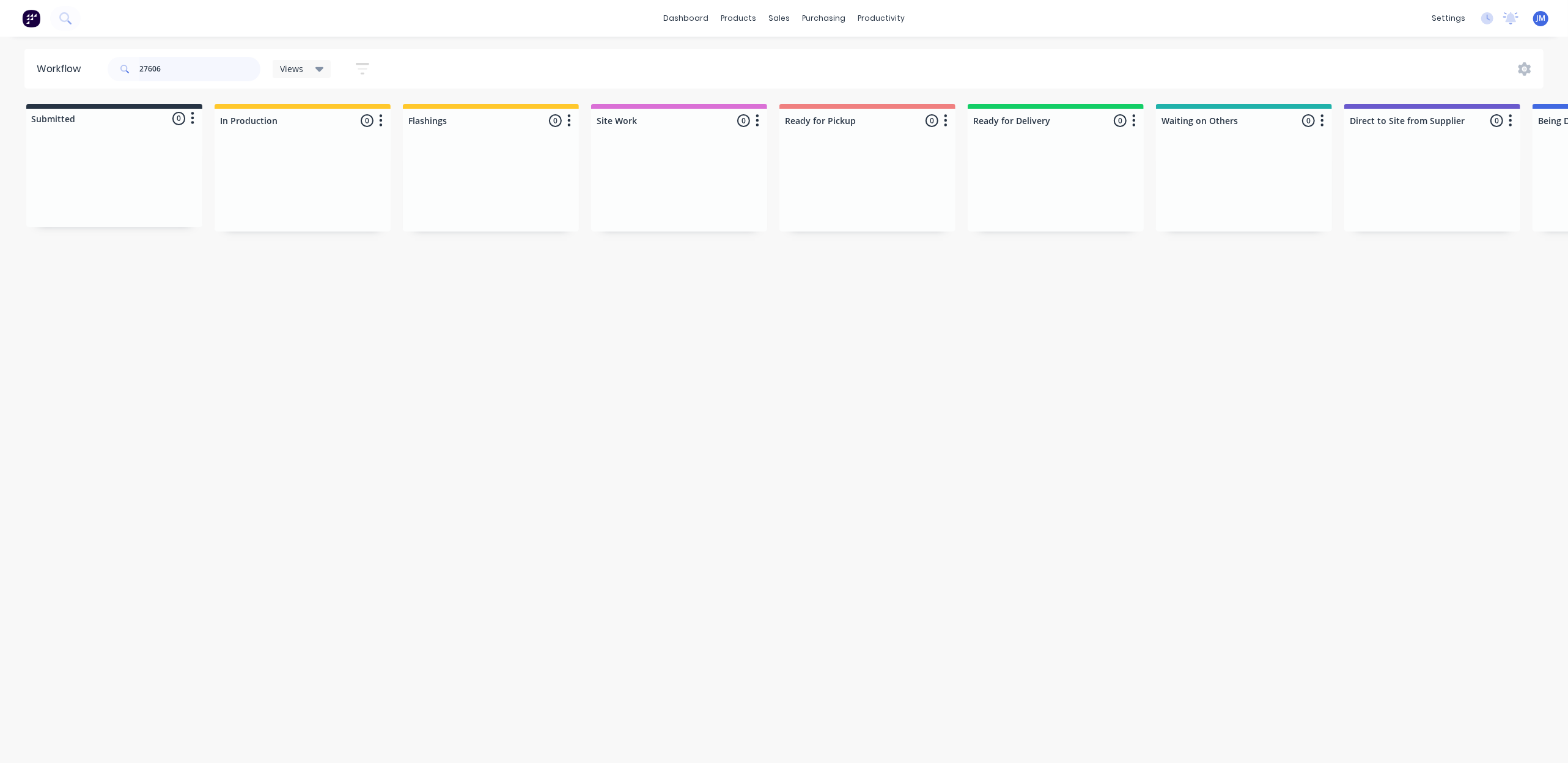
click at [192, 73] on input "27606" at bounding box center [200, 68] width 121 height 24
type input "2"
drag, startPoint x: 507, startPoint y: 201, endPoint x: 874, endPoint y: 162, distance: 369.1
click at [874, 162] on div "Submitted 0 Status colour #273444 hex #273444 Save Cancel Summaries Total order…" at bounding box center [1099, 173] width 2216 height 139
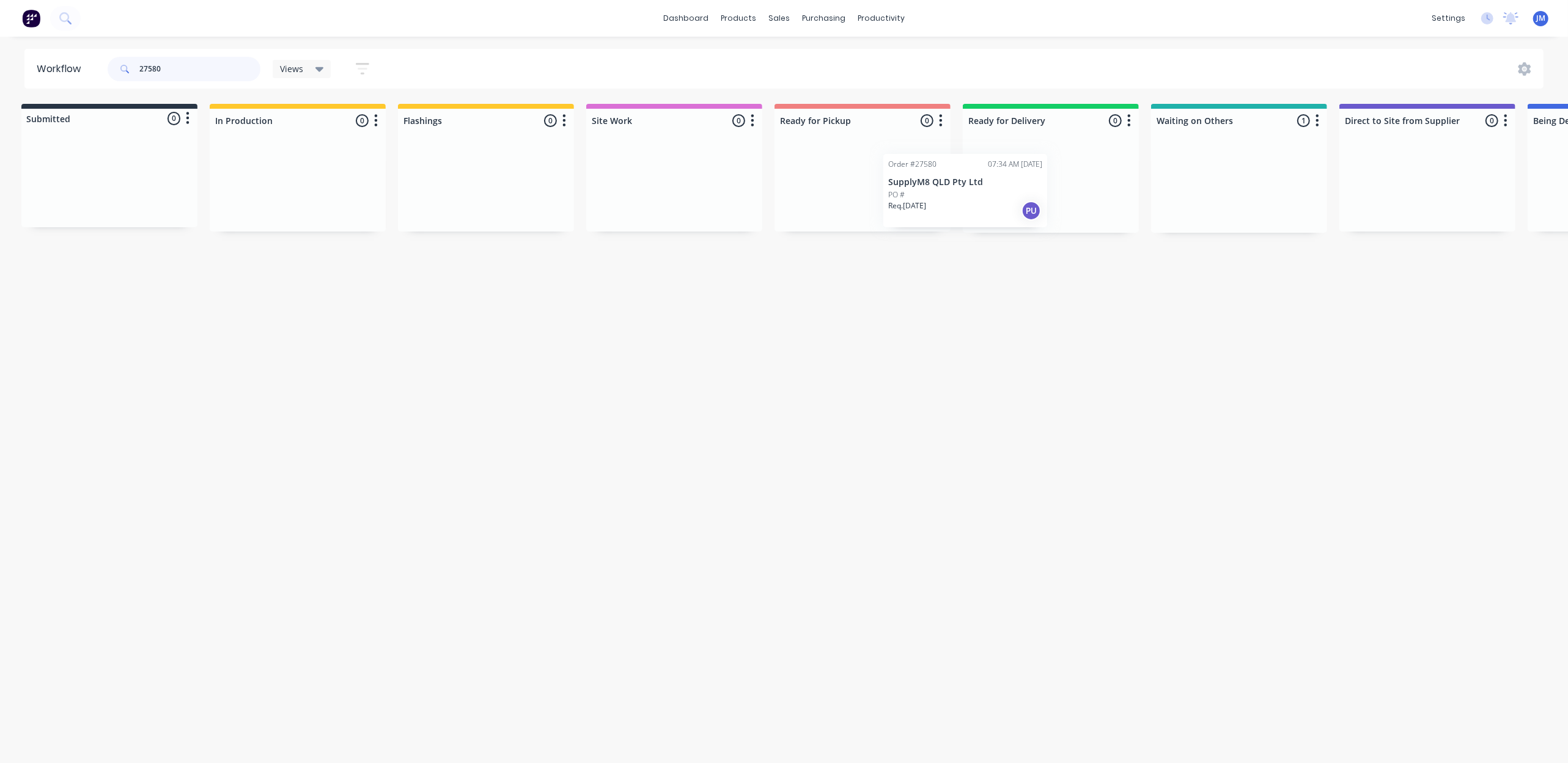
drag, startPoint x: 1222, startPoint y: 167, endPoint x: 875, endPoint y: 151, distance: 347.4
click at [875, 151] on div "Submitted 0 Status colour #273444 hex #273444 Save Cancel Summaries Total order…" at bounding box center [1094, 168] width 2216 height 129
drag, startPoint x: 483, startPoint y: 206, endPoint x: 857, endPoint y: 153, distance: 377.7
click at [844, 165] on div "Submitted 0 Status colour #273444 hex #273444 Save Cancel Summaries Total order…" at bounding box center [1099, 168] width 2216 height 129
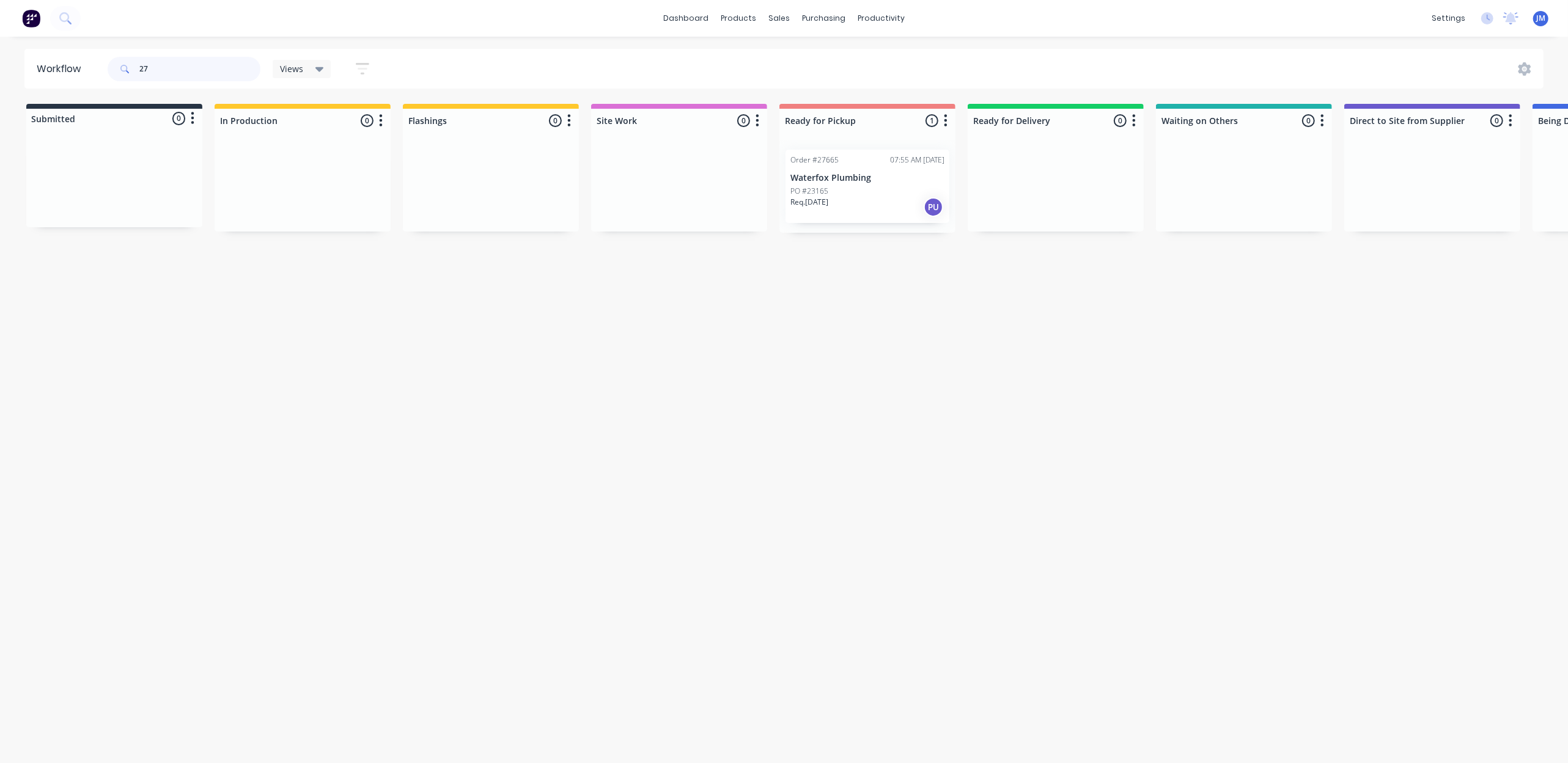
type input "2"
drag, startPoint x: 521, startPoint y: 199, endPoint x: 873, endPoint y: 193, distance: 352.1
click at [873, 193] on div "Submitted 0 Status colour #273444 hex #273444 Save Cancel Summaries Total order…" at bounding box center [1099, 168] width 2216 height 129
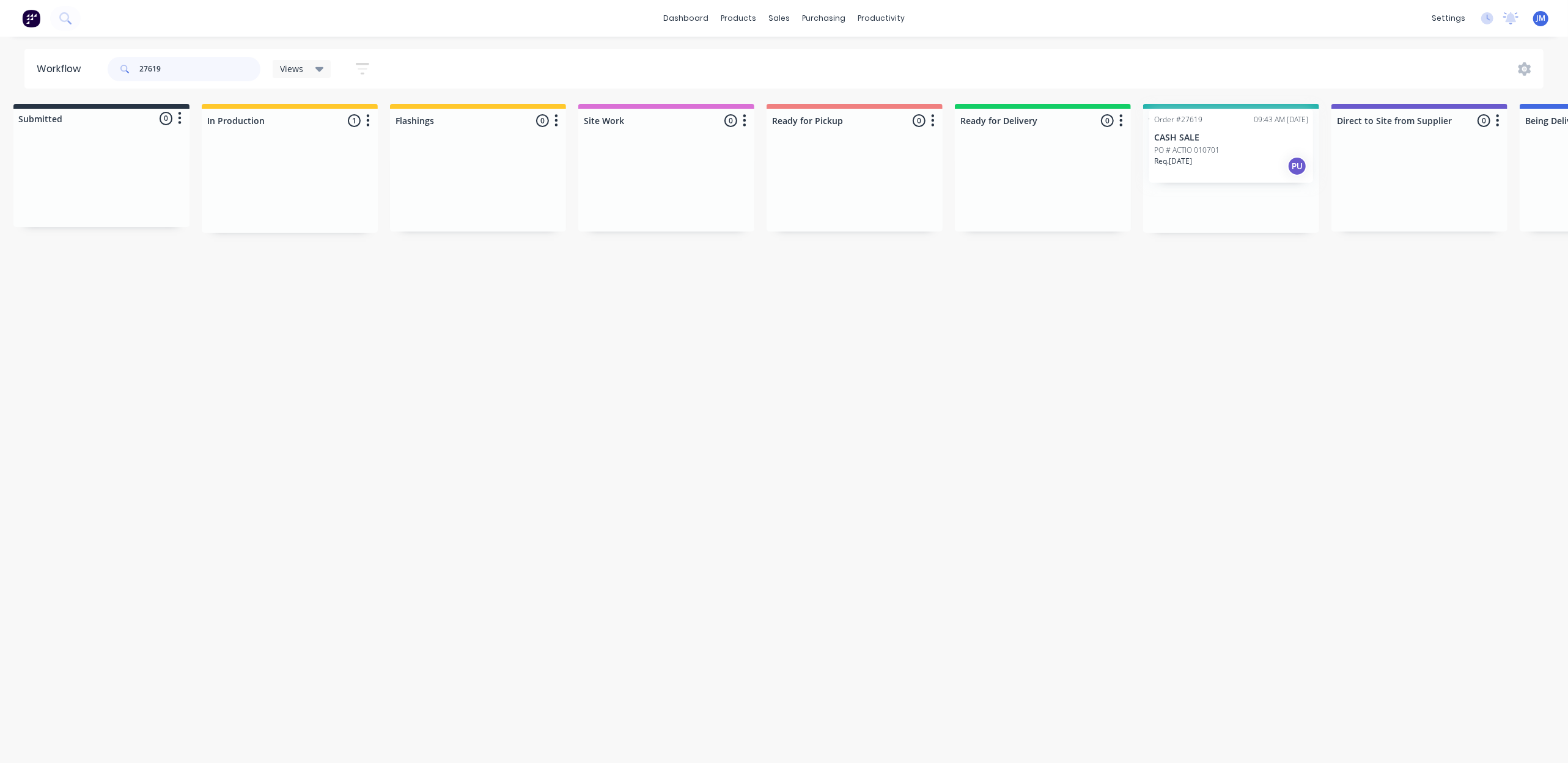
scroll to position [0, 20]
drag, startPoint x: 311, startPoint y: 174, endPoint x: 1236, endPoint y: 161, distance: 925.1
click at [1239, 159] on div "Submitted 0 Status colour #273444 hex #273444 Save Cancel Summaries Total order…" at bounding box center [1080, 168] width 2216 height 129
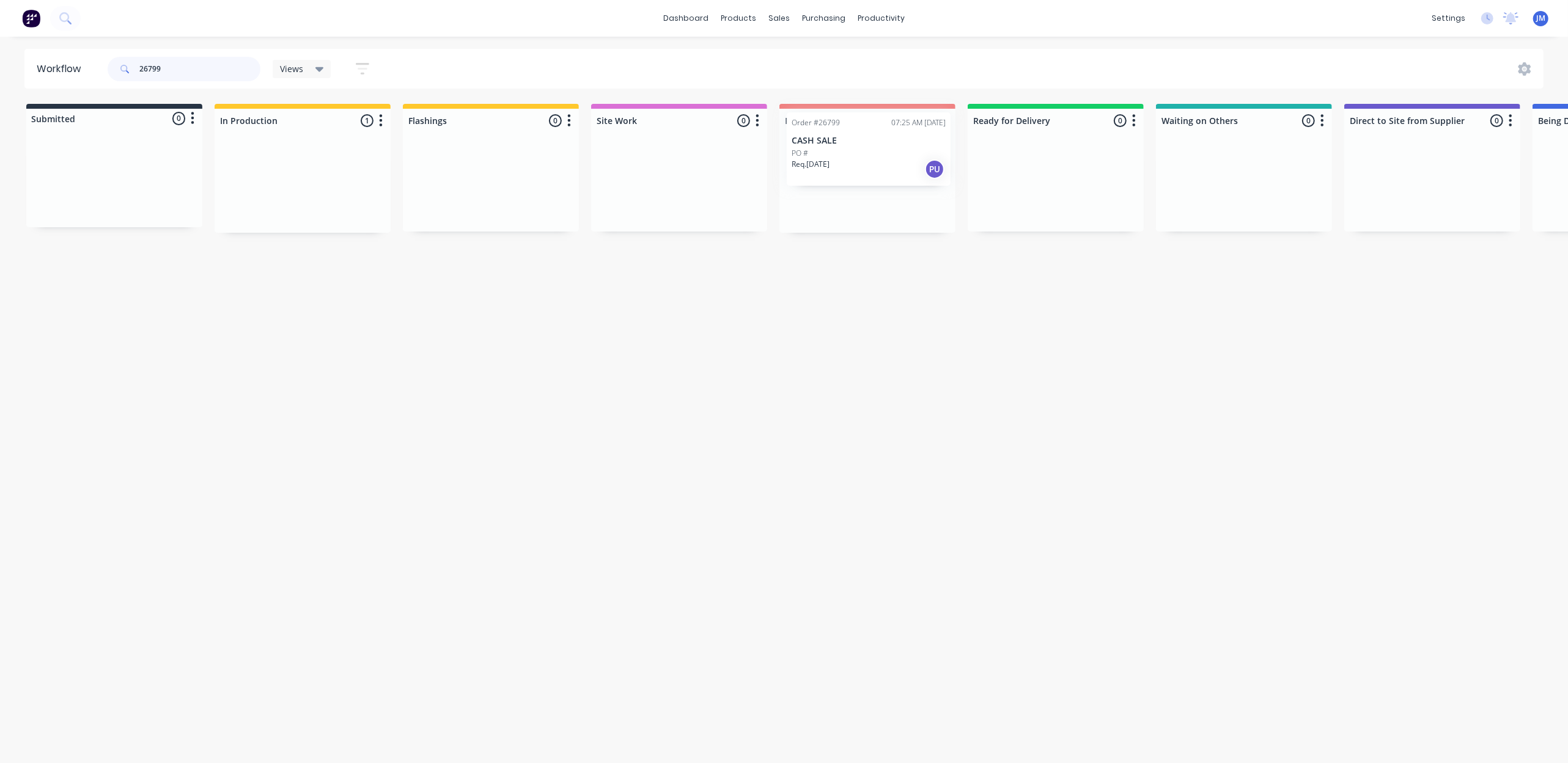
drag, startPoint x: 254, startPoint y: 191, endPoint x: 812, endPoint y: 194, distance: 558.0
click at [819, 162] on div "Submitted 0 Status colour #273444 hex #273444 Save Cancel Summaries Total order…" at bounding box center [1099, 168] width 2216 height 129
drag, startPoint x: 255, startPoint y: 176, endPoint x: 811, endPoint y: 140, distance: 557.2
click at [805, 136] on div "Submitted 0 Status colour #273444 hex #273444 Save Cancel Summaries Total order…" at bounding box center [1099, 168] width 2216 height 129
type input "2"
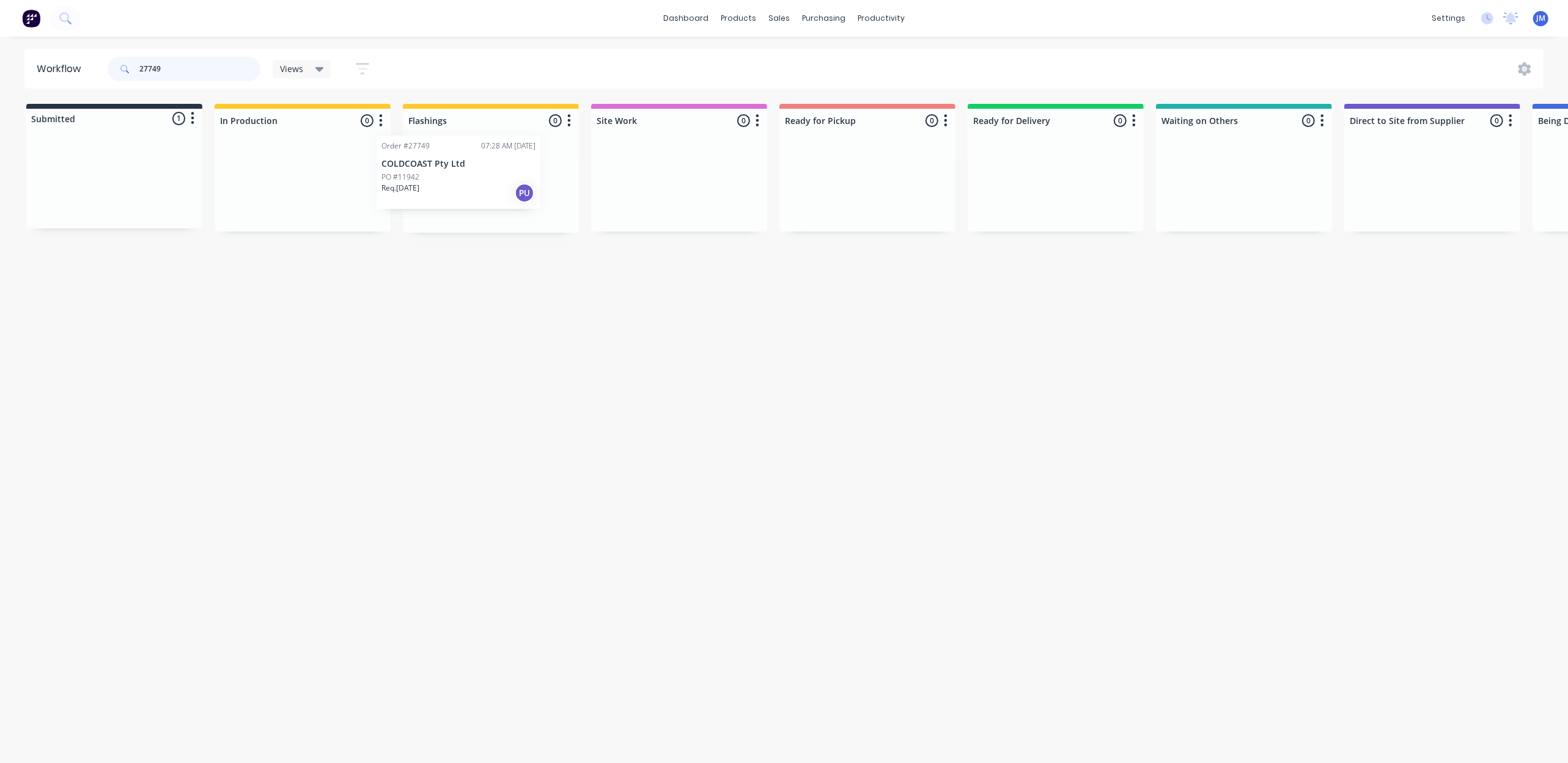
drag, startPoint x: 157, startPoint y: 196, endPoint x: 490, endPoint y: 187, distance: 333.1
click at [490, 187] on div "Submitted 1 Status colour #273444 hex #273444 Save Cancel Summaries Total order…" at bounding box center [1099, 168] width 2216 height 129
drag, startPoint x: 120, startPoint y: 162, endPoint x: 515, endPoint y: 154, distance: 395.1
click at [515, 154] on div "Submitted 1 Status colour #273444 hex #273444 Save Cancel Summaries Total order…" at bounding box center [1099, 168] width 2216 height 129
type input "2"
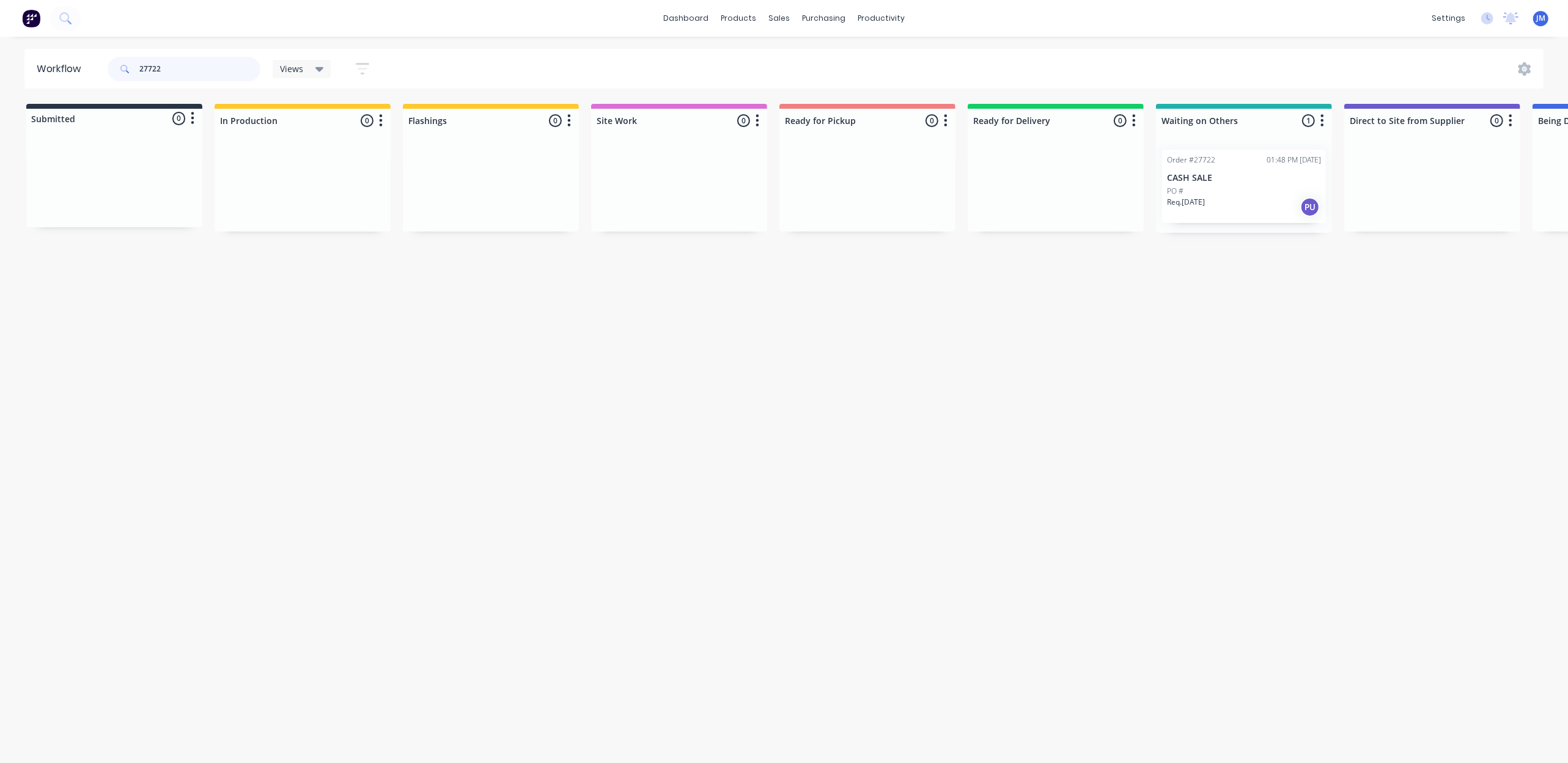
scroll to position [0, 3]
drag, startPoint x: 1043, startPoint y: 188, endPoint x: 817, endPoint y: 179, distance: 226.2
click at [820, 179] on div "Submitted 0 Status colour #273444 hex #273444 Save Cancel Summaries Total order…" at bounding box center [1096, 168] width 2216 height 129
drag, startPoint x: 1248, startPoint y: 199, endPoint x: 871, endPoint y: 200, distance: 377.0
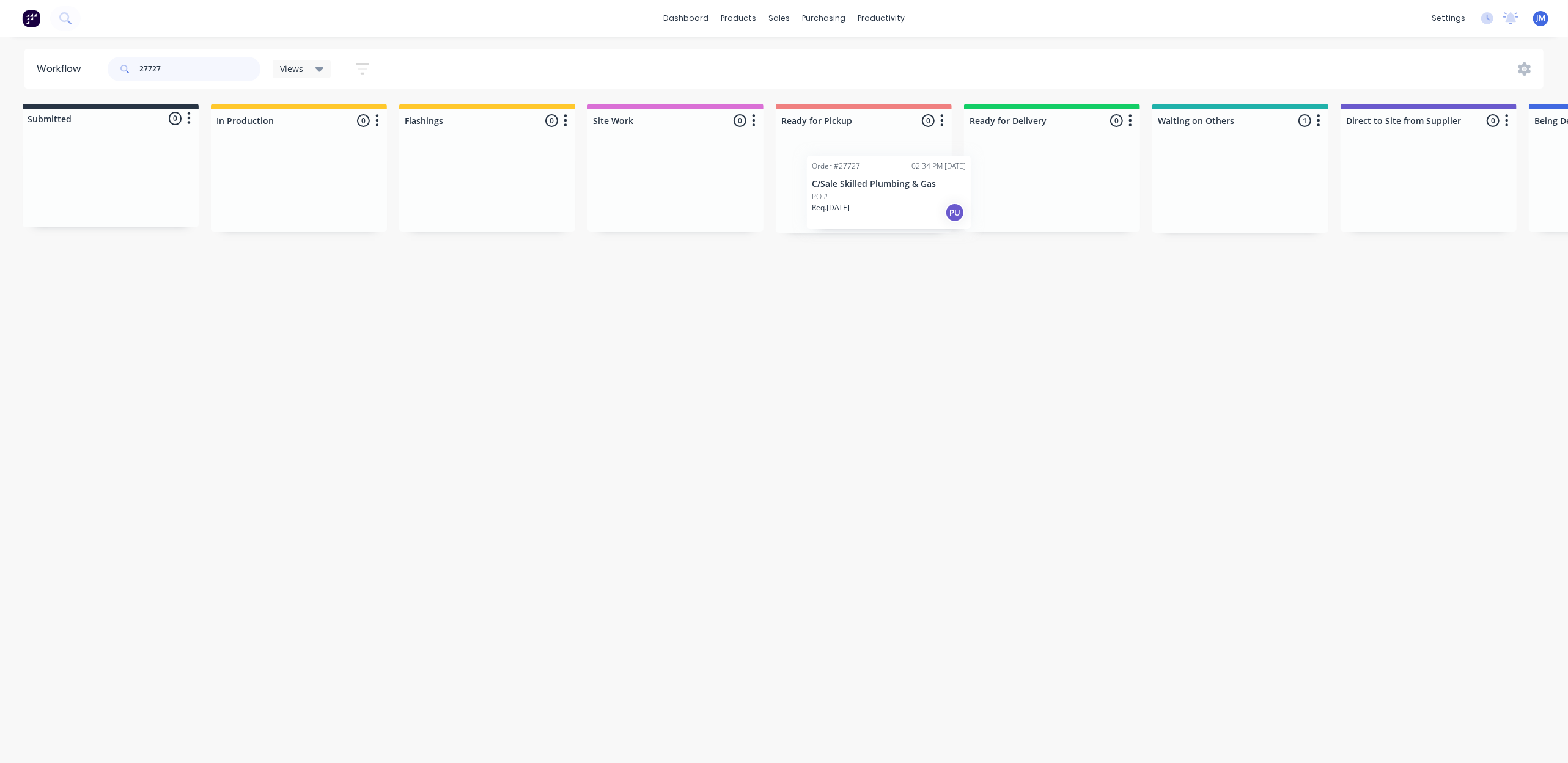
click at [871, 202] on div "Submitted 0 Status colour #273444 hex #273444 Save Cancel Summaries Total order…" at bounding box center [1095, 168] width 2216 height 129
type input "2"
click at [898, 196] on div "PO #[PERSON_NAME] school" at bounding box center [867, 202] width 154 height 11
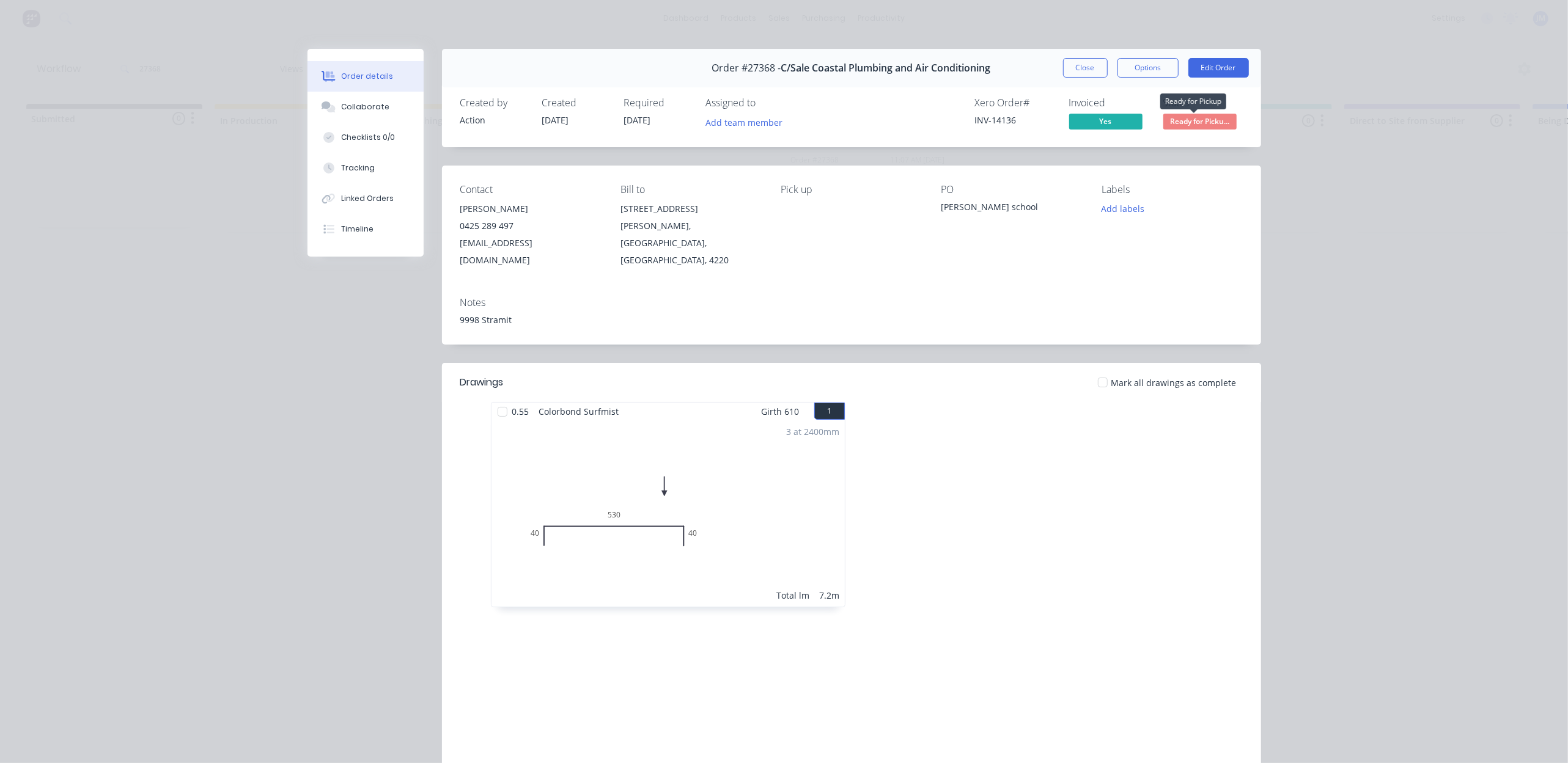
click at [1186, 128] on span "Ready for Picku..." at bounding box center [1200, 121] width 73 height 16
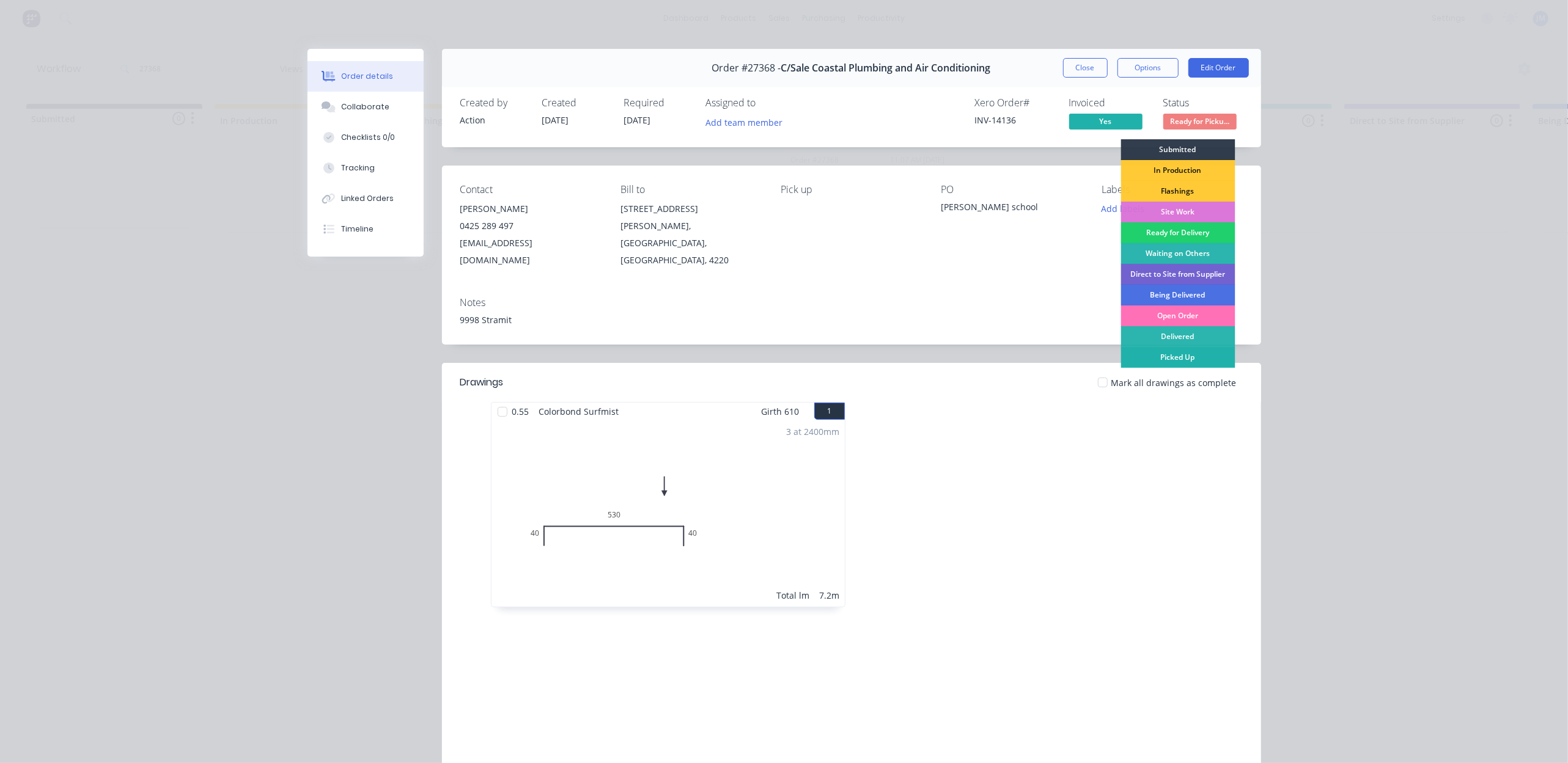
click at [1201, 362] on div "Picked Up" at bounding box center [1177, 357] width 114 height 21
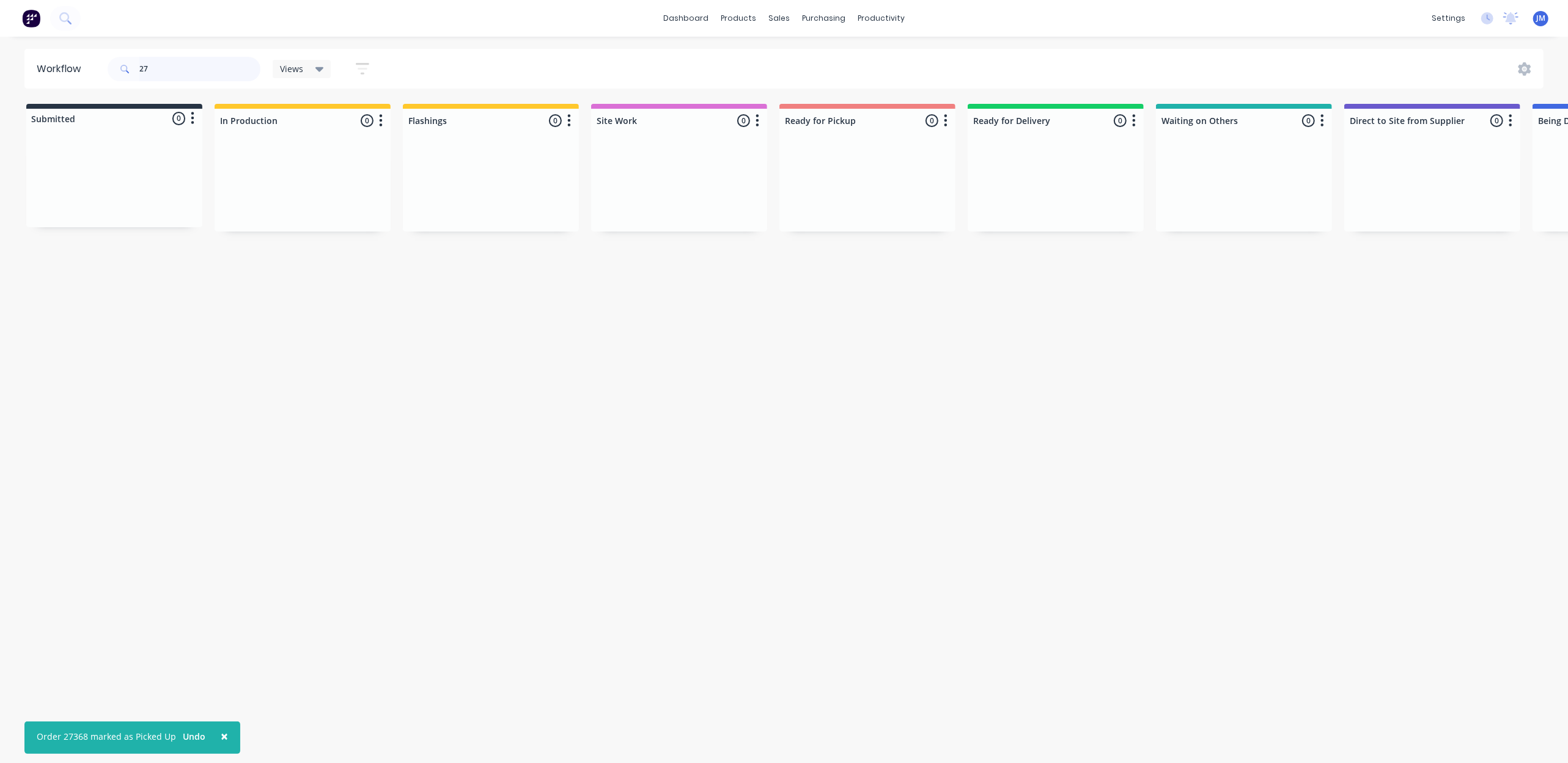
type input "2"
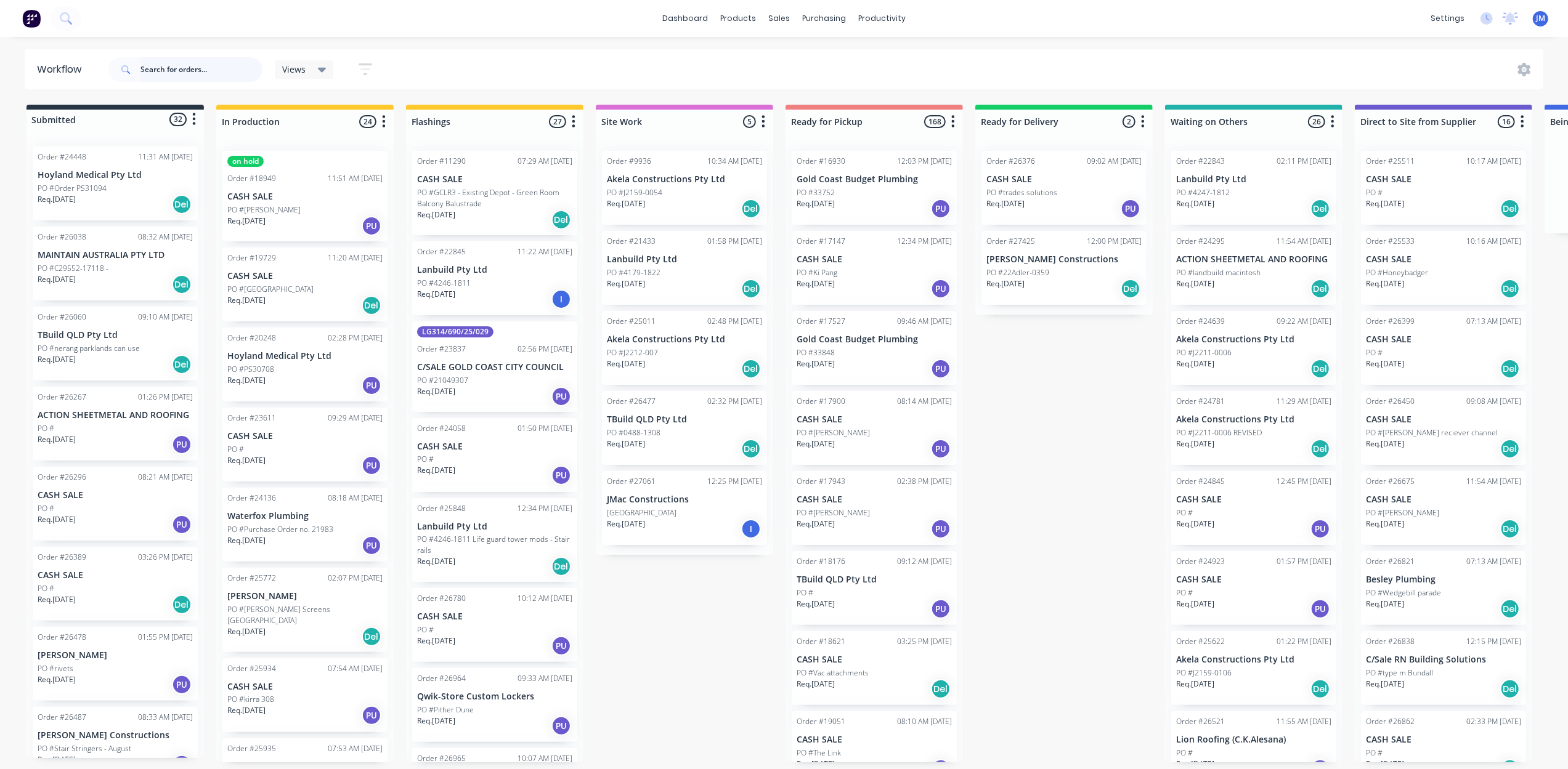
click at [159, 70] on input "text" at bounding box center [201, 69] width 122 height 24
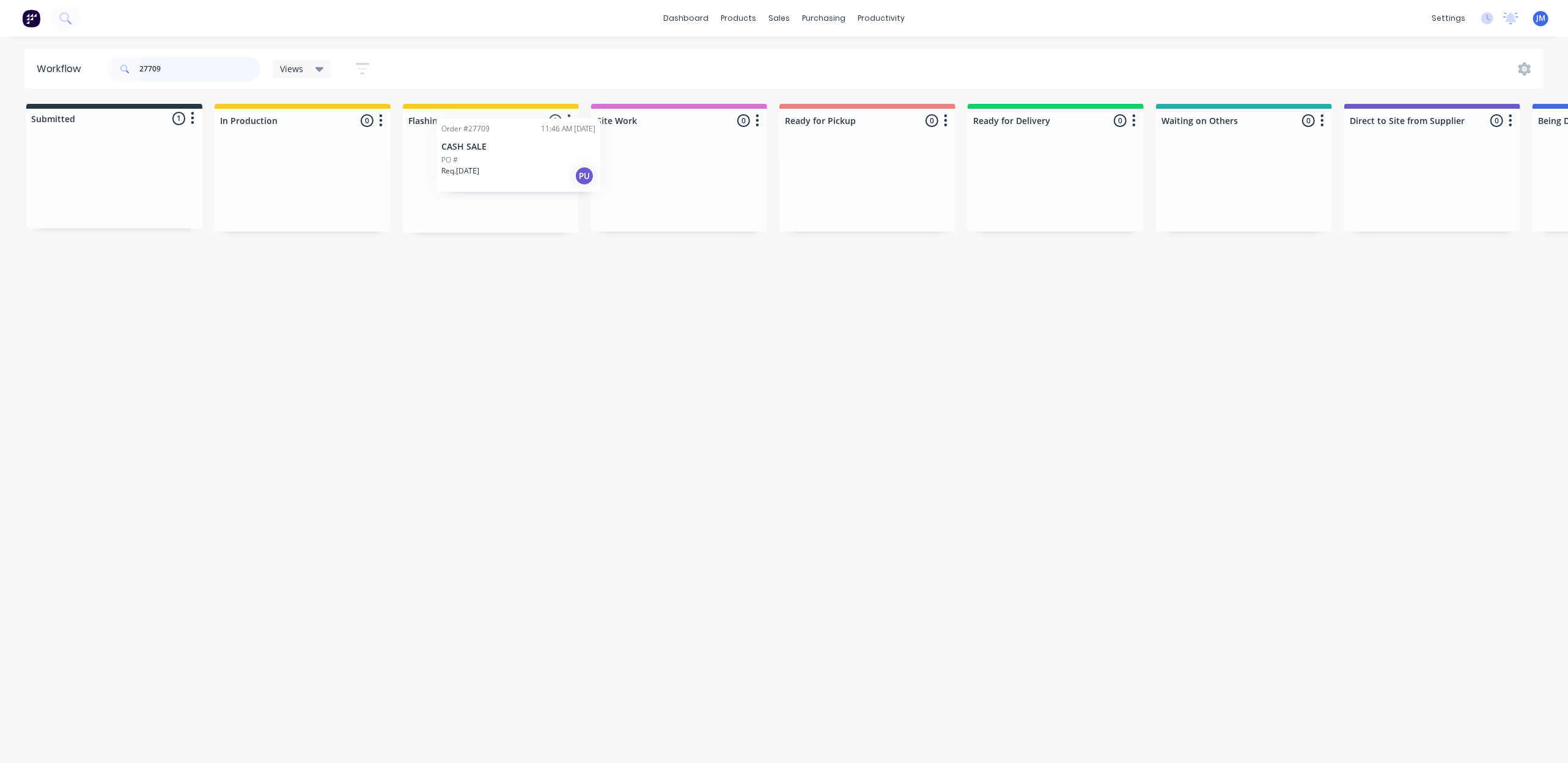
drag, startPoint x: 79, startPoint y: 184, endPoint x: 483, endPoint y: 159, distance: 404.8
click at [483, 159] on div "Submitted 1 Status colour #273444 hex #273444 Save Cancel Summaries Total order…" at bounding box center [1099, 168] width 2216 height 129
drag, startPoint x: 454, startPoint y: 203, endPoint x: 274, endPoint y: 191, distance: 180.4
click at [272, 201] on div "Submitted 0 Status colour #273444 hex #273444 Save Cancel Summaries Total order…" at bounding box center [1099, 168] width 2216 height 129
type input "2"
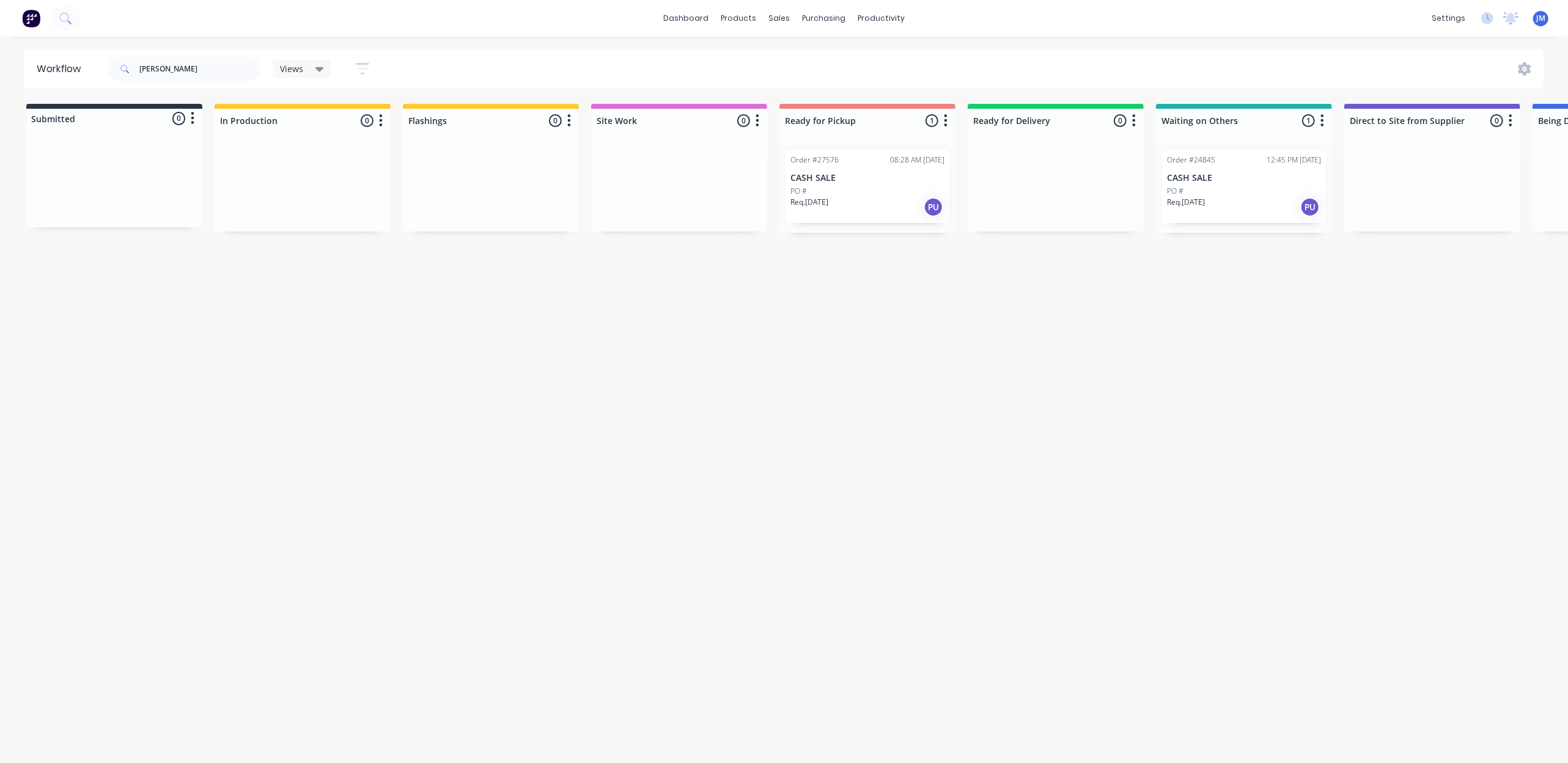
click at [876, 211] on div "Req. [DATE] PU" at bounding box center [867, 206] width 154 height 21
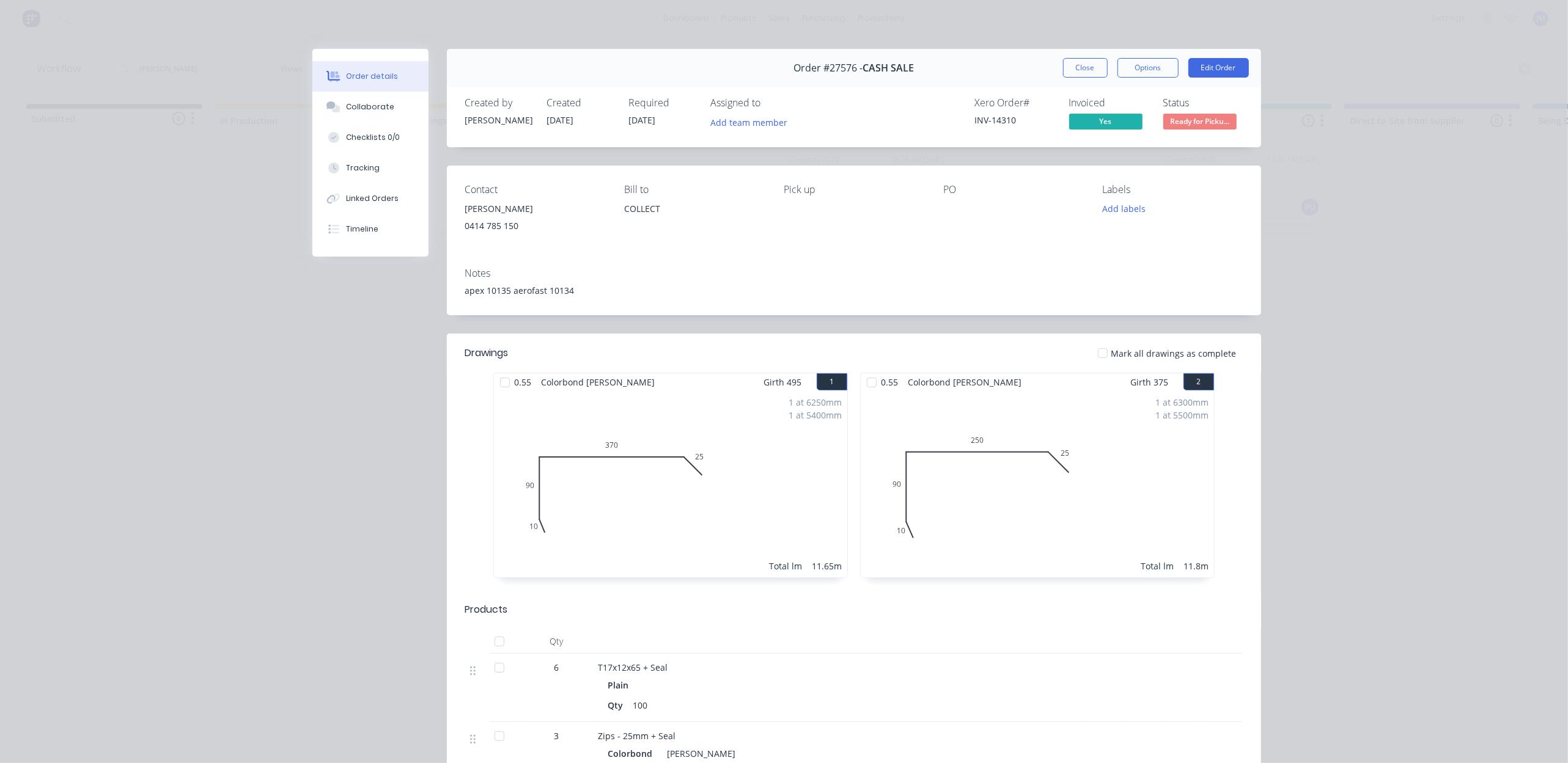
click at [1071, 68] on button "Close" at bounding box center [1085, 68] width 44 height 19
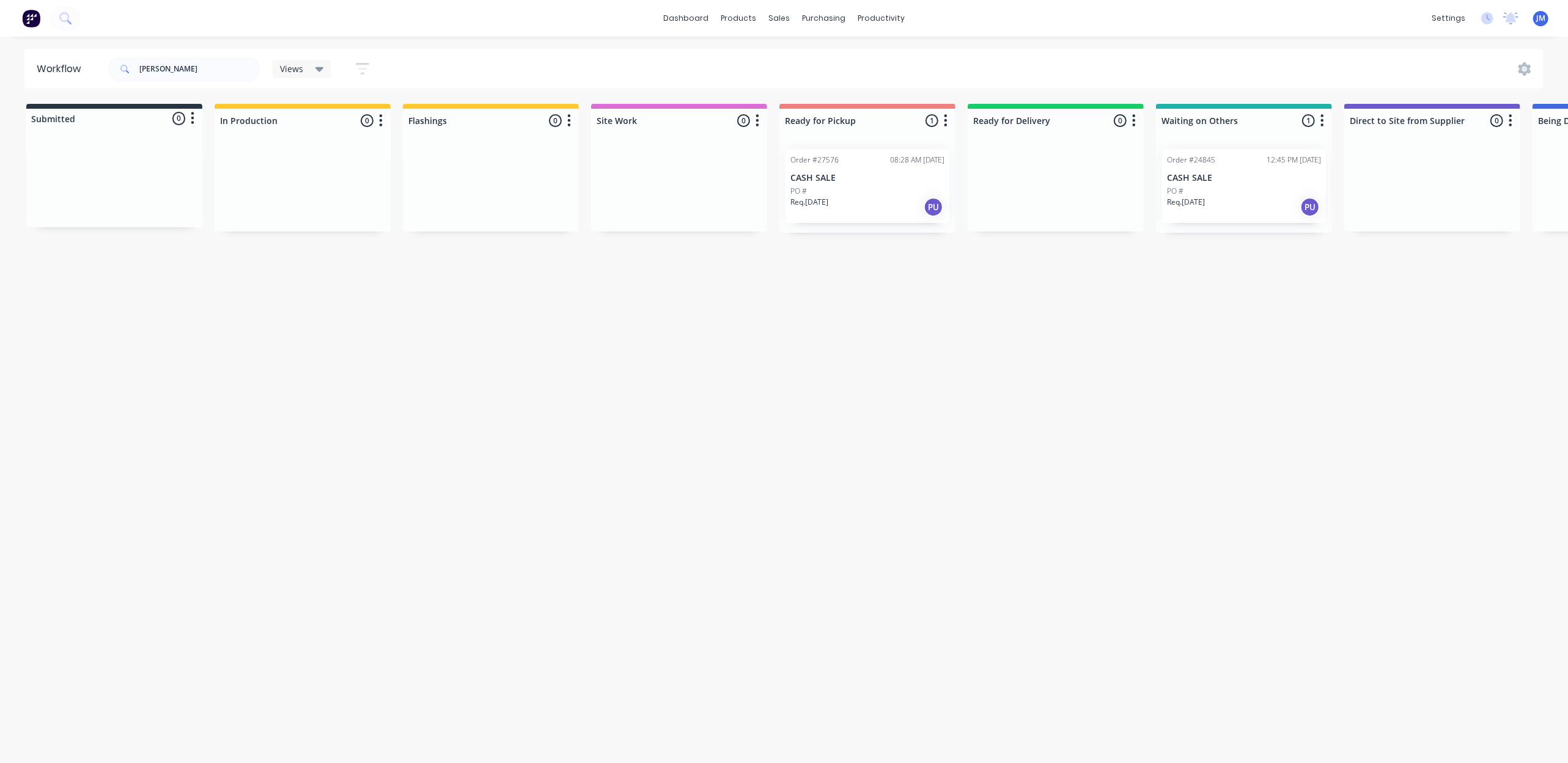
click at [1184, 171] on div "Order #24845 12:45 PM [DATE] CASH SALE PO # Req. [DATE] PU" at bounding box center [1244, 186] width 164 height 73
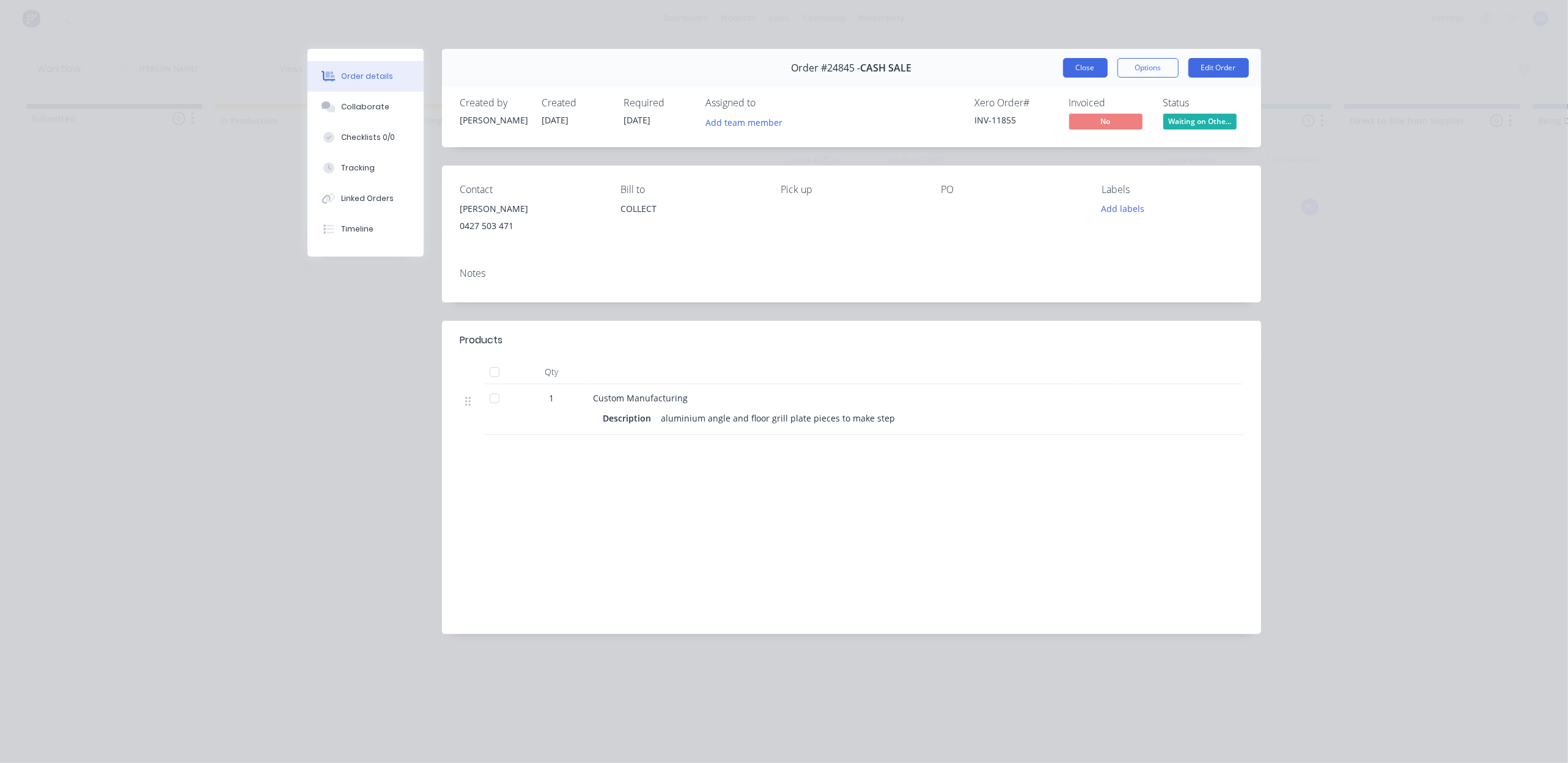
click at [1098, 69] on button "Close" at bounding box center [1085, 68] width 44 height 19
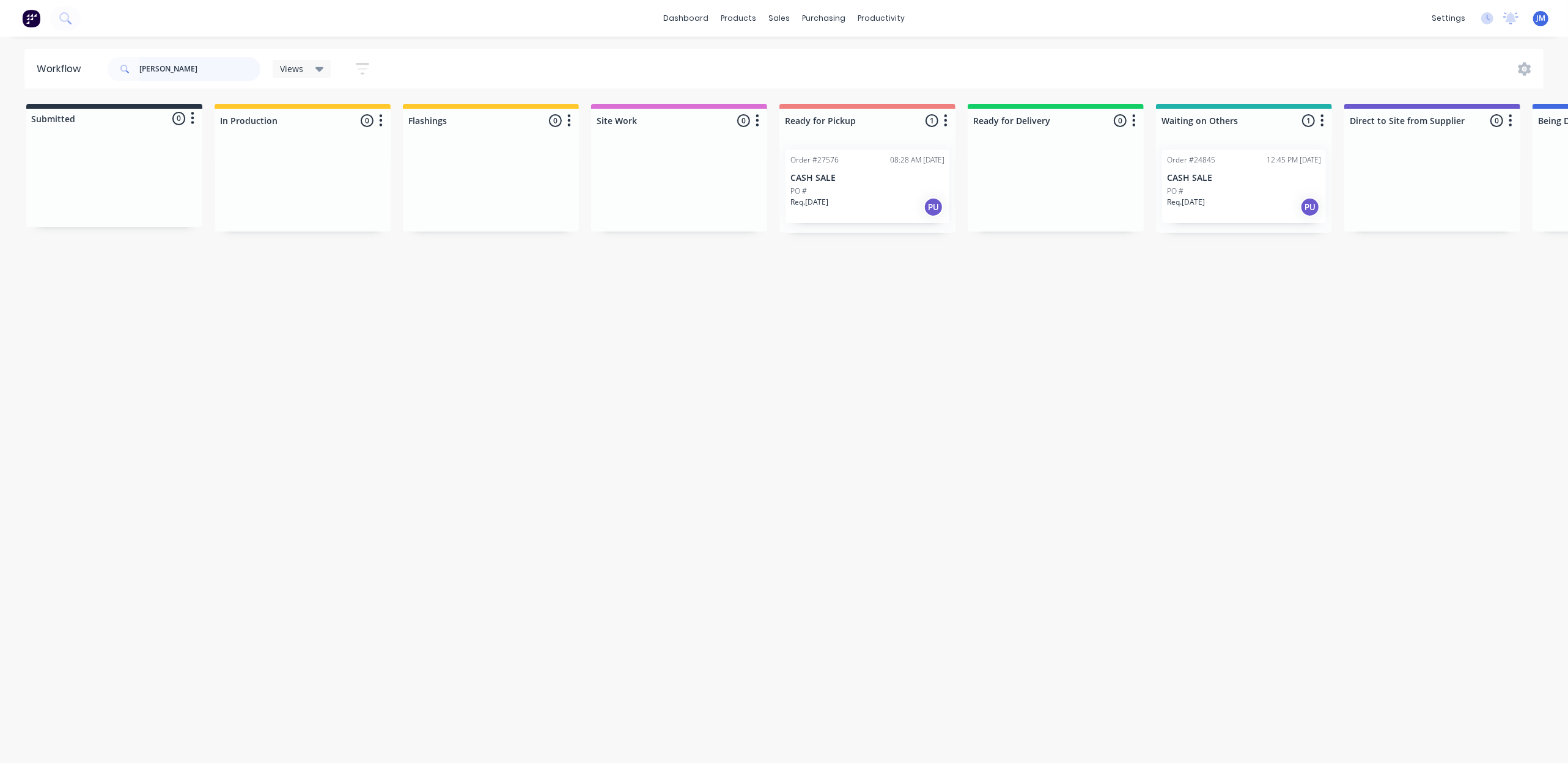
click at [210, 73] on input "[PERSON_NAME]" at bounding box center [200, 68] width 121 height 24
click at [930, 317] on div "Mark as Picked Up" at bounding box center [925, 324] width 123 height 25
drag, startPoint x: 164, startPoint y: 60, endPoint x: 138, endPoint y: 53, distance: 26.9
click at [165, 60] on input "[PERSON_NAME]" at bounding box center [200, 68] width 121 height 24
type input "p"
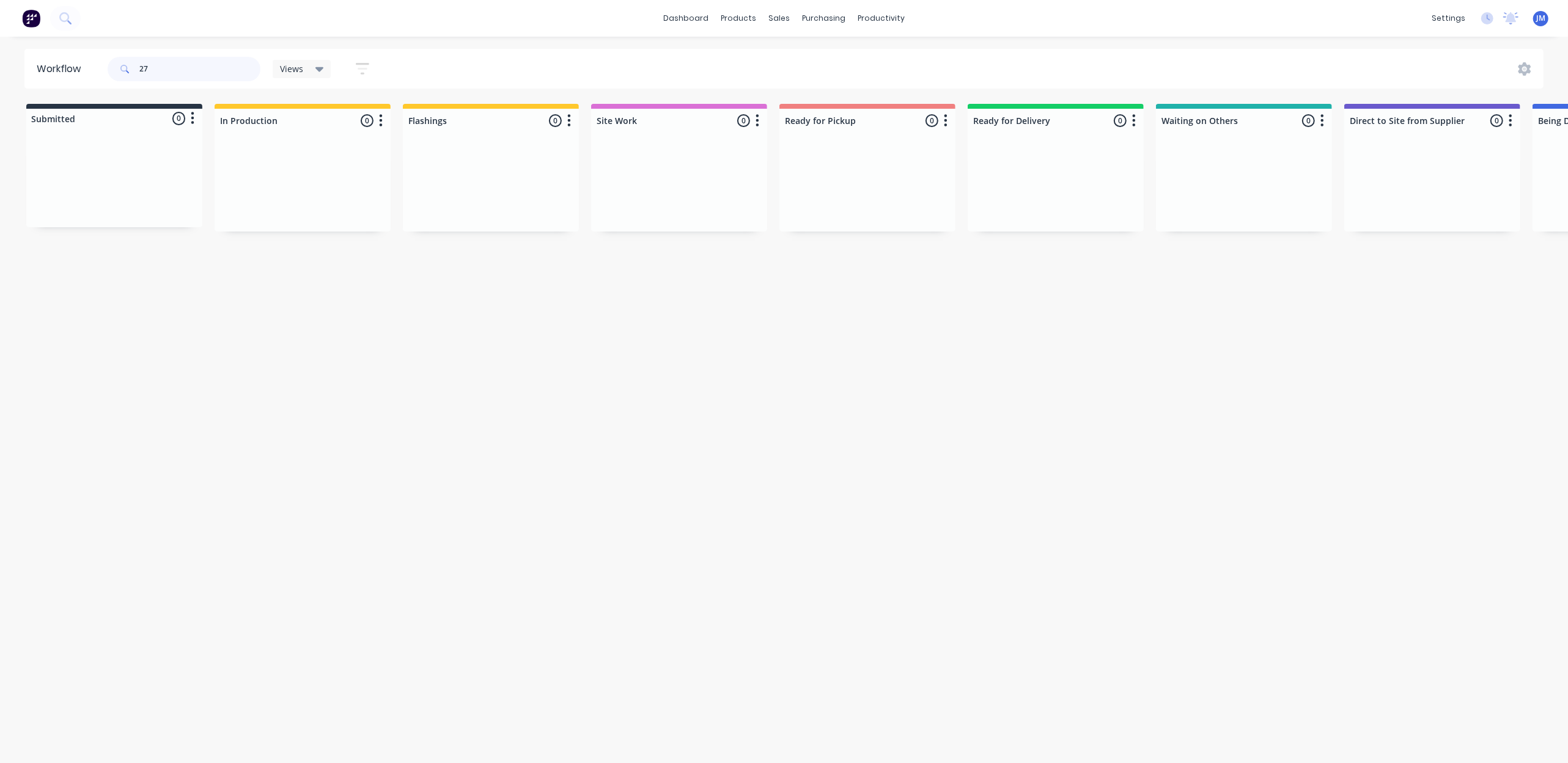
type input "2"
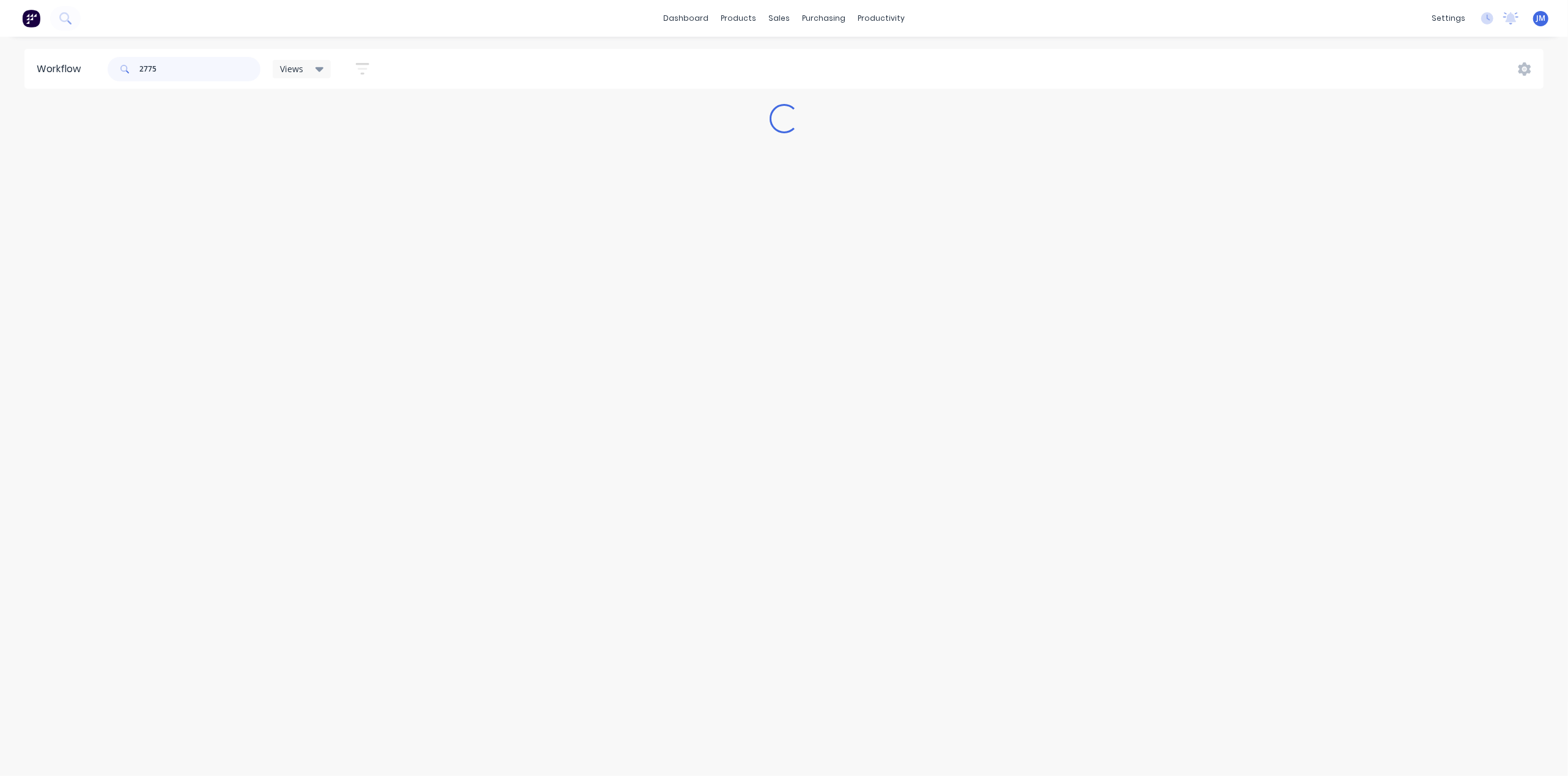
type input "27750"
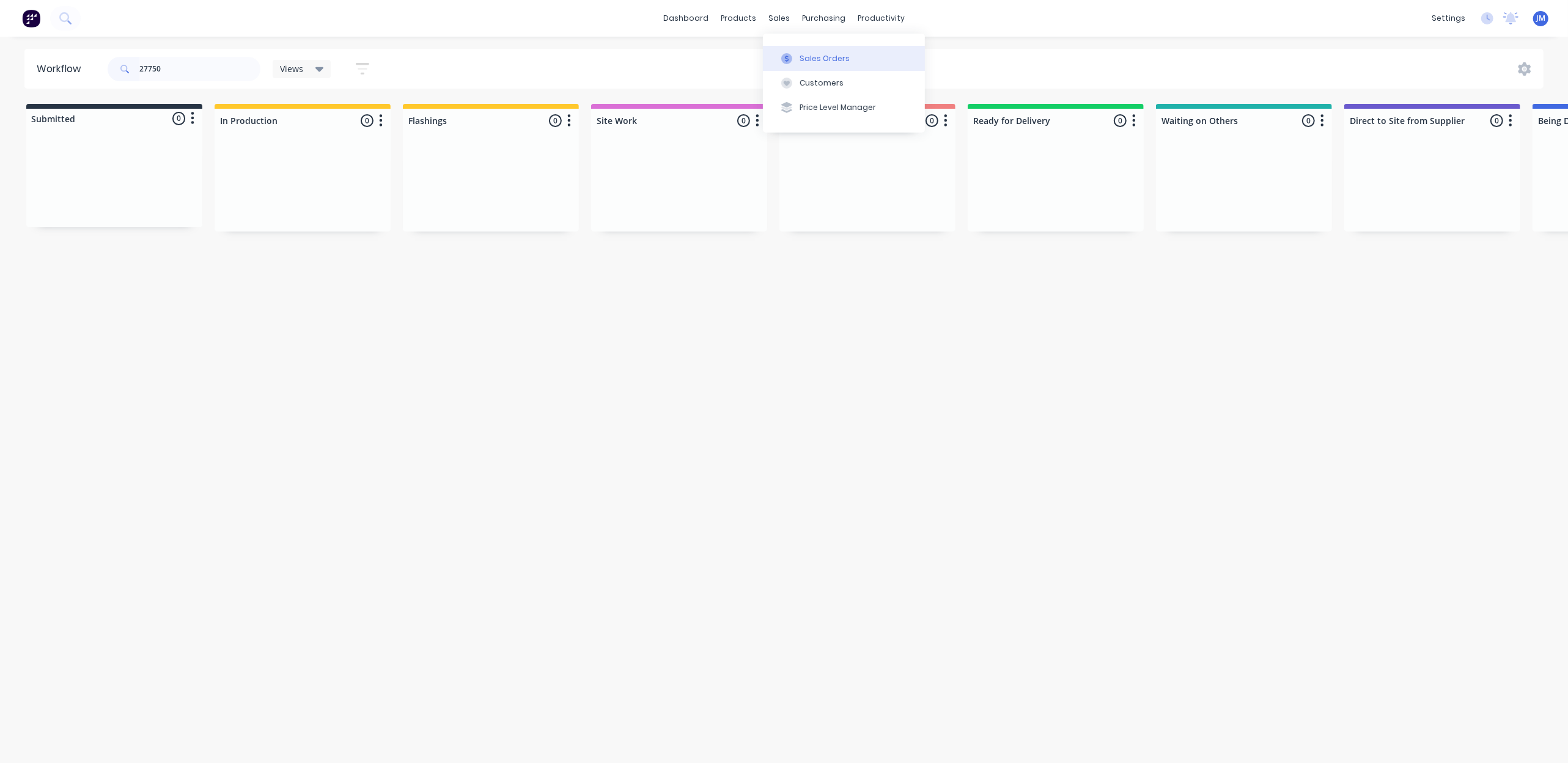
click at [795, 47] on button "Sales Orders" at bounding box center [843, 57] width 162 height 24
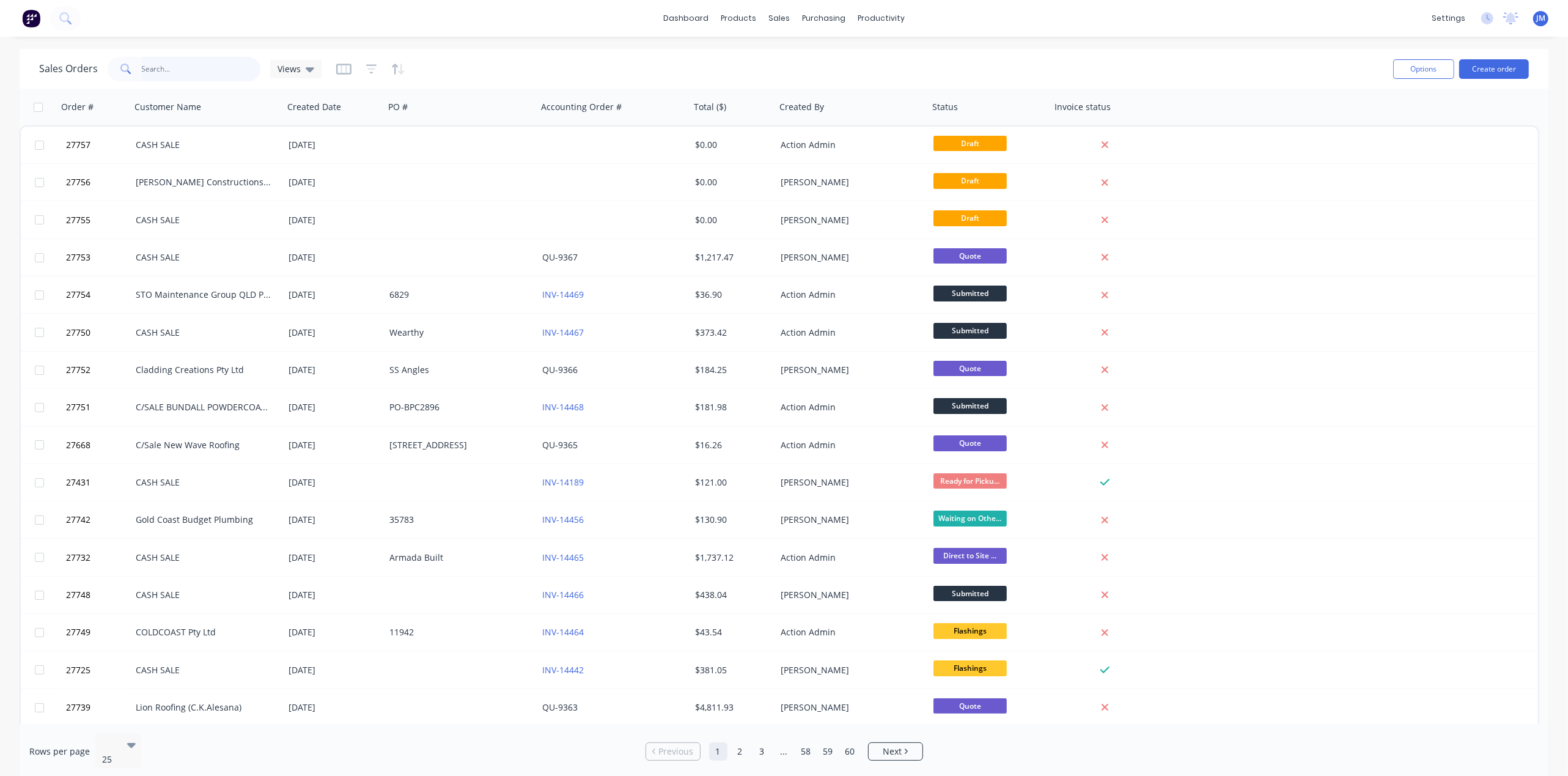
click at [211, 76] on input "text" at bounding box center [202, 68] width 120 height 24
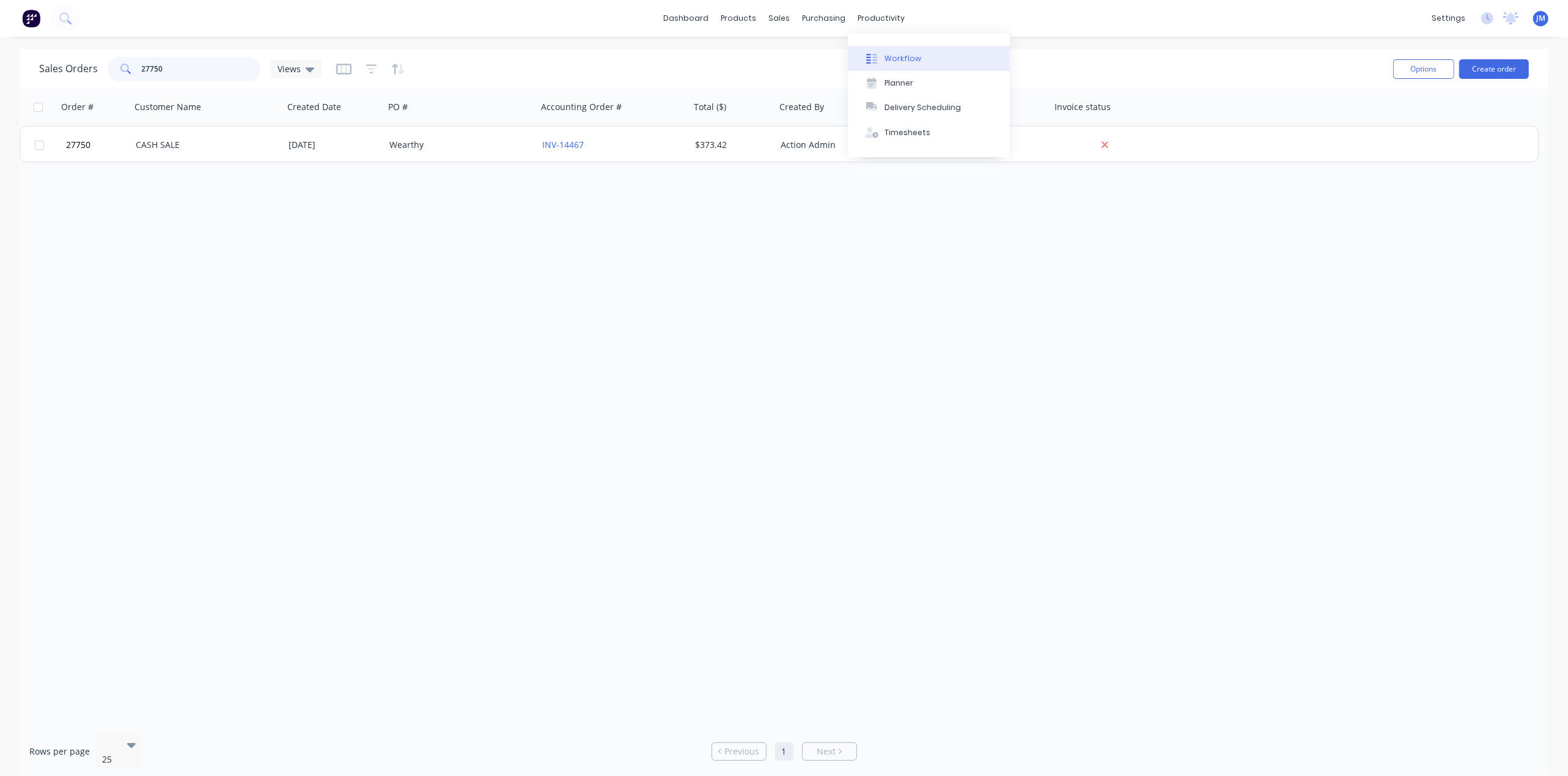
type input "27750"
click at [887, 59] on div "Workflow" at bounding box center [902, 58] width 37 height 11
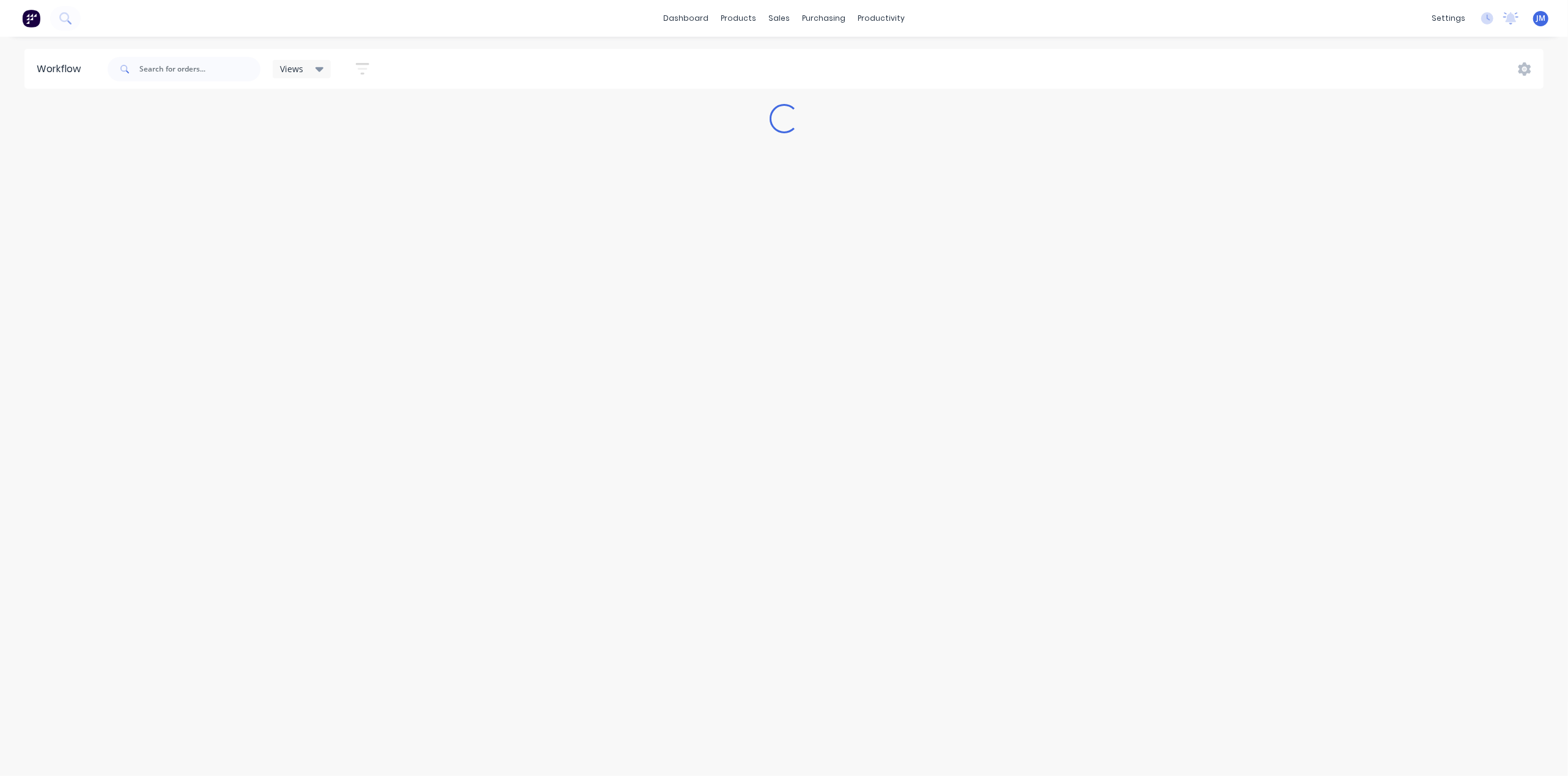
drag, startPoint x: 184, startPoint y: 54, endPoint x: 189, endPoint y: 68, distance: 14.9
click at [186, 54] on div at bounding box center [184, 68] width 153 height 37
click at [189, 71] on input "text" at bounding box center [200, 68] width 121 height 24
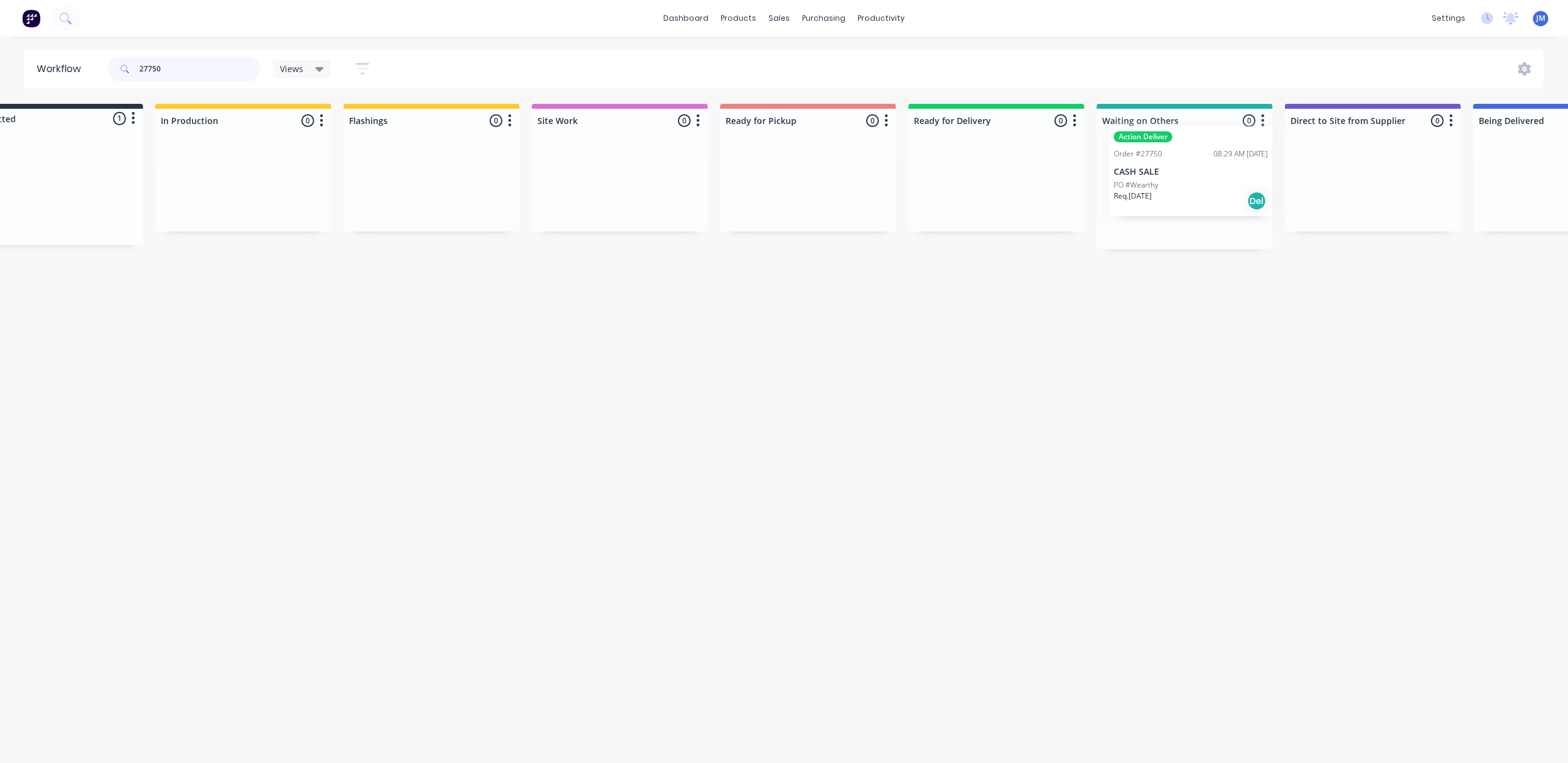
scroll to position [0, 67]
drag, startPoint x: 96, startPoint y: 211, endPoint x: 1156, endPoint y: 188, distance: 1060.2
click at [1156, 188] on div "Submitted 1 Status colour #273444 hex #273444 Save Cancel Summaries Total order…" at bounding box center [1034, 176] width 2216 height 145
type input "2"
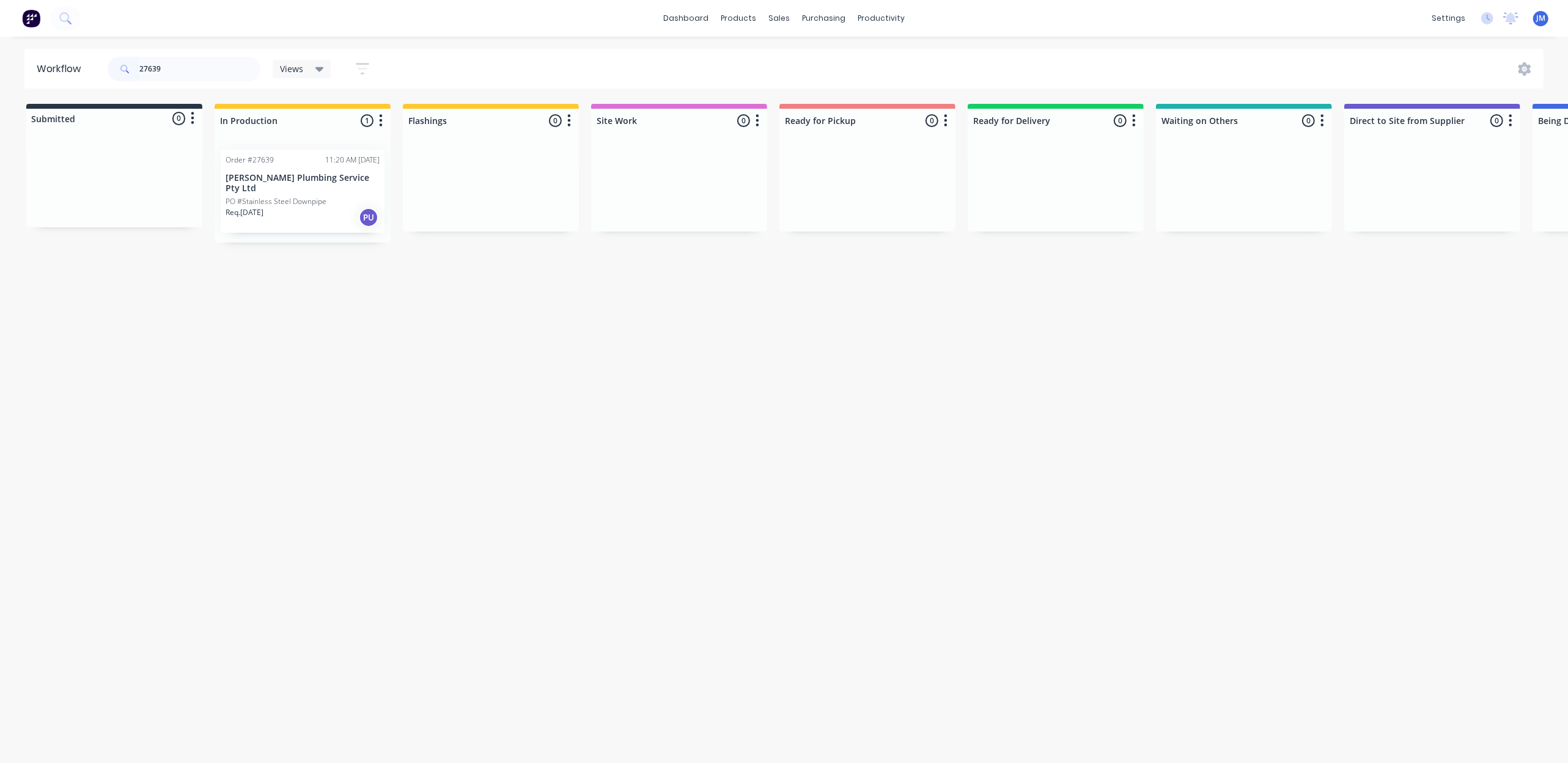
click at [346, 225] on div "Order #27639 11:20 AM [DATE] [PERSON_NAME] Plumbing Service Pty Ltd PO #Stainle…" at bounding box center [302, 191] width 176 height 102
click at [297, 183] on div "Order #27639 11:20 AM [DATE] [PERSON_NAME] Plumbing Service Pty Ltd PO #Stainle…" at bounding box center [302, 191] width 164 height 83
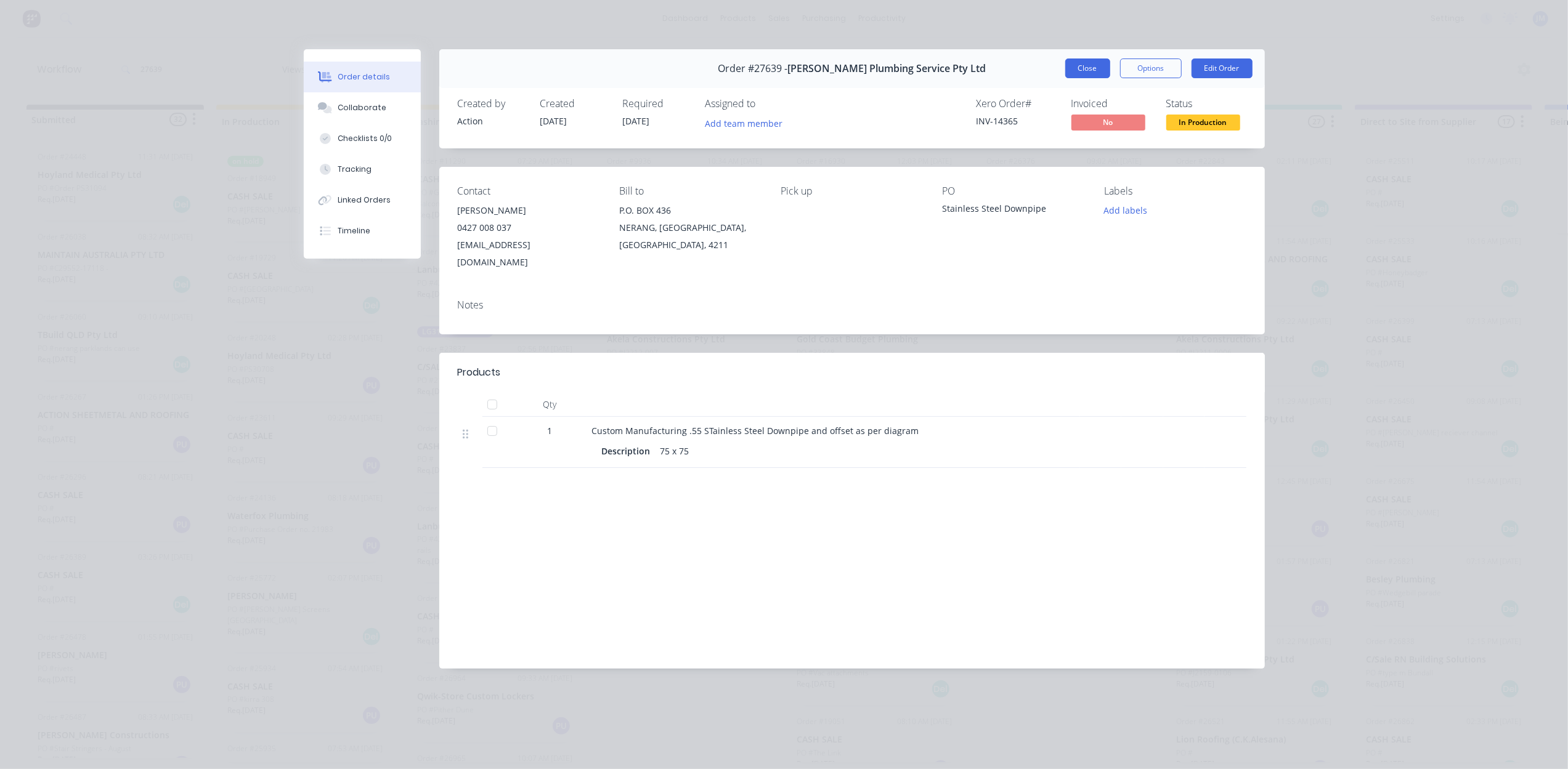
drag, startPoint x: 1098, startPoint y: 65, endPoint x: 673, endPoint y: 73, distance: 425.1
click at [1099, 65] on button "Close" at bounding box center [1087, 68] width 45 height 20
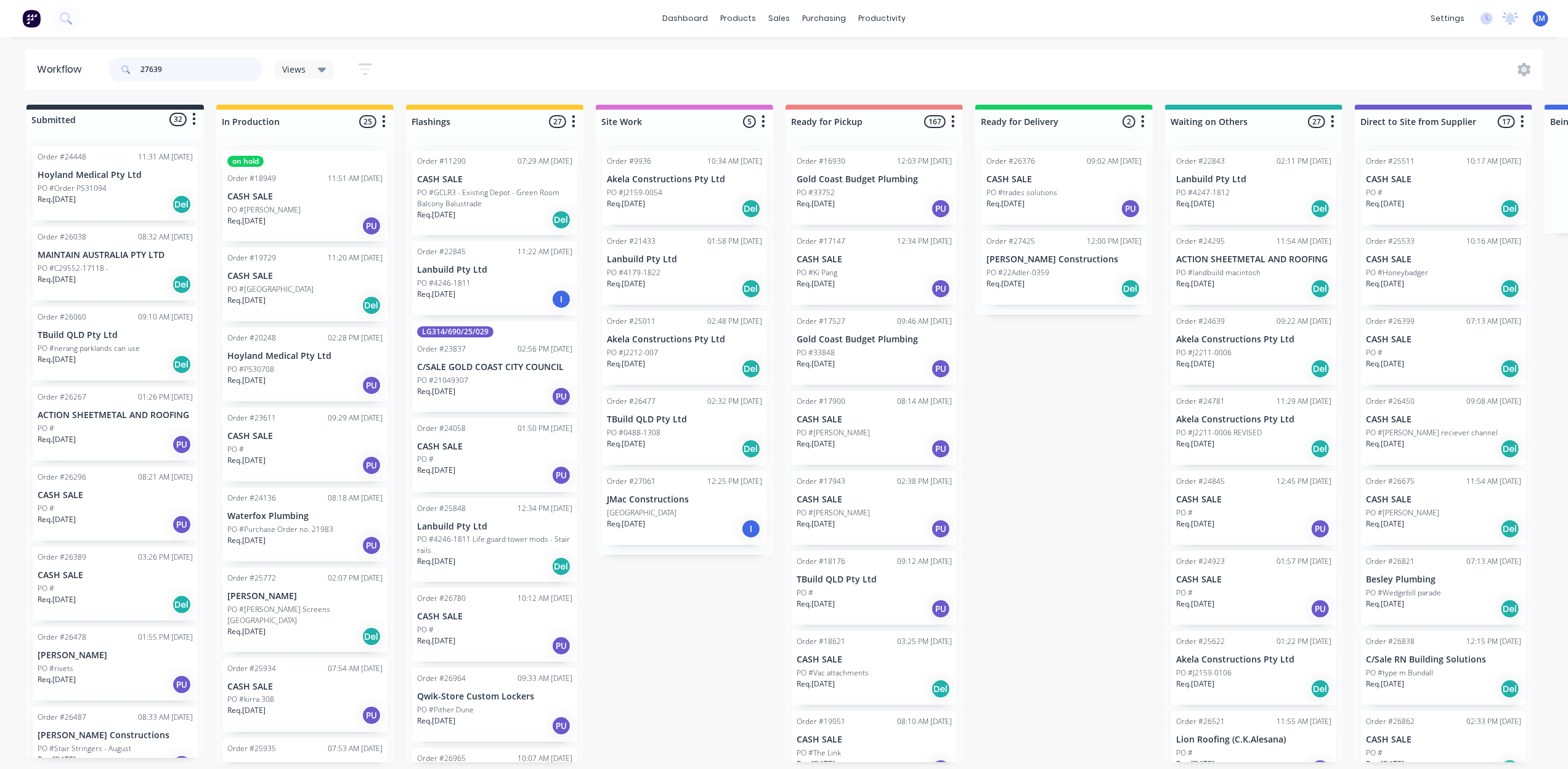
drag, startPoint x: 201, startPoint y: 65, endPoint x: 137, endPoint y: 60, distance: 64.2
click at [202, 64] on input "27639" at bounding box center [201, 69] width 122 height 24
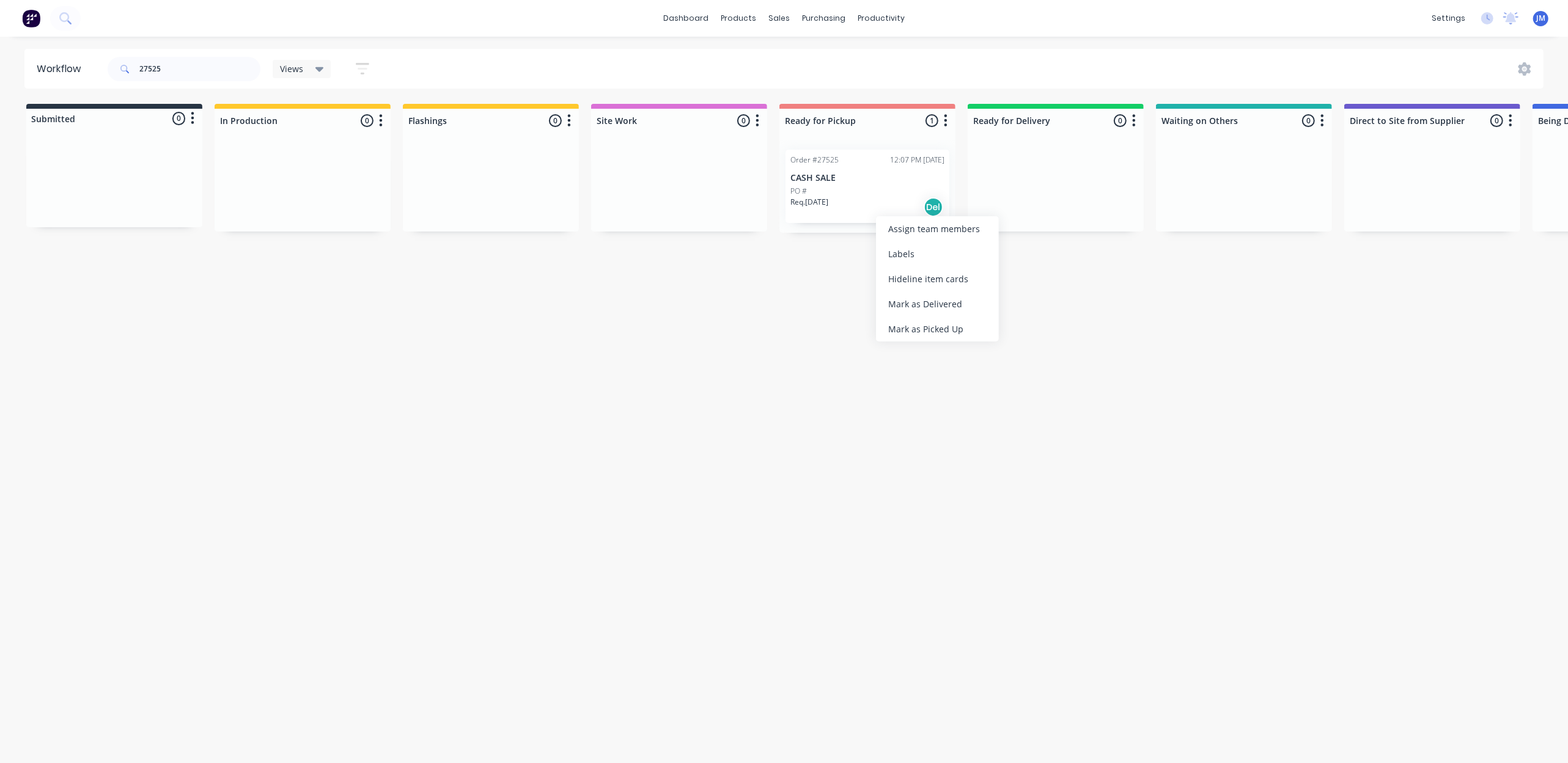
drag, startPoint x: 925, startPoint y: 326, endPoint x: 513, endPoint y: 258, distance: 417.6
click at [925, 328] on div "Mark as Picked Up" at bounding box center [937, 329] width 123 height 25
click at [185, 67] on input "27525" at bounding box center [200, 68] width 121 height 24
type input "2"
drag, startPoint x: 864, startPoint y: 214, endPoint x: 874, endPoint y: 217, distance: 10.4
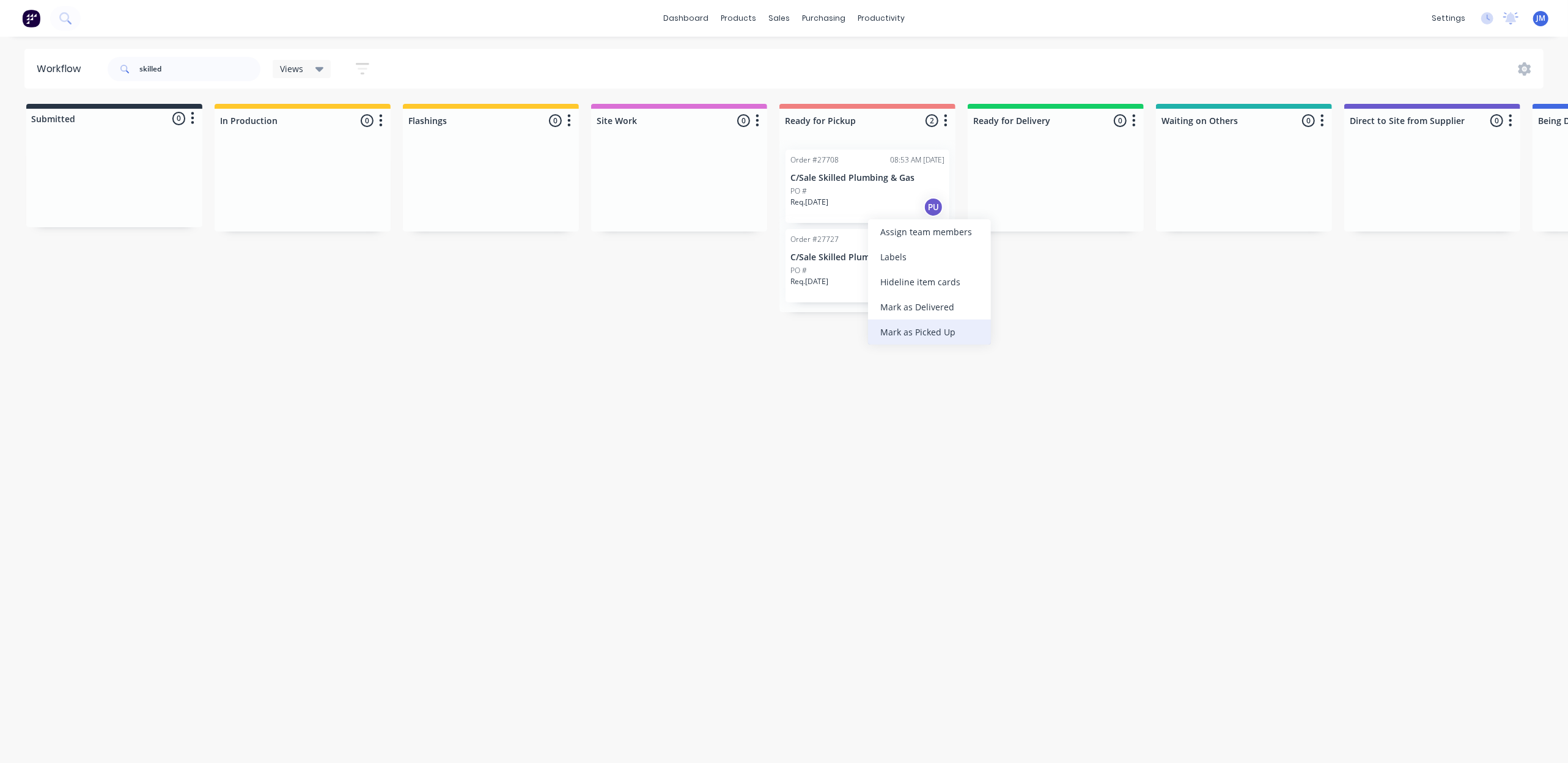
click at [921, 336] on div "Mark as Picked Up" at bounding box center [930, 332] width 123 height 25
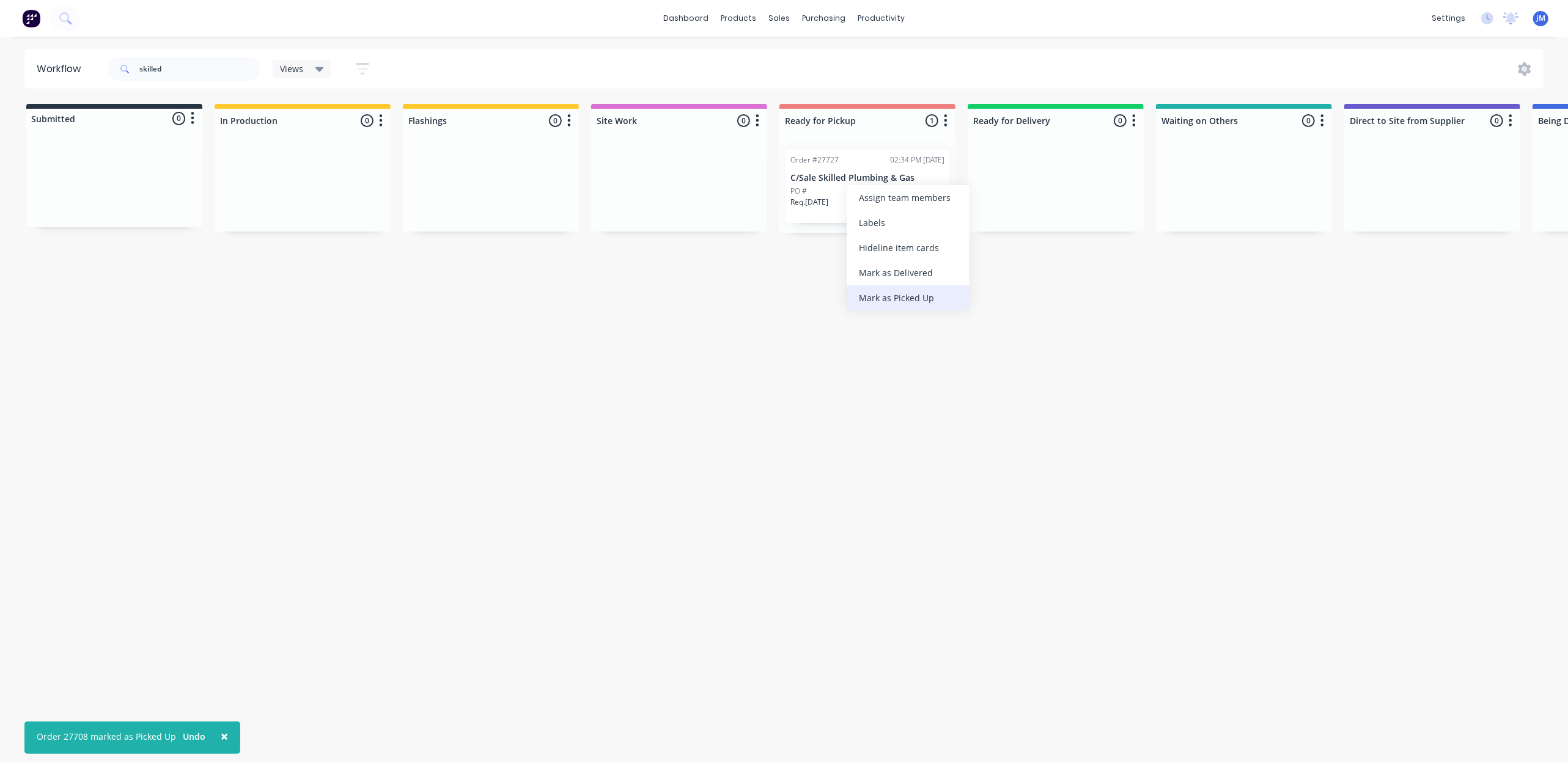
drag, startPoint x: 884, startPoint y: 294, endPoint x: 877, endPoint y: 287, distance: 9.9
click at [883, 294] on div "Mark as Picked Up" at bounding box center [908, 298] width 123 height 25
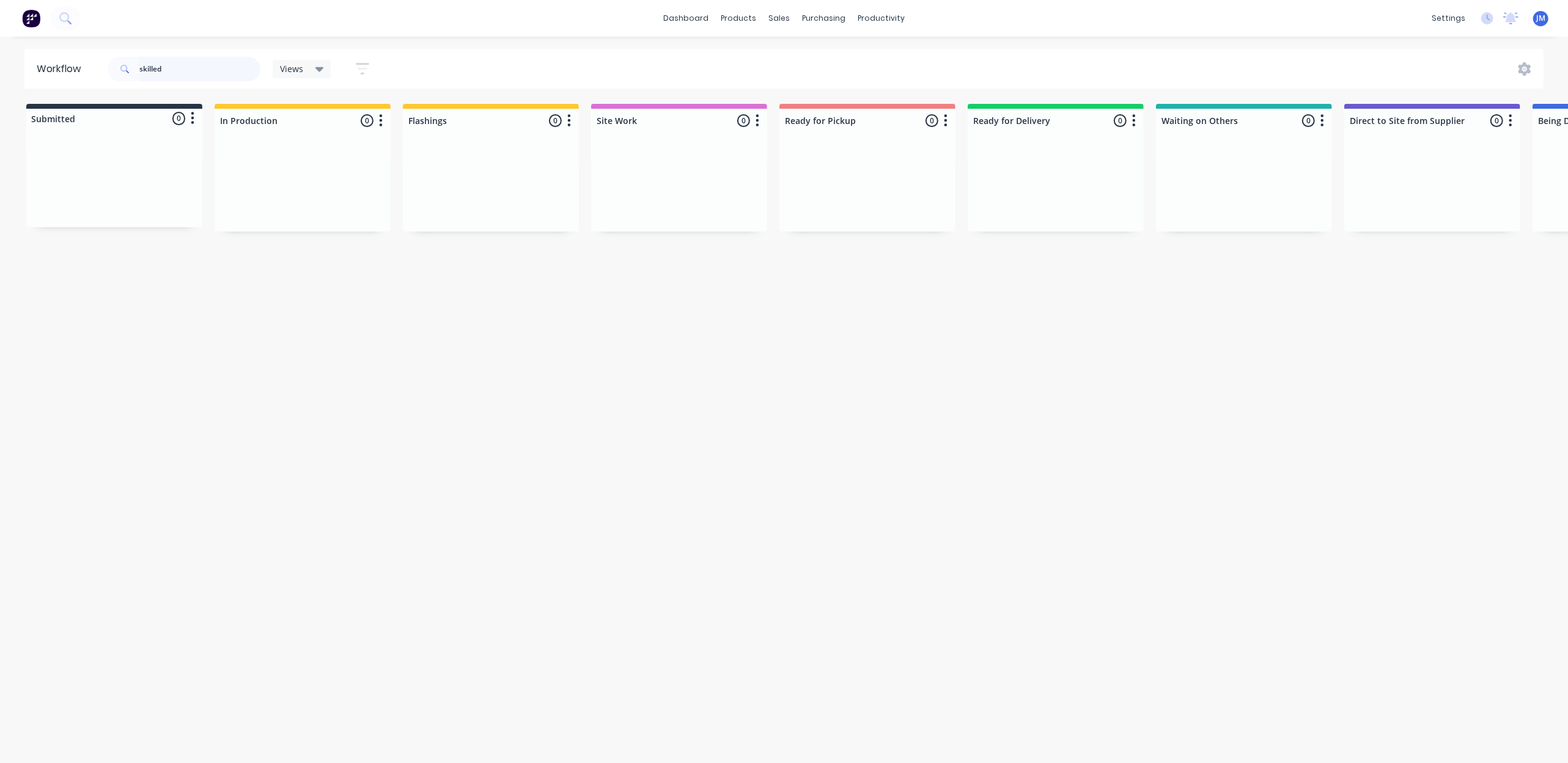
click at [191, 68] on input "skilled" at bounding box center [200, 68] width 121 height 24
type input "s"
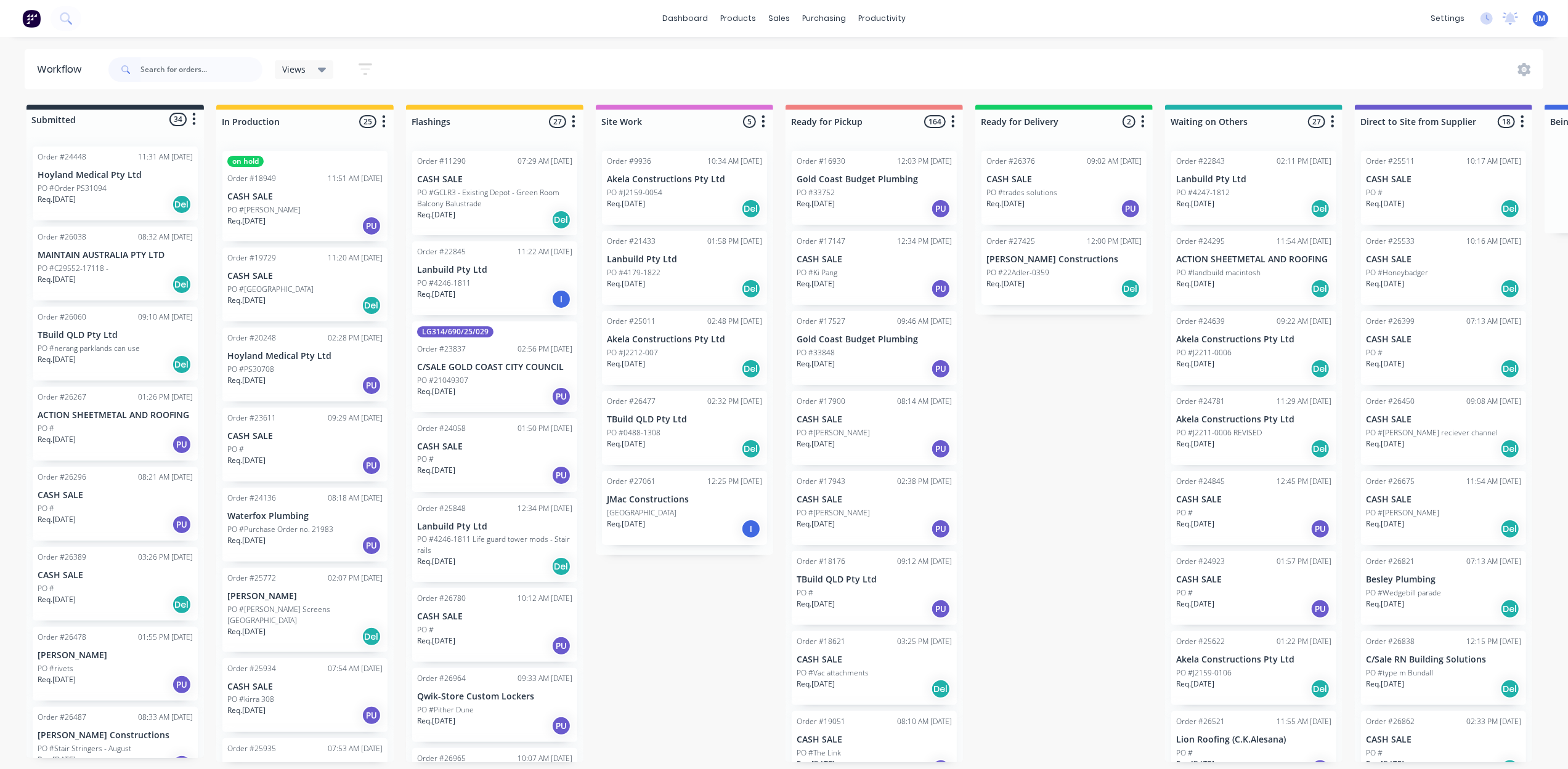
drag, startPoint x: 351, startPoint y: 138, endPoint x: 457, endPoint y: 67, distance: 127.6
click at [414, 70] on div "Views Save new view None (Default) edit Show/Hide statuses Show line item cards…" at bounding box center [824, 69] width 1437 height 37
drag, startPoint x: 197, startPoint y: 72, endPoint x: 181, endPoint y: 56, distance: 22.6
click at [197, 70] on input "text" at bounding box center [201, 69] width 122 height 24
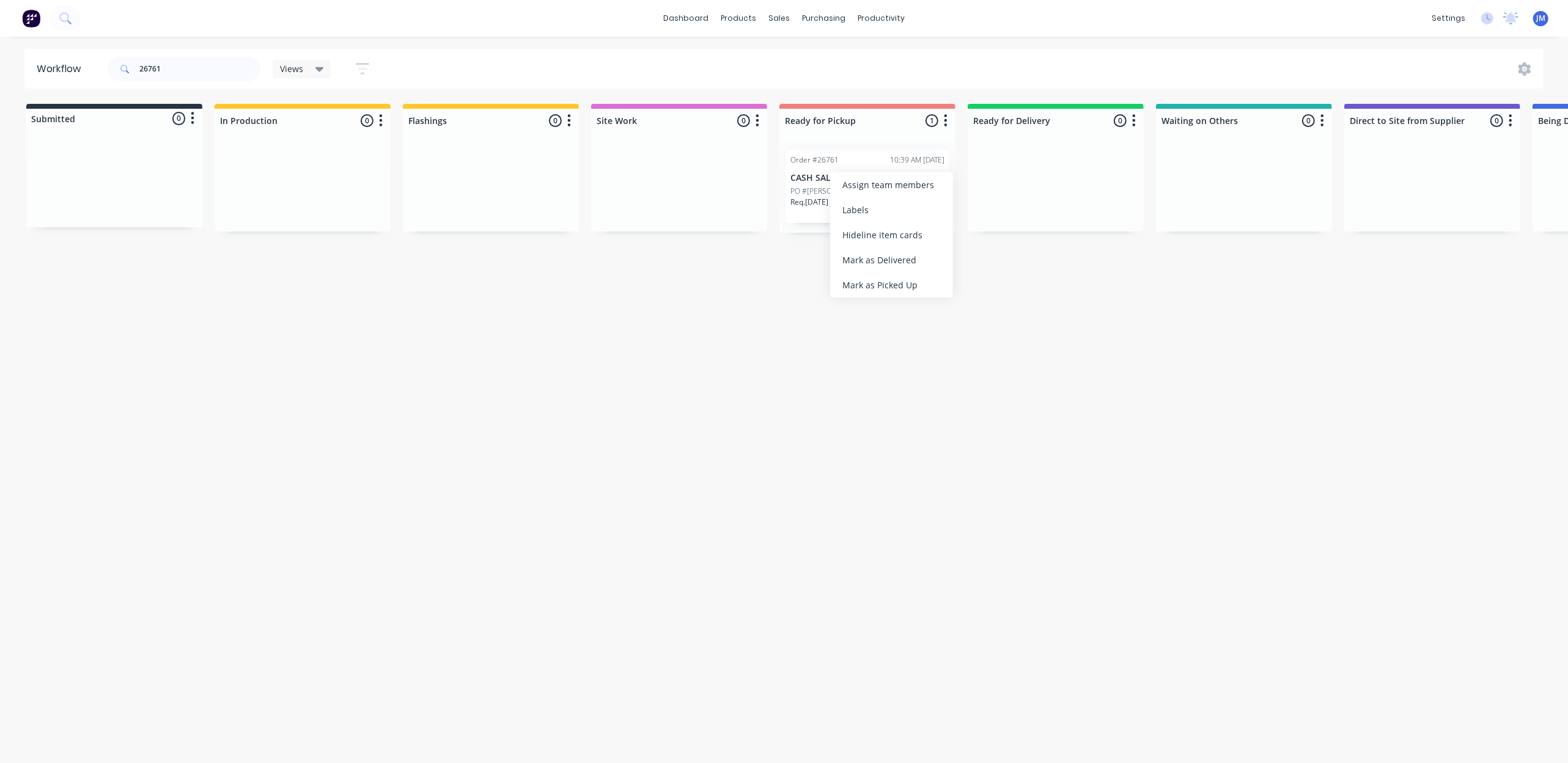
drag, startPoint x: 898, startPoint y: 283, endPoint x: 283, endPoint y: 220, distance: 618.2
click at [898, 282] on div "Mark as Picked Up" at bounding box center [892, 285] width 123 height 25
click at [171, 72] on input "26761" at bounding box center [200, 68] width 121 height 24
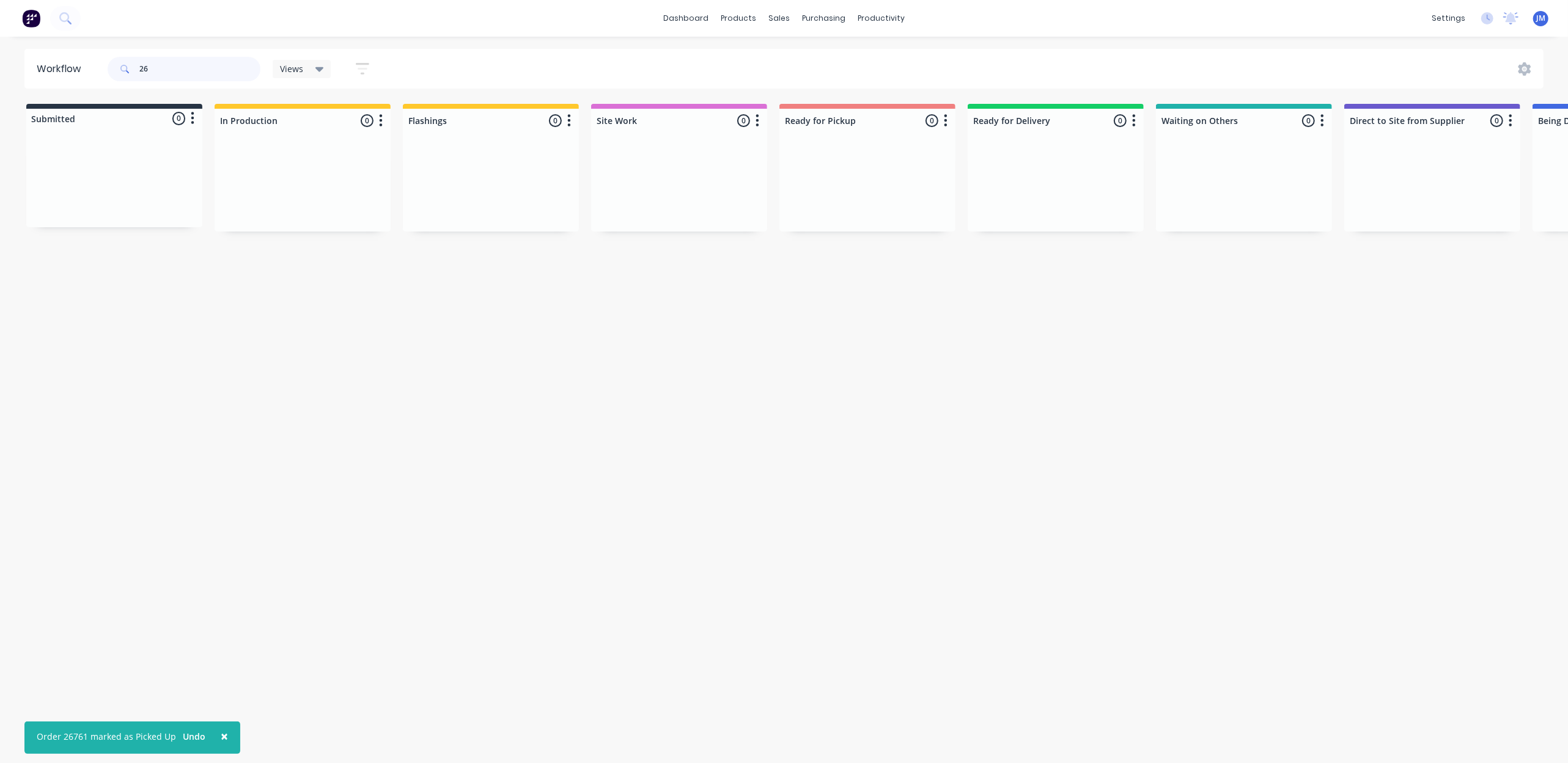
type input "2"
click at [941, 301] on div "Mark as Picked Up" at bounding box center [969, 303] width 123 height 25
click at [193, 64] on input "27439" at bounding box center [200, 68] width 121 height 24
type input "2"
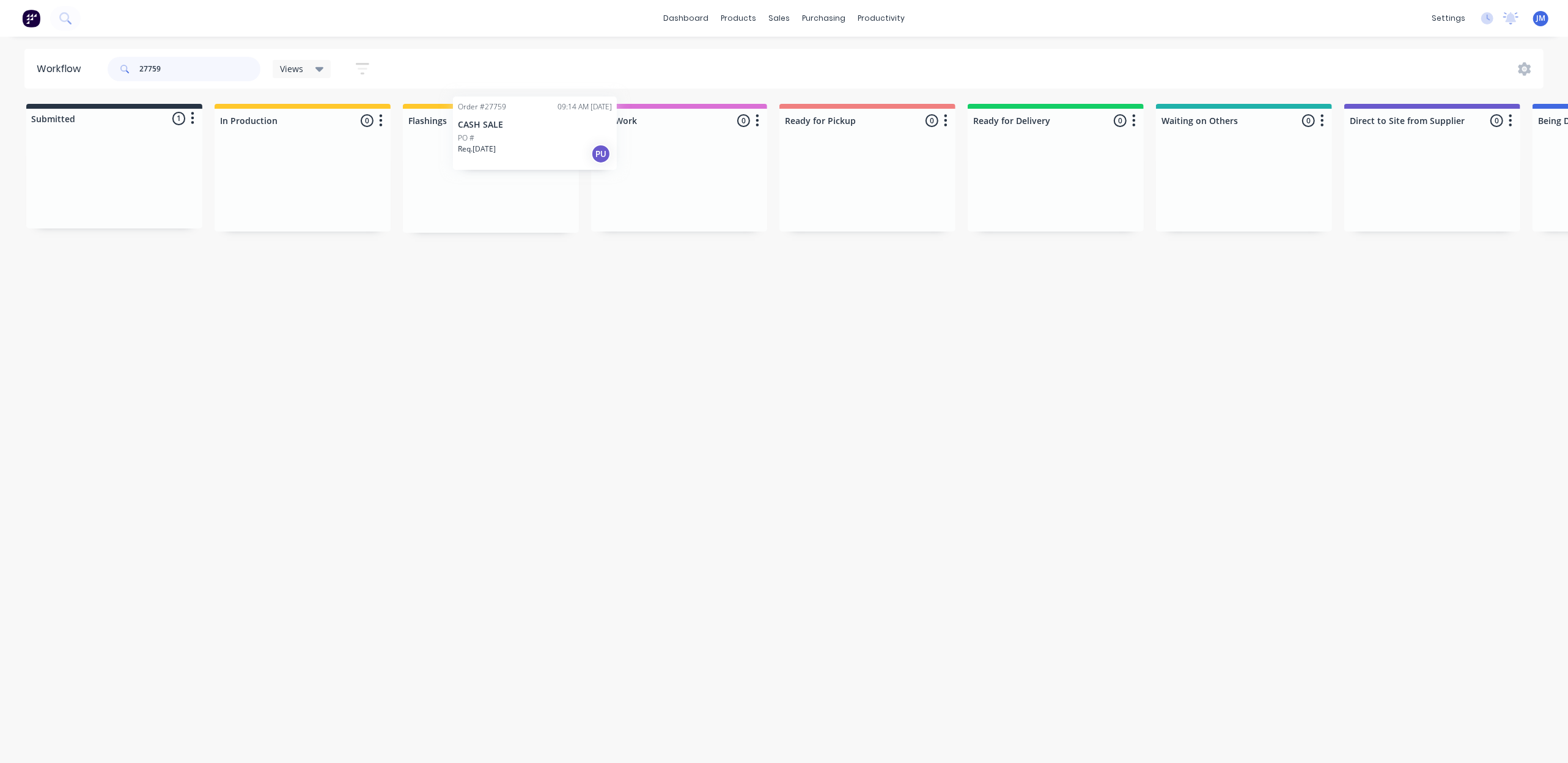
drag, startPoint x: 162, startPoint y: 177, endPoint x: 531, endPoint y: 123, distance: 372.9
click at [531, 123] on div "Submitted 1 Status colour #273444 hex #273444 Save Cancel Summaries Total order…" at bounding box center [1099, 168] width 2216 height 129
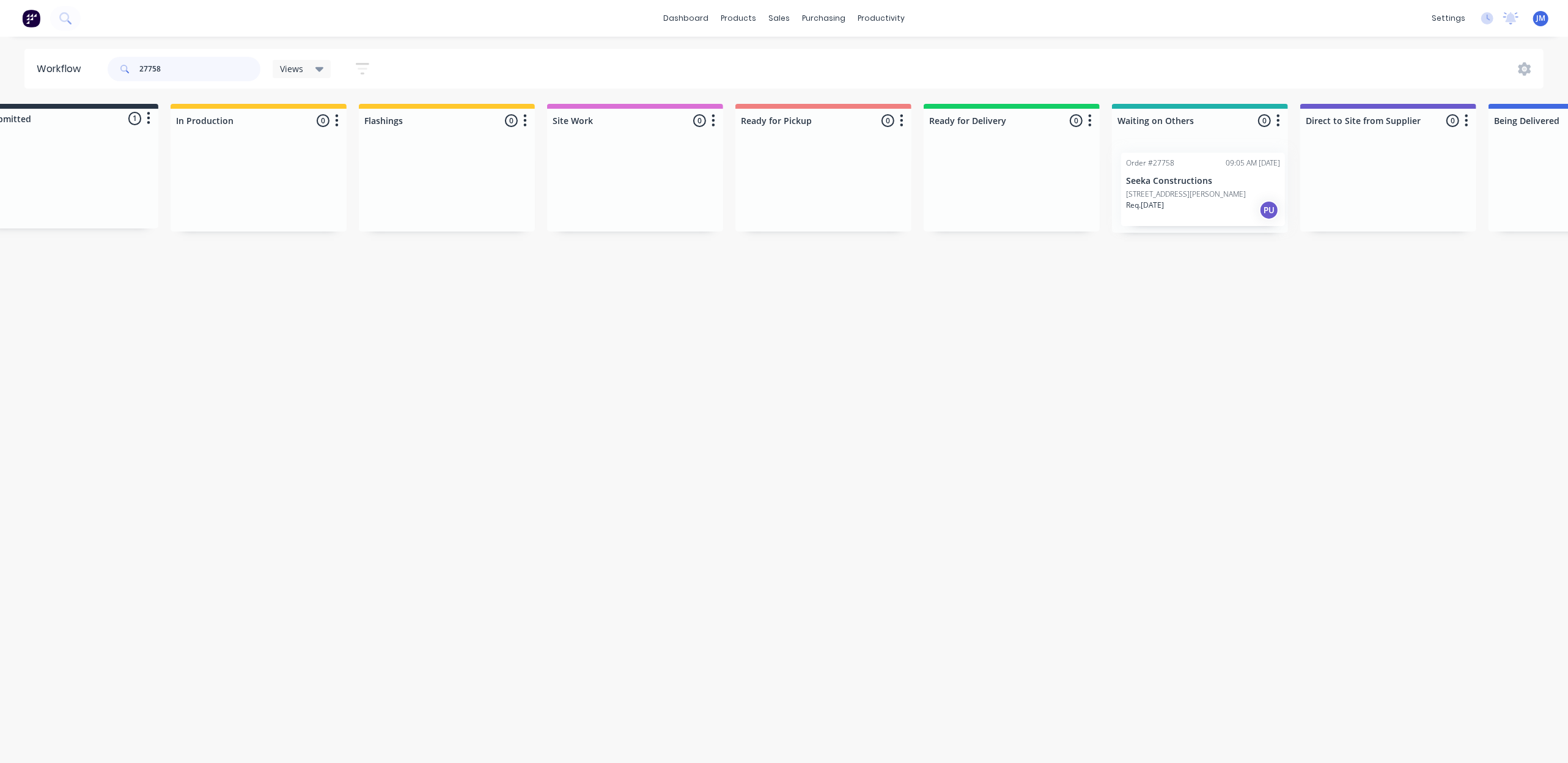
drag, startPoint x: 157, startPoint y: 181, endPoint x: 1256, endPoint y: 182, distance: 1099.0
click at [1251, 185] on div "Submitted 1 Status colour #273444 hex #273444 Save Cancel Summaries Total order…" at bounding box center [1055, 168] width 2216 height 129
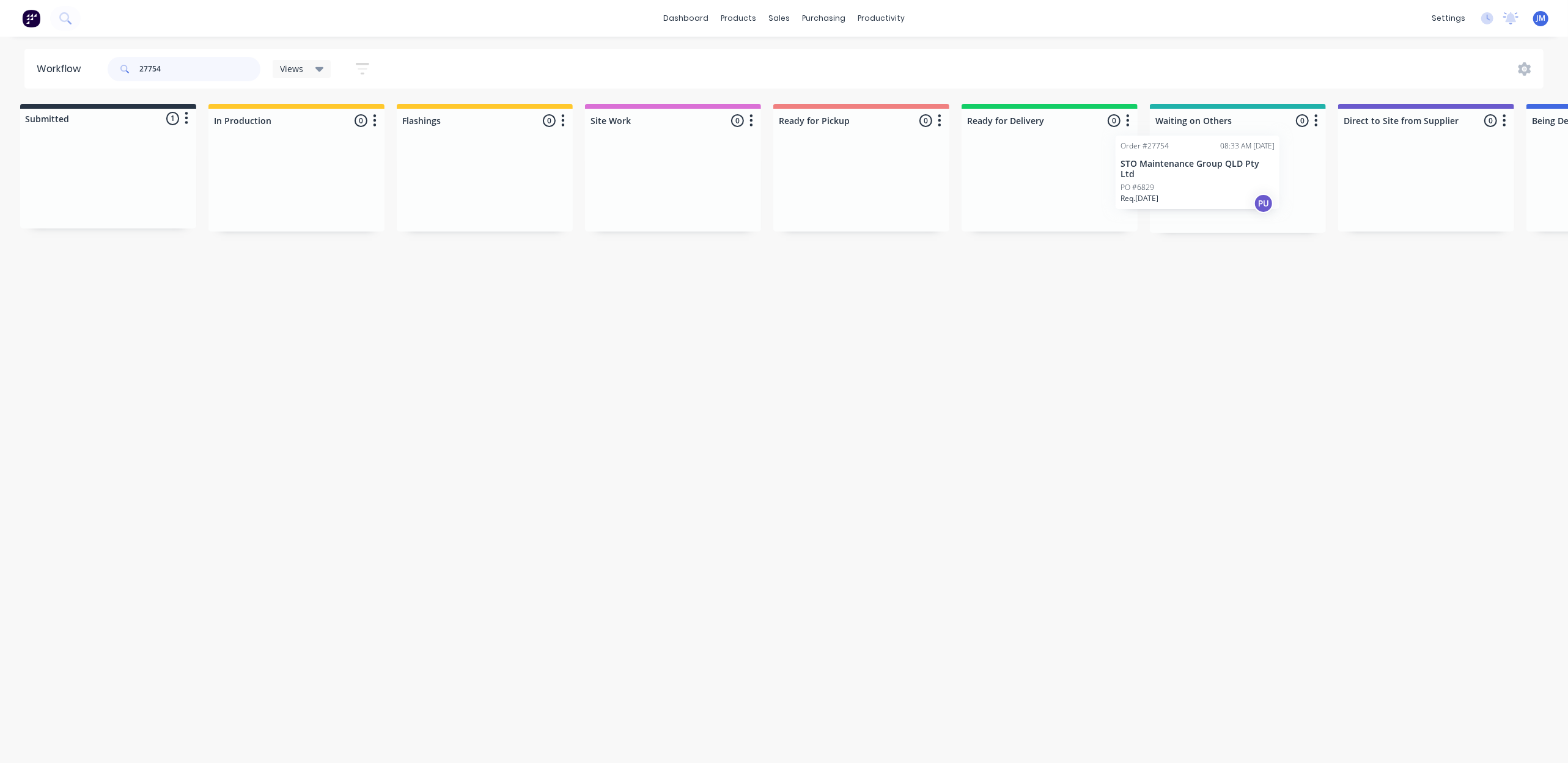
scroll to position [0, 13]
drag, startPoint x: 75, startPoint y: 196, endPoint x: 1162, endPoint y: 187, distance: 1087.0
click at [1162, 187] on div "Submitted 1 Status colour #273444 hex #273444 Save Cancel Summaries Total order…" at bounding box center [1086, 168] width 2216 height 129
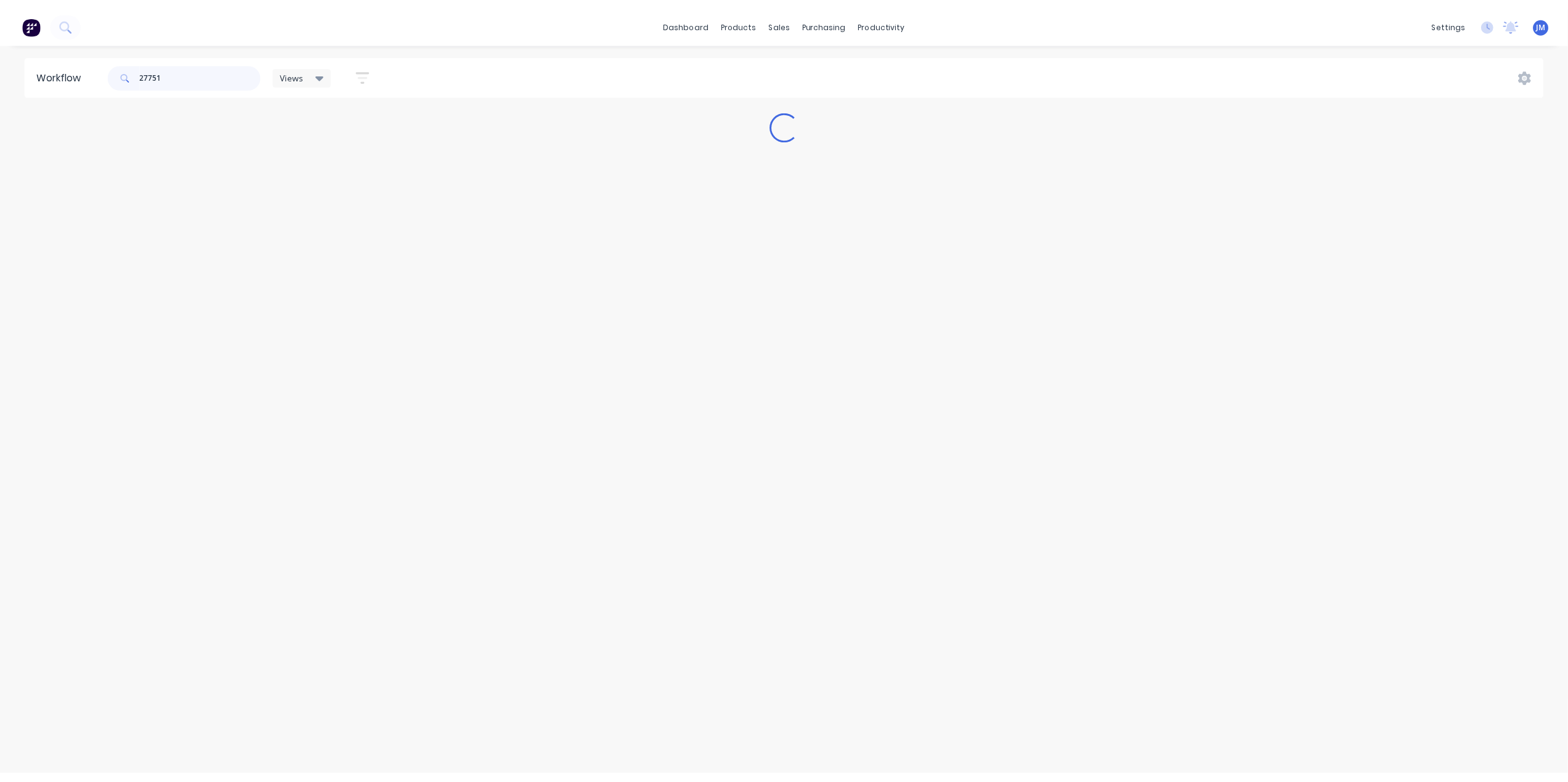
scroll to position [0, 0]
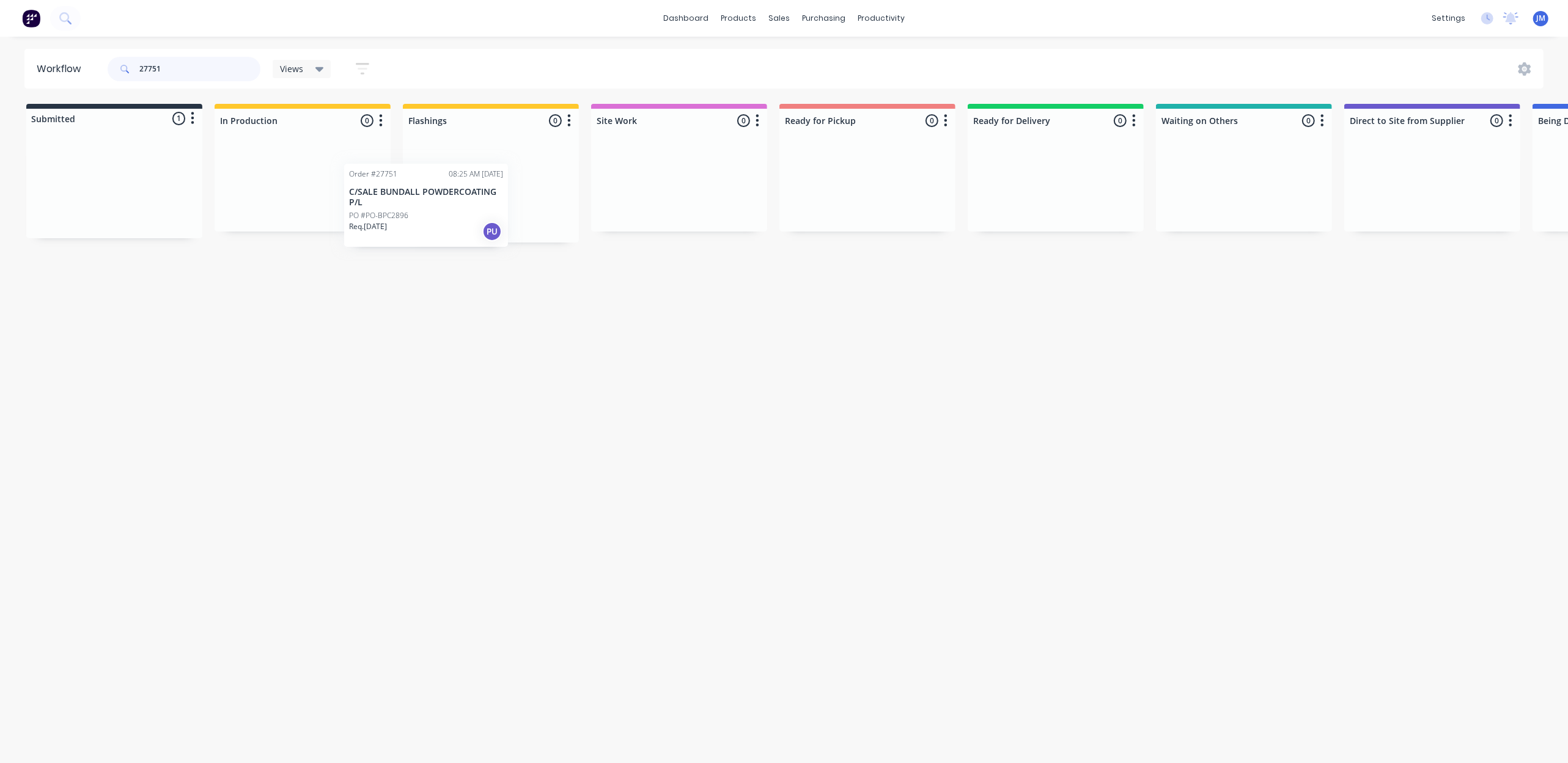
drag, startPoint x: 202, startPoint y: 188, endPoint x: 524, endPoint y: 154, distance: 323.8
click at [524, 166] on div "Submitted 1 Status colour #273444 hex #273444 Save Cancel Summaries Total order…" at bounding box center [1099, 173] width 2216 height 139
type input "2"
type input "8248"
click at [851, 55] on div "Purchase Orders" at bounding box center [864, 58] width 64 height 11
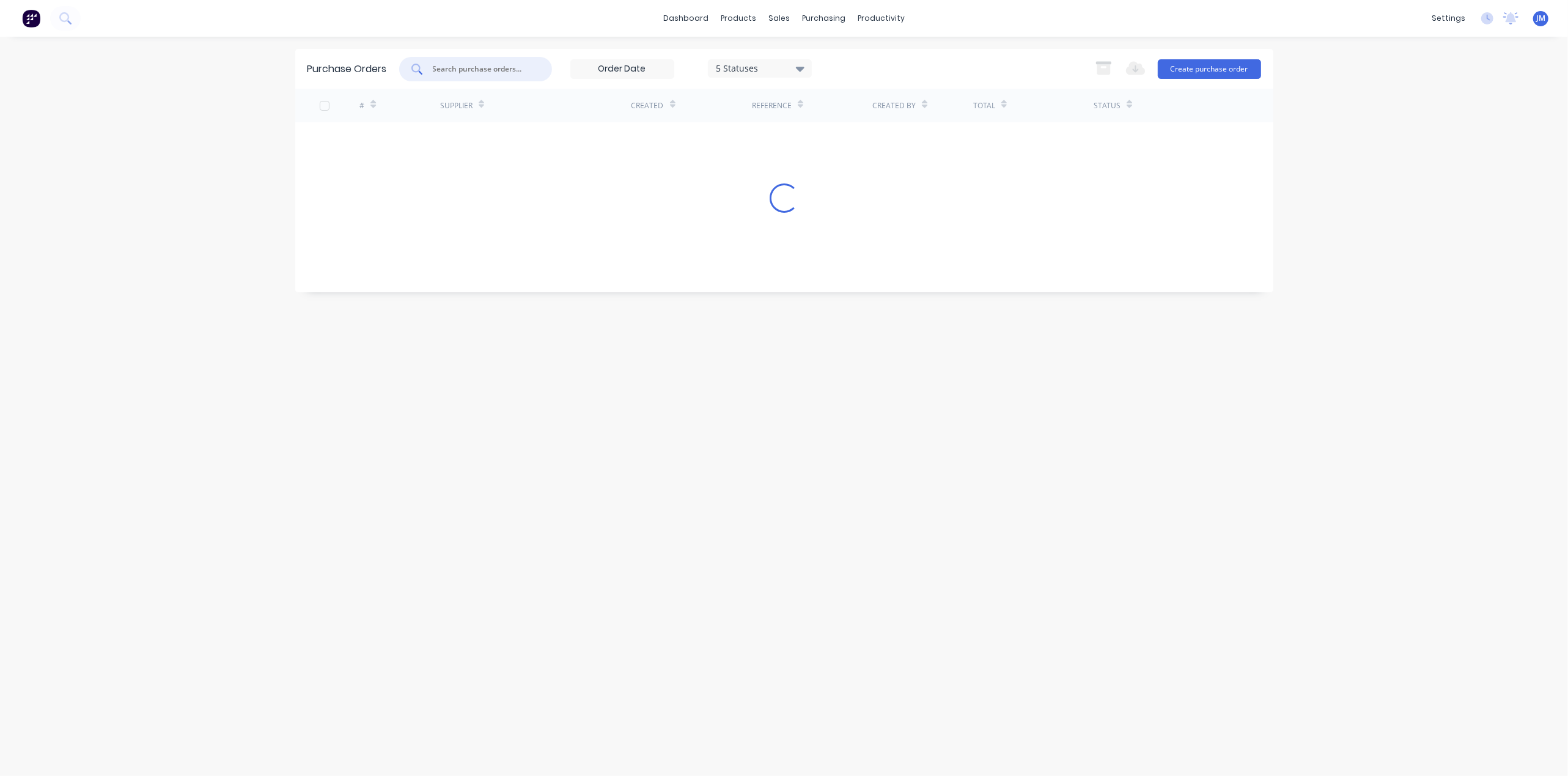
click at [458, 64] on input "text" at bounding box center [482, 69] width 102 height 12
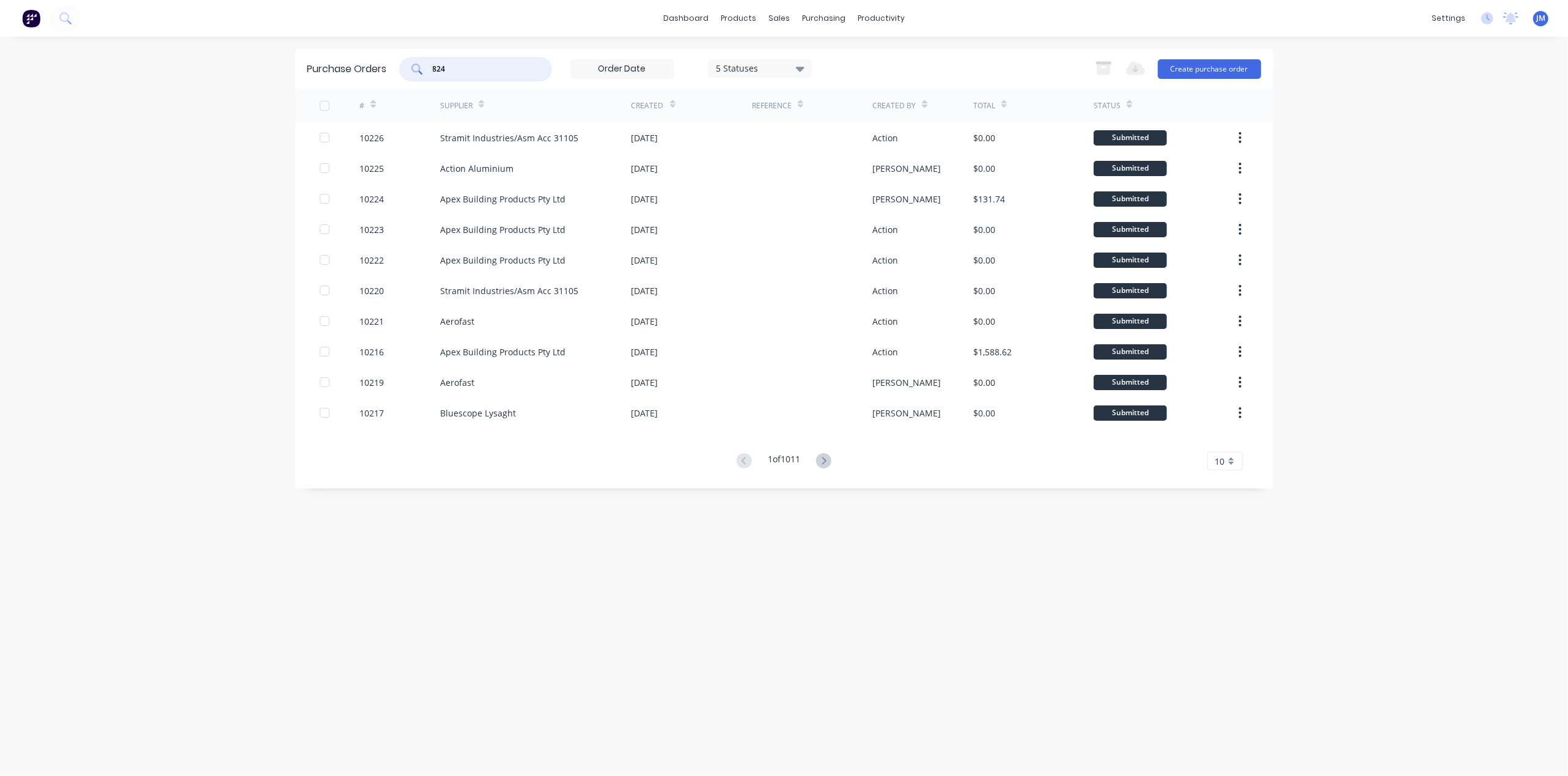
type input "8248"
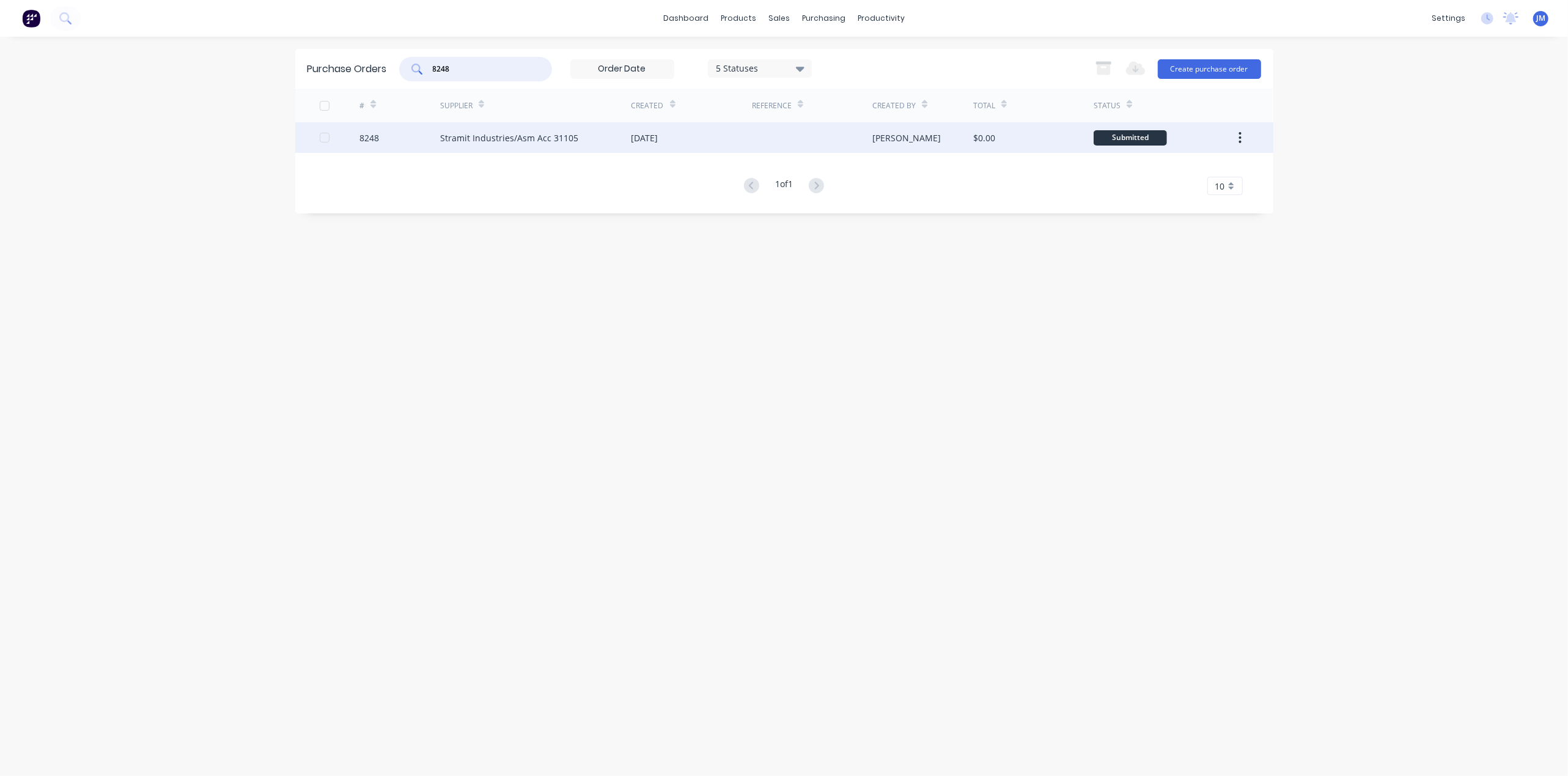
click at [686, 134] on div "[DATE]" at bounding box center [691, 137] width 120 height 30
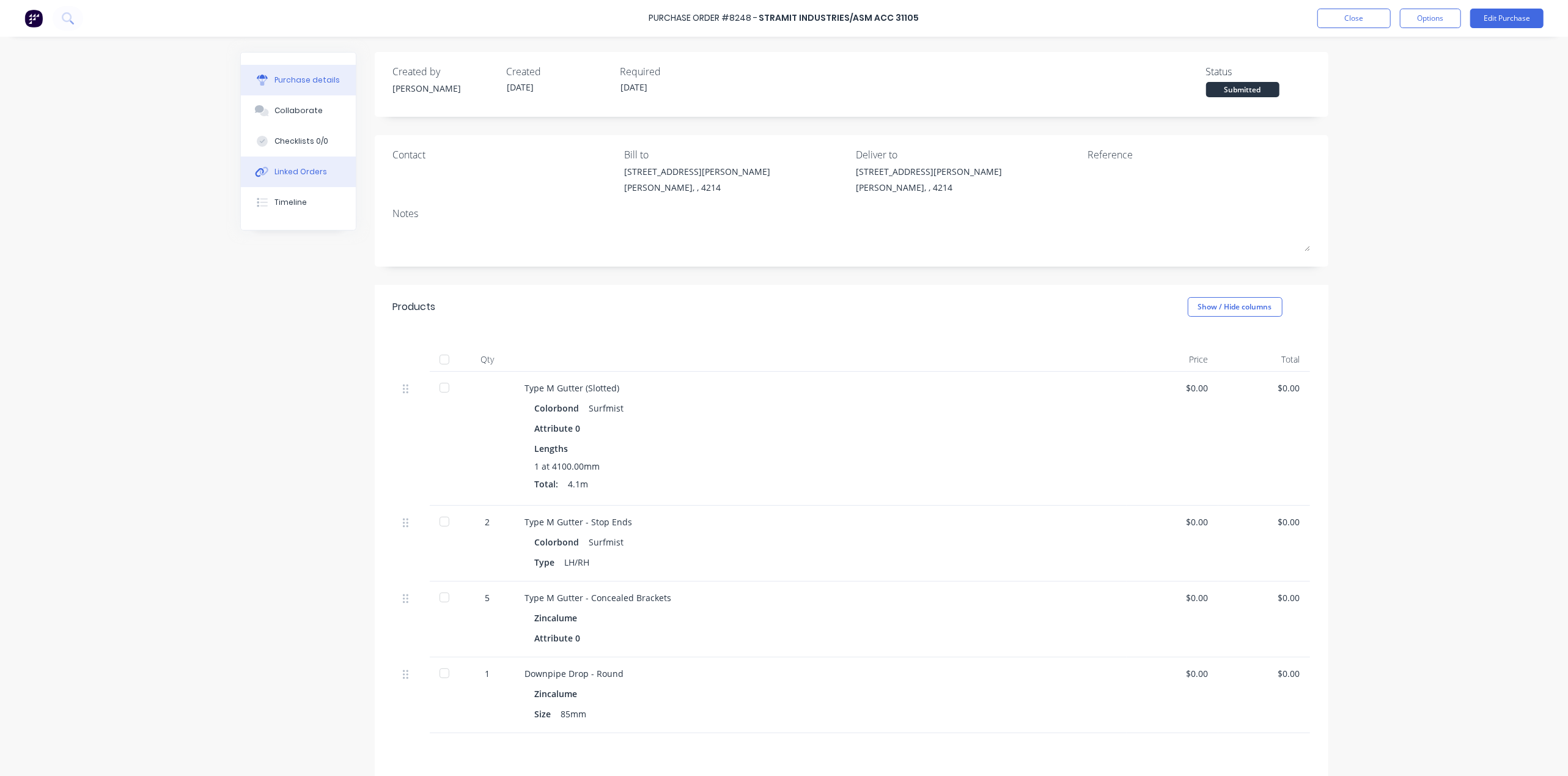
click at [312, 170] on div "Linked Orders" at bounding box center [301, 172] width 53 height 11
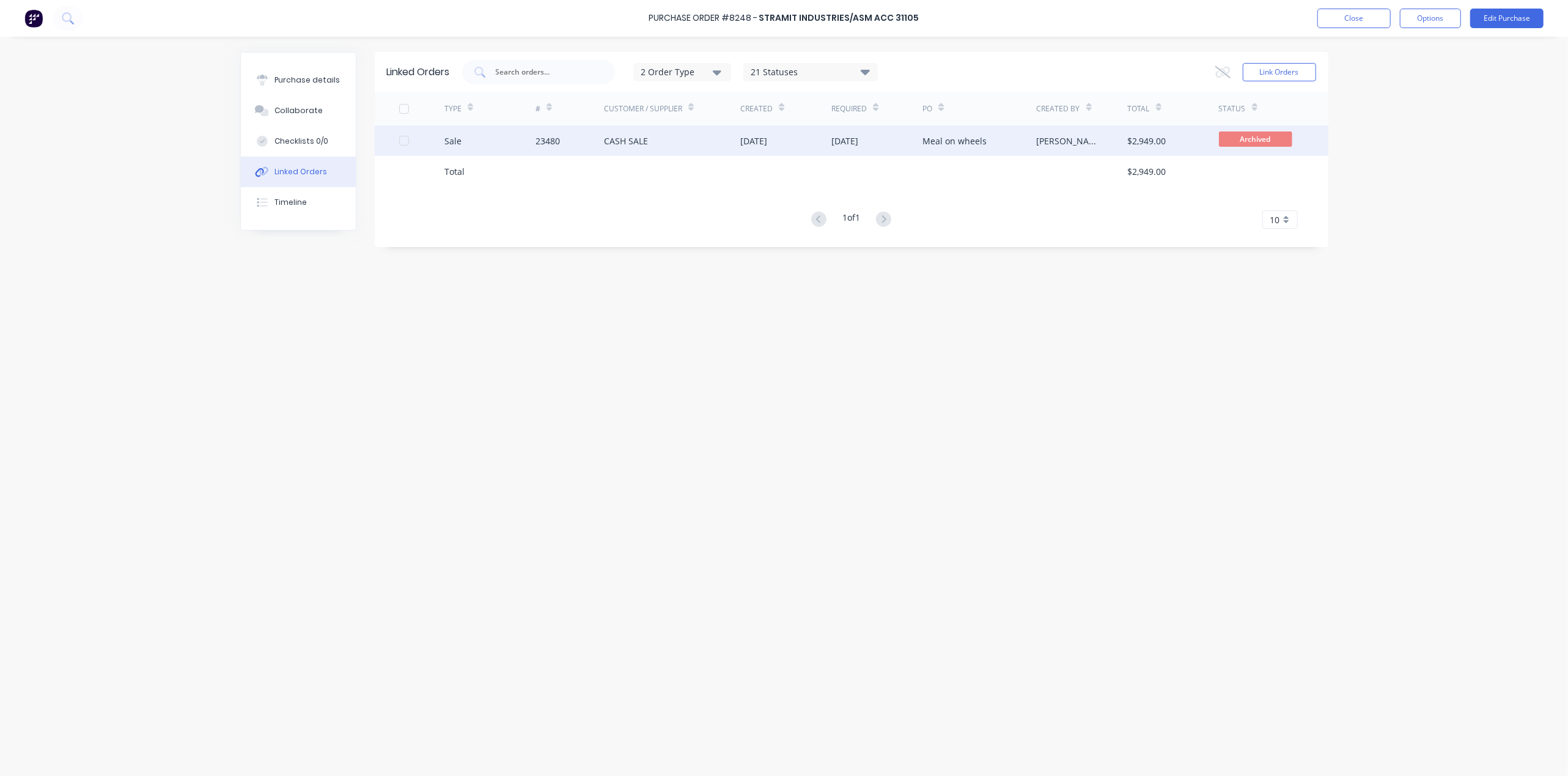
click at [657, 130] on div "CASH SALE" at bounding box center [673, 140] width 137 height 30
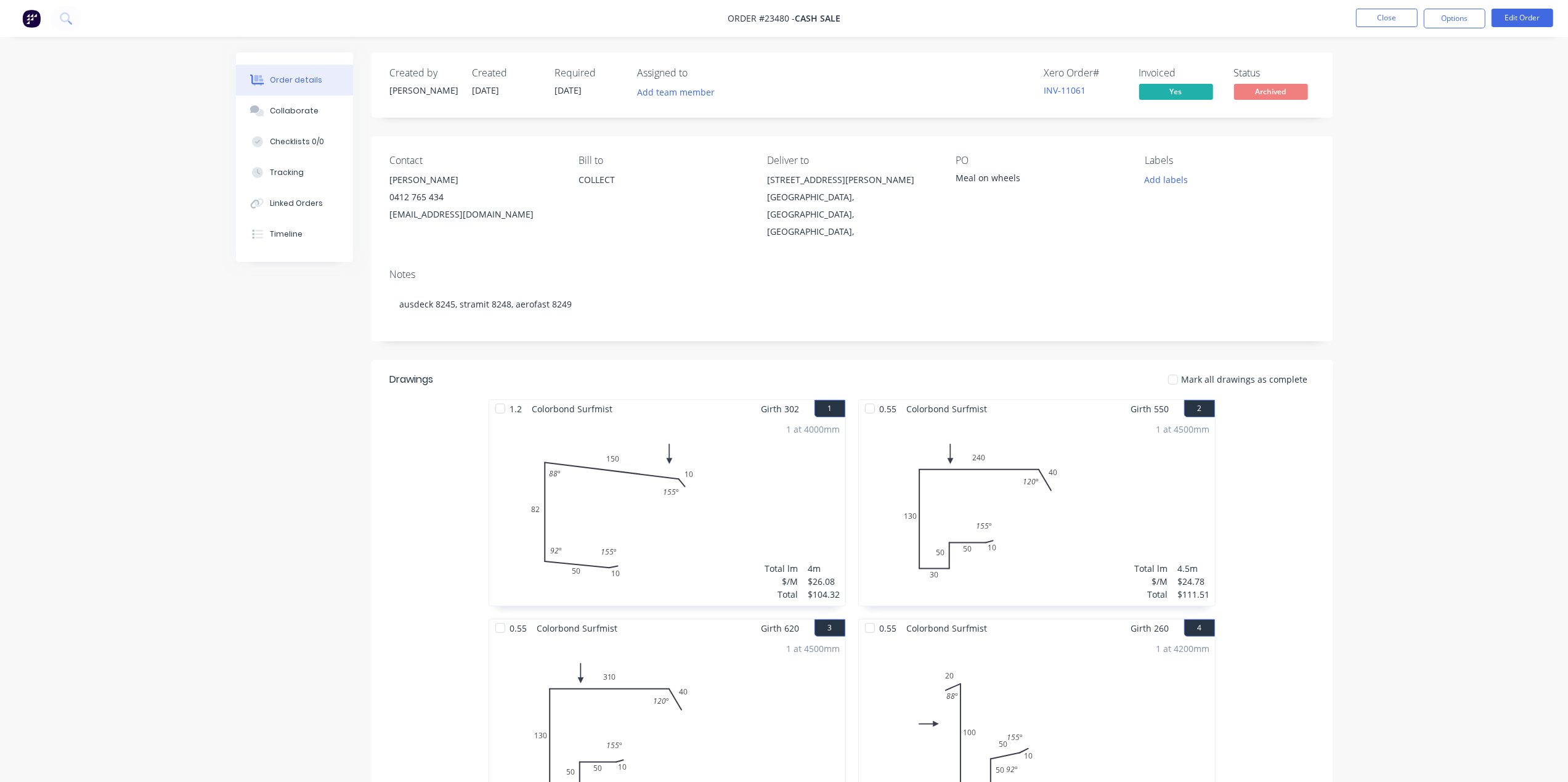
click at [1388, 7] on nav "Order #23480 - CASH SALE Close Options Edit Order" at bounding box center [784, 18] width 1568 height 37
click at [1397, 20] on button "Close" at bounding box center [1386, 18] width 62 height 19
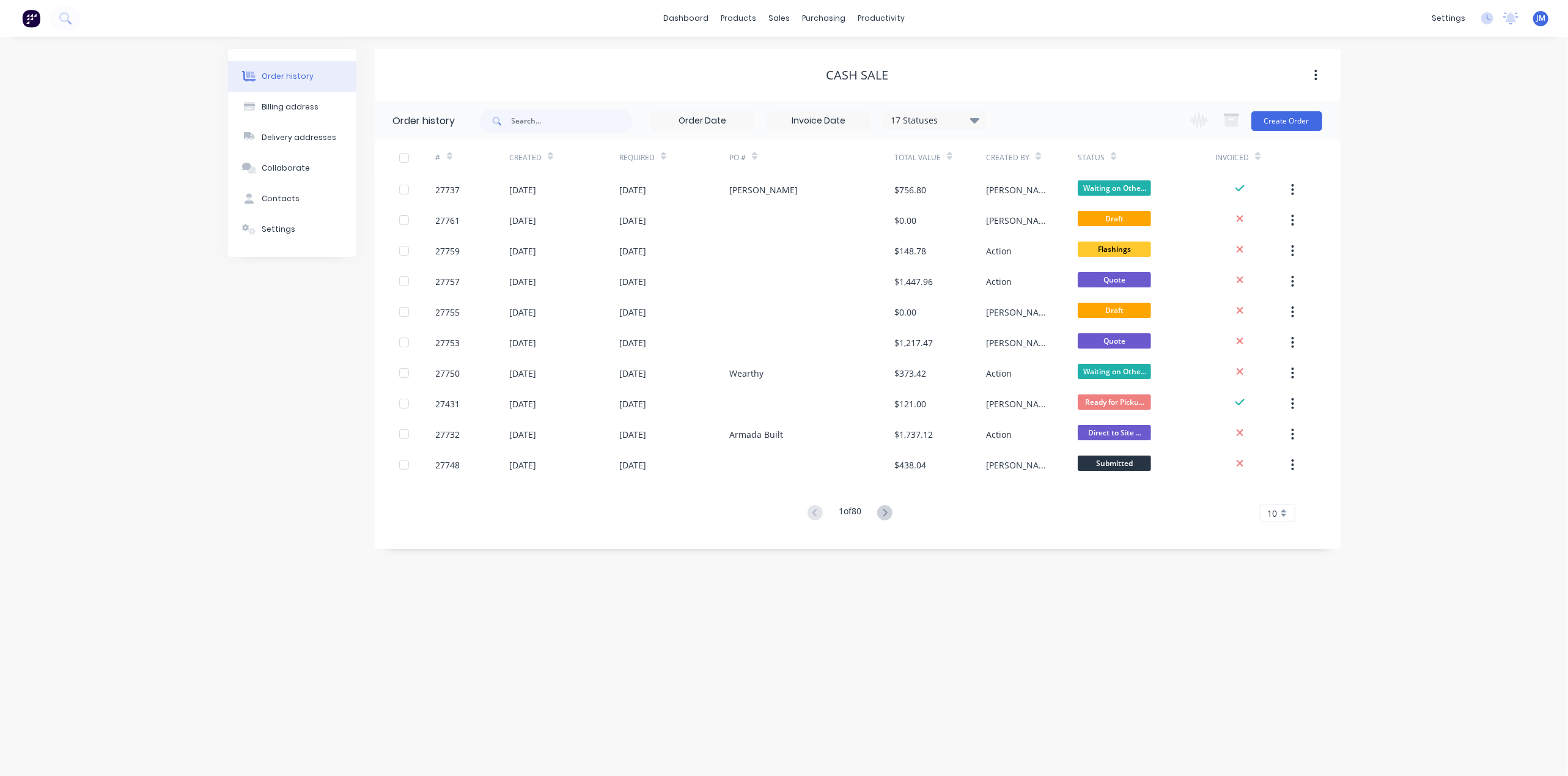
click at [833, 53] on div "CASH SALE" at bounding box center [858, 75] width 966 height 52
click at [835, 49] on button "Purchase Orders" at bounding box center [875, 57] width 162 height 24
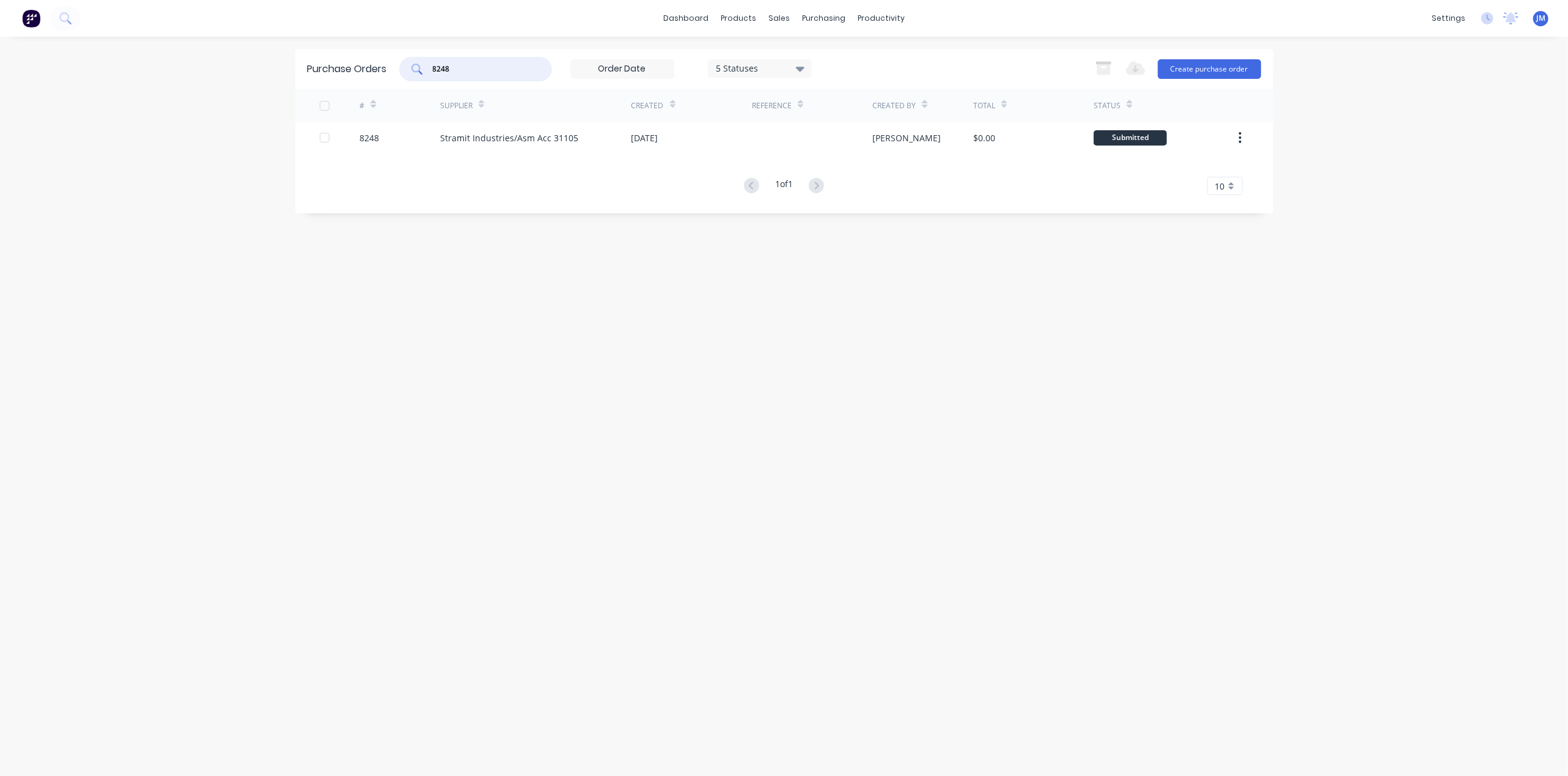
drag, startPoint x: 461, startPoint y: 64, endPoint x: 470, endPoint y: 64, distance: 9.0
click at [461, 64] on input "8248" at bounding box center [482, 69] width 102 height 12
type input "8"
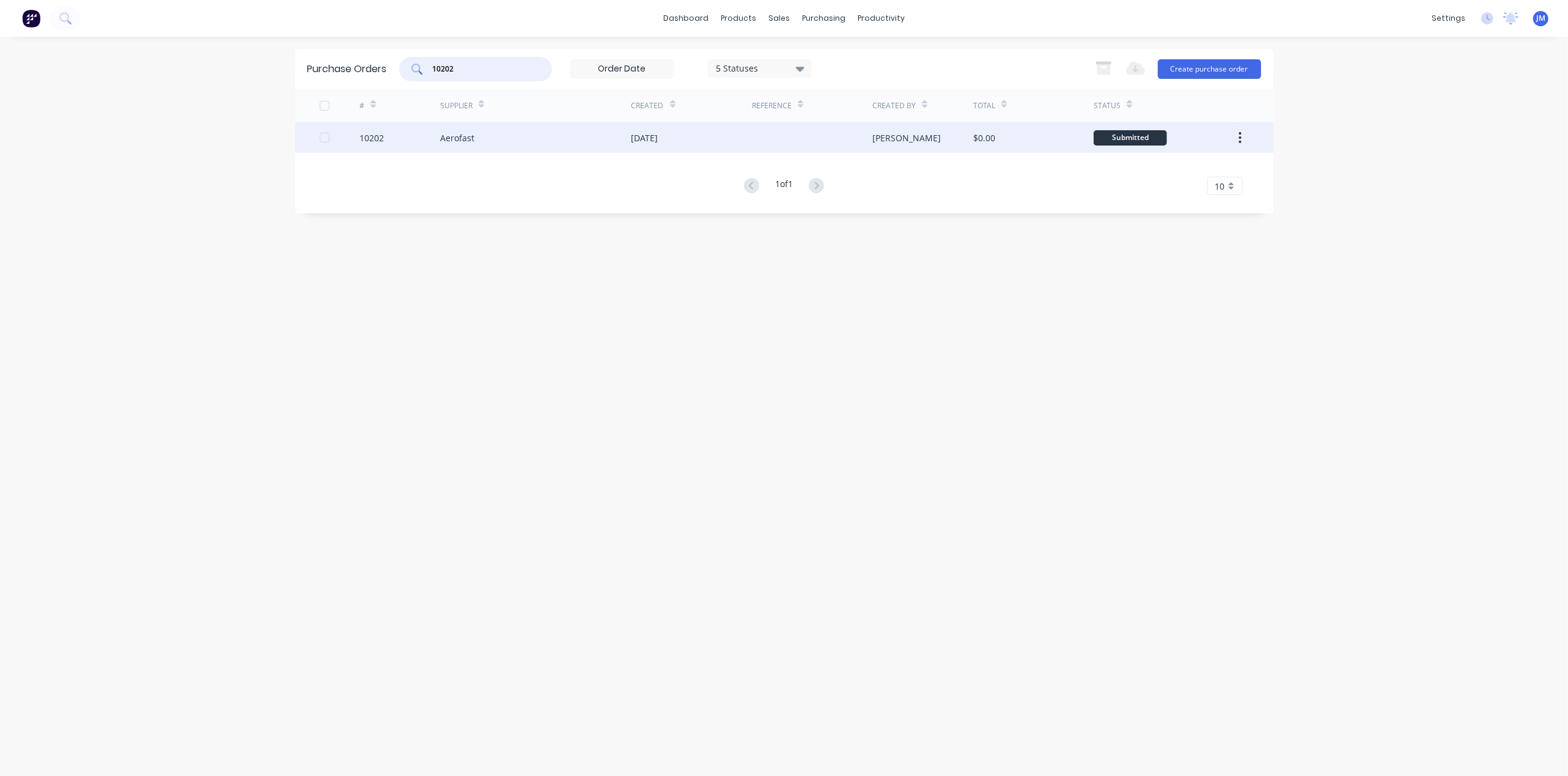
type input "10202"
click at [607, 143] on div "Aerofast" at bounding box center [536, 137] width 191 height 30
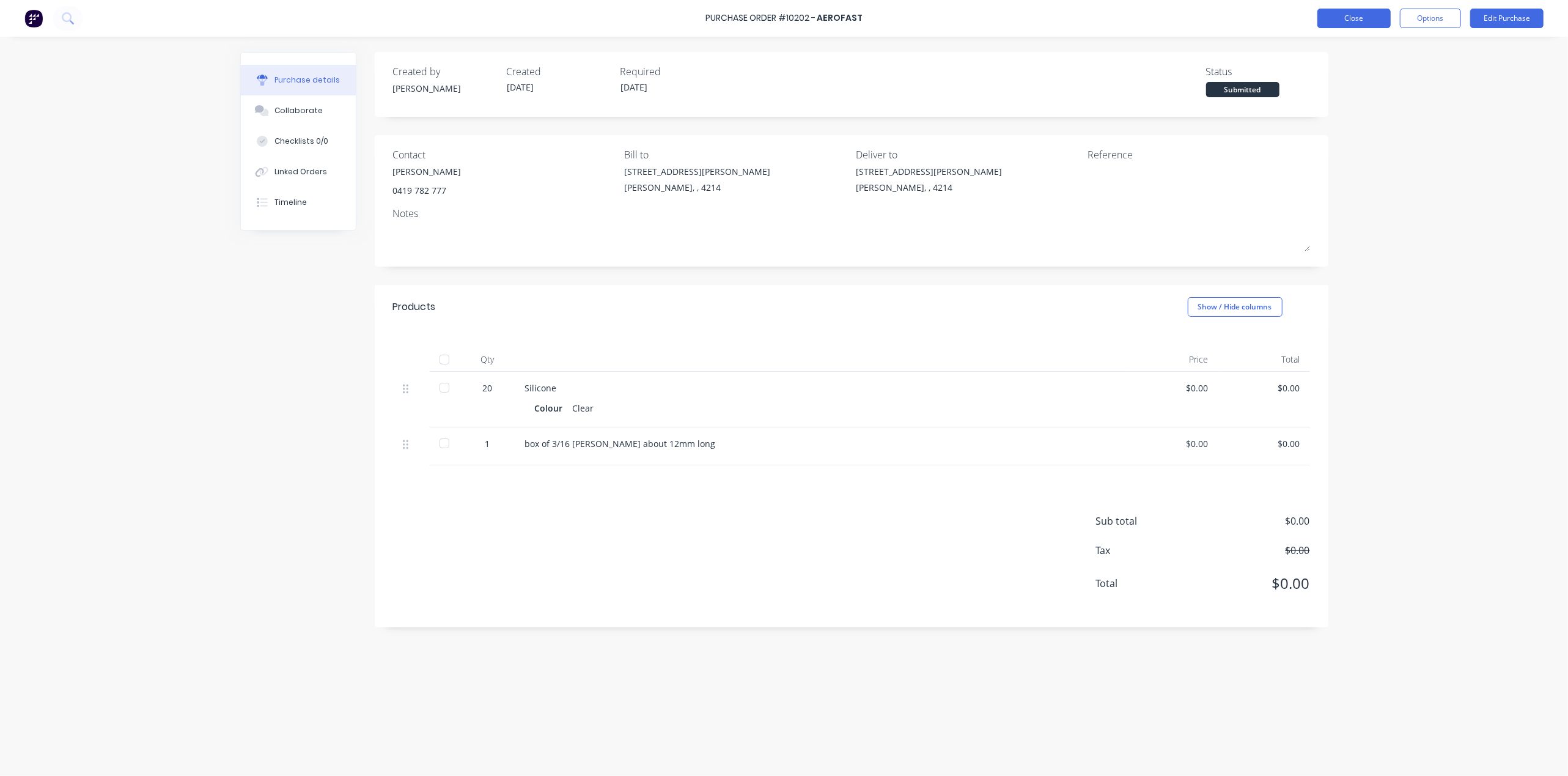
click at [1348, 24] on button "Close" at bounding box center [1354, 18] width 73 height 19
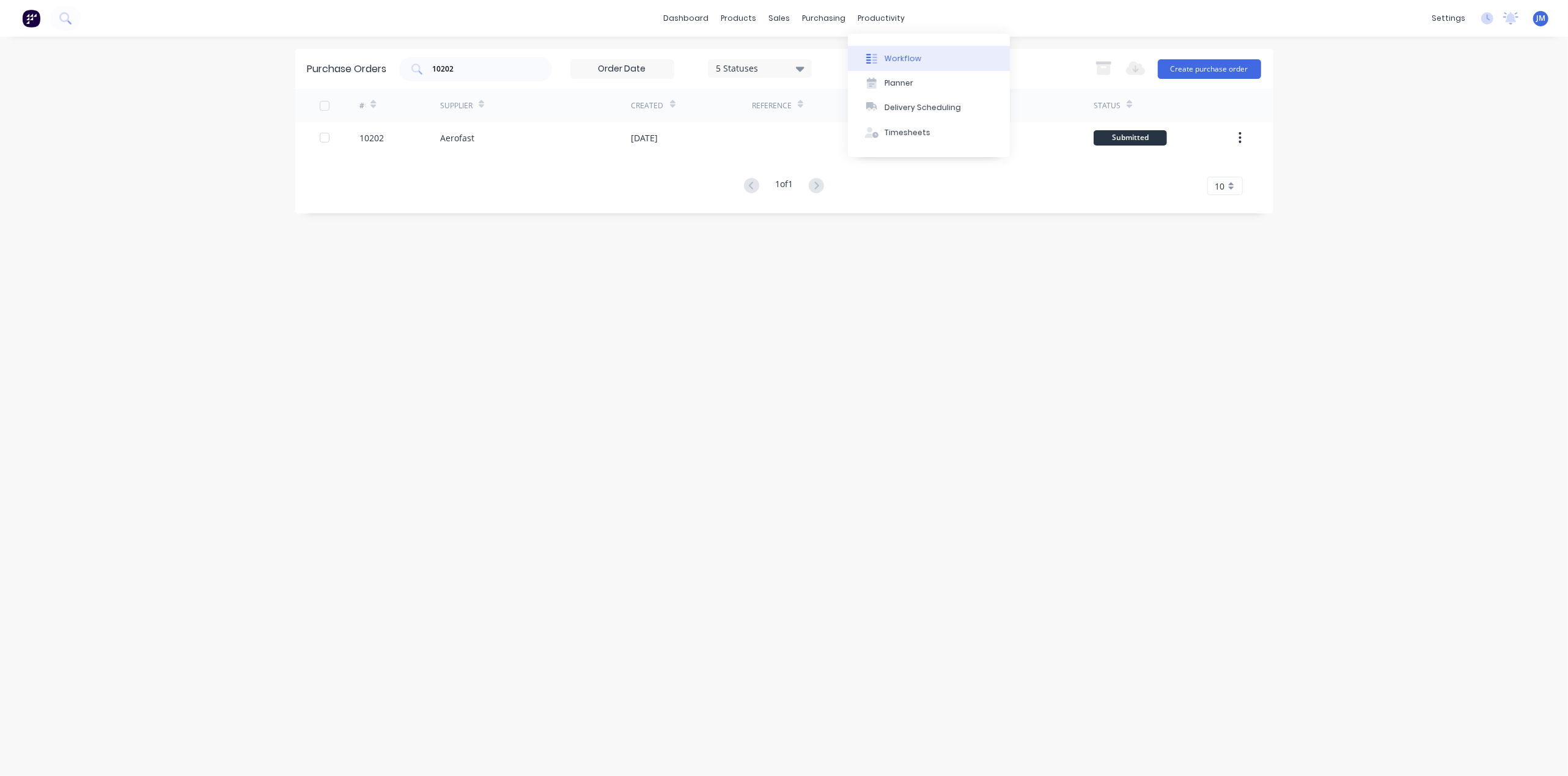
click at [892, 64] on div "Workflow" at bounding box center [902, 58] width 37 height 11
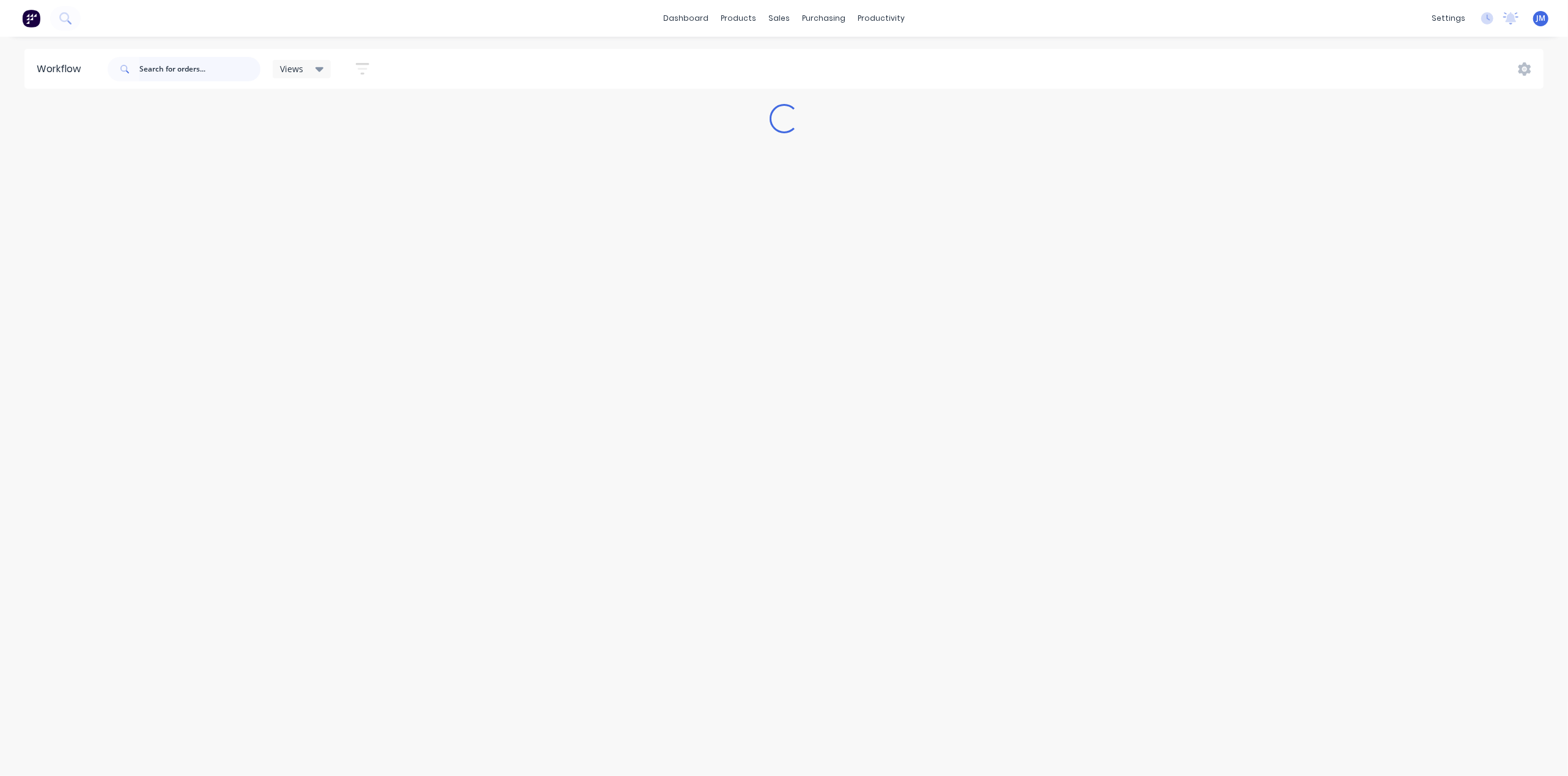
click at [153, 69] on input "text" at bounding box center [200, 68] width 121 height 24
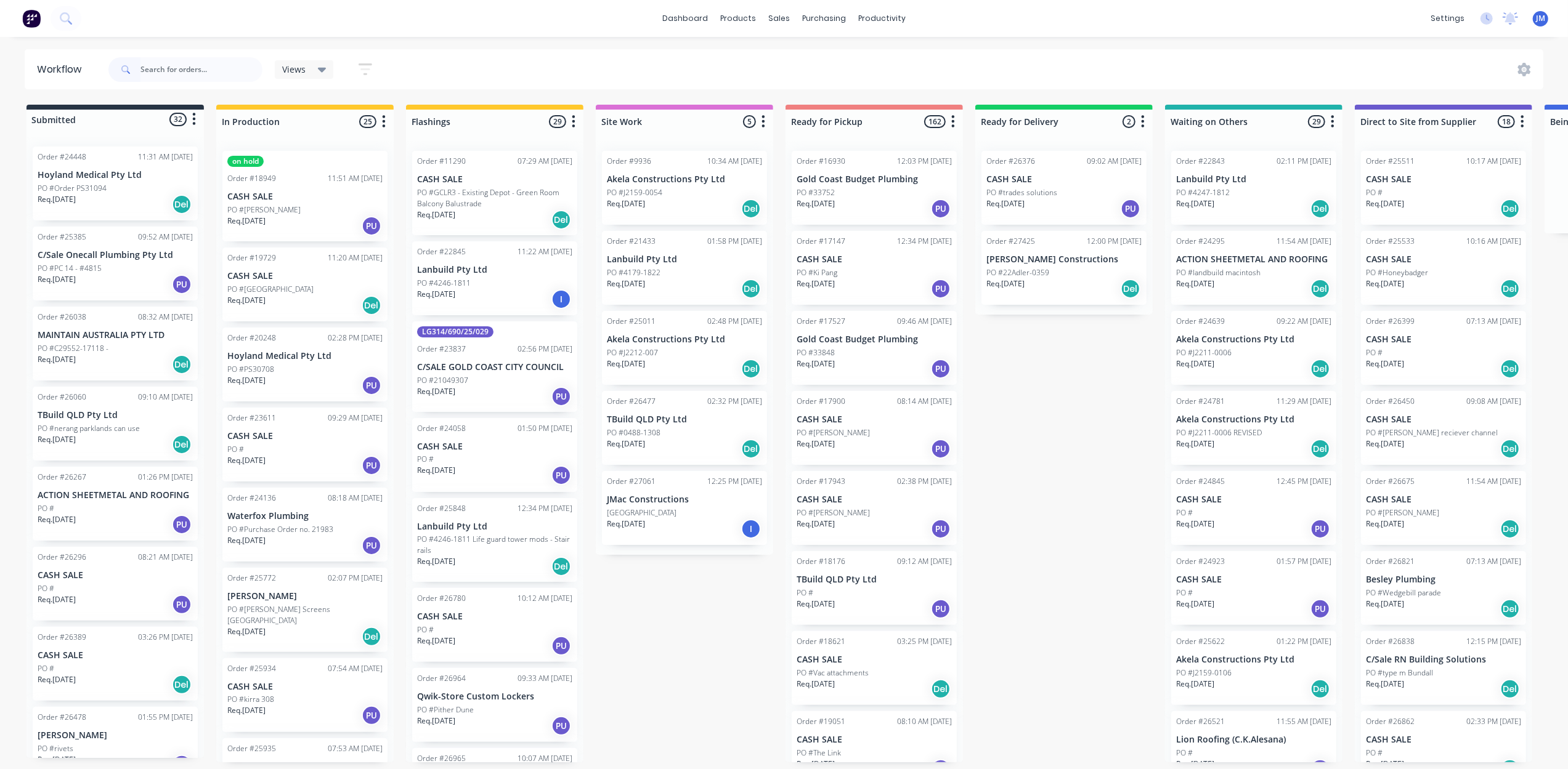
drag, startPoint x: 45, startPoint y: 288, endPoint x: 2, endPoint y: 528, distance: 243.8
drag, startPoint x: 2, startPoint y: 528, endPoint x: 264, endPoint y: 70, distance: 527.6
click at [228, 70] on input "text" at bounding box center [201, 69] width 122 height 24
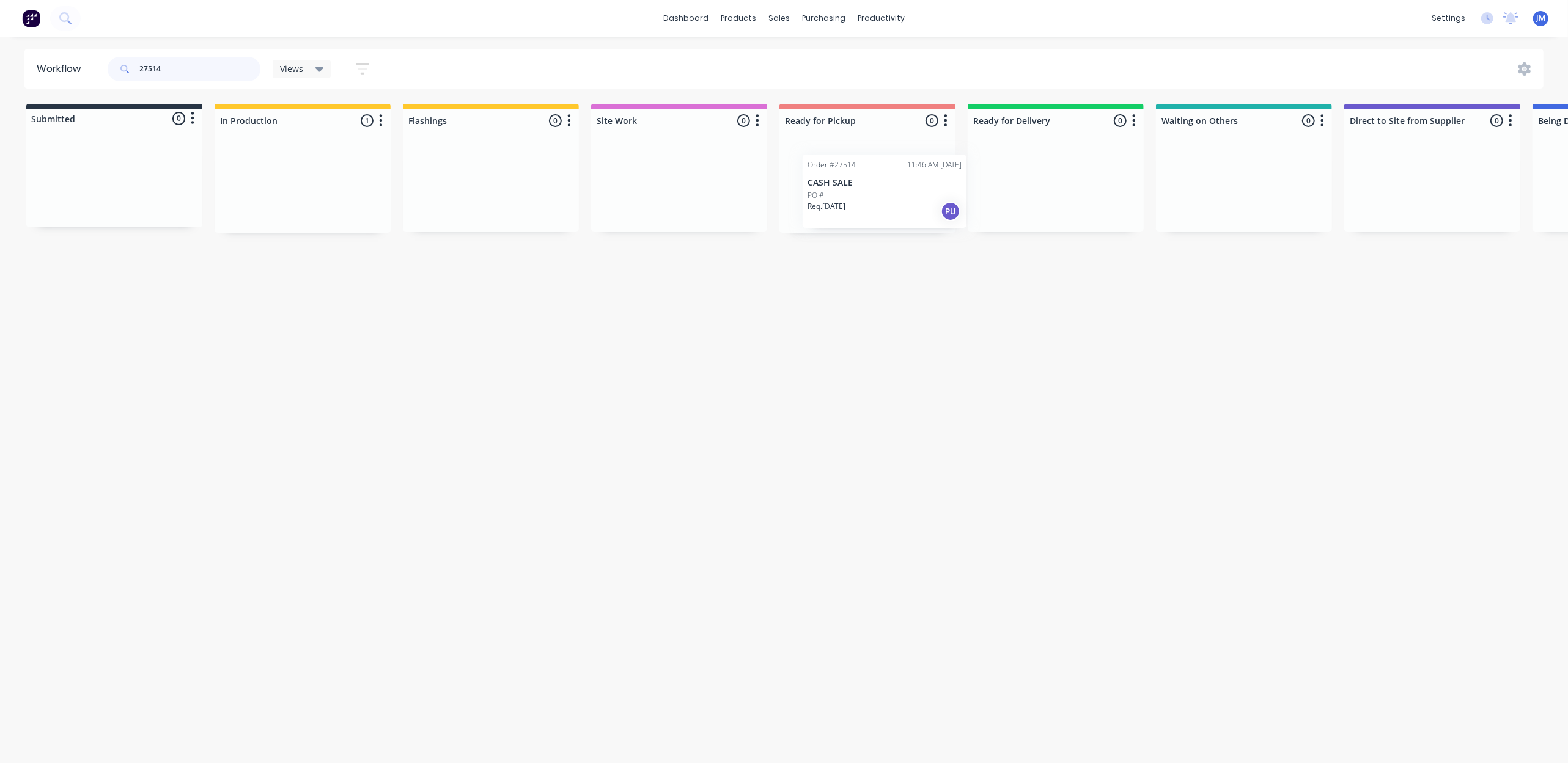
drag, startPoint x: 303, startPoint y: 169, endPoint x: 890, endPoint y: 174, distance: 587.0
click at [891, 174] on div "Submitted 0 Status colour #273444 hex #273444 Save Cancel Summaries Total order…" at bounding box center [1099, 168] width 2216 height 129
type input "2"
drag, startPoint x: 883, startPoint y: 310, endPoint x: 855, endPoint y: 306, distance: 28.3
click at [881, 310] on div "Mark as Picked Up" at bounding box center [910, 303] width 123 height 25
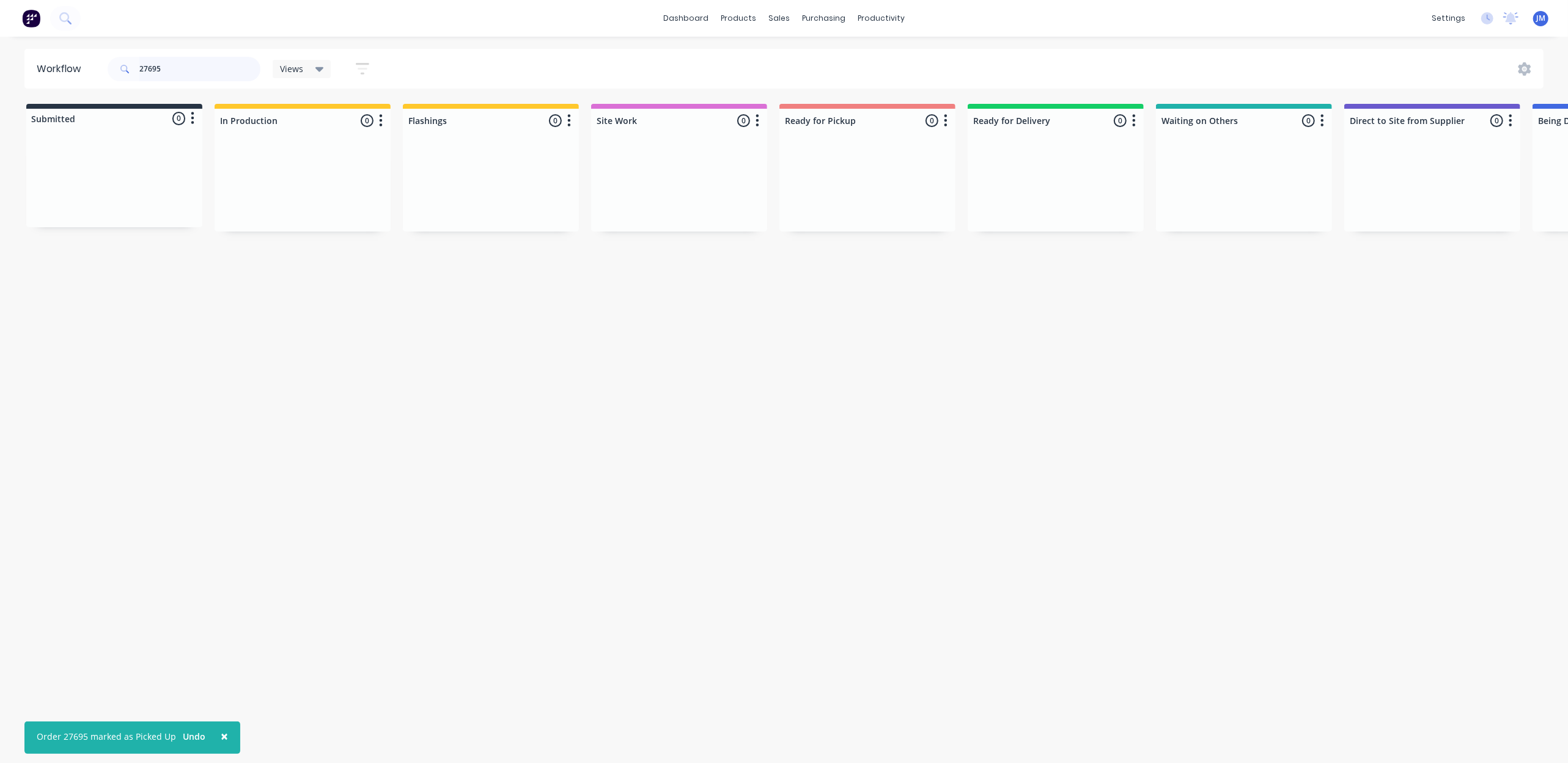
click at [188, 64] on input "27695" at bounding box center [200, 68] width 121 height 24
type input "2"
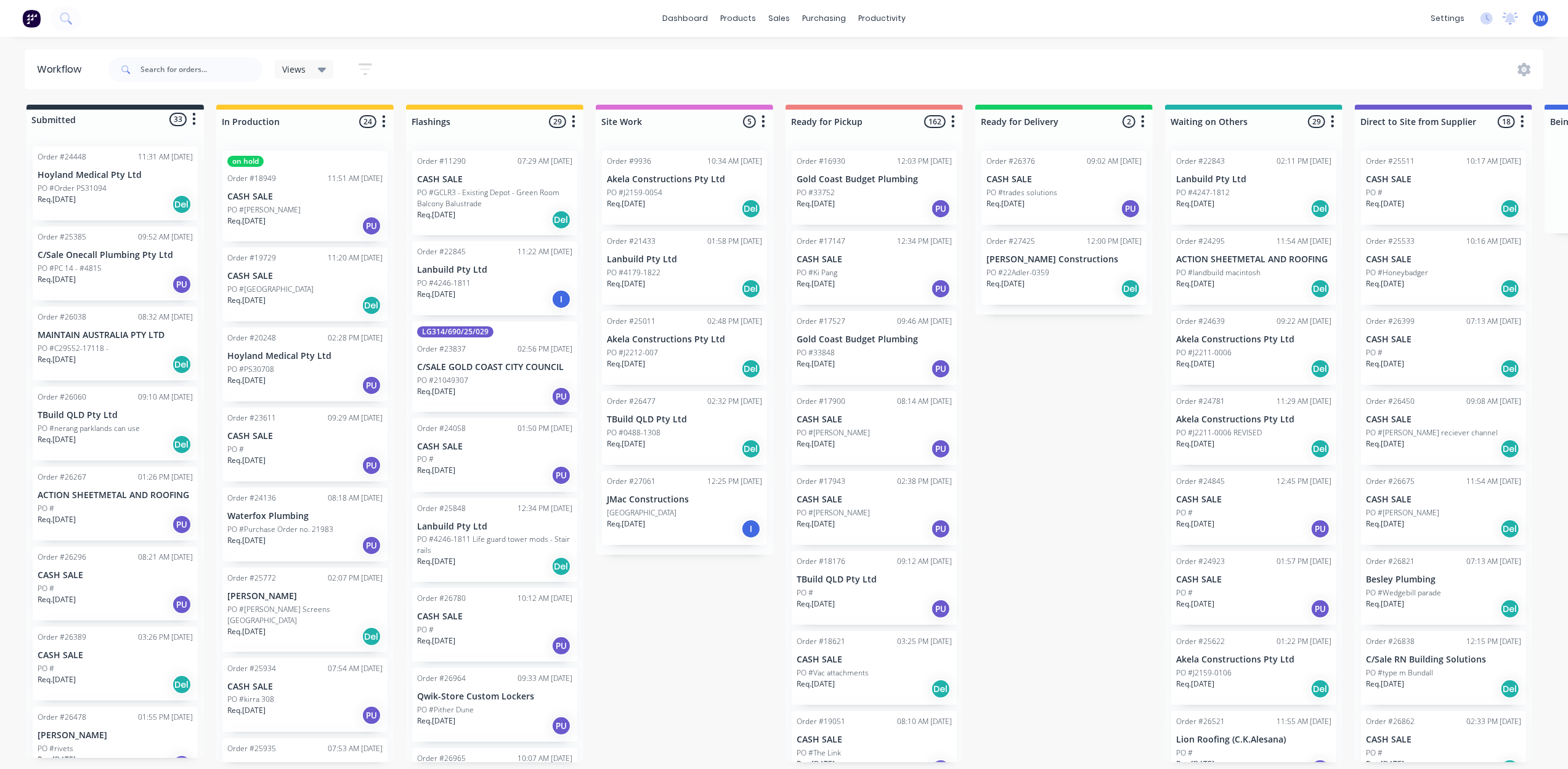
drag, startPoint x: 1056, startPoint y: 646, endPoint x: 1059, endPoint y: 639, distance: 7.6
click at [1056, 645] on div "Submitted 33 Status colour #273444 hex #273444 Save Cancel Summaries Total orde…" at bounding box center [1107, 433] width 2233 height 658
click at [186, 65] on input "text" at bounding box center [201, 69] width 122 height 24
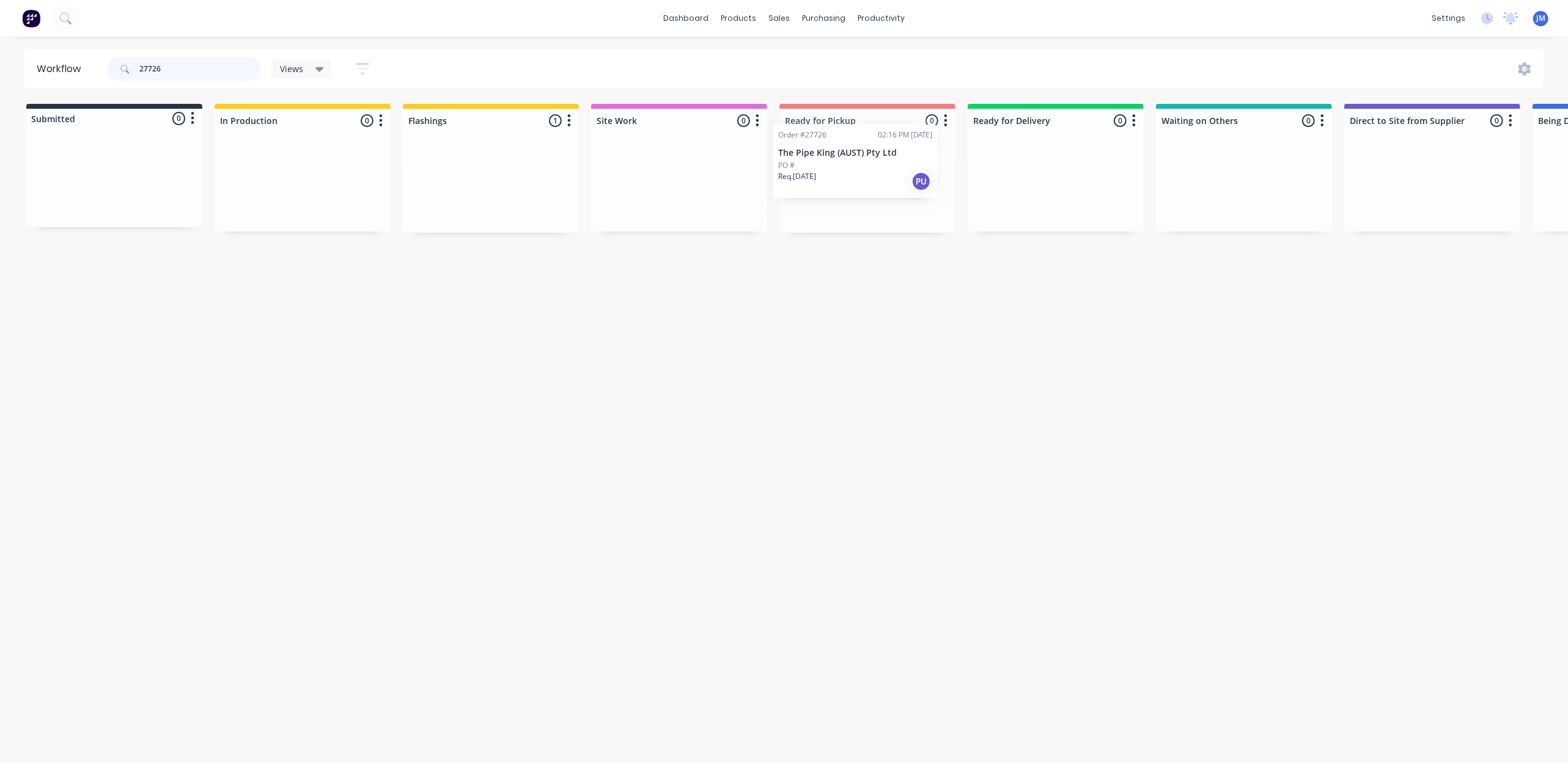
drag, startPoint x: 485, startPoint y: 203, endPoint x: 861, endPoint y: 174, distance: 377.1
click at [860, 174] on div "Submitted 0 Status colour #273444 hex #273444 Save Cancel Summaries Total order…" at bounding box center [1099, 168] width 2216 height 129
drag, startPoint x: 309, startPoint y: 200, endPoint x: 854, endPoint y: 175, distance: 545.6
click at [854, 175] on div "Submitted 0 Status colour #273444 hex #273444 Save Cancel Summaries Total order…" at bounding box center [1099, 168] width 2216 height 129
drag, startPoint x: 513, startPoint y: 199, endPoint x: 822, endPoint y: 154, distance: 312.3
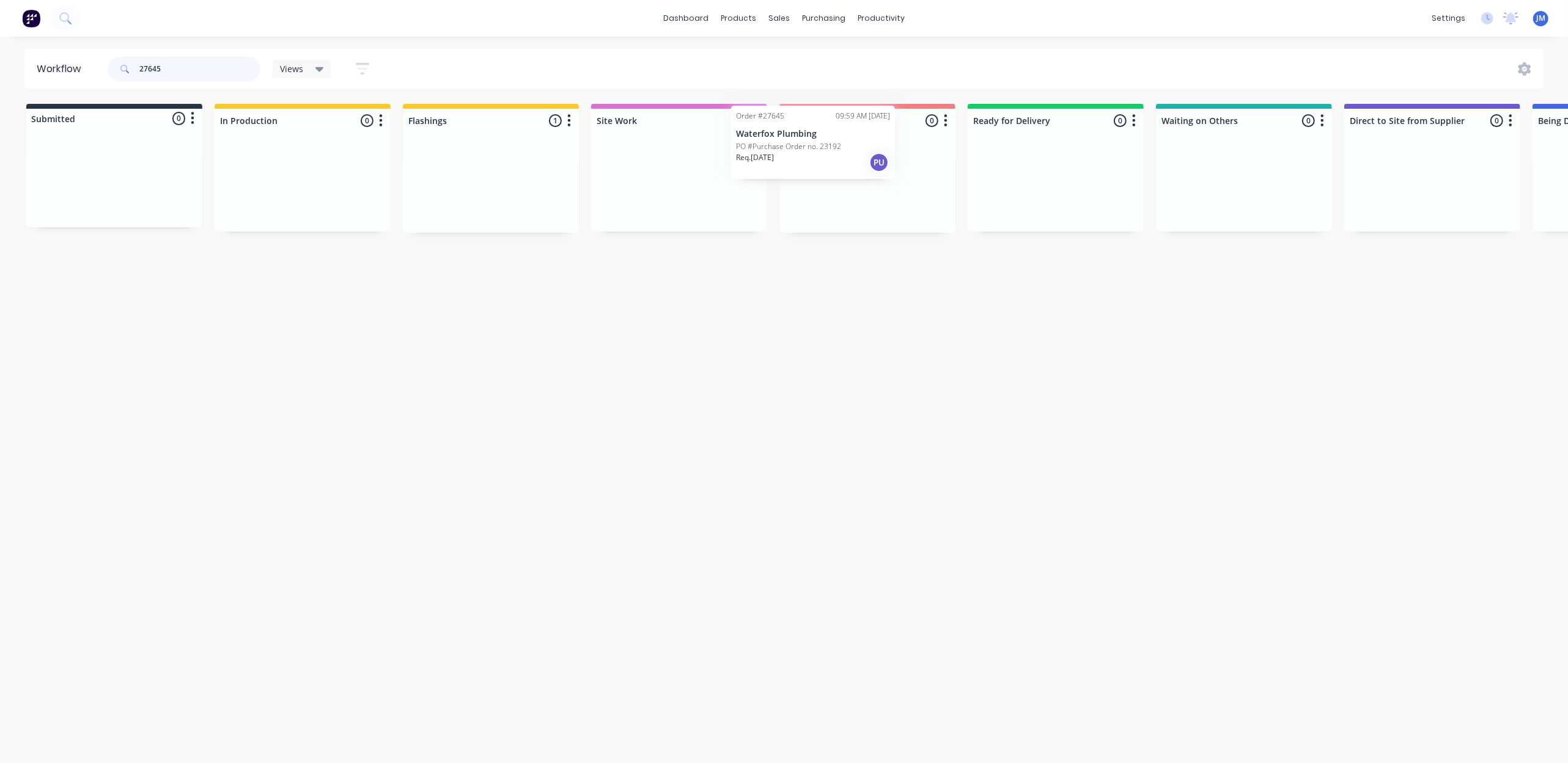
click at [822, 154] on div "Submitted 0 Status colour #273444 hex #273444 Save Cancel Summaries Total order…" at bounding box center [1099, 168] width 2216 height 129
type input "2"
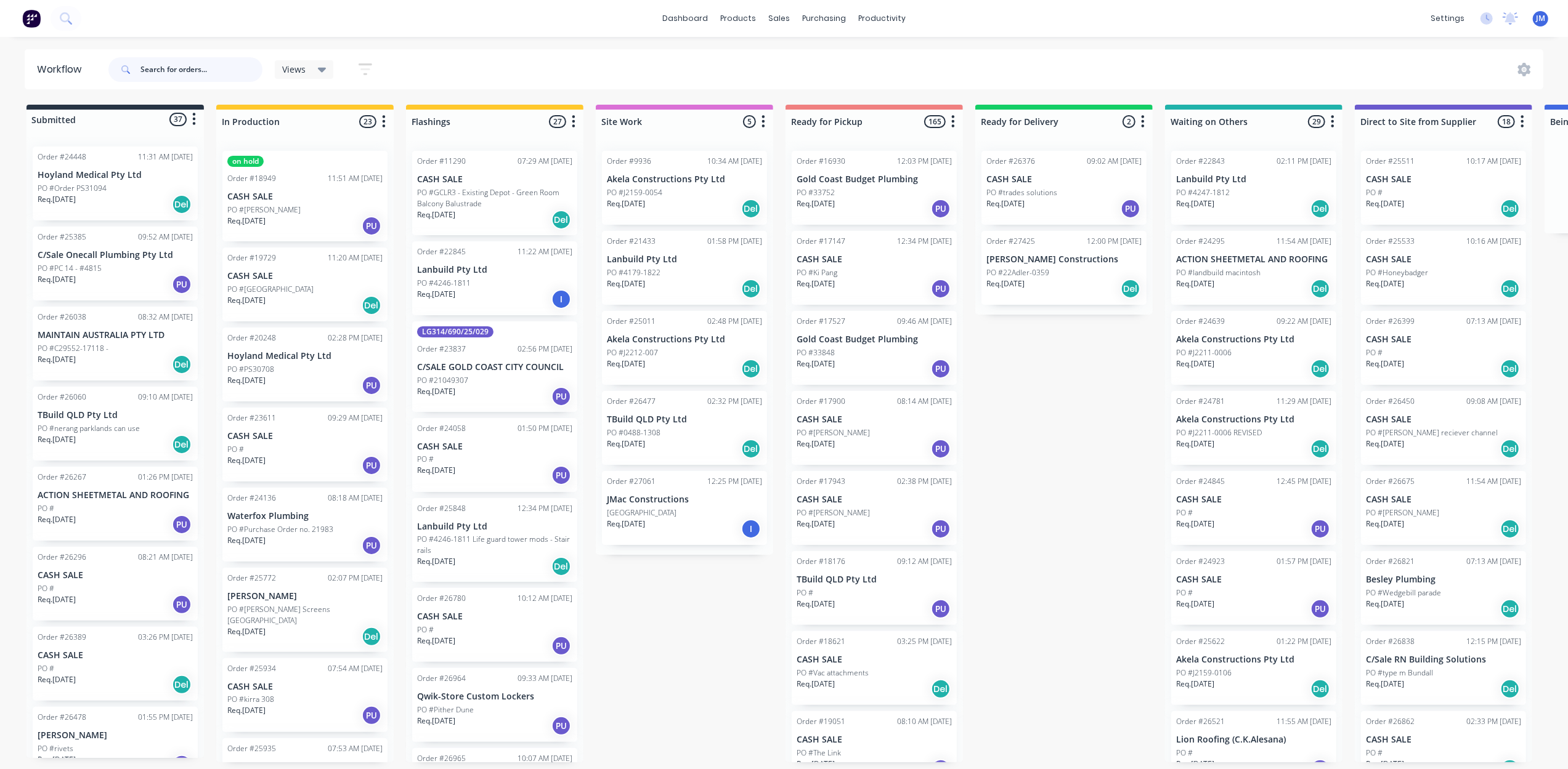
type input "3"
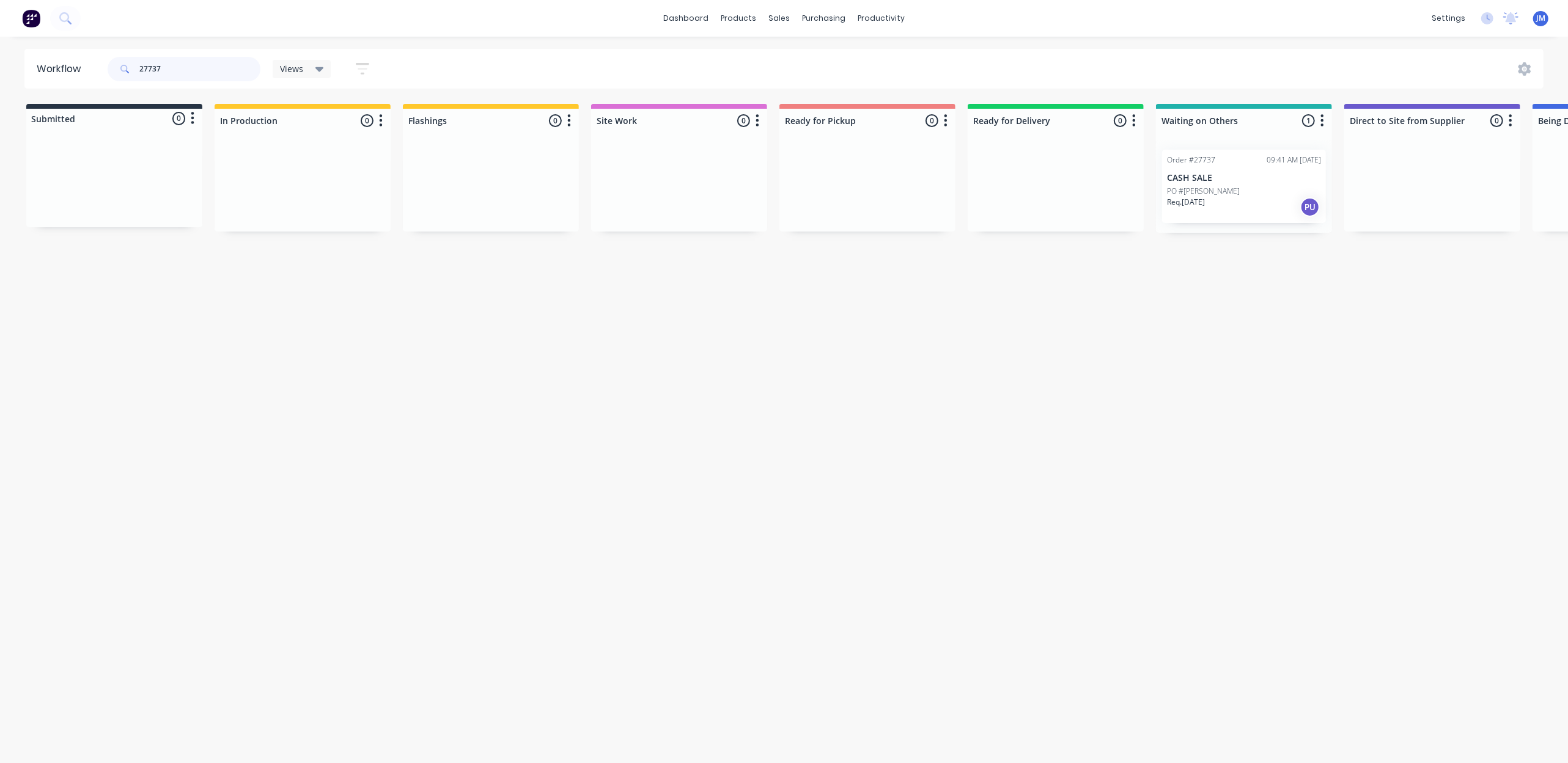
scroll to position [0, 2]
drag, startPoint x: 1188, startPoint y: 201, endPoint x: 742, endPoint y: 187, distance: 446.2
click at [883, 213] on div "Submitted 0 Status colour #273444 hex #273444 Save Cancel Summaries Total order…" at bounding box center [1097, 168] width 2216 height 129
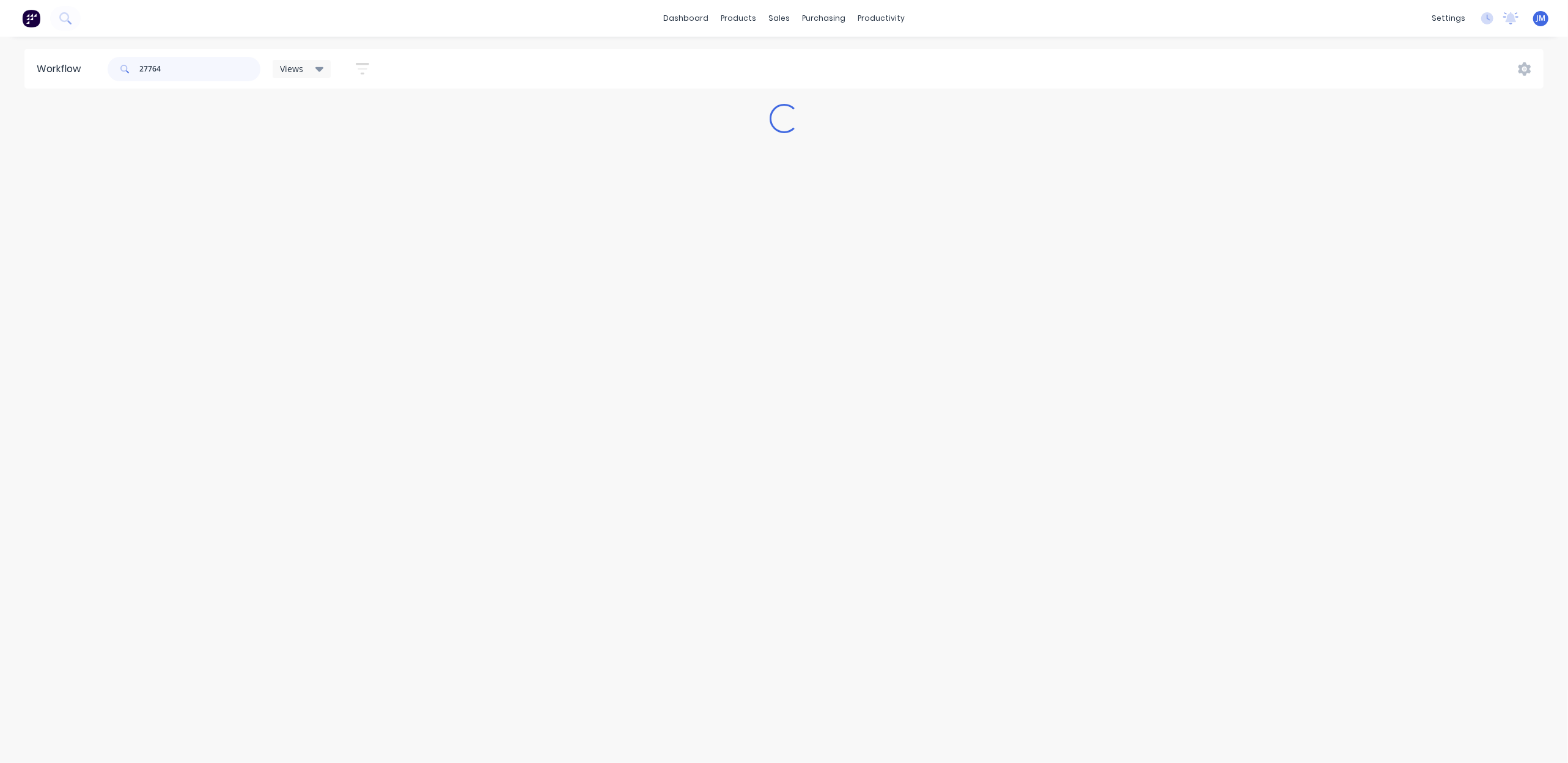
scroll to position [0, 0]
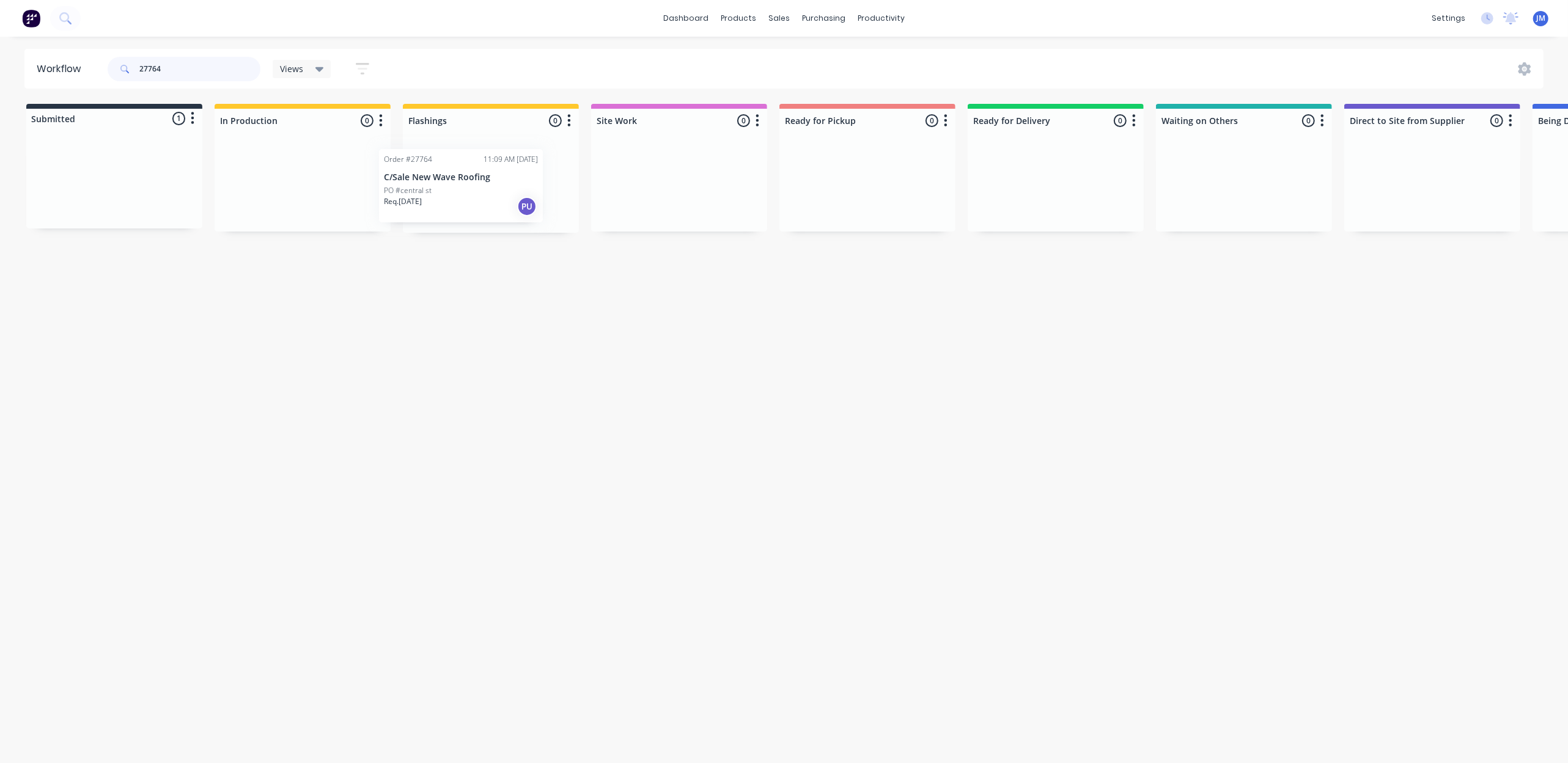
drag, startPoint x: 133, startPoint y: 211, endPoint x: 482, endPoint y: 210, distance: 349.0
click at [482, 210] on div "Submitted 1 Status colour #273444 hex #273444 Save Cancel Summaries Total order…" at bounding box center [1099, 168] width 2216 height 129
drag, startPoint x: 113, startPoint y: 194, endPoint x: 282, endPoint y: 213, distance: 170.1
click at [308, 200] on div "Submitted 1 Status colour #273444 hex #273444 Save Cancel Summaries Total order…" at bounding box center [1099, 168] width 2216 height 129
drag, startPoint x: 125, startPoint y: 196, endPoint x: 1239, endPoint y: 155, distance: 1114.8
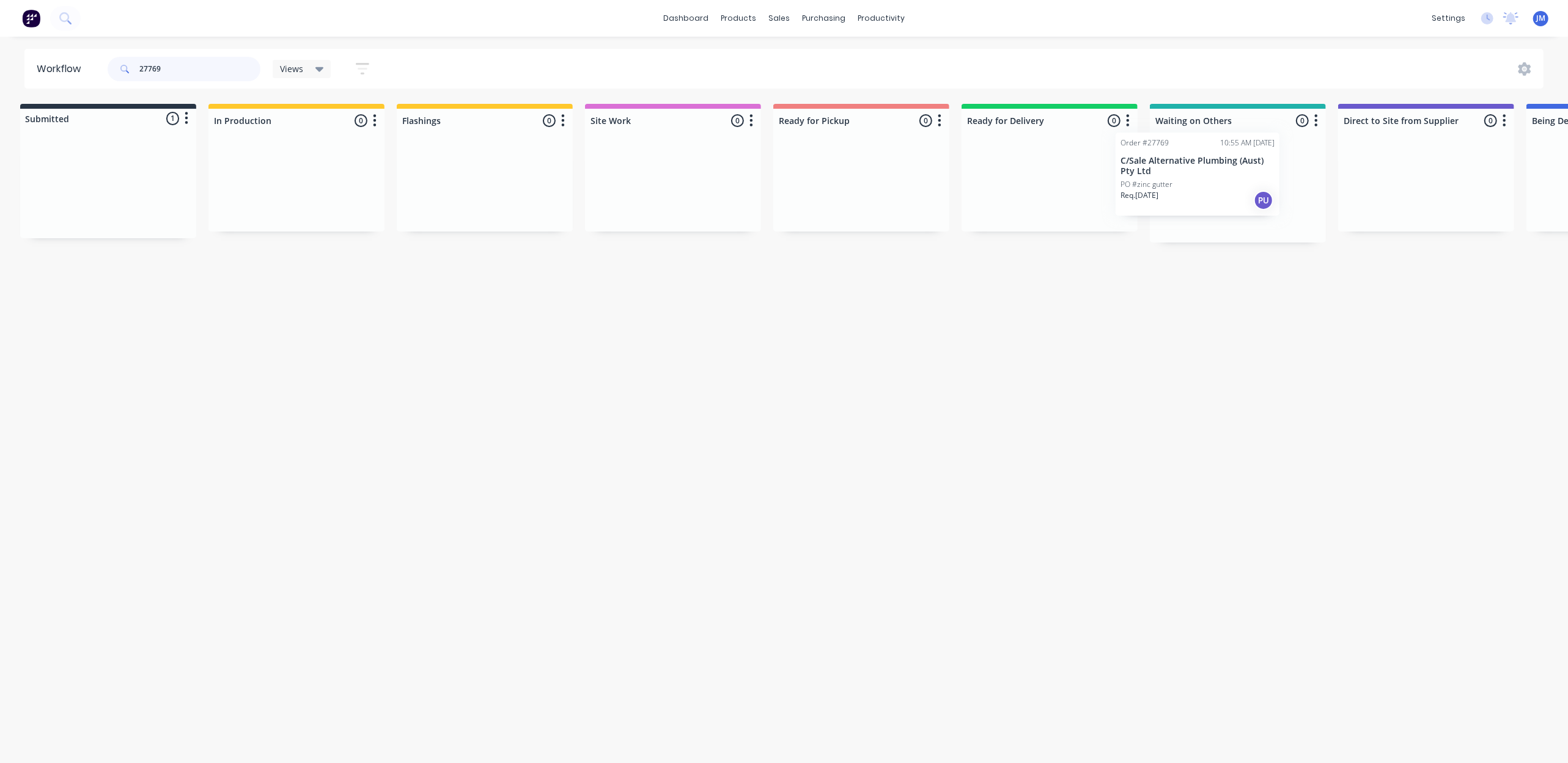
click at [1233, 170] on div "Submitted 1 Status colour #273444 hex #273444 Save Cancel Summaries Total order…" at bounding box center [1093, 173] width 2216 height 139
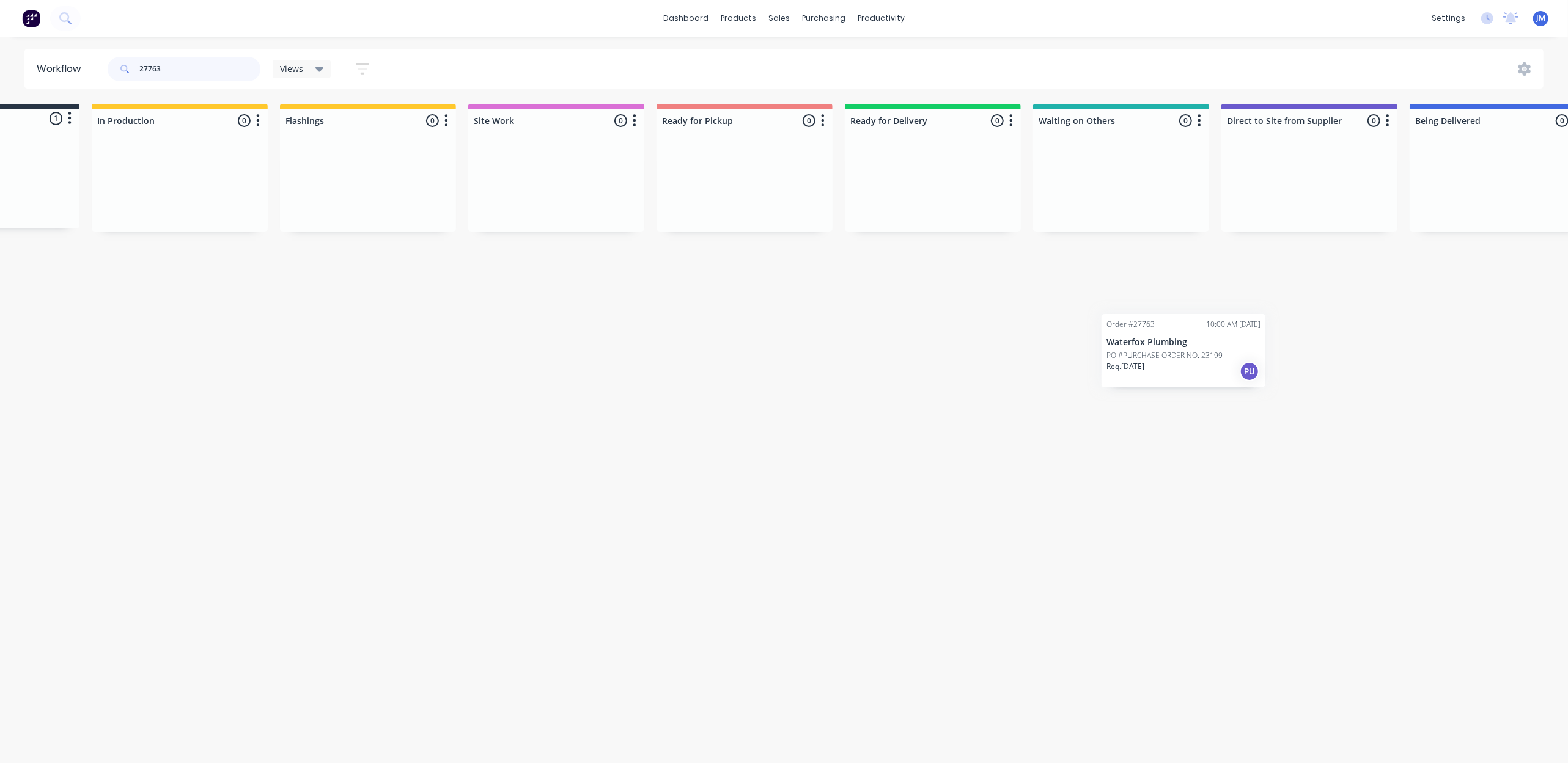
scroll to position [0, 130]
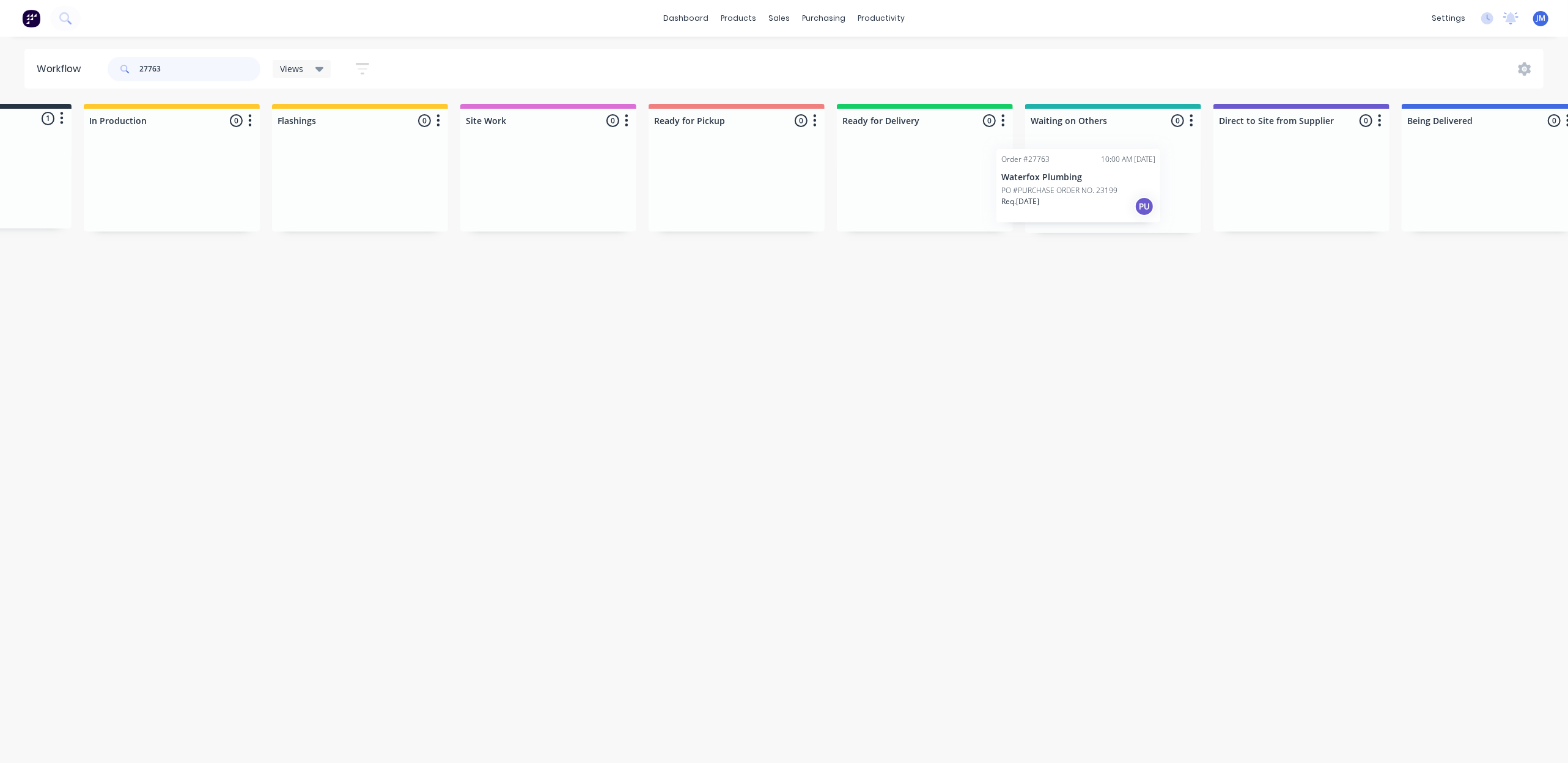
drag, startPoint x: 153, startPoint y: 203, endPoint x: 1121, endPoint y: 206, distance: 968.0
click at [1121, 206] on div "Submitted 1 Status colour #273444 hex #273444 Save Cancel Summaries Total order…" at bounding box center [968, 168] width 2216 height 129
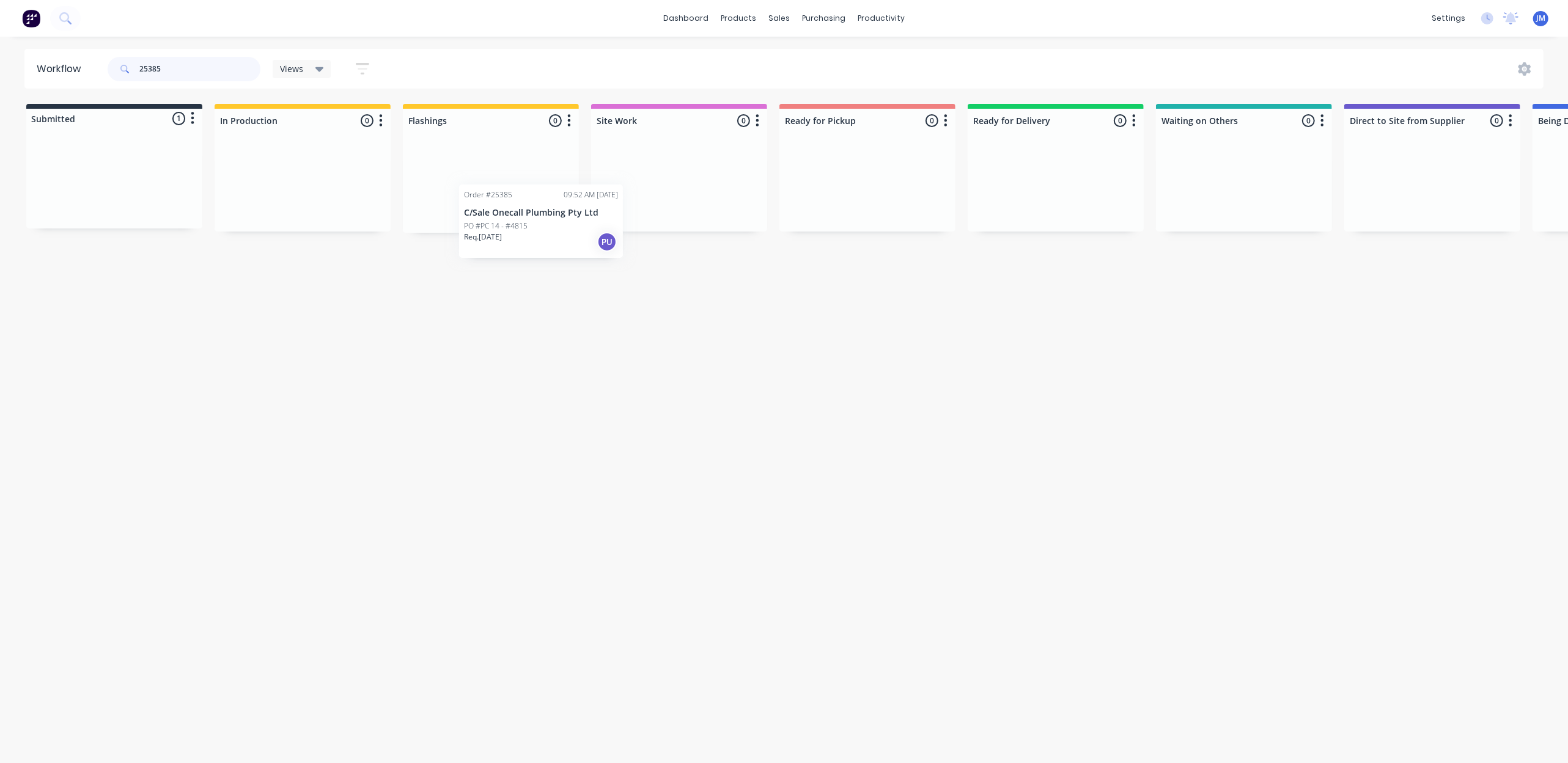
drag, startPoint x: 136, startPoint y: 187, endPoint x: 545, endPoint y: 203, distance: 409.3
click at [545, 210] on div "Submitted 1 Status colour #273444 hex #273444 Save Cancel Summaries Total order…" at bounding box center [1099, 168] width 2216 height 129
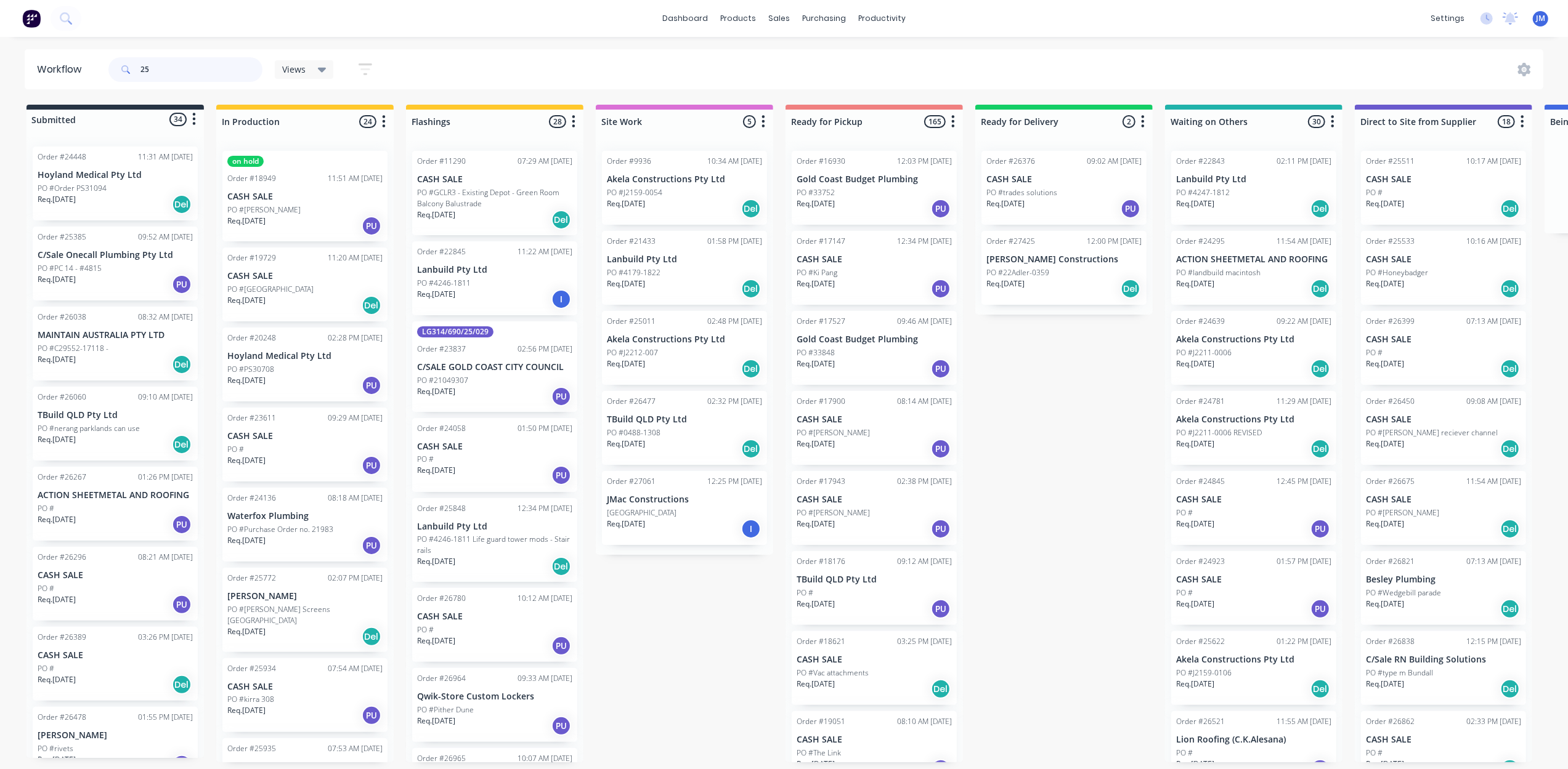
type input "2"
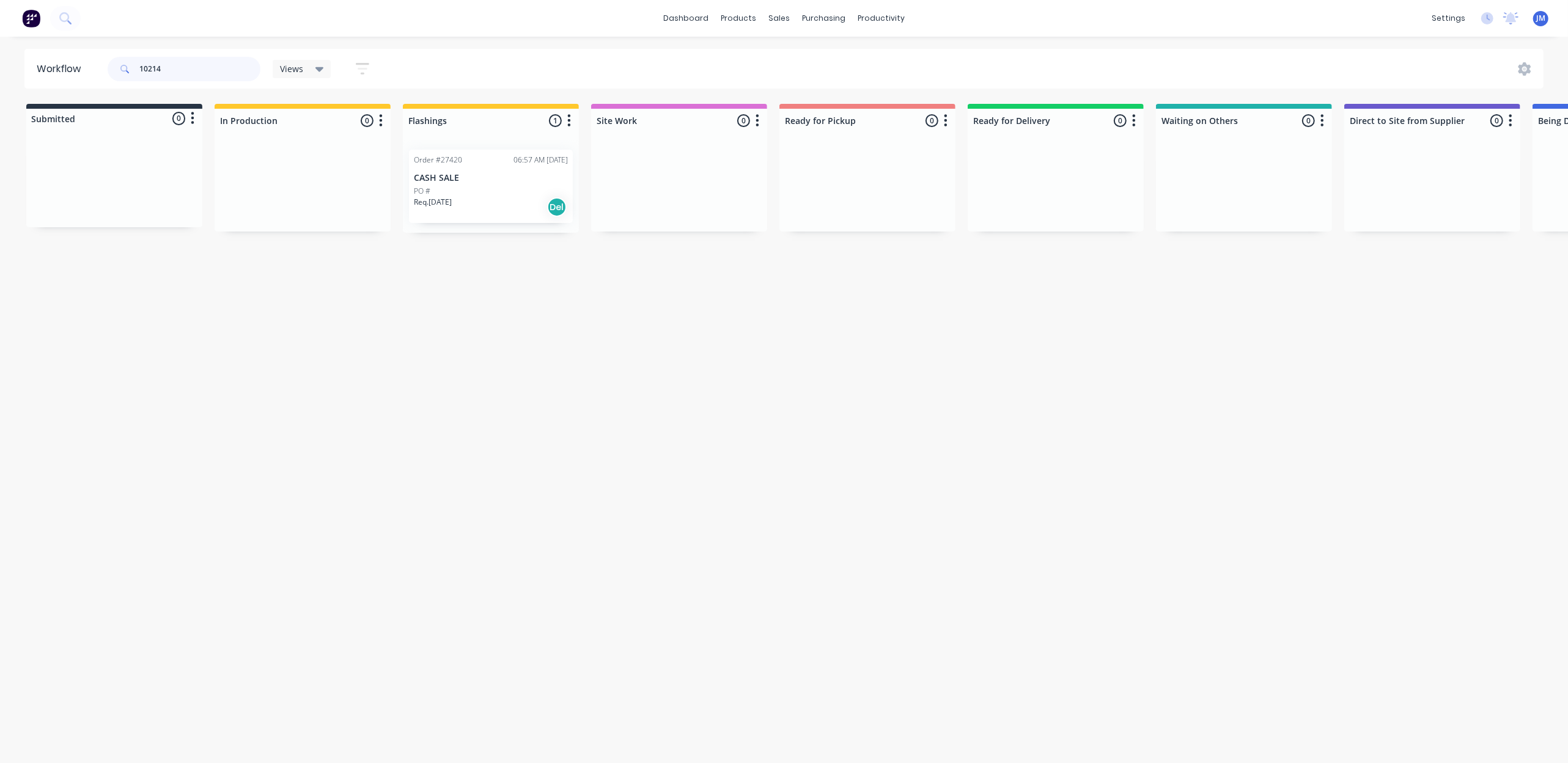
click at [479, 196] on div "Order #27420 06:57 AM [DATE] CASH SALE PO # Req. [DATE] Del" at bounding box center [491, 186] width 176 height 93
click at [479, 196] on div "Req. [DATE] Del" at bounding box center [491, 206] width 154 height 21
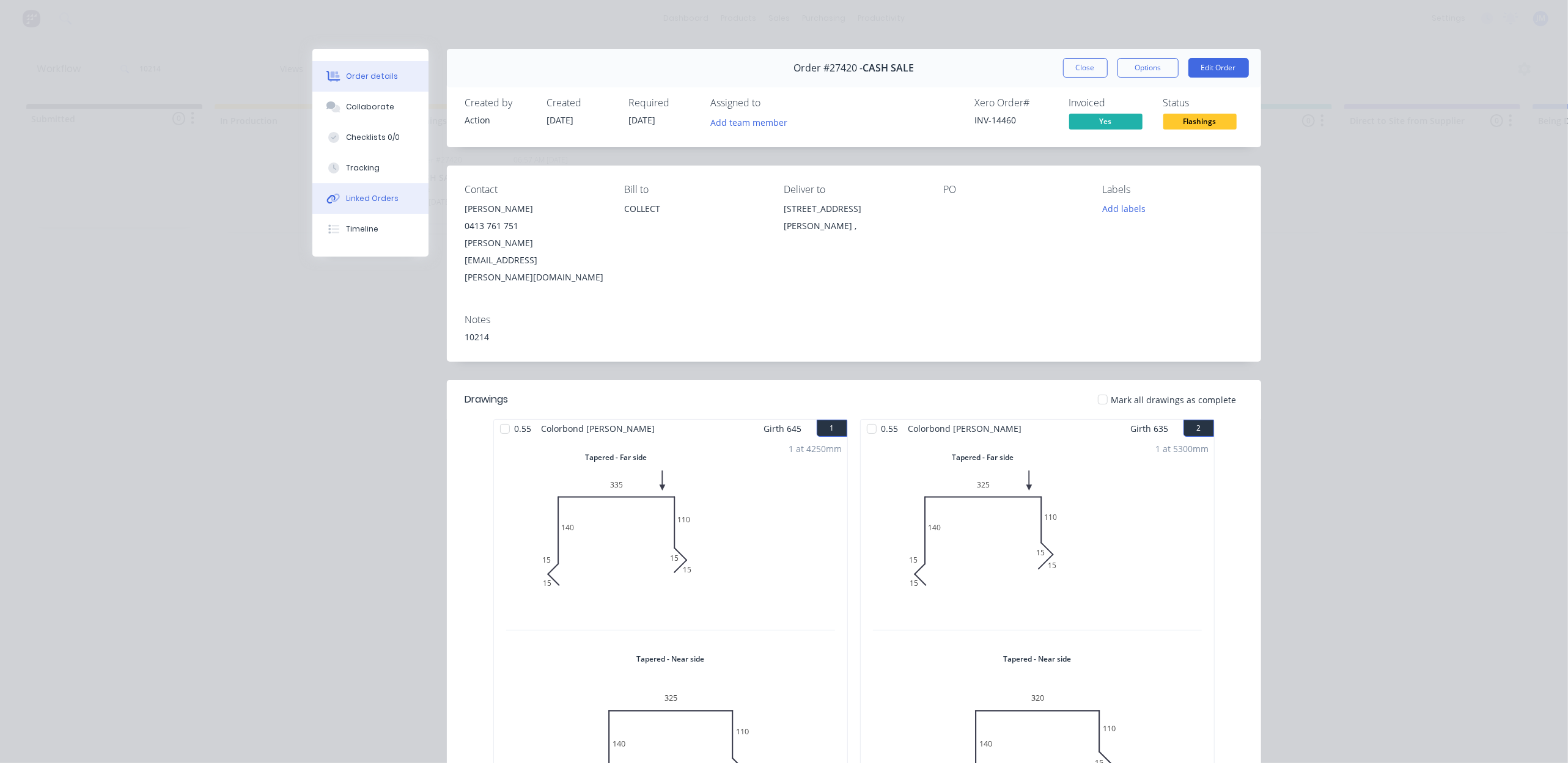
click at [377, 204] on button "Linked Orders" at bounding box center [370, 198] width 116 height 30
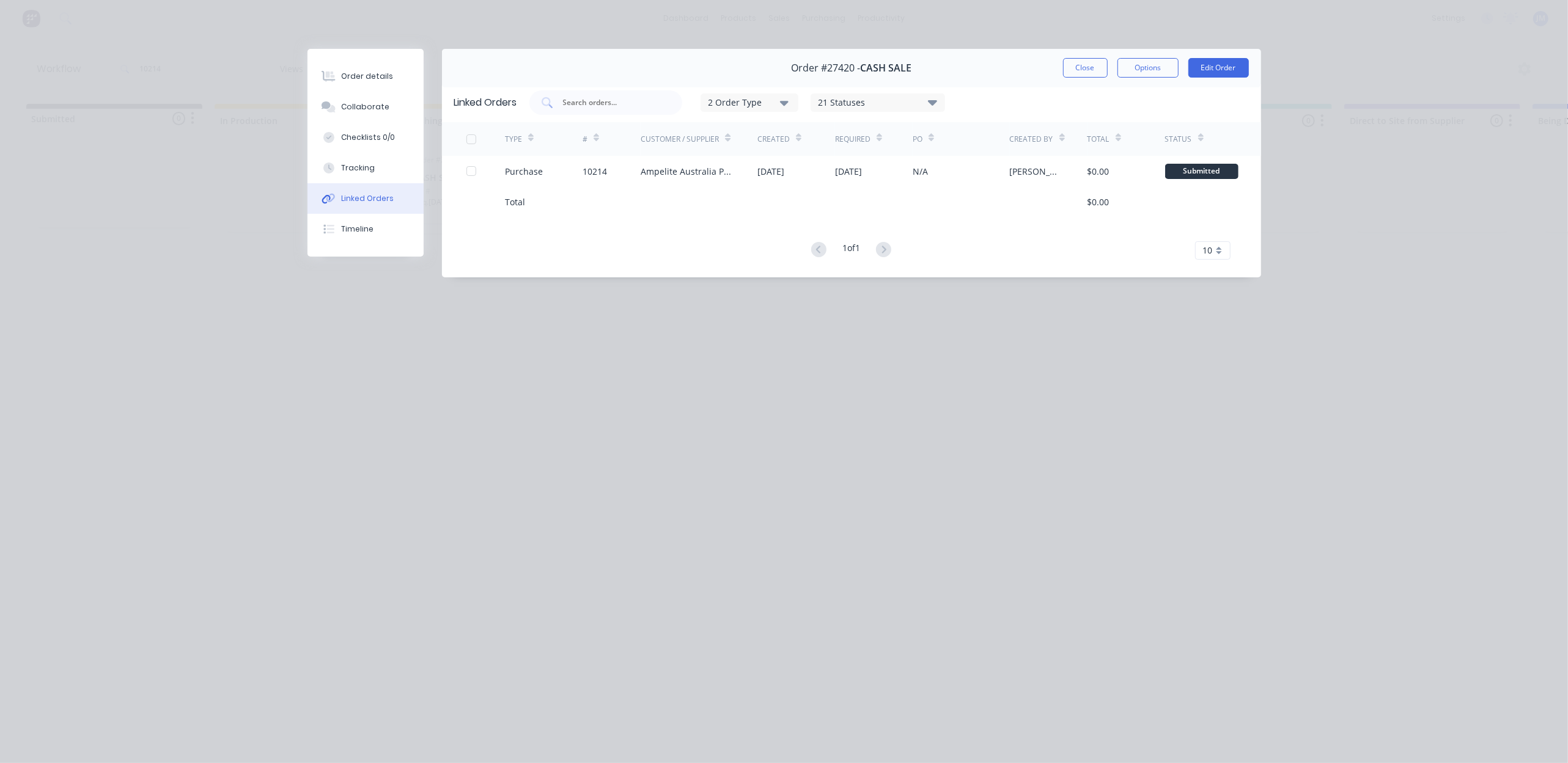
drag, startPoint x: 1087, startPoint y: 68, endPoint x: 1082, endPoint y: 79, distance: 12.1
click at [1086, 66] on button "Close" at bounding box center [1085, 68] width 44 height 19
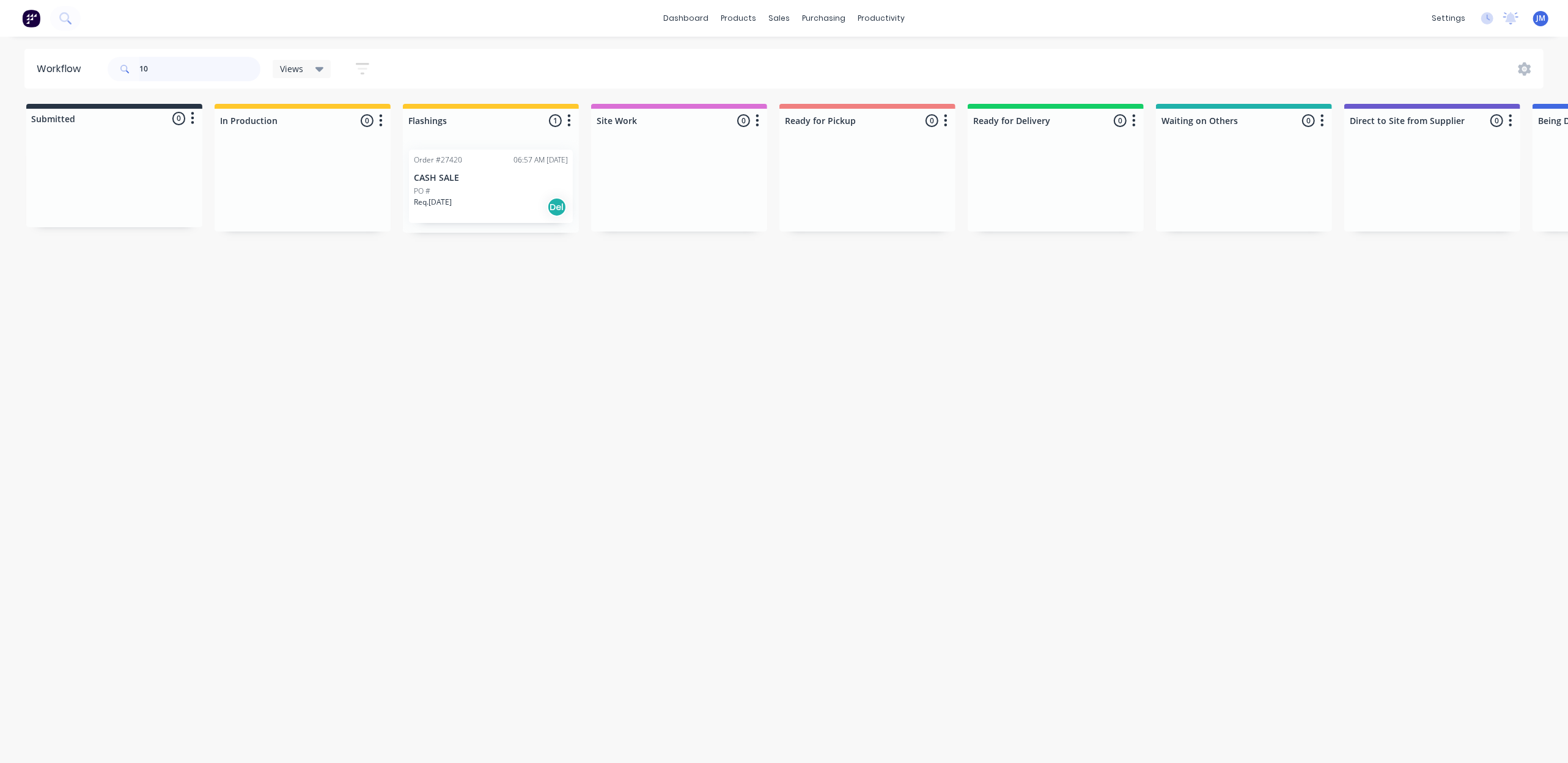
type input "1"
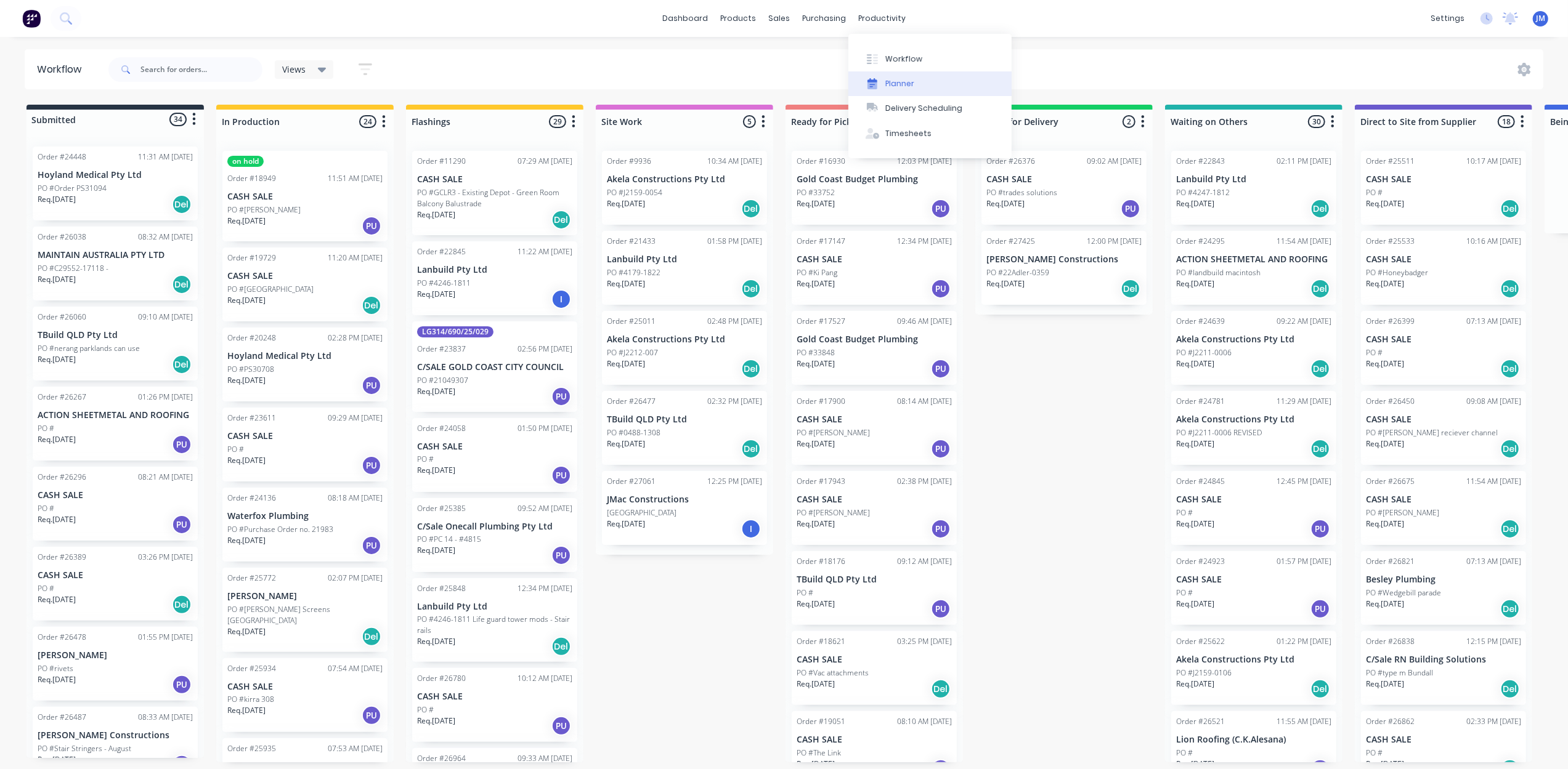
drag, startPoint x: 901, startPoint y: 58, endPoint x: 872, endPoint y: 80, distance: 36.4
click at [899, 59] on div "Workflow" at bounding box center [903, 59] width 37 height 11
click at [164, 77] on input "text" at bounding box center [201, 69] width 122 height 24
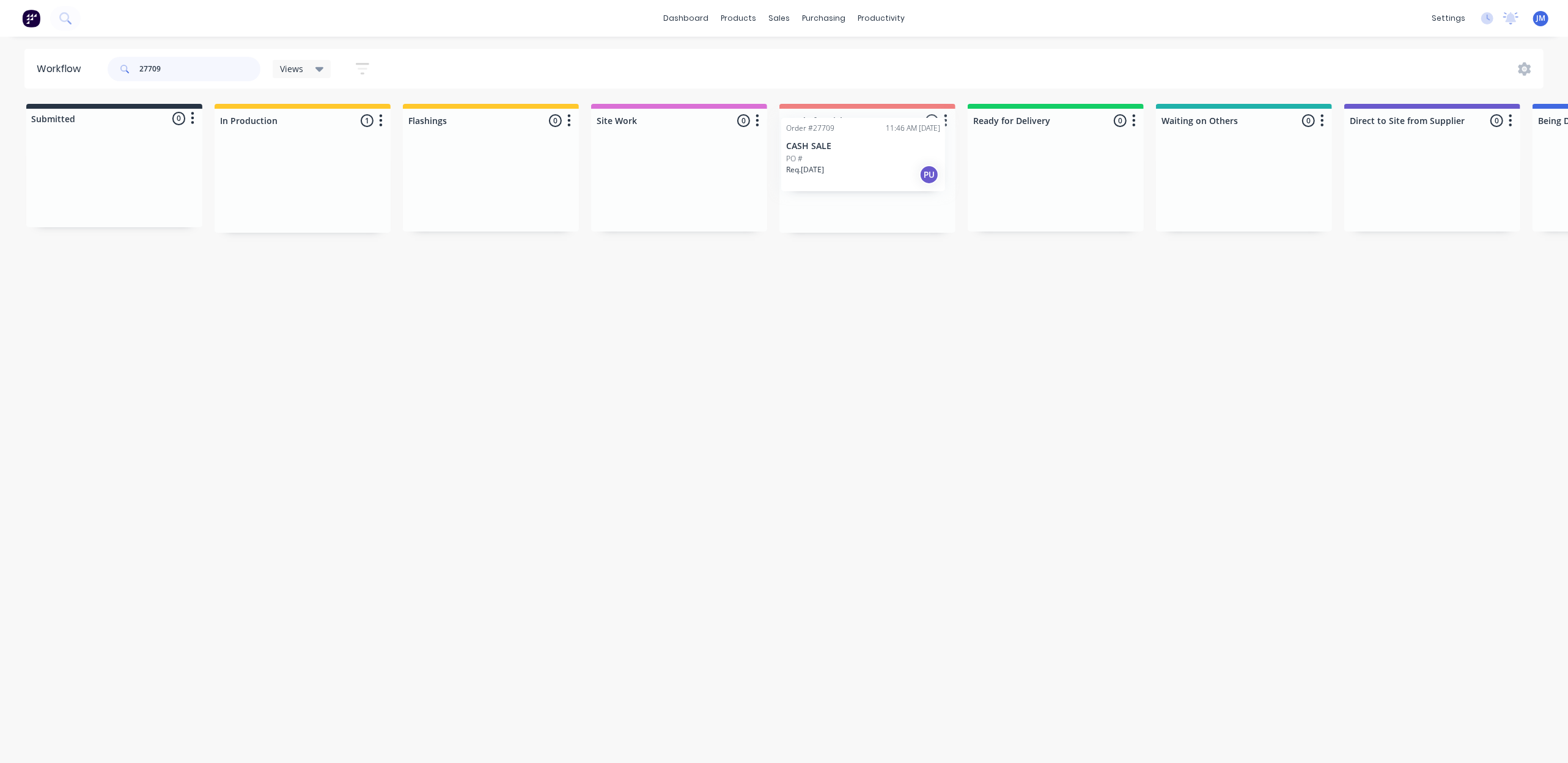
drag, startPoint x: 511, startPoint y: 186, endPoint x: 893, endPoint y: 142, distance: 384.5
click at [893, 142] on div "Submitted 0 Status colour #273444 hex #273444 Save Cancel Summaries Total order…" at bounding box center [1099, 168] width 2216 height 129
type input "2"
click at [917, 330] on div "Mark as Picked Up" at bounding box center [922, 332] width 123 height 25
drag, startPoint x: 182, startPoint y: 59, endPoint x: 187, endPoint y: 64, distance: 7.1
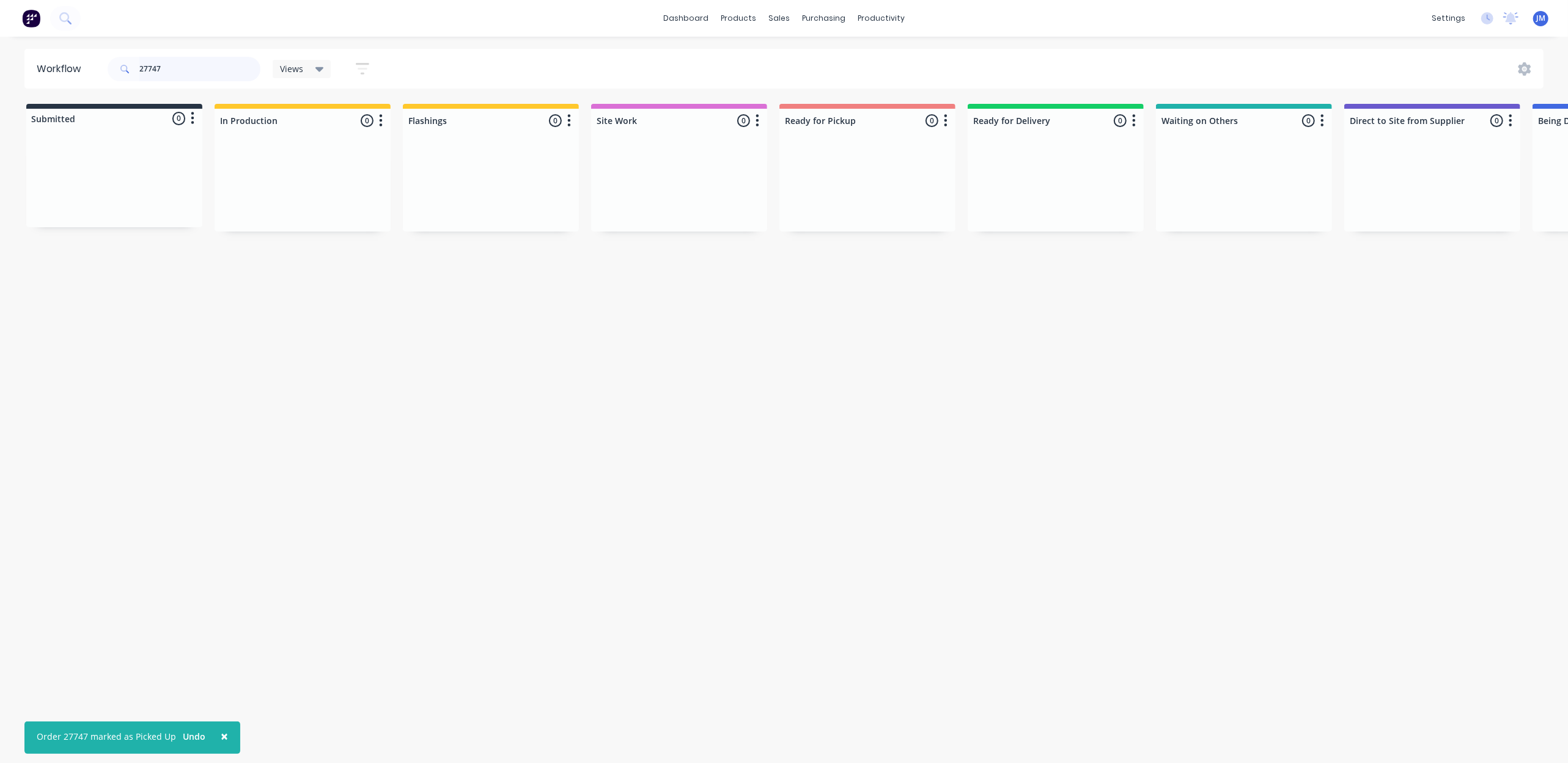
click at [182, 59] on input "27747" at bounding box center [200, 68] width 121 height 24
type input "2"
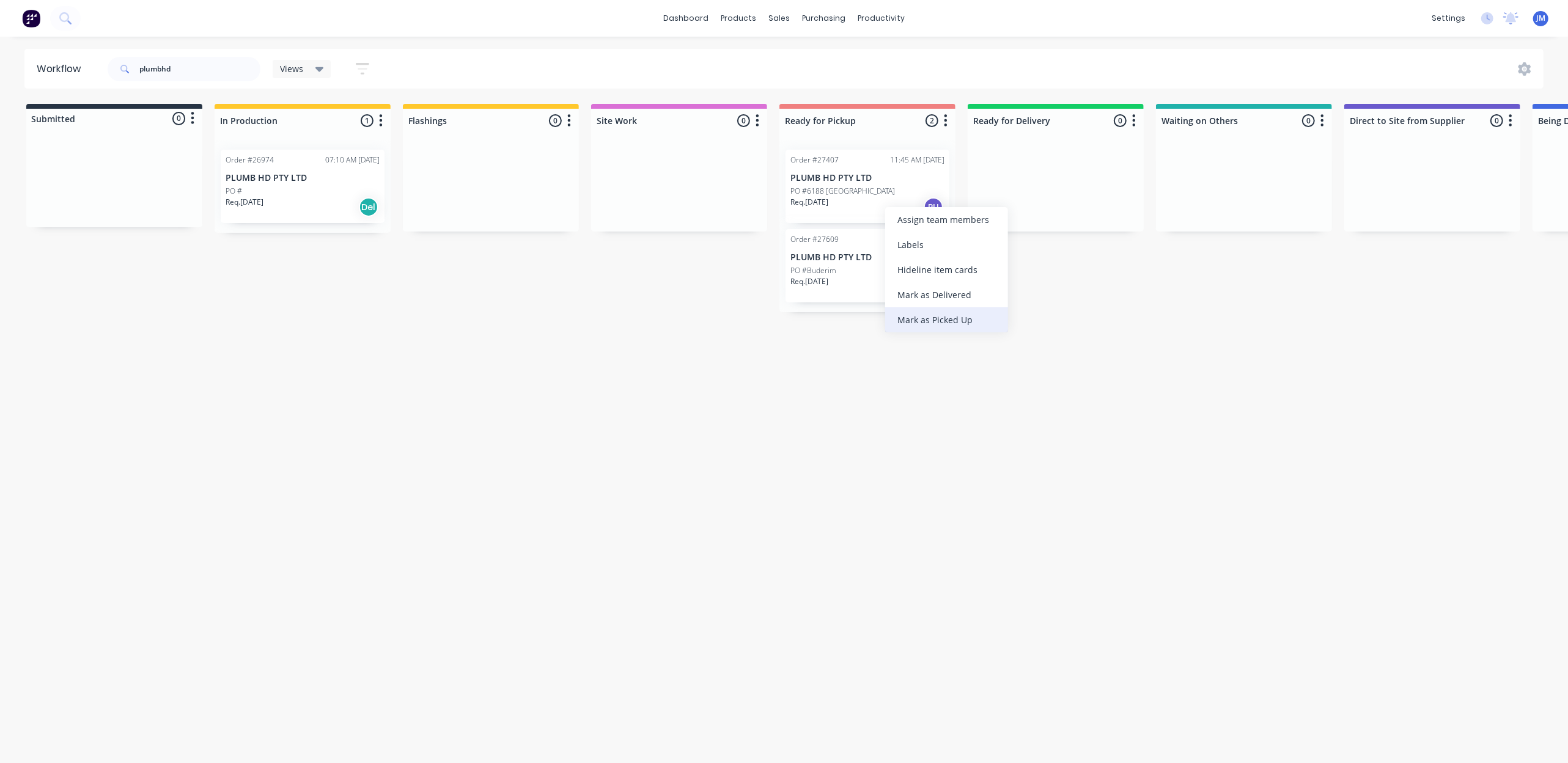
click at [923, 313] on div "Mark as Picked Up" at bounding box center [947, 320] width 123 height 25
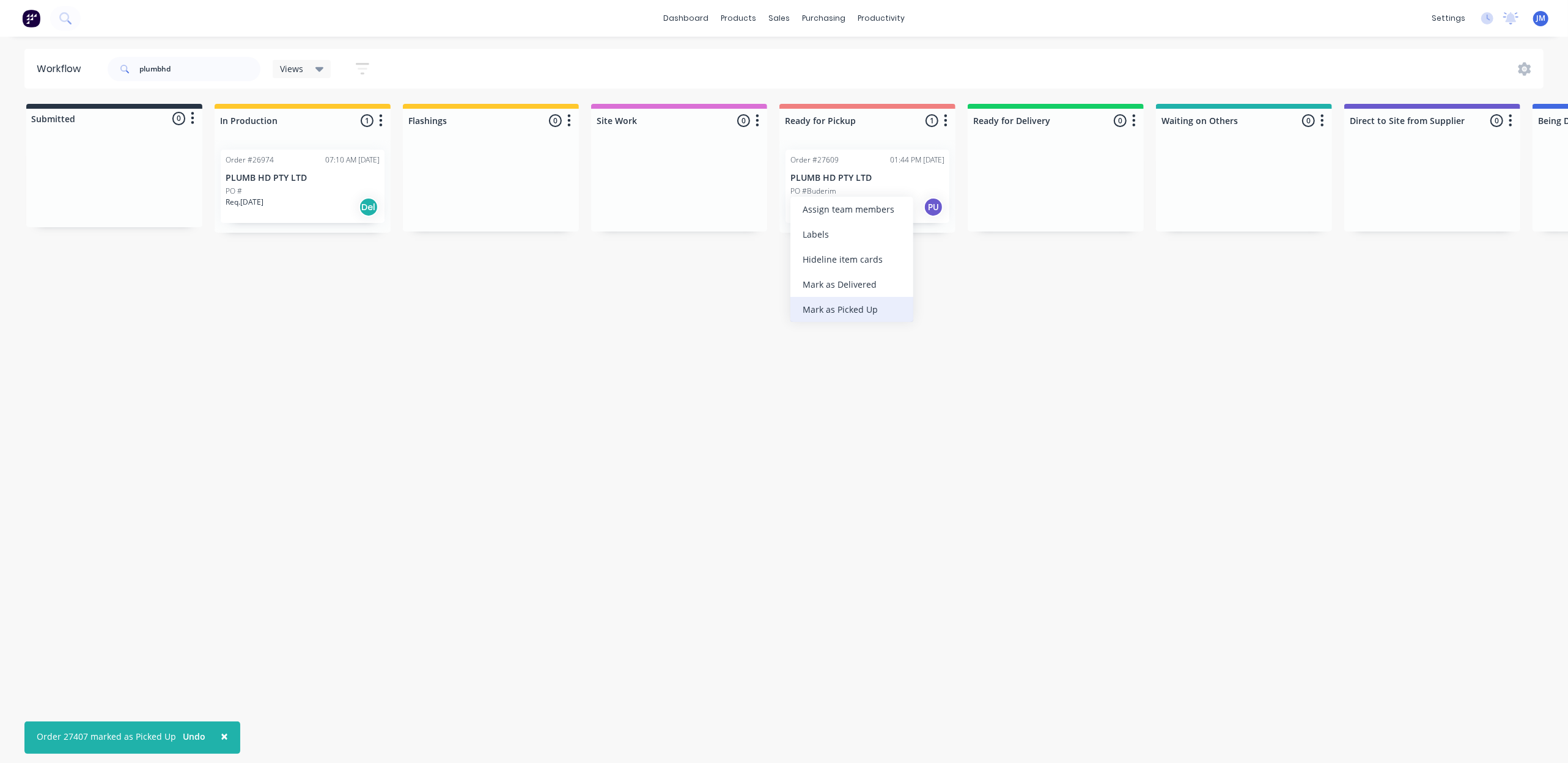
click at [888, 300] on div "Mark as Picked Up" at bounding box center [852, 310] width 123 height 25
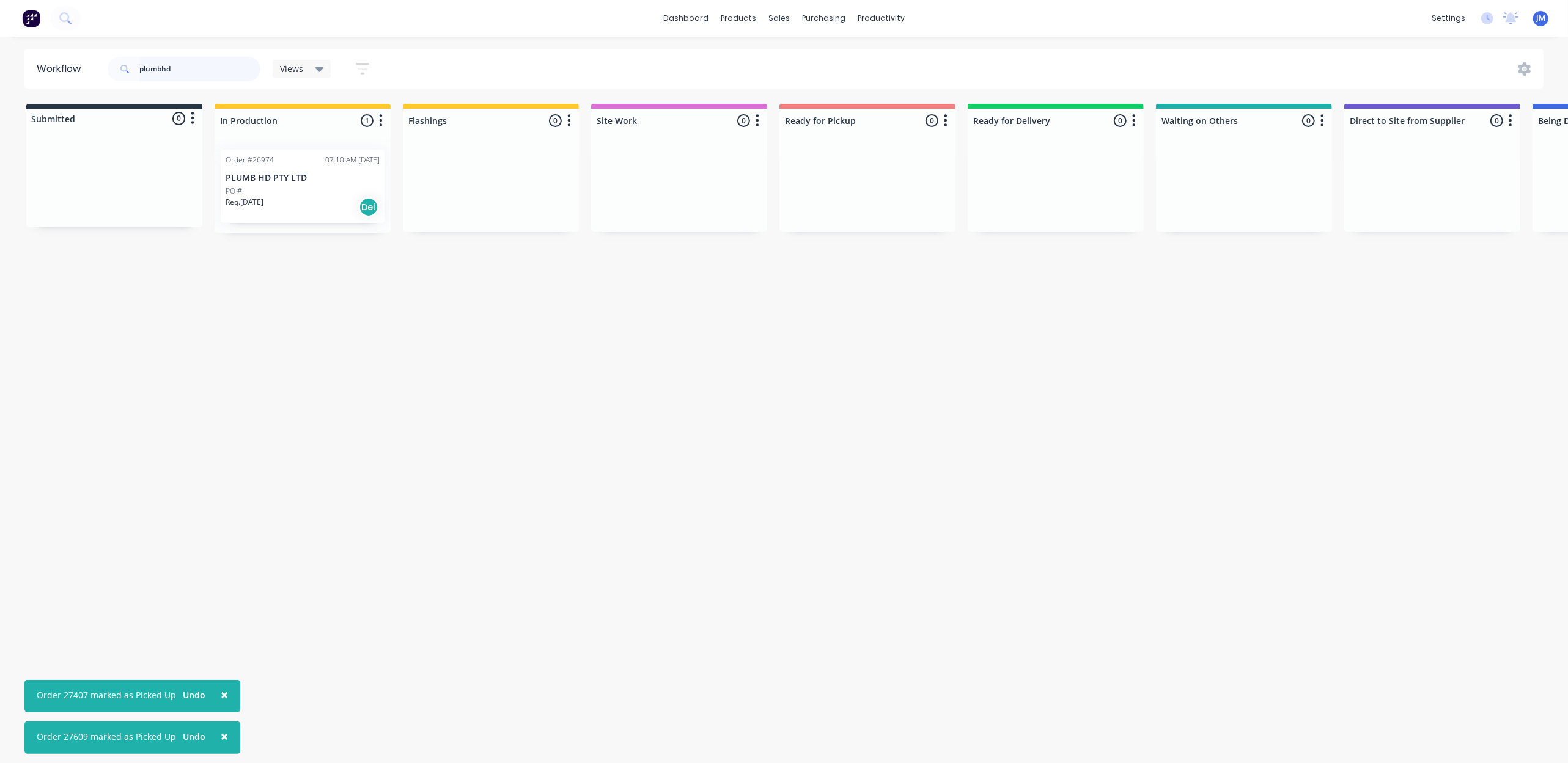
click at [193, 70] on input "plumbhd" at bounding box center [200, 68] width 121 height 24
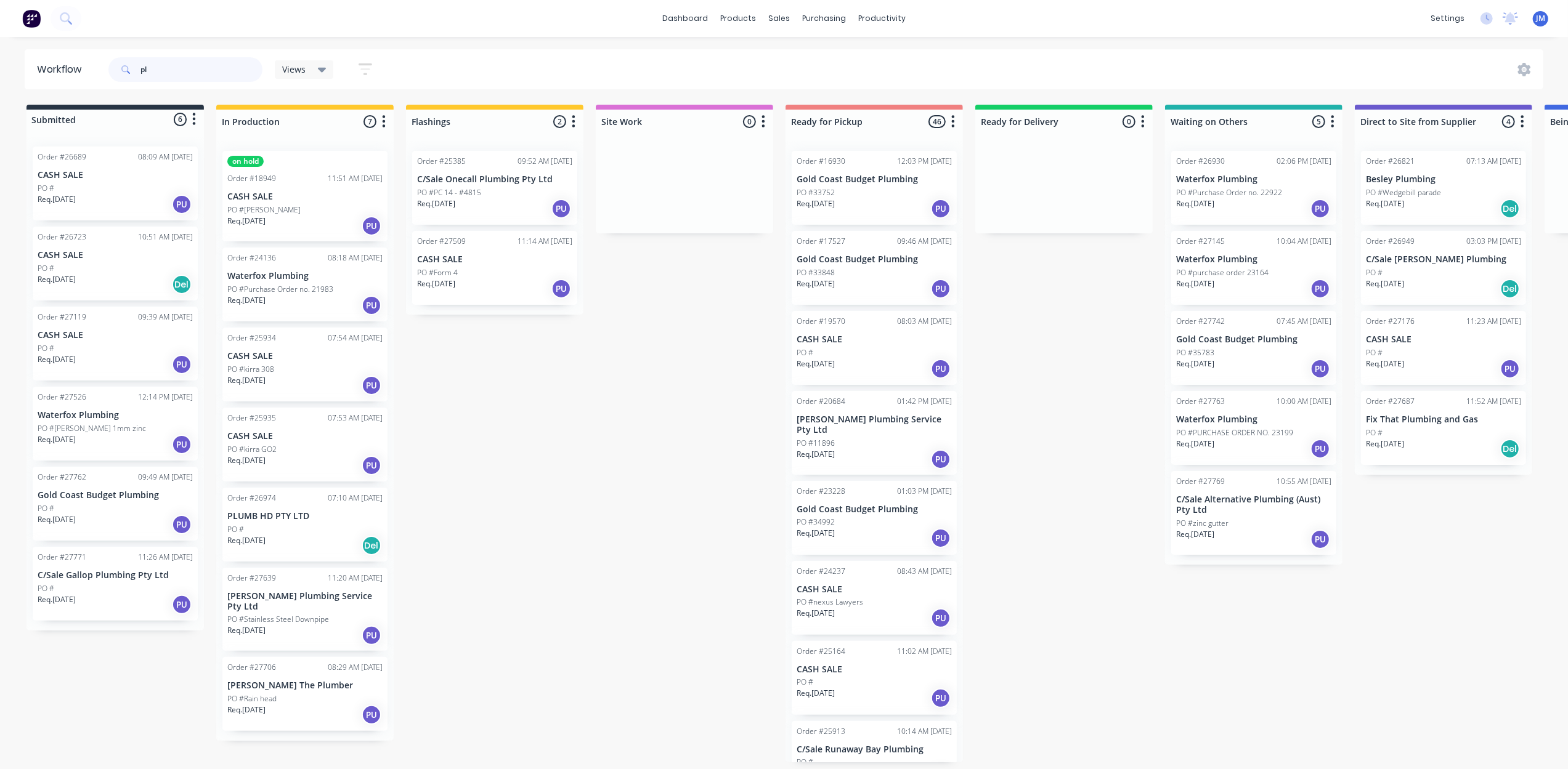
type input "p"
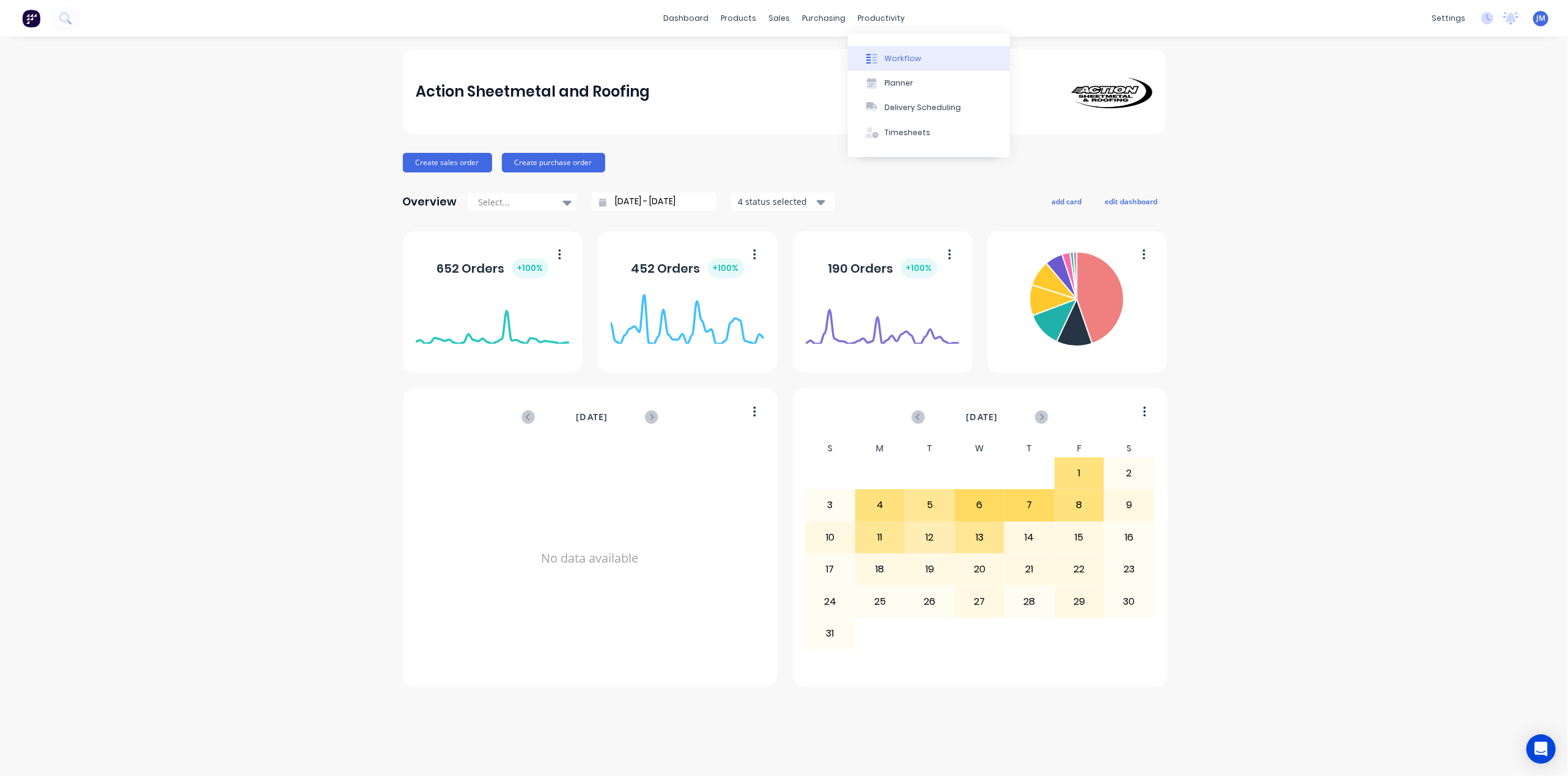
click at [886, 57] on div "Workflow" at bounding box center [902, 58] width 37 height 11
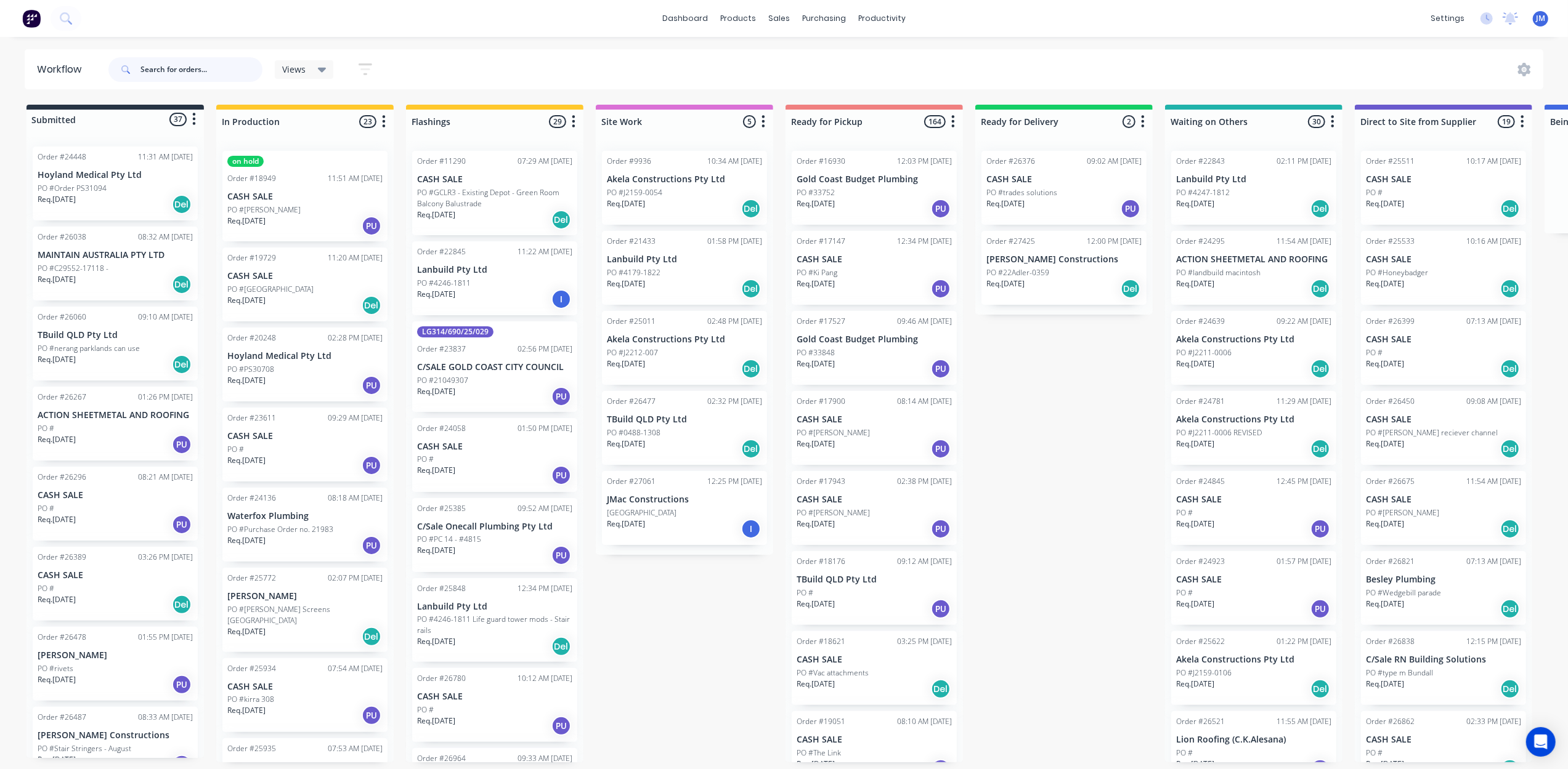
drag, startPoint x: 192, startPoint y: 81, endPoint x: 193, endPoint y: 75, distance: 6.1
click at [192, 80] on input "text" at bounding box center [201, 69] width 122 height 24
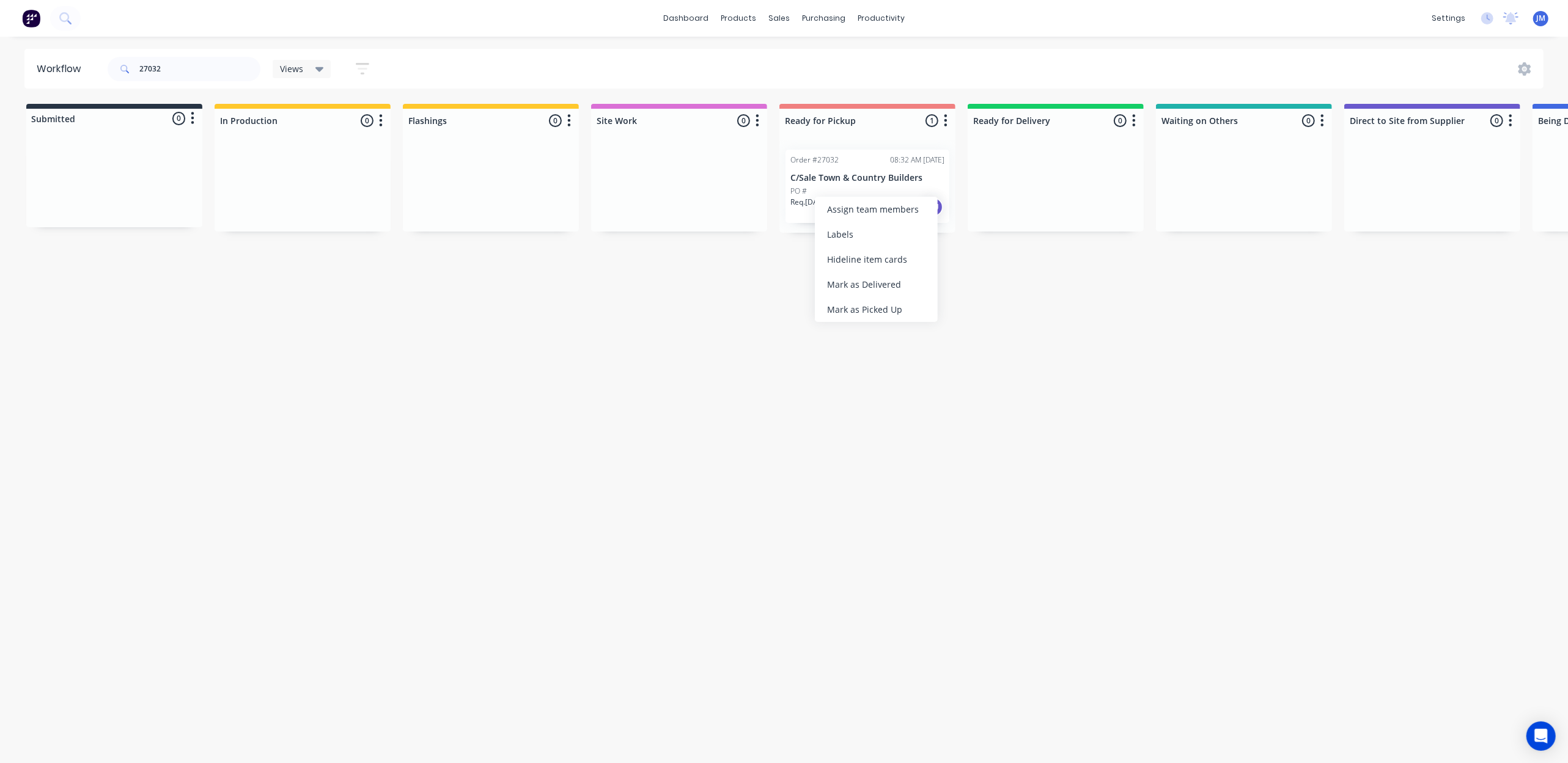
click at [895, 309] on div "Mark as Picked Up" at bounding box center [876, 310] width 123 height 25
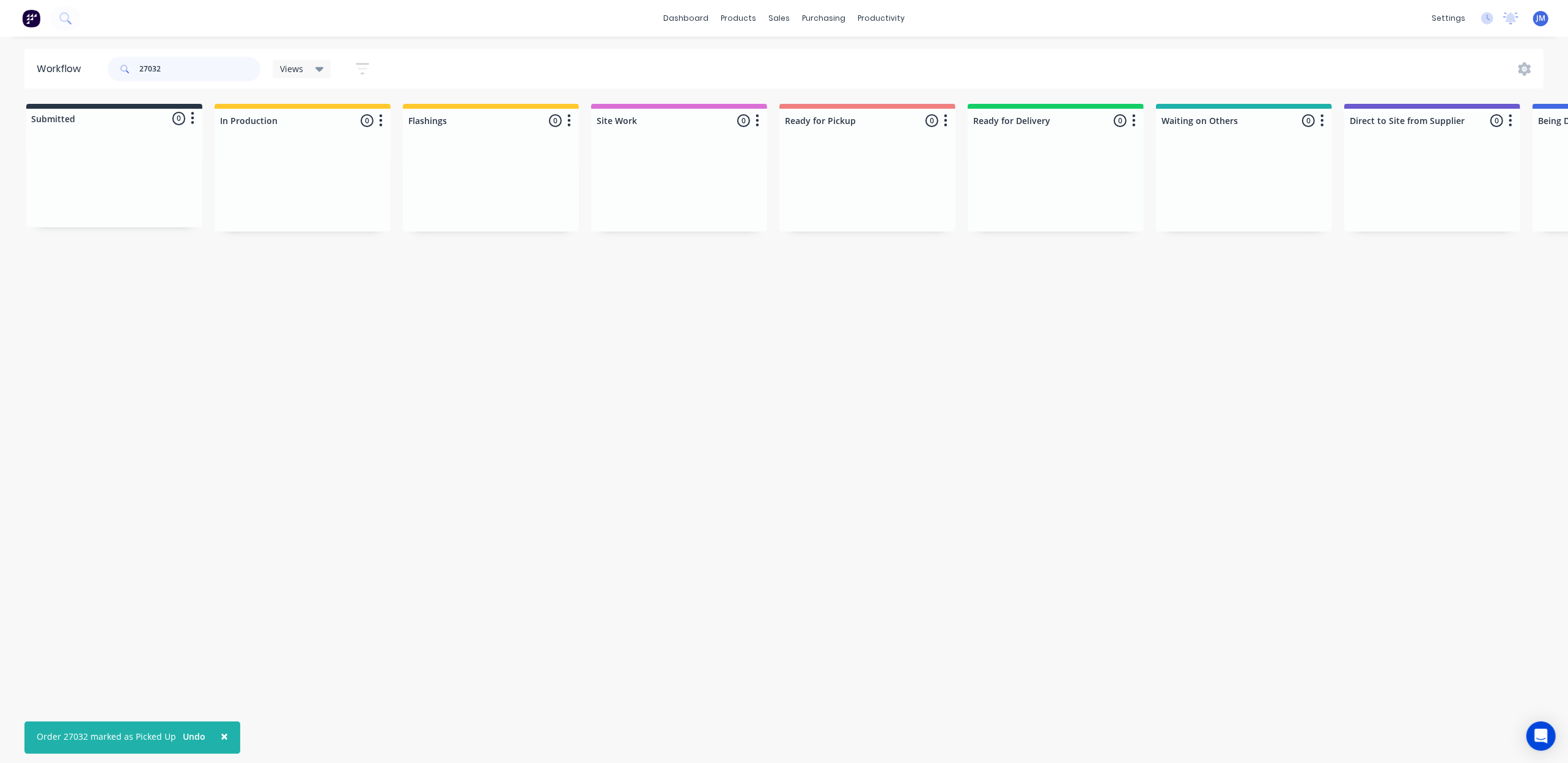
click at [202, 64] on input "27032" at bounding box center [200, 68] width 121 height 24
type input "2"
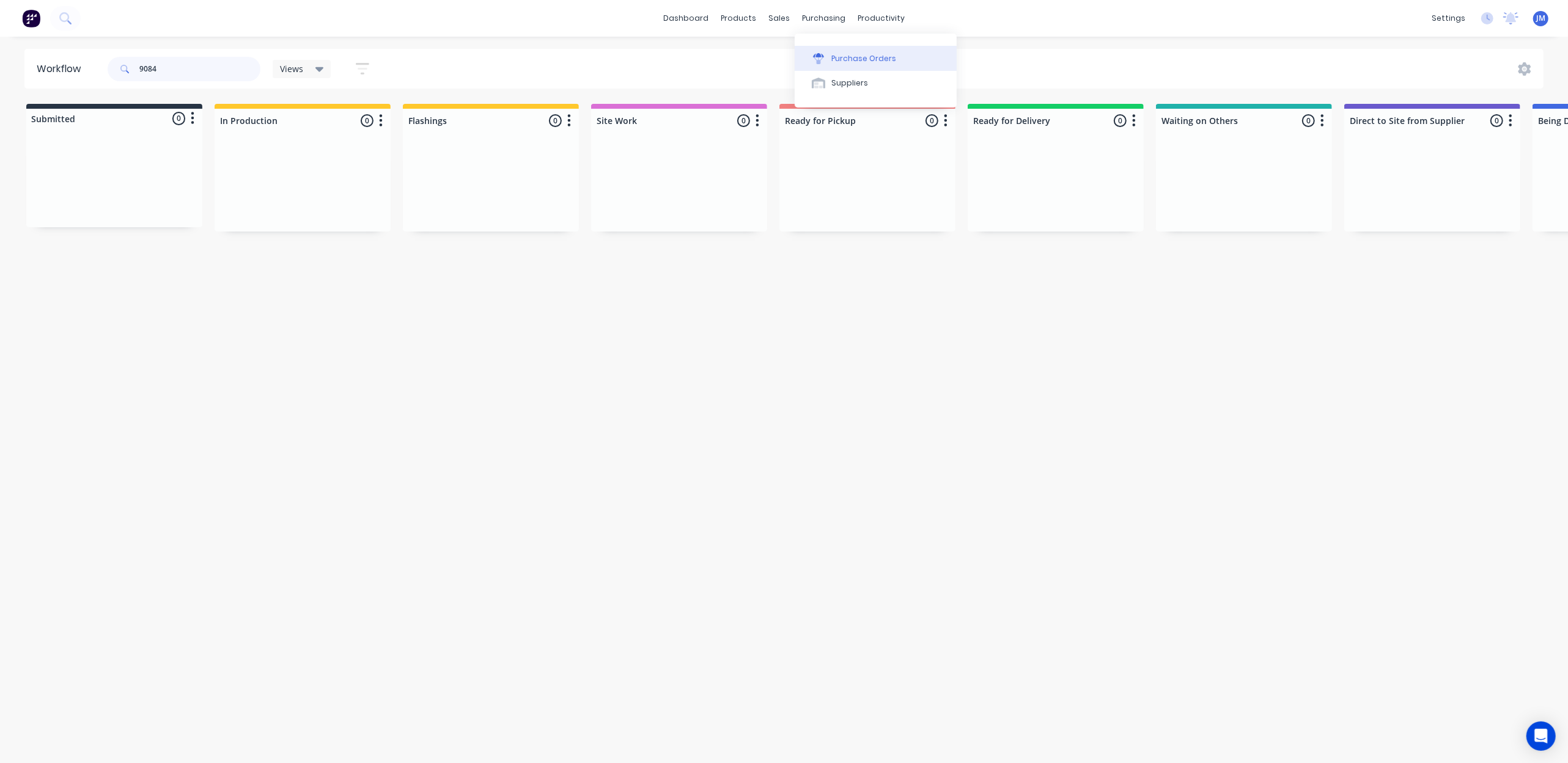
type input "9084"
click at [850, 64] on div "Purchase Orders" at bounding box center [864, 58] width 64 height 11
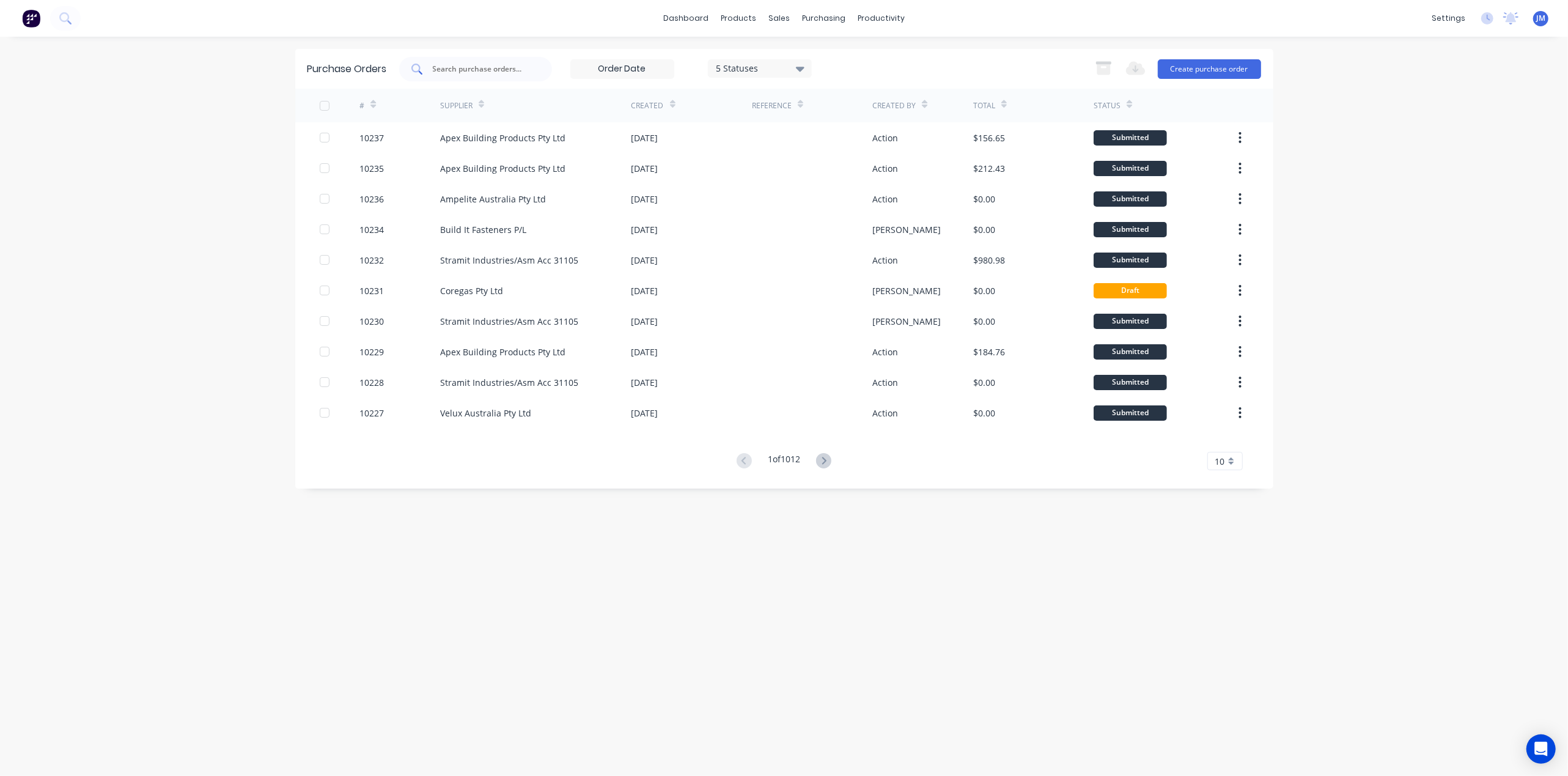
click at [521, 73] on input "text" at bounding box center [482, 69] width 102 height 12
click at [829, 61] on button "Purchase Orders" at bounding box center [875, 57] width 162 height 24
click at [487, 71] on input "9" at bounding box center [482, 69] width 102 height 12
type input "9084"
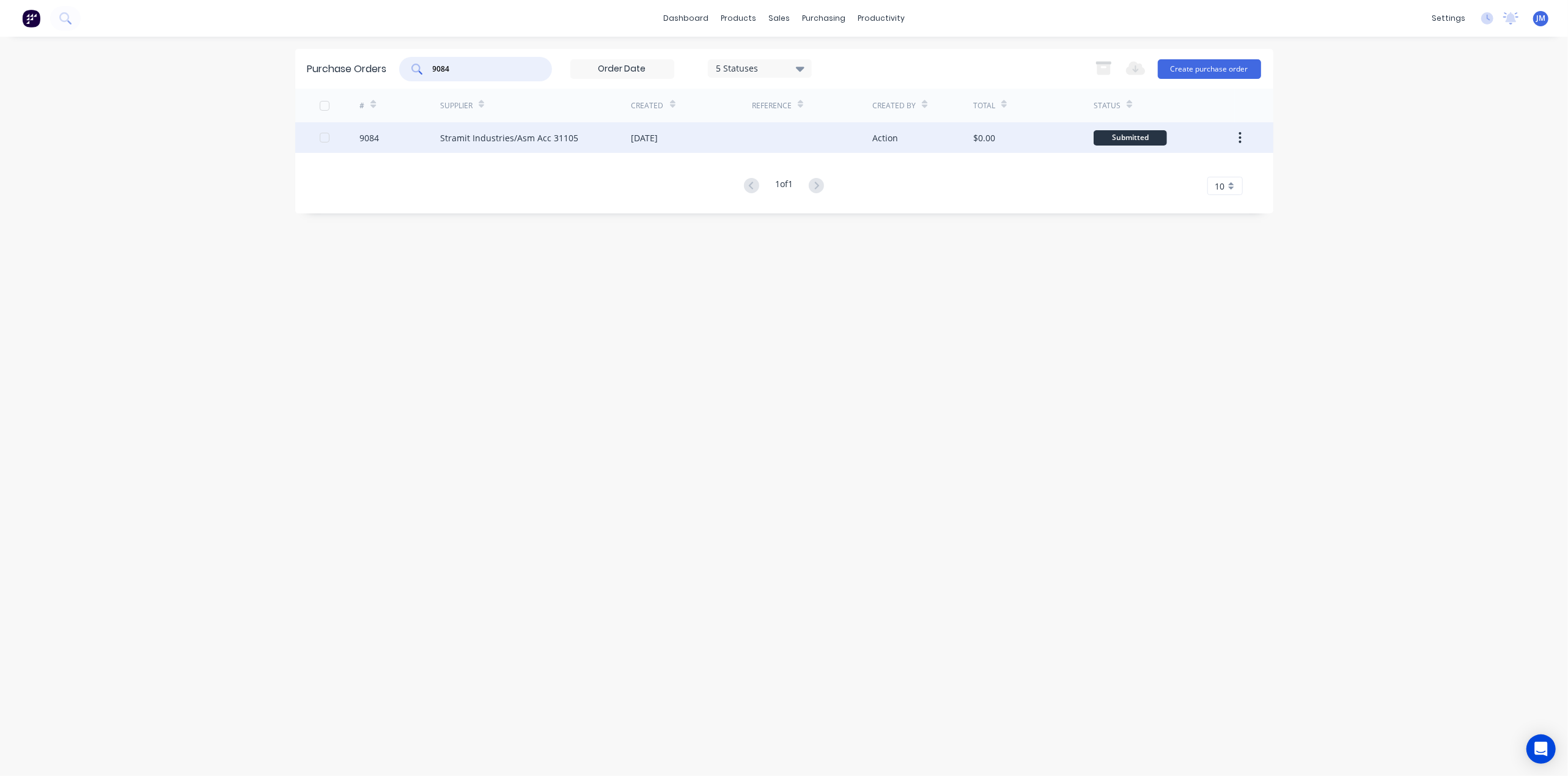
click at [530, 135] on div "Stramit Industries/Asm Acc 31105" at bounding box center [509, 137] width 138 height 13
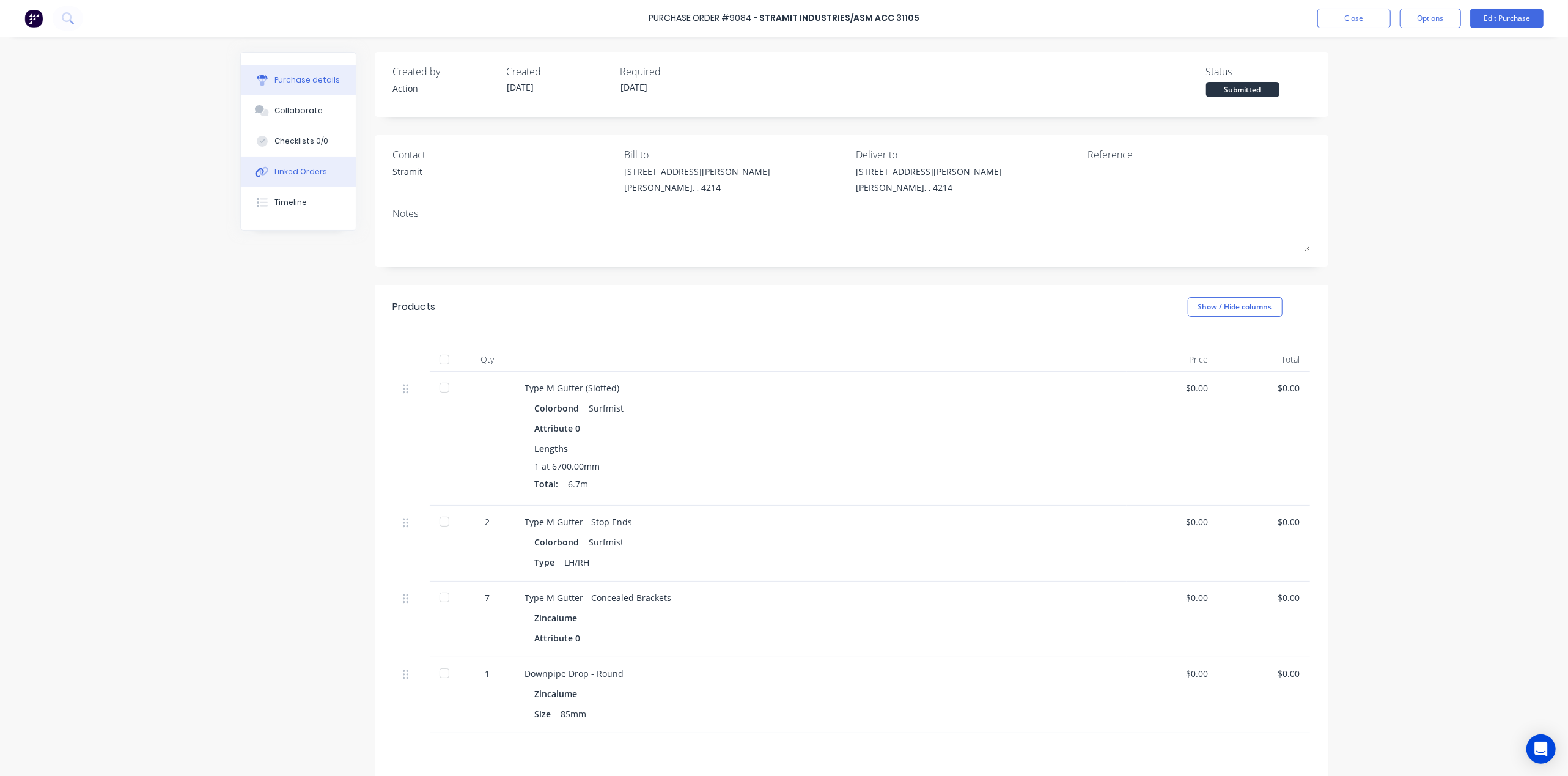
click at [332, 175] on button "Linked Orders" at bounding box center [298, 172] width 115 height 30
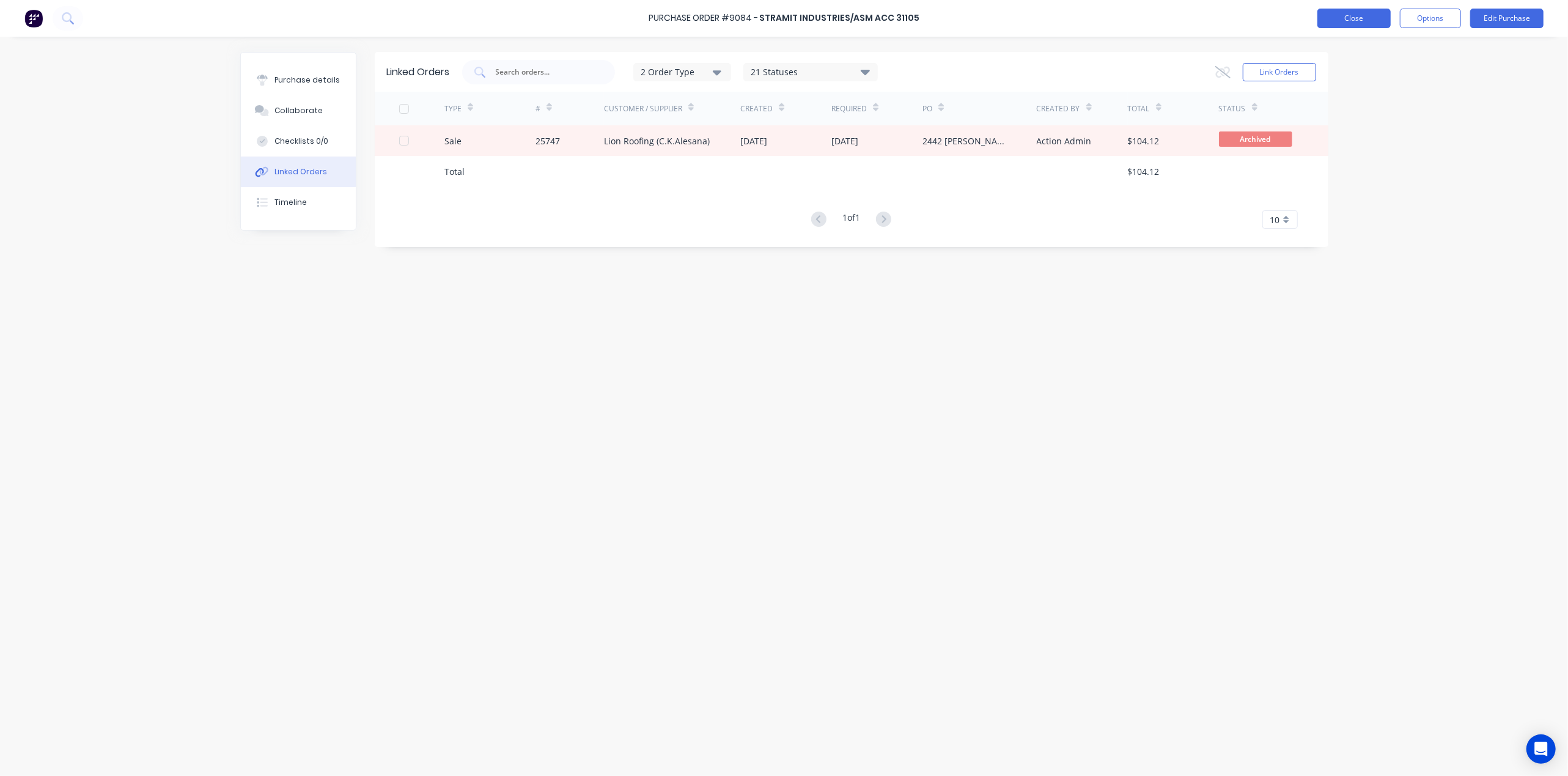
click at [1348, 18] on button "Close" at bounding box center [1354, 18] width 73 height 19
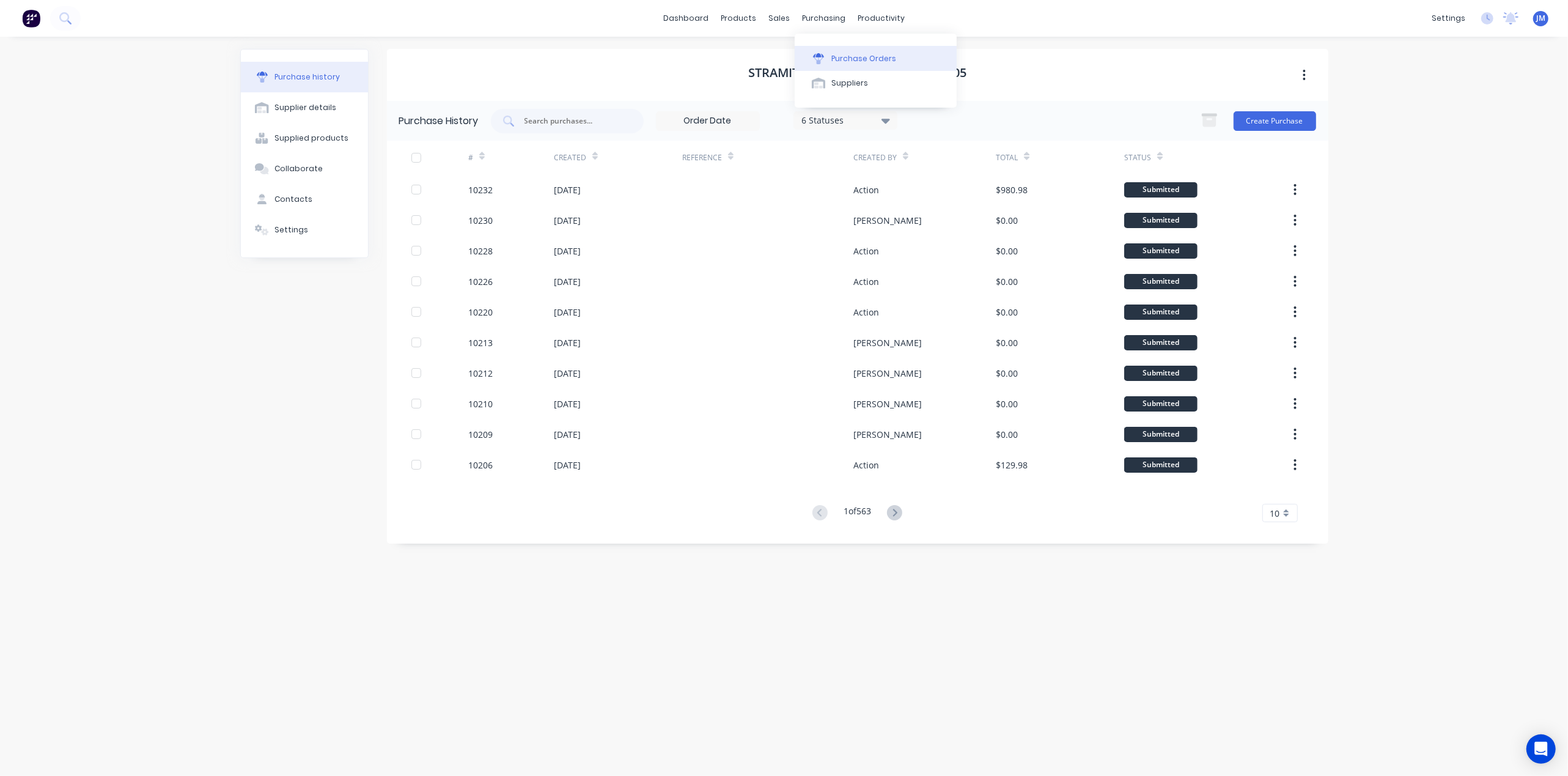
click at [824, 57] on div at bounding box center [819, 58] width 19 height 11
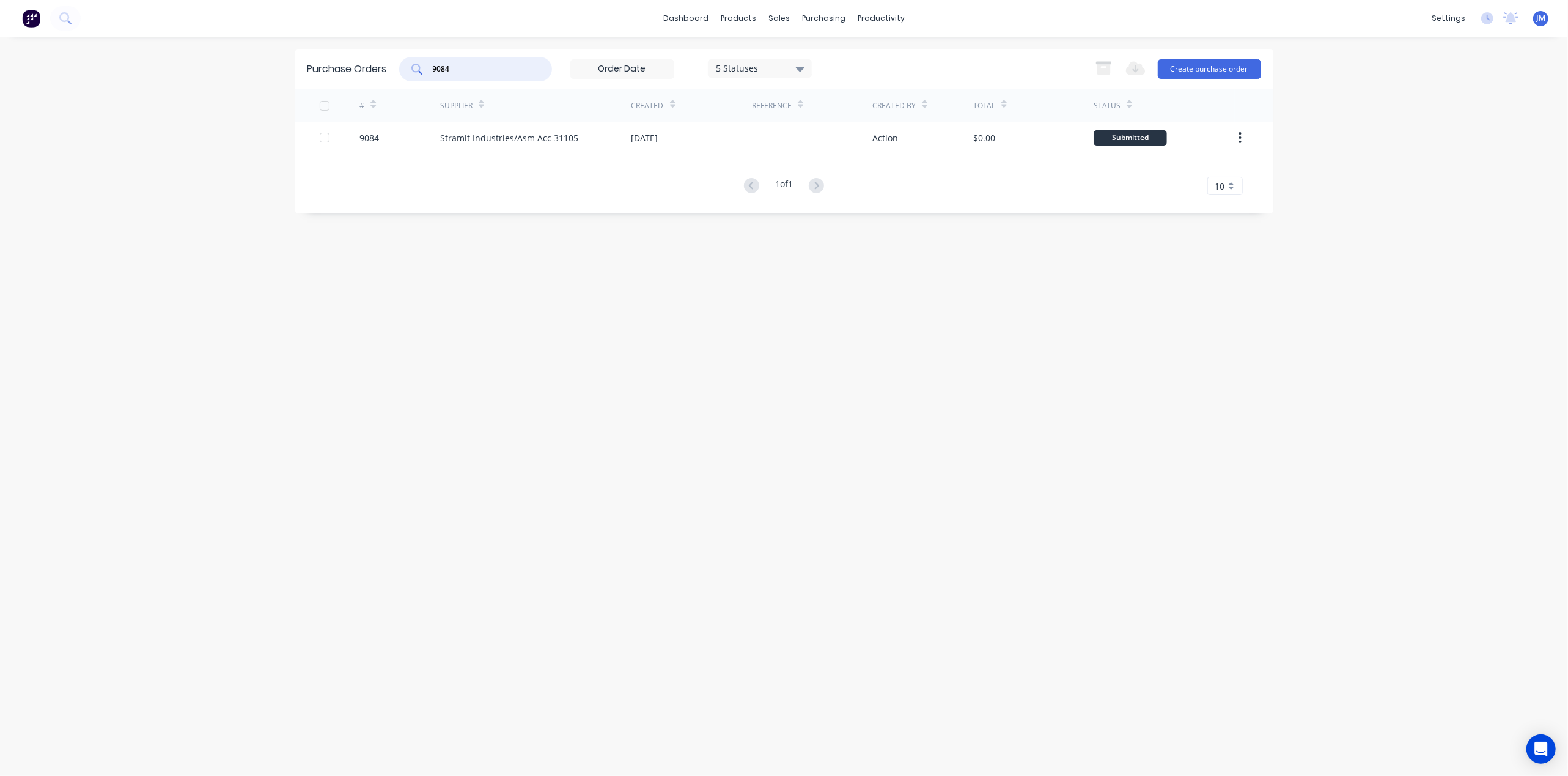
drag, startPoint x: 462, startPoint y: 69, endPoint x: 475, endPoint y: 68, distance: 13.0
click at [464, 69] on input "9084" at bounding box center [482, 69] width 102 height 12
type input "9"
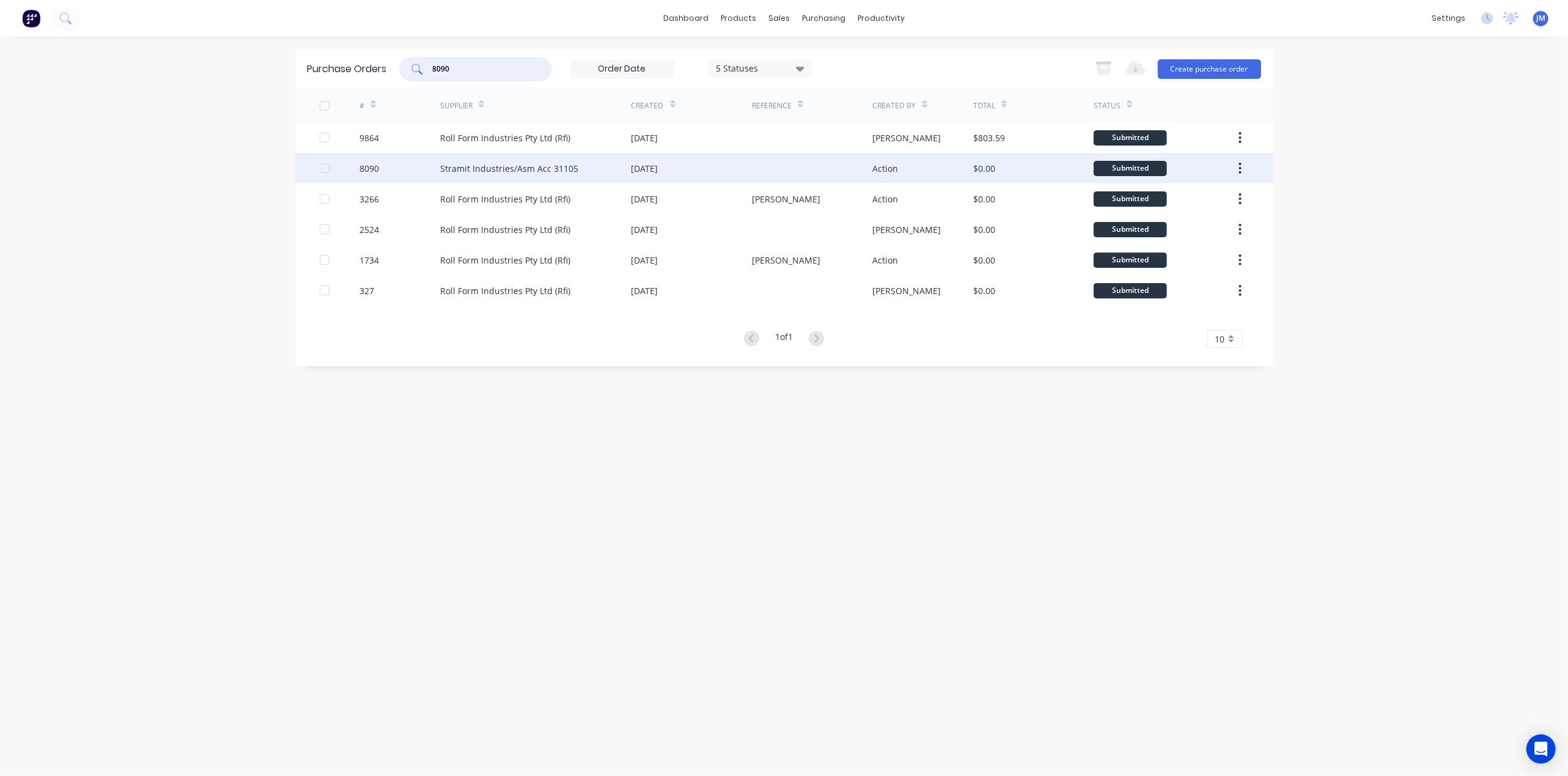
type input "8090"
click at [387, 159] on div "8090" at bounding box center [400, 168] width 81 height 30
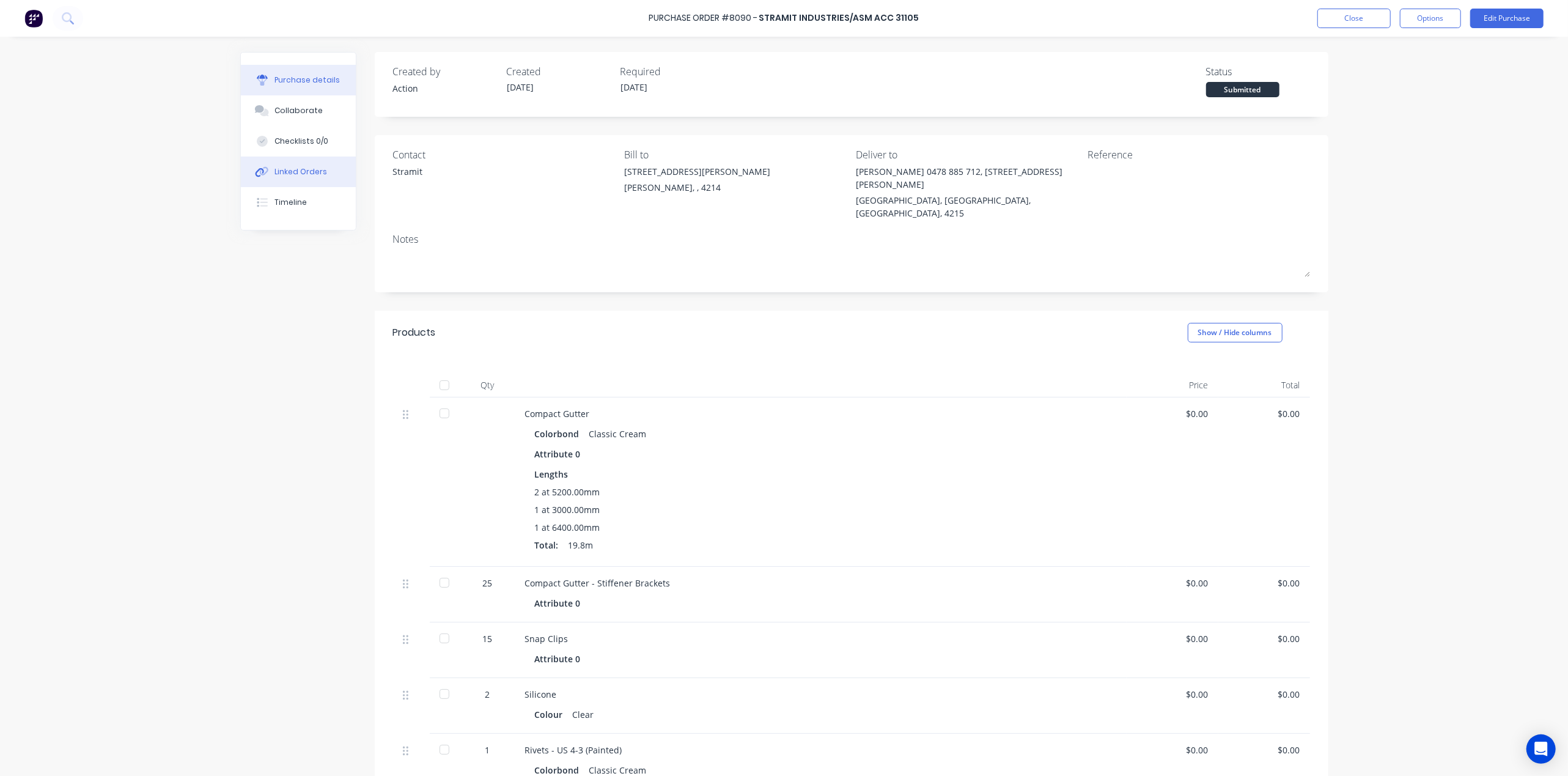
click at [292, 167] on div "Linked Orders" at bounding box center [301, 172] width 53 height 11
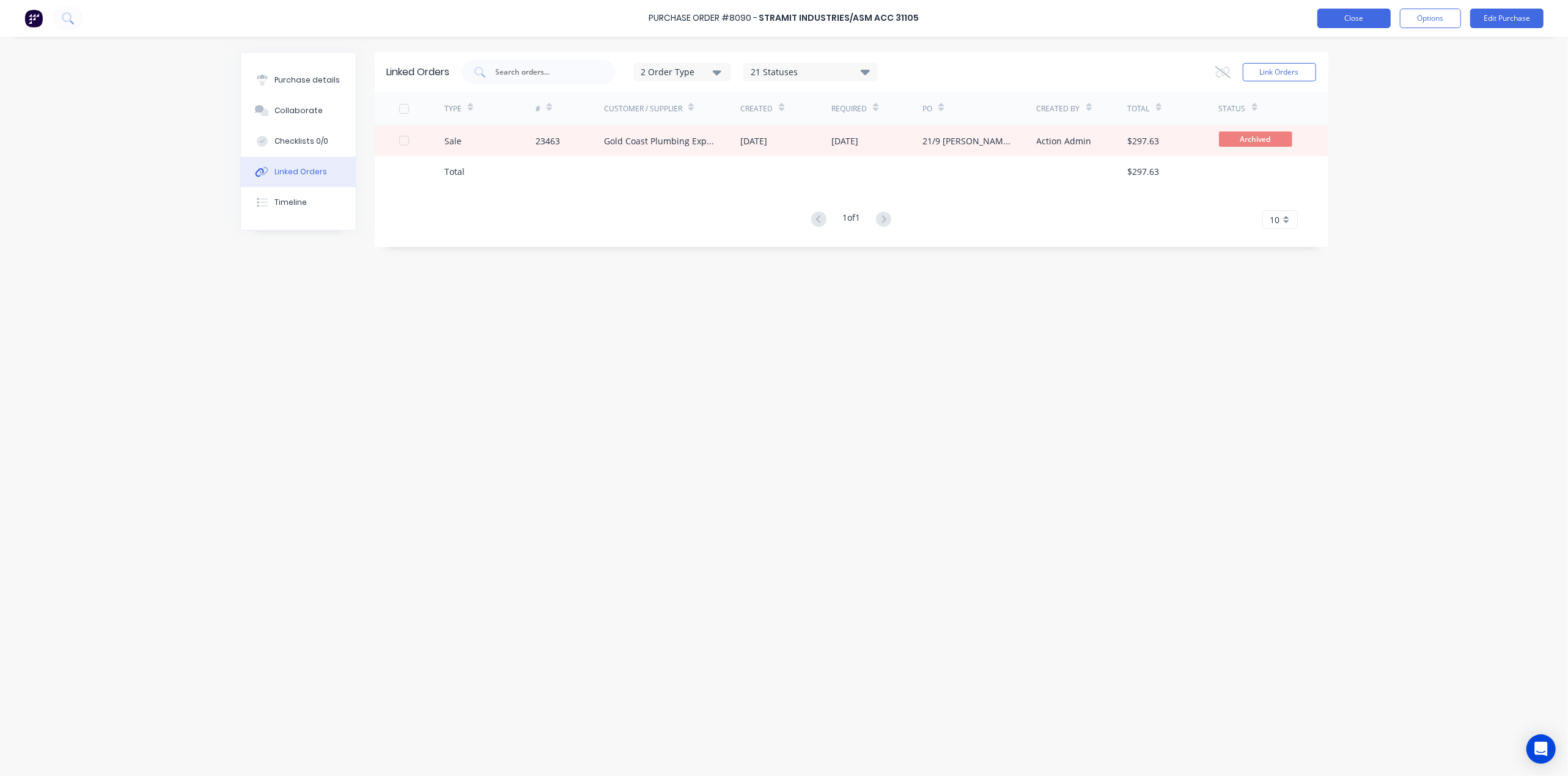
click at [1361, 10] on button "Close" at bounding box center [1354, 18] width 73 height 19
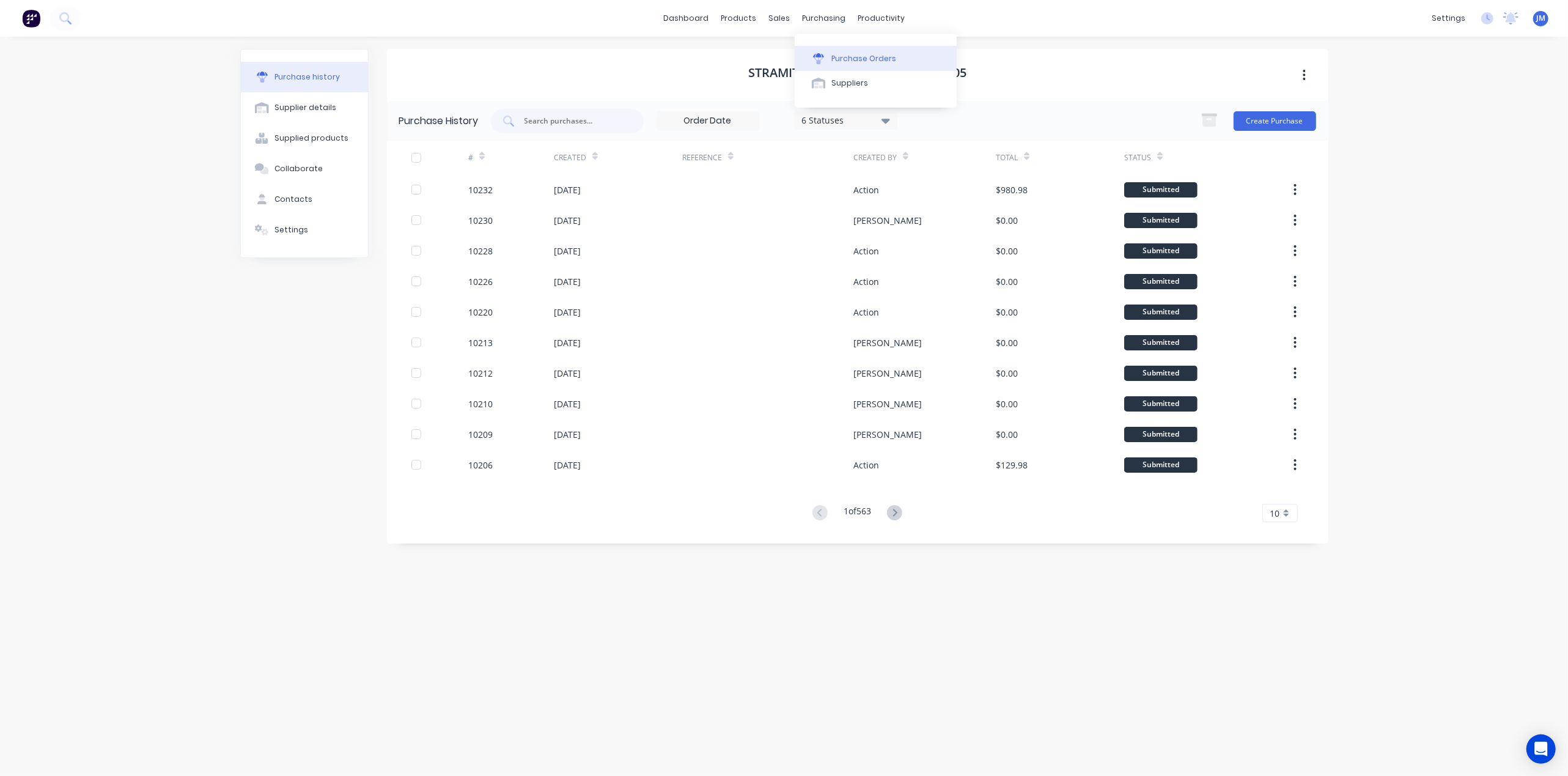
click at [834, 60] on div "Purchase Orders" at bounding box center [864, 58] width 64 height 11
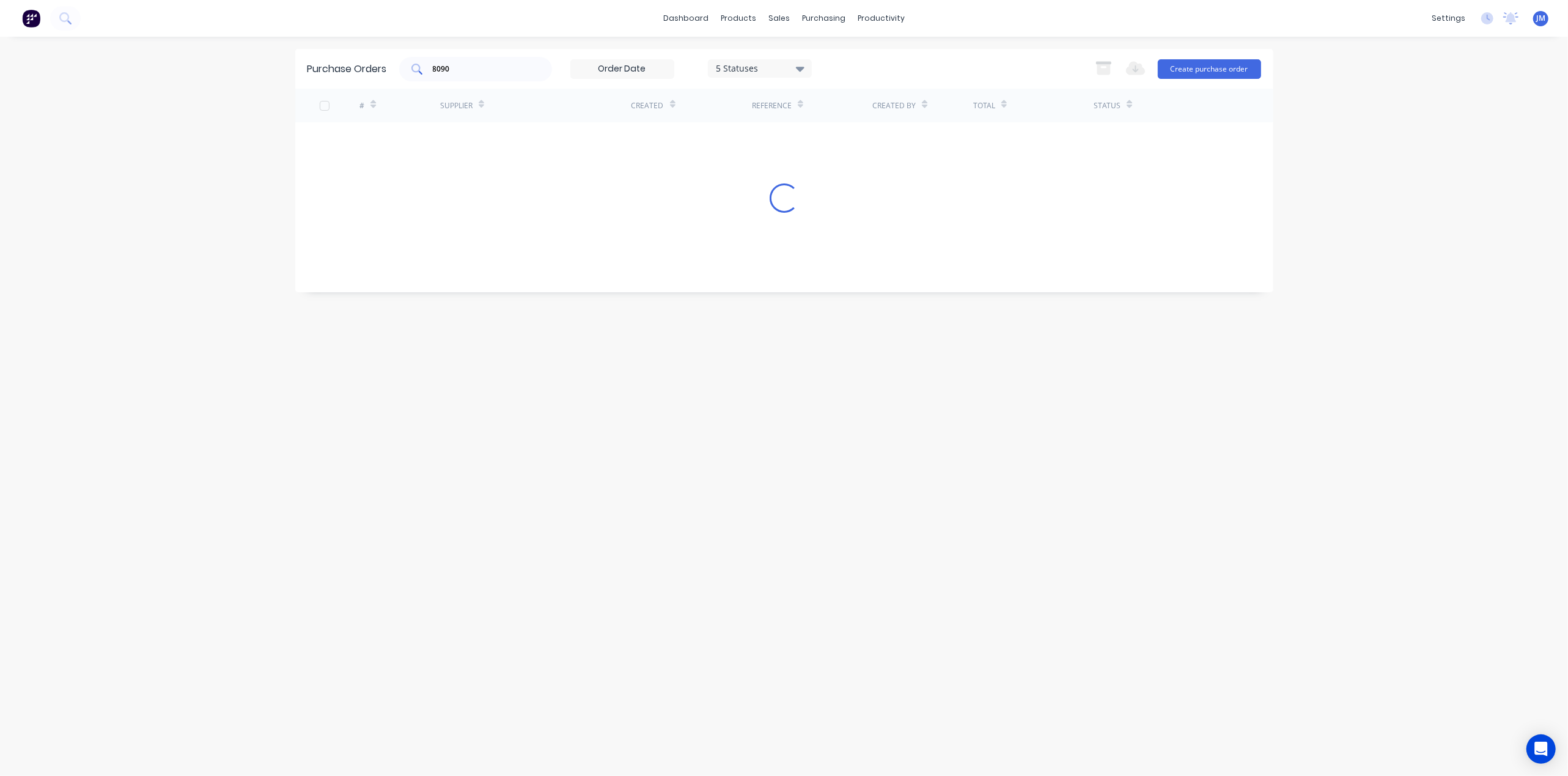
click at [463, 63] on input "8090" at bounding box center [482, 69] width 102 height 12
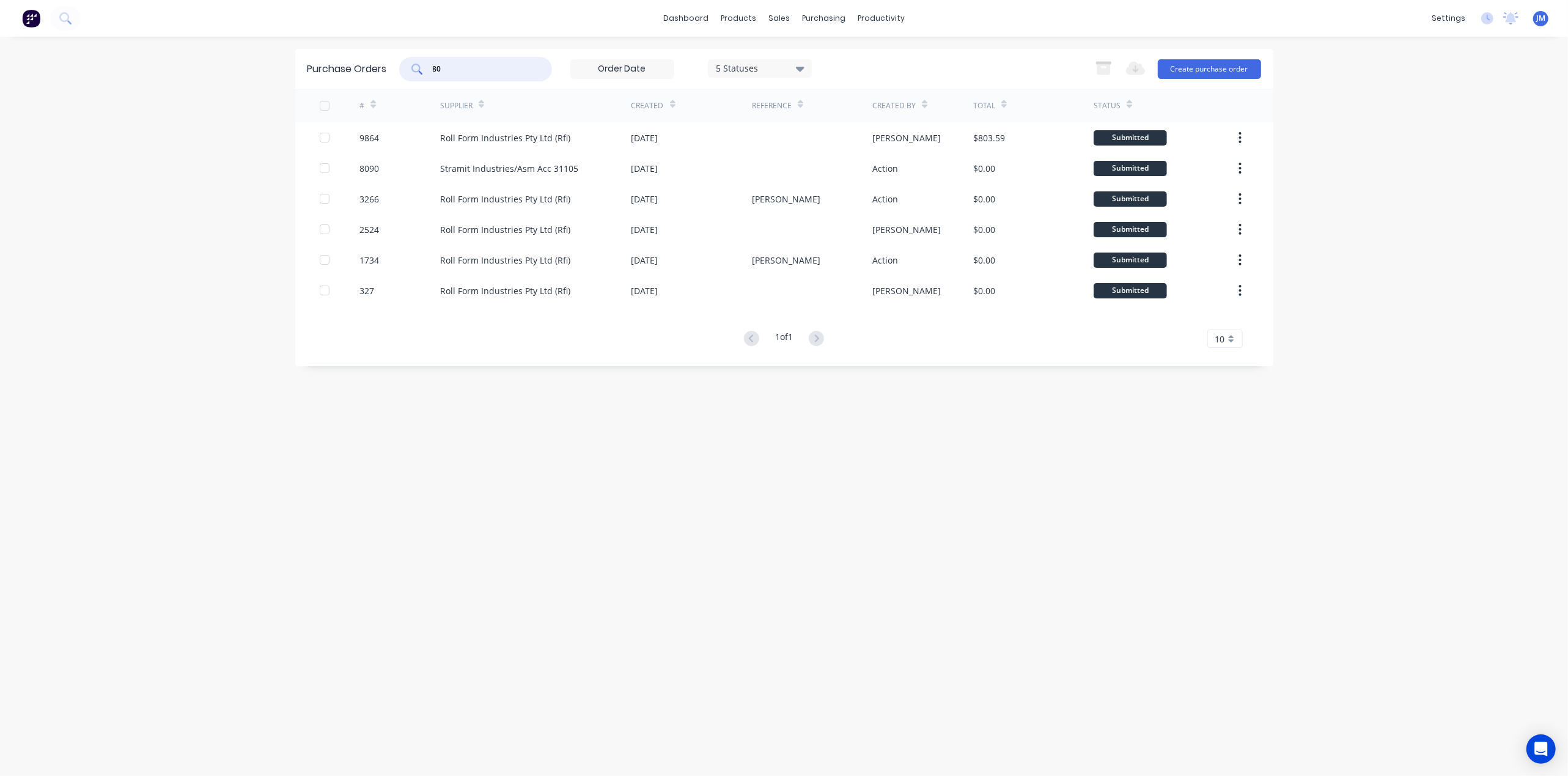
type input "8"
type input "10116"
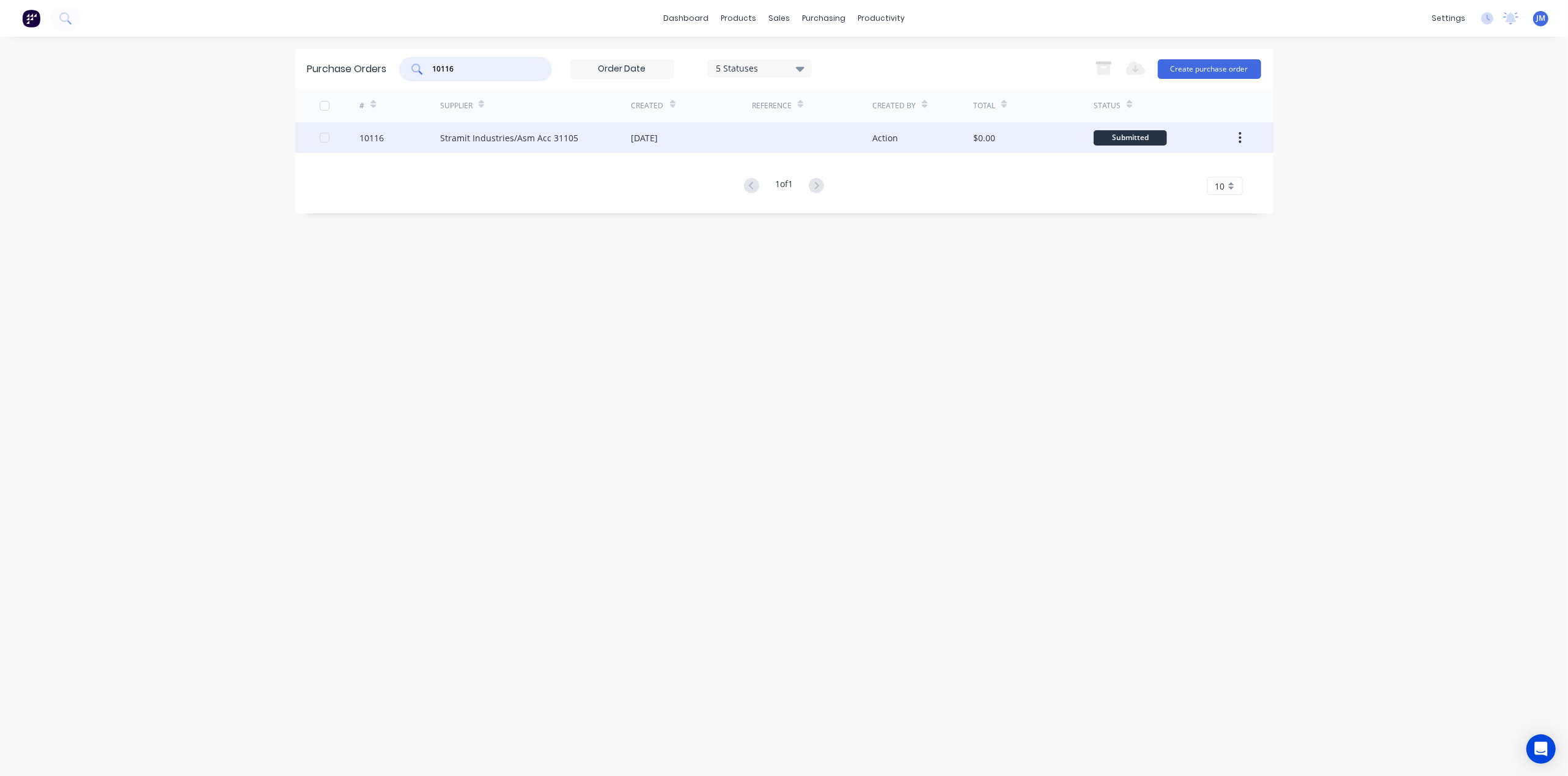
click at [587, 134] on div "Stramit Industries/Asm Acc 31105" at bounding box center [536, 137] width 191 height 30
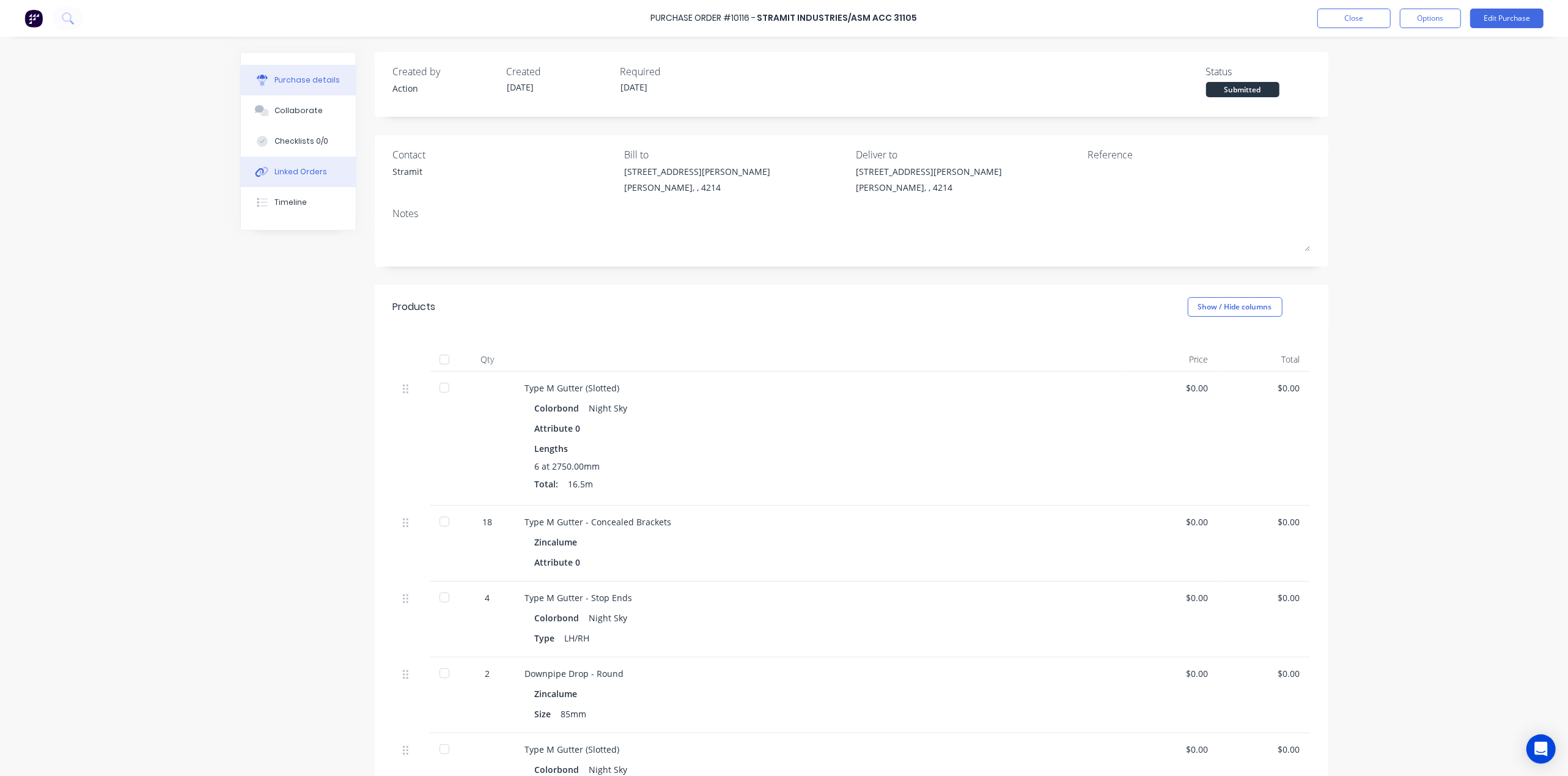
click at [323, 182] on button "Linked Orders" at bounding box center [298, 172] width 115 height 30
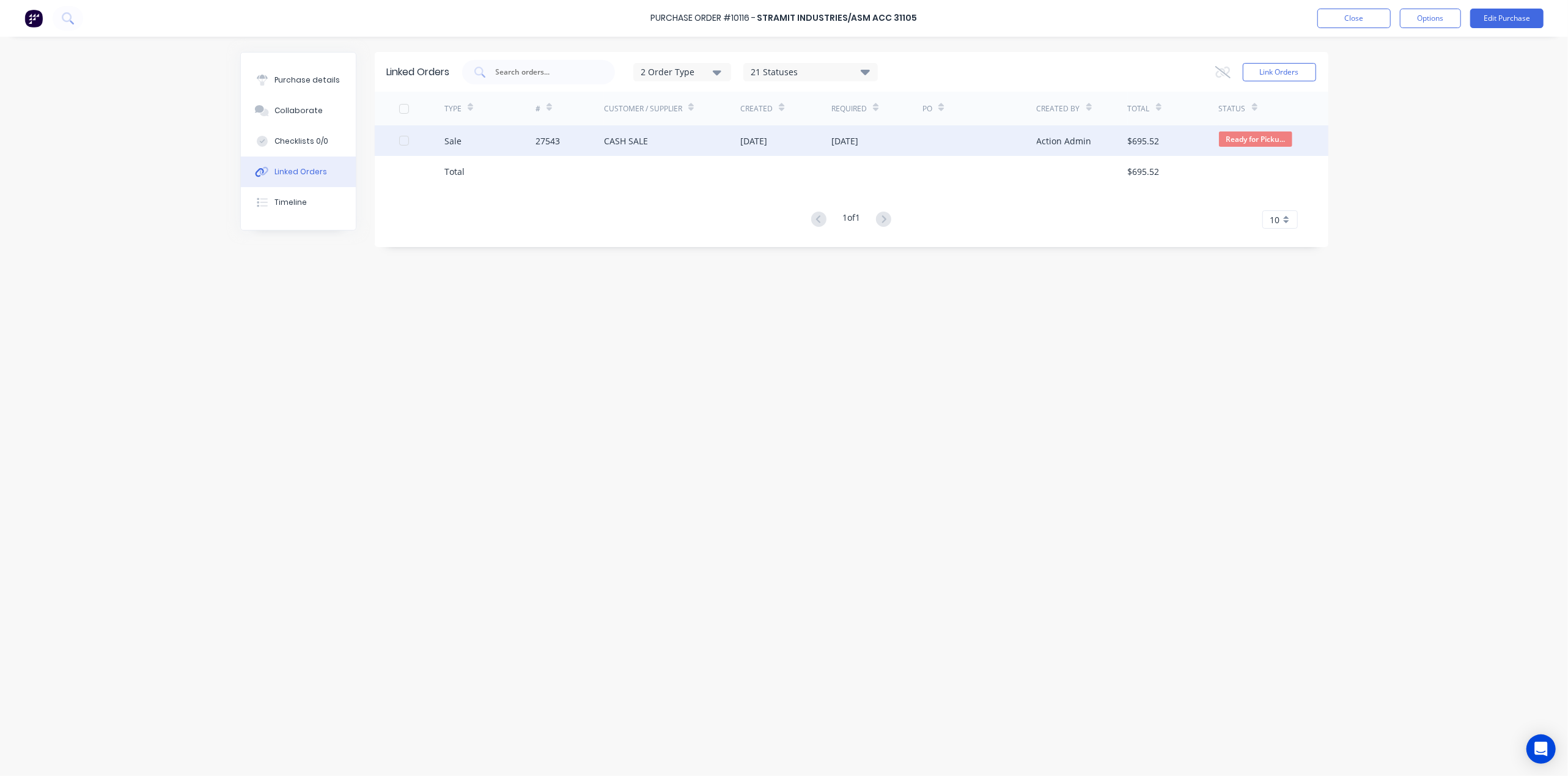
click at [676, 137] on div "CASH SALE" at bounding box center [673, 140] width 137 height 30
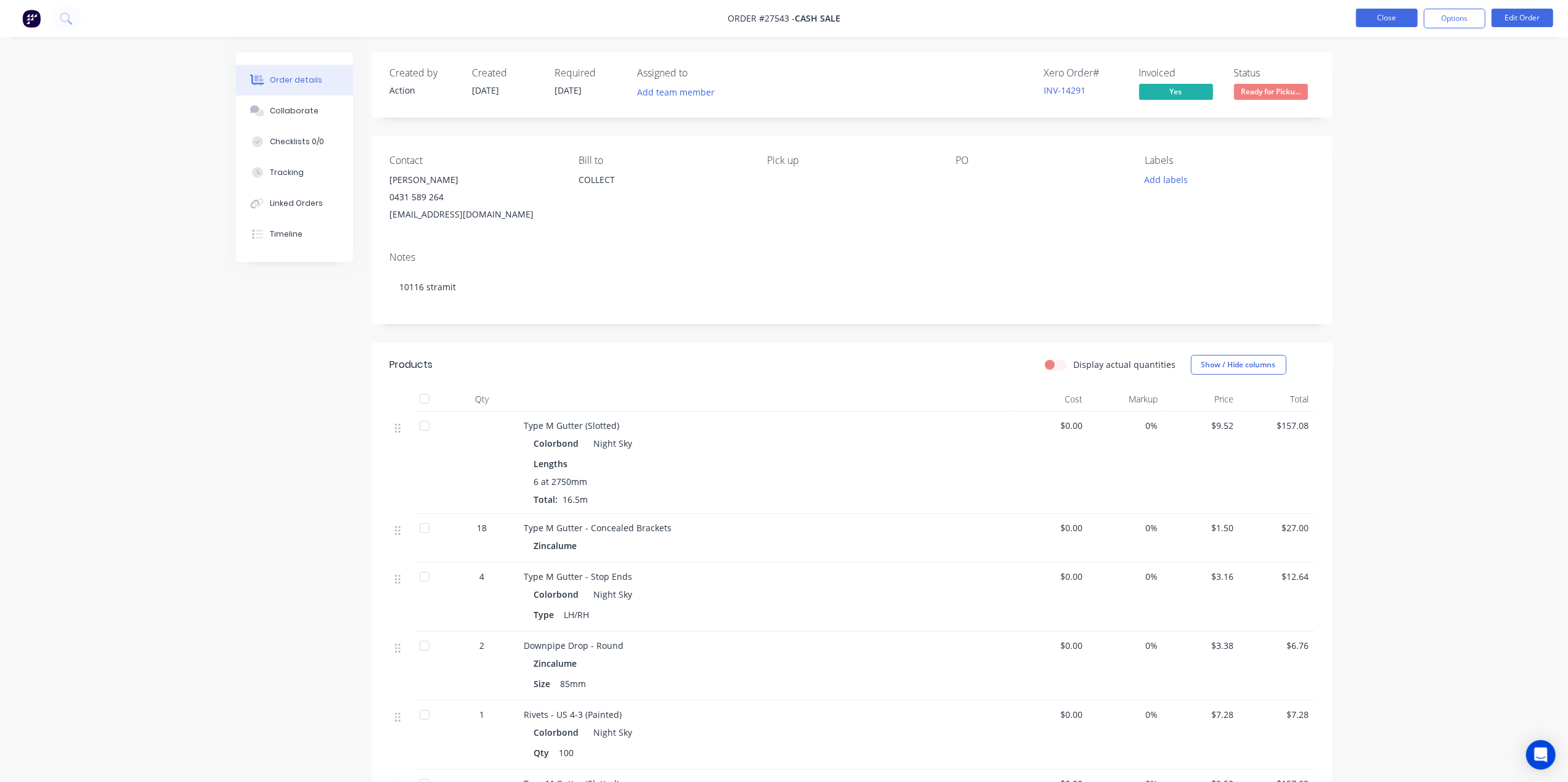
click at [1383, 10] on button "Close" at bounding box center [1386, 18] width 62 height 19
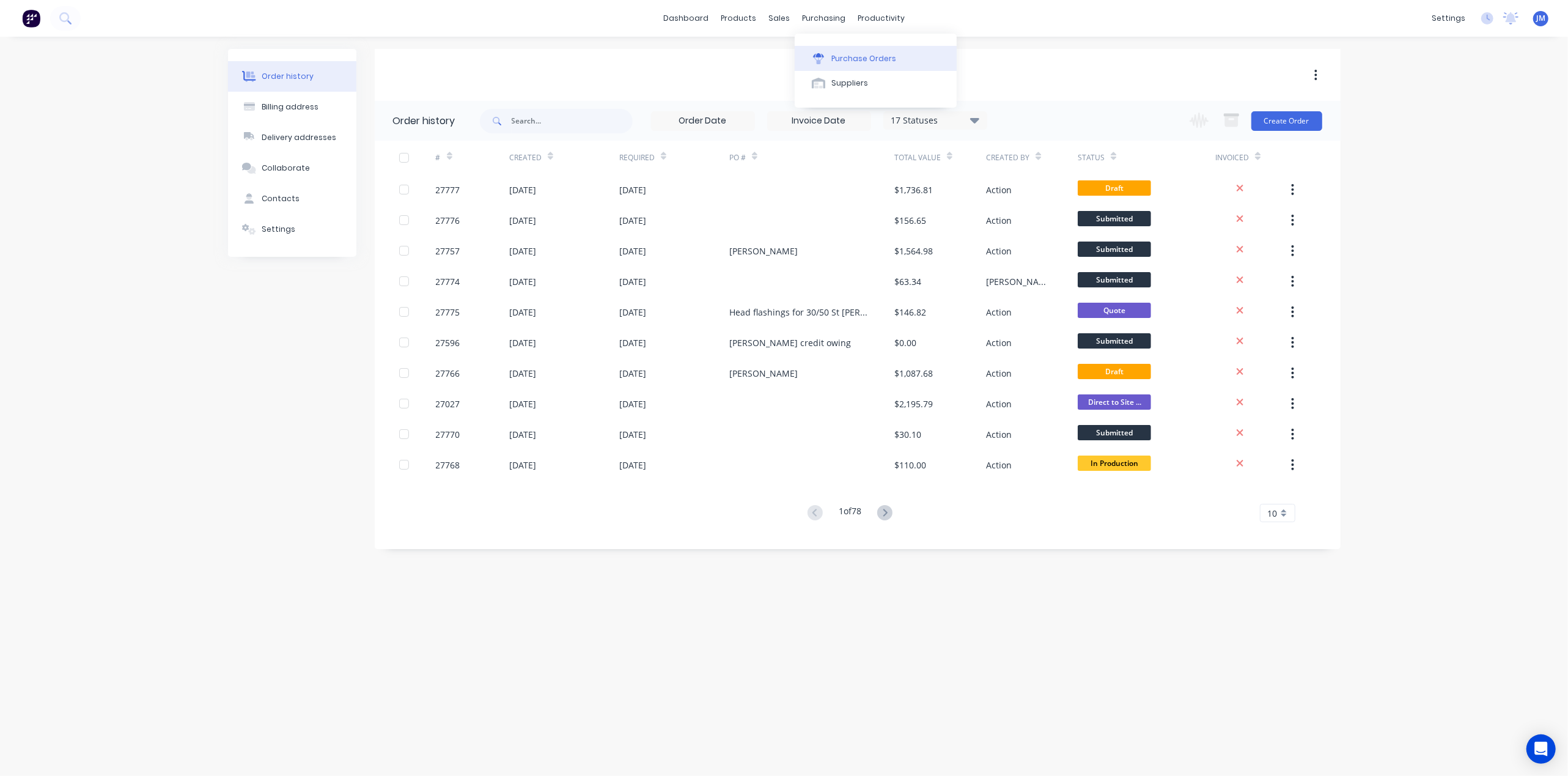
click at [829, 54] on button "Purchase Orders" at bounding box center [875, 57] width 162 height 24
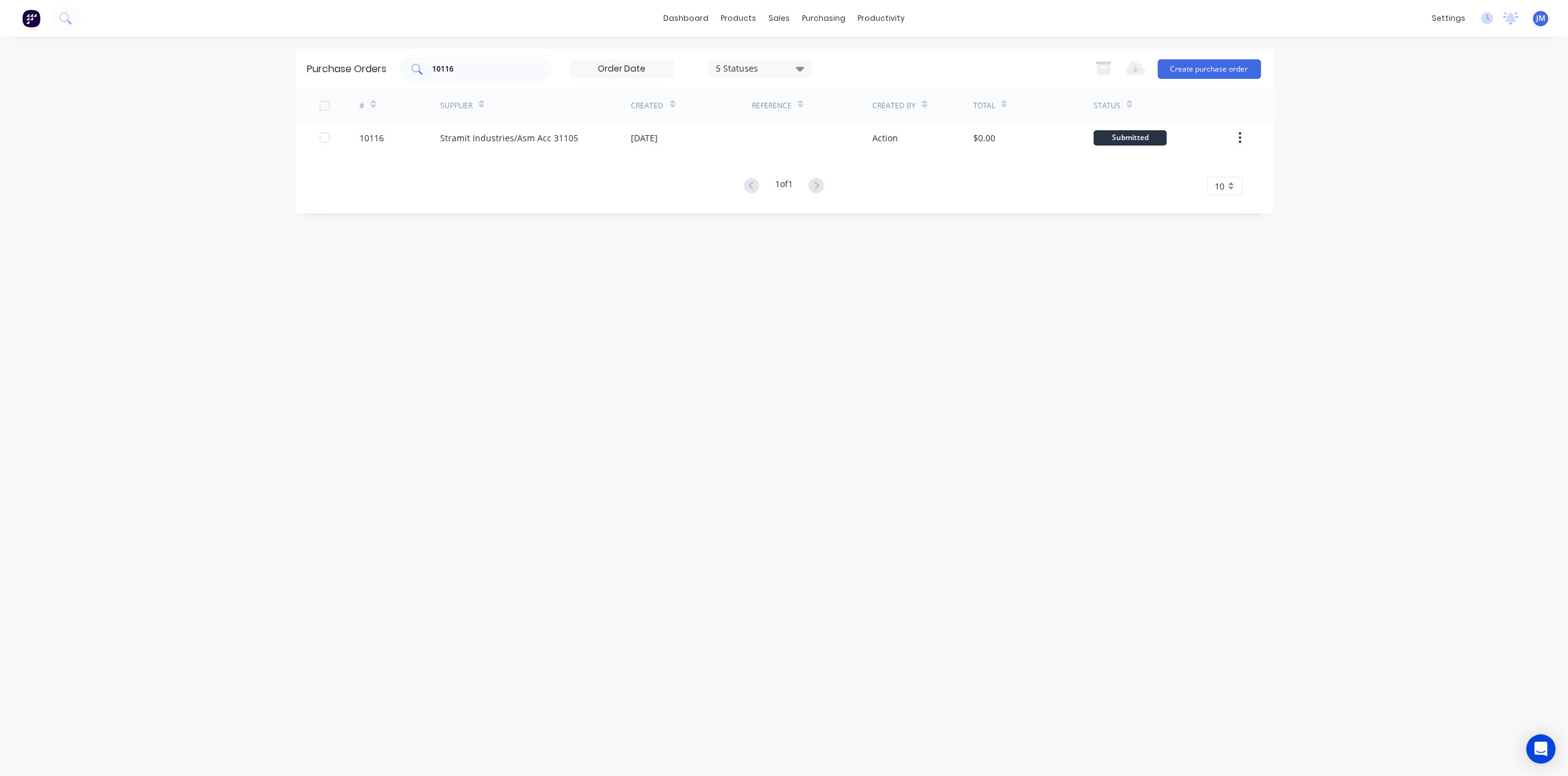
click at [460, 64] on input "10116" at bounding box center [482, 69] width 102 height 12
type input "1"
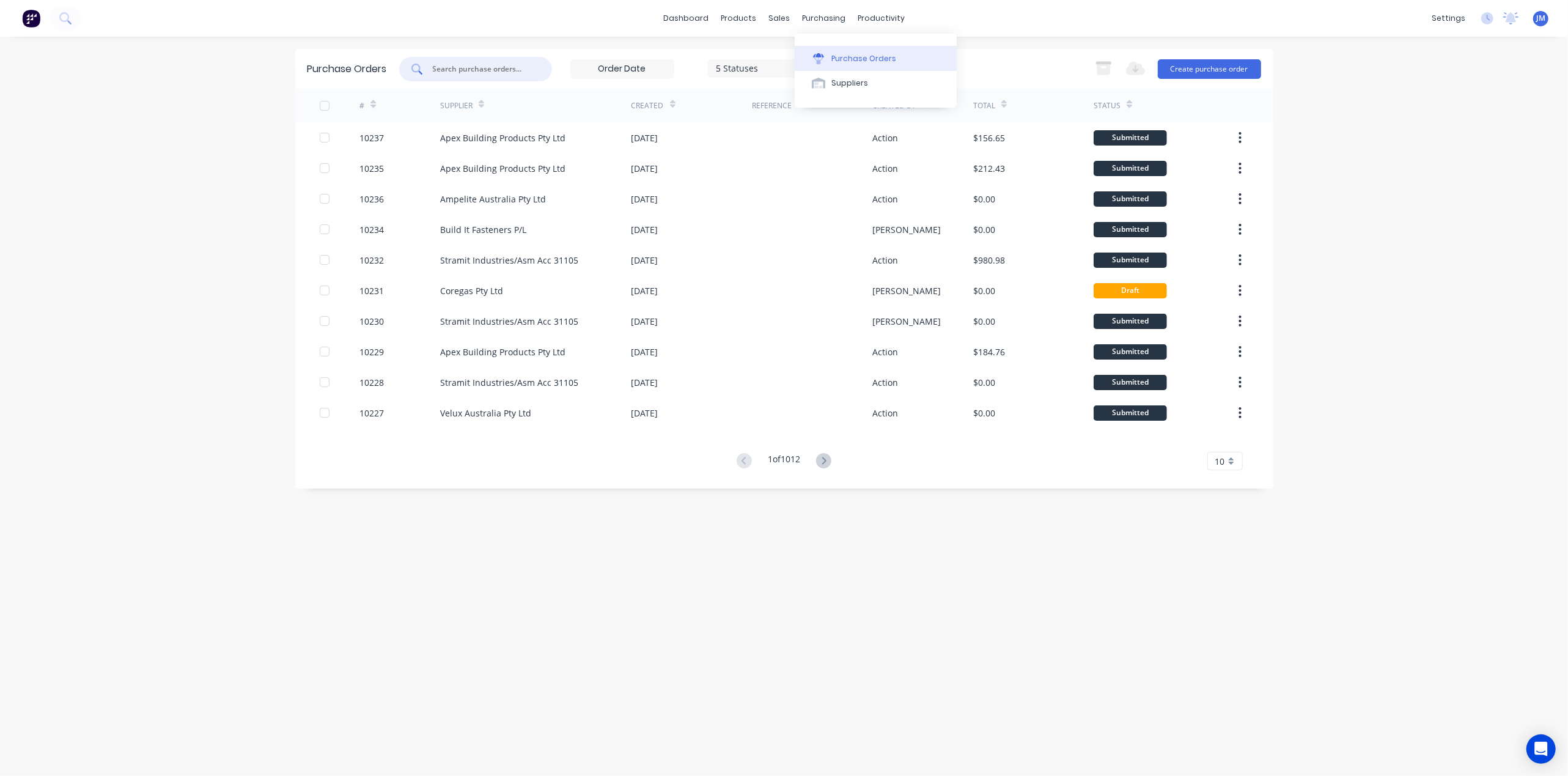
click at [835, 51] on button "Purchase Orders" at bounding box center [875, 57] width 162 height 24
click at [460, 77] on div at bounding box center [475, 68] width 153 height 24
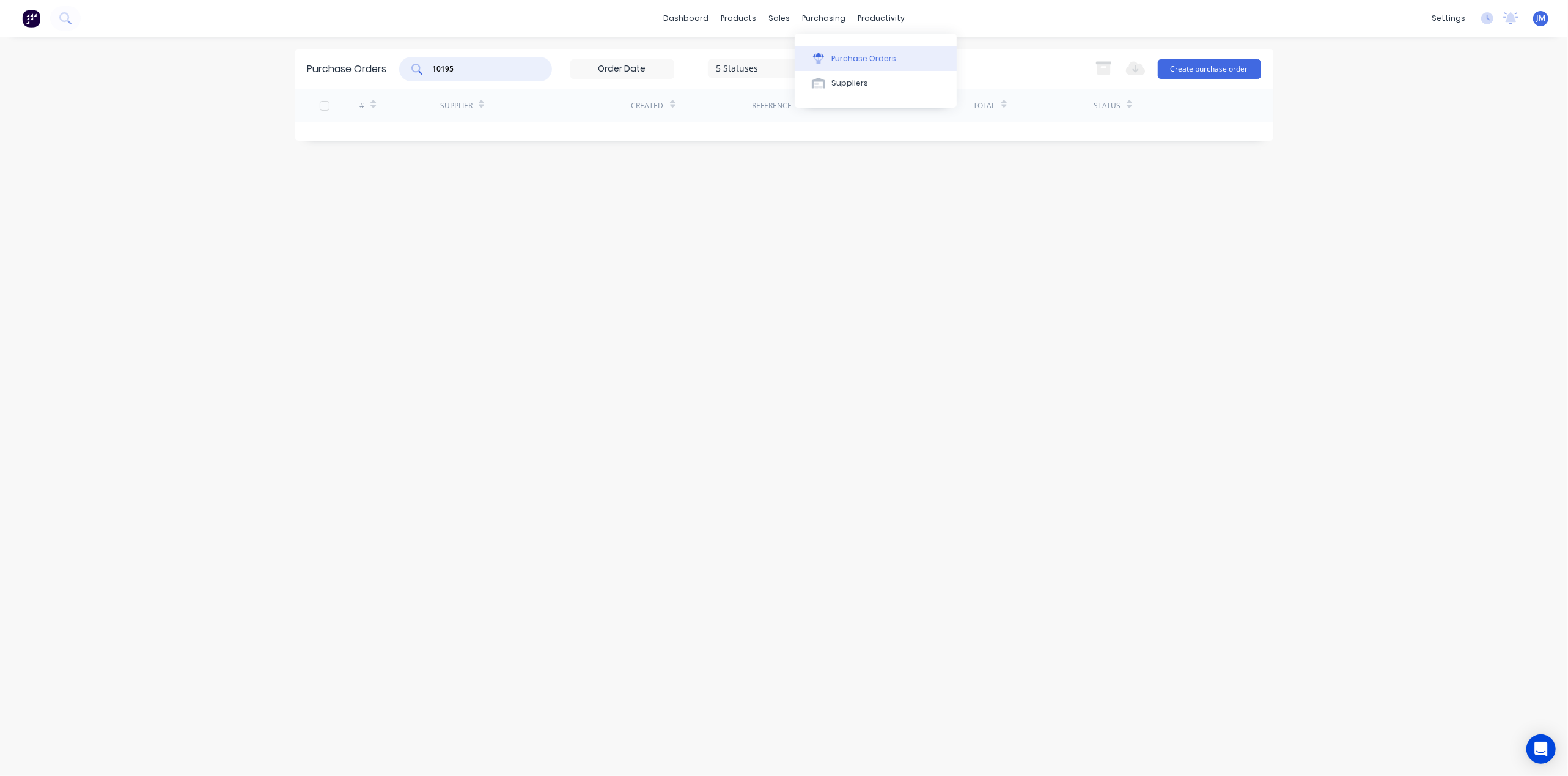
drag, startPoint x: 835, startPoint y: 53, endPoint x: 822, endPoint y: 52, distance: 13.0
click at [834, 53] on div "Purchase Orders" at bounding box center [864, 58] width 64 height 11
click at [466, 67] on input "10195" at bounding box center [482, 69] width 102 height 12
type input "1"
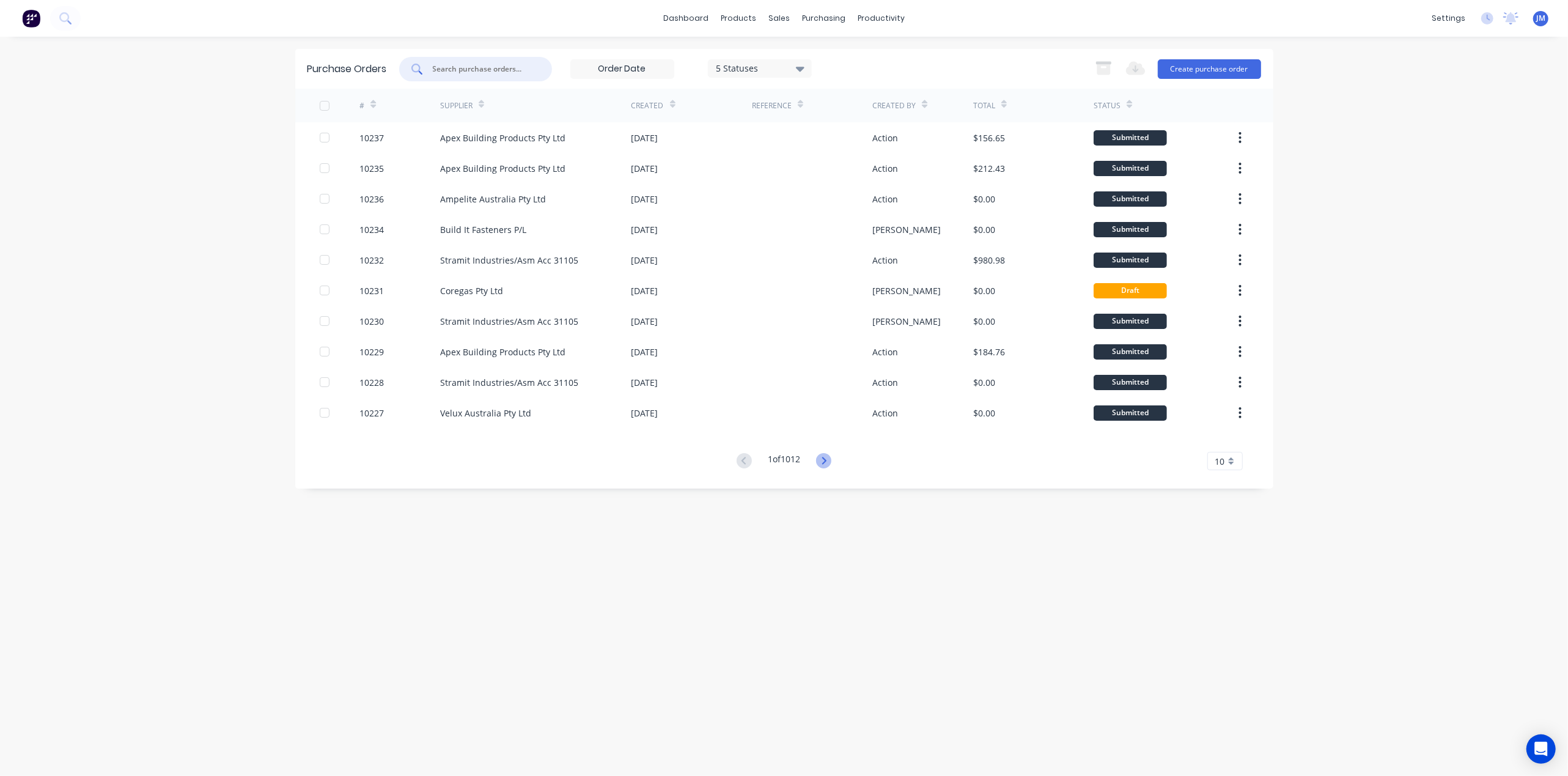
click at [832, 461] on icon at bounding box center [824, 461] width 16 height 16
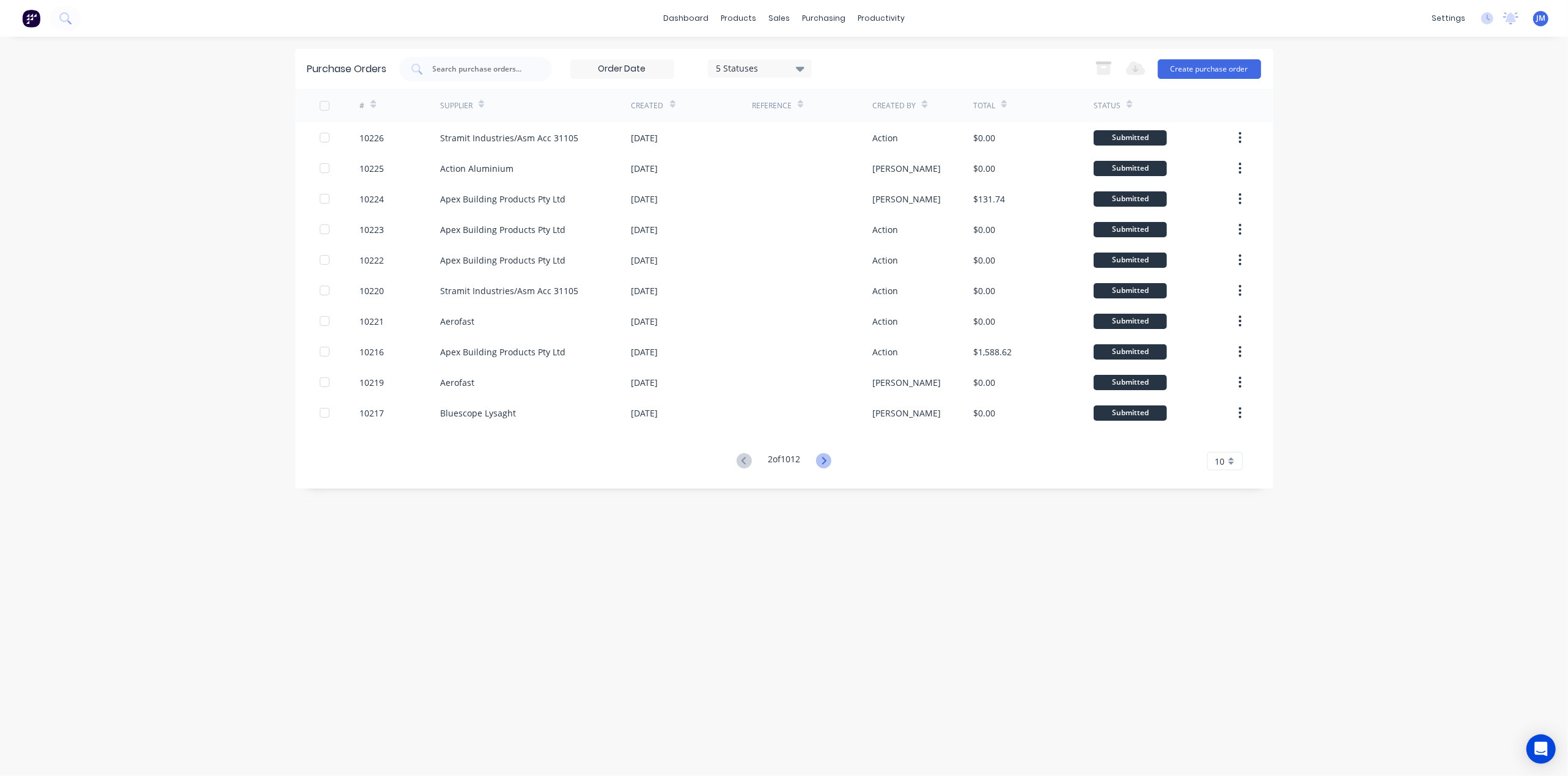
click at [829, 458] on icon at bounding box center [824, 461] width 16 height 16
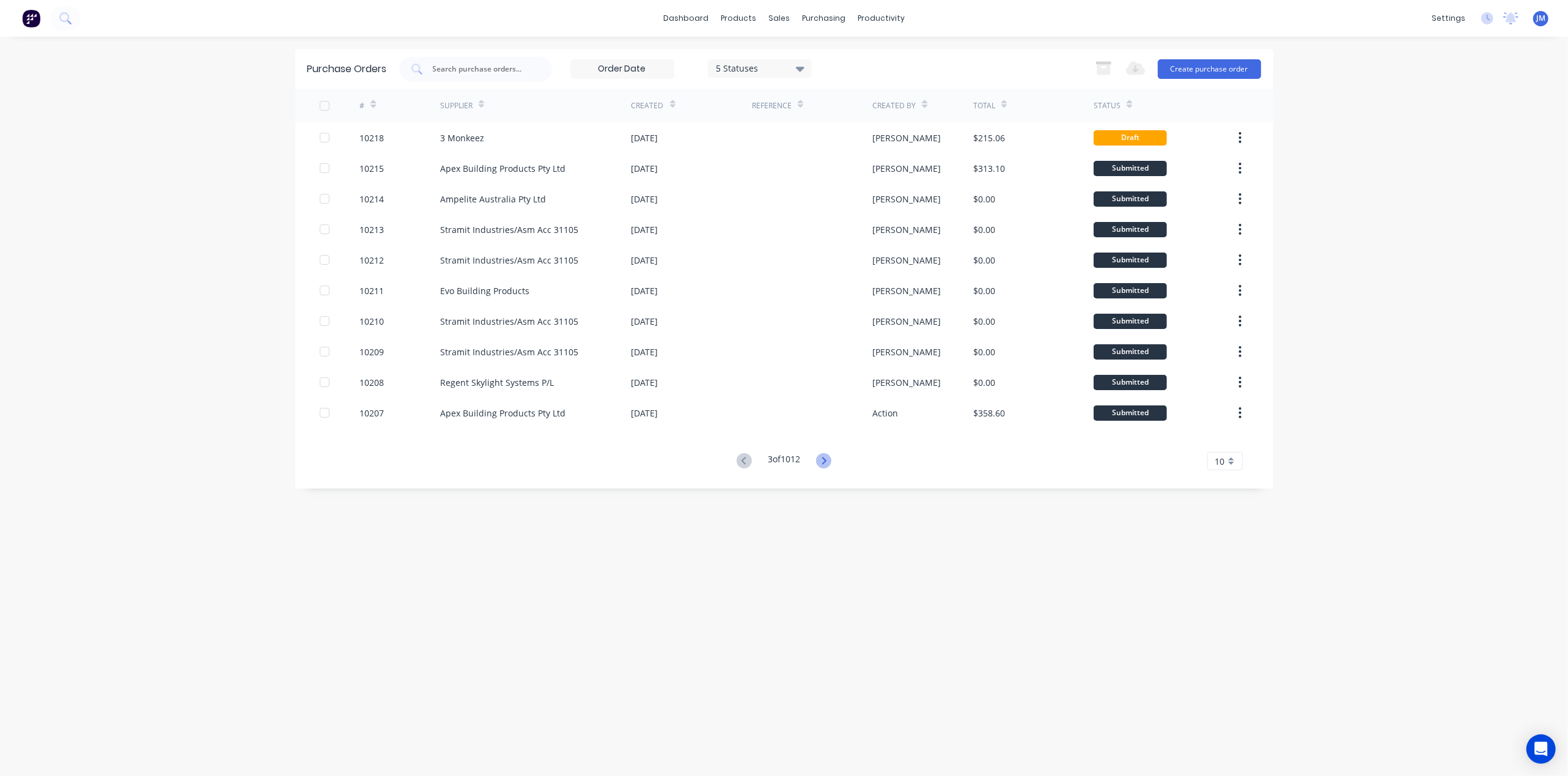
click at [824, 460] on icon at bounding box center [824, 461] width 16 height 16
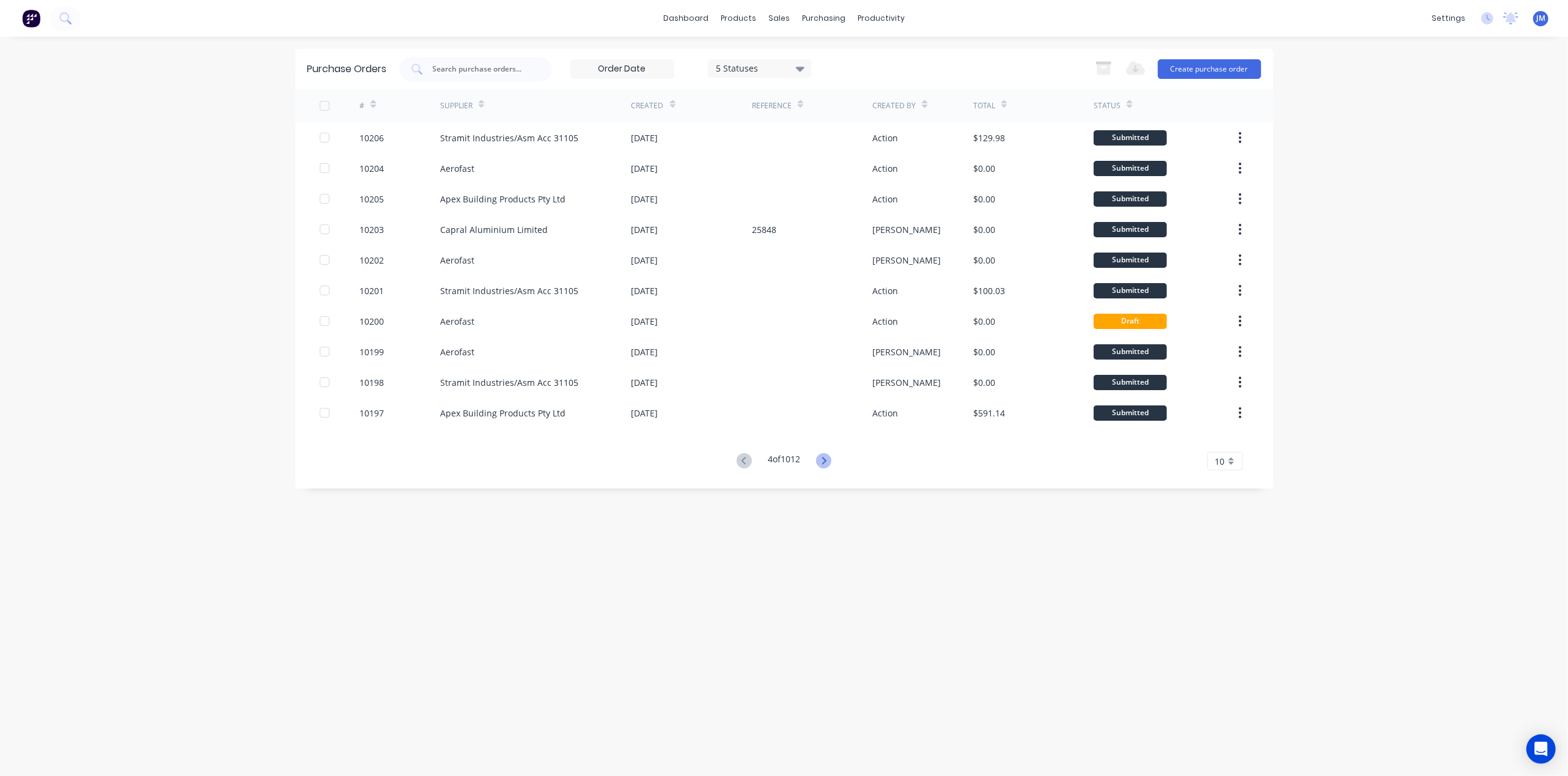
click at [830, 461] on icon at bounding box center [824, 461] width 16 height 16
click at [830, 461] on div "Purchase Orders 5 Statuses 5 Statuses Export to Excel (XLSX) Create purchase or…" at bounding box center [784, 406] width 979 height 715
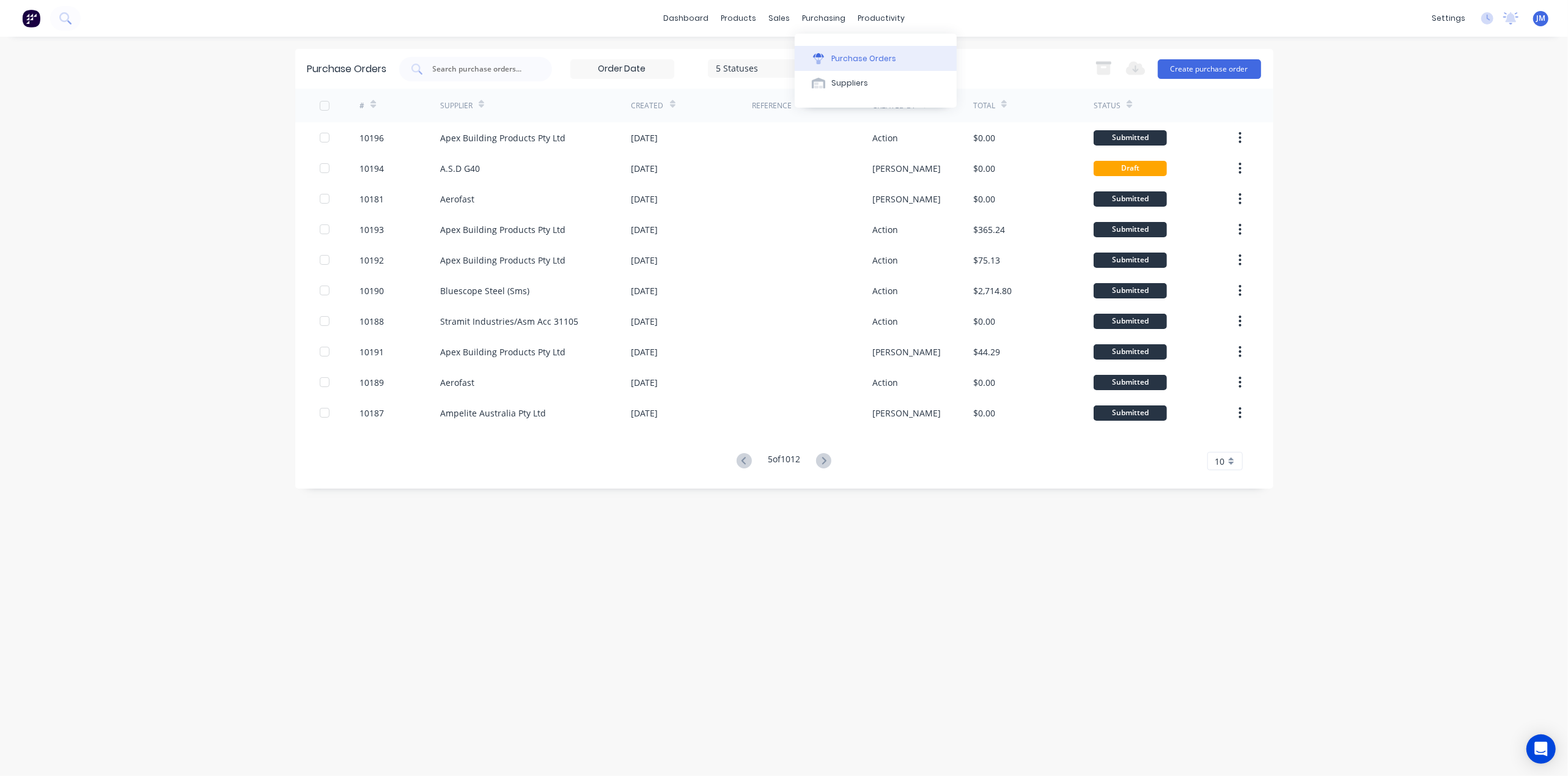
click at [844, 62] on div "Purchase Orders" at bounding box center [864, 58] width 64 height 11
click at [520, 59] on div at bounding box center [475, 68] width 153 height 24
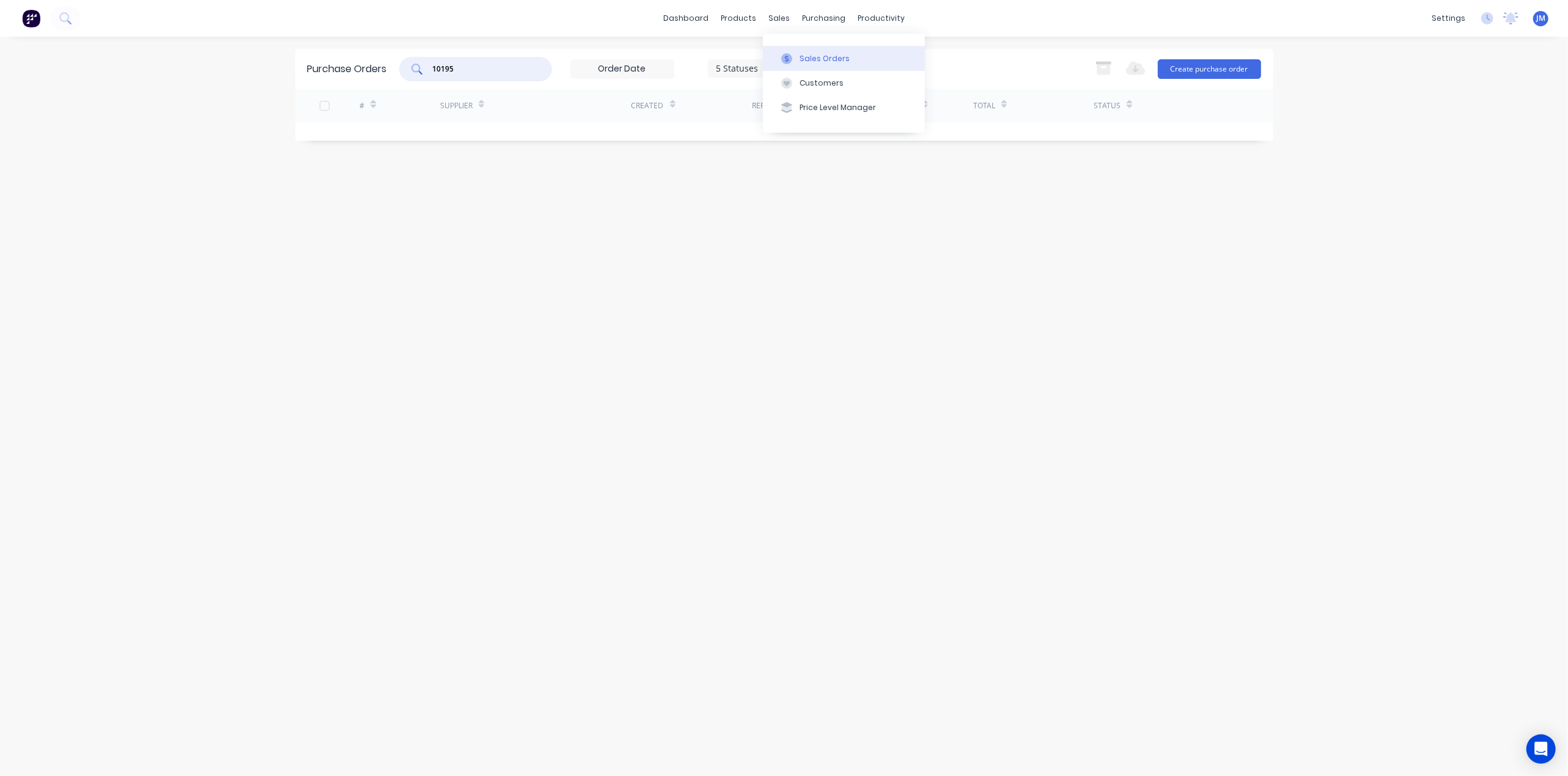
type input "10195"
drag, startPoint x: 798, startPoint y: 54, endPoint x: 791, endPoint y: 60, distance: 9.2
click at [798, 55] on button "Sales Orders" at bounding box center [843, 57] width 162 height 24
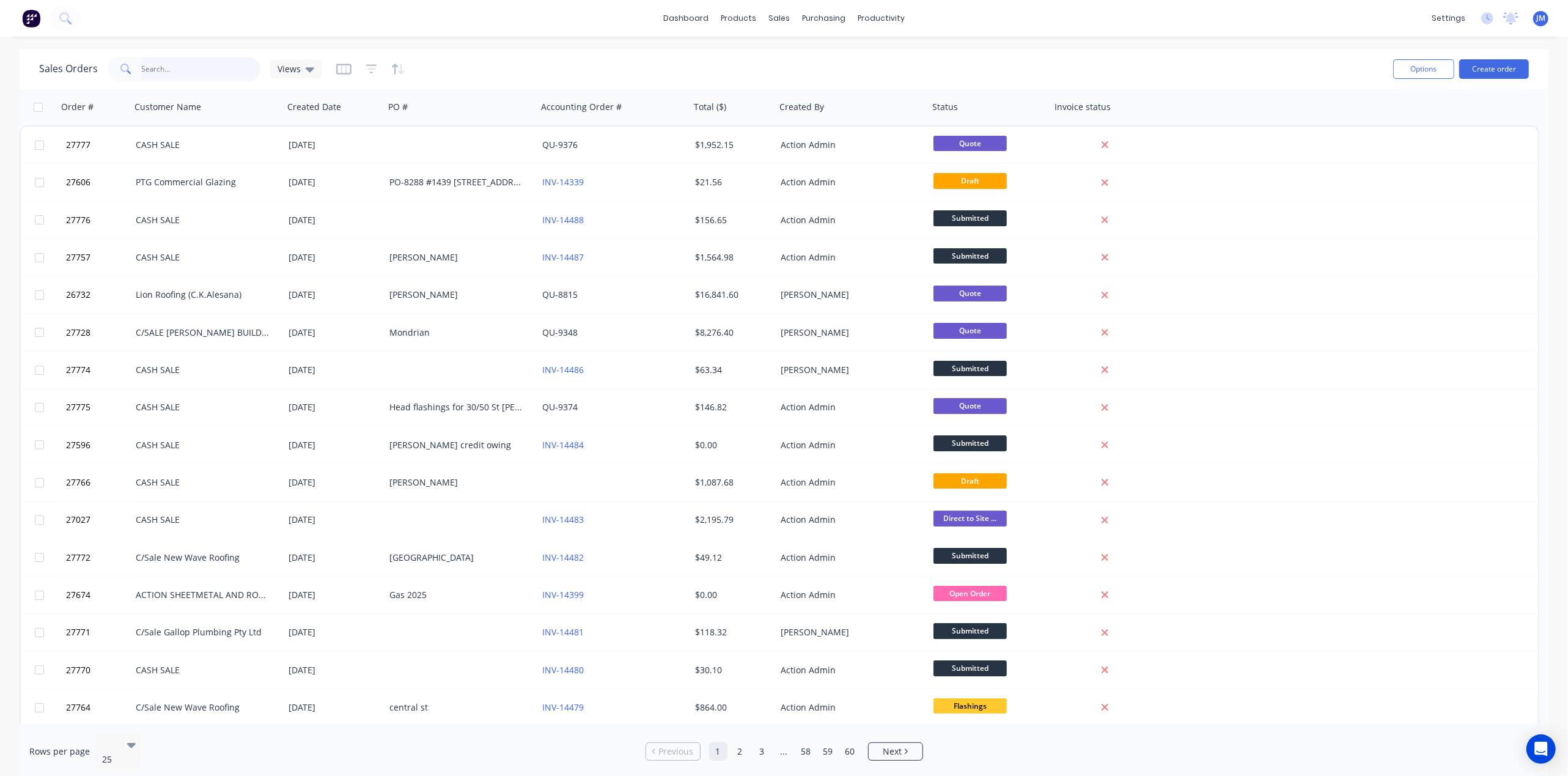
click at [181, 66] on input "text" at bounding box center [202, 68] width 120 height 24
click at [888, 62] on div "Workflow" at bounding box center [902, 58] width 37 height 11
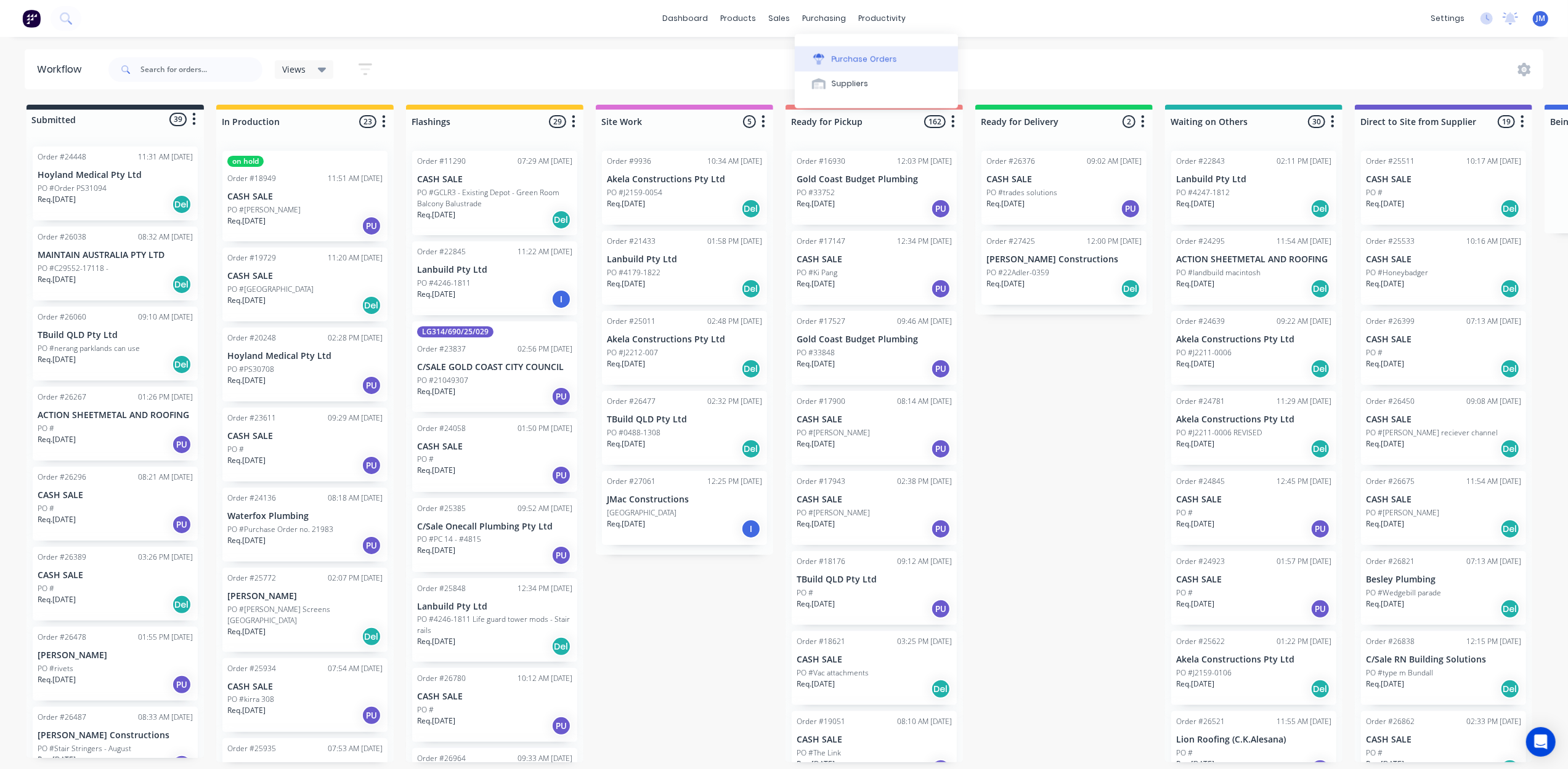
click at [844, 65] on button "Purchase Orders" at bounding box center [876, 58] width 164 height 24
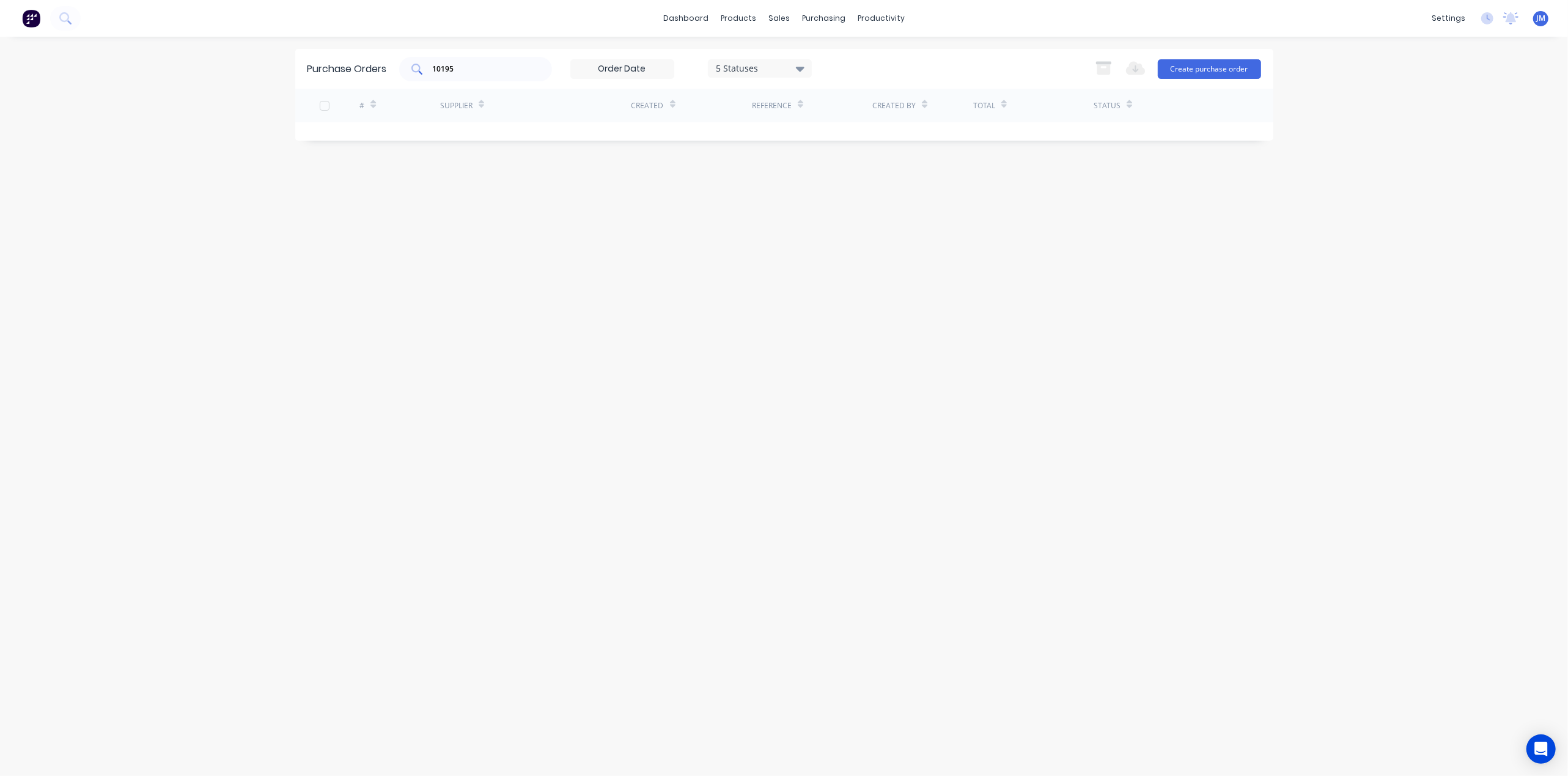
drag, startPoint x: 477, startPoint y: 64, endPoint x: 467, endPoint y: 67, distance: 10.4
click at [477, 66] on input "10195" at bounding box center [482, 69] width 102 height 12
type input "1"
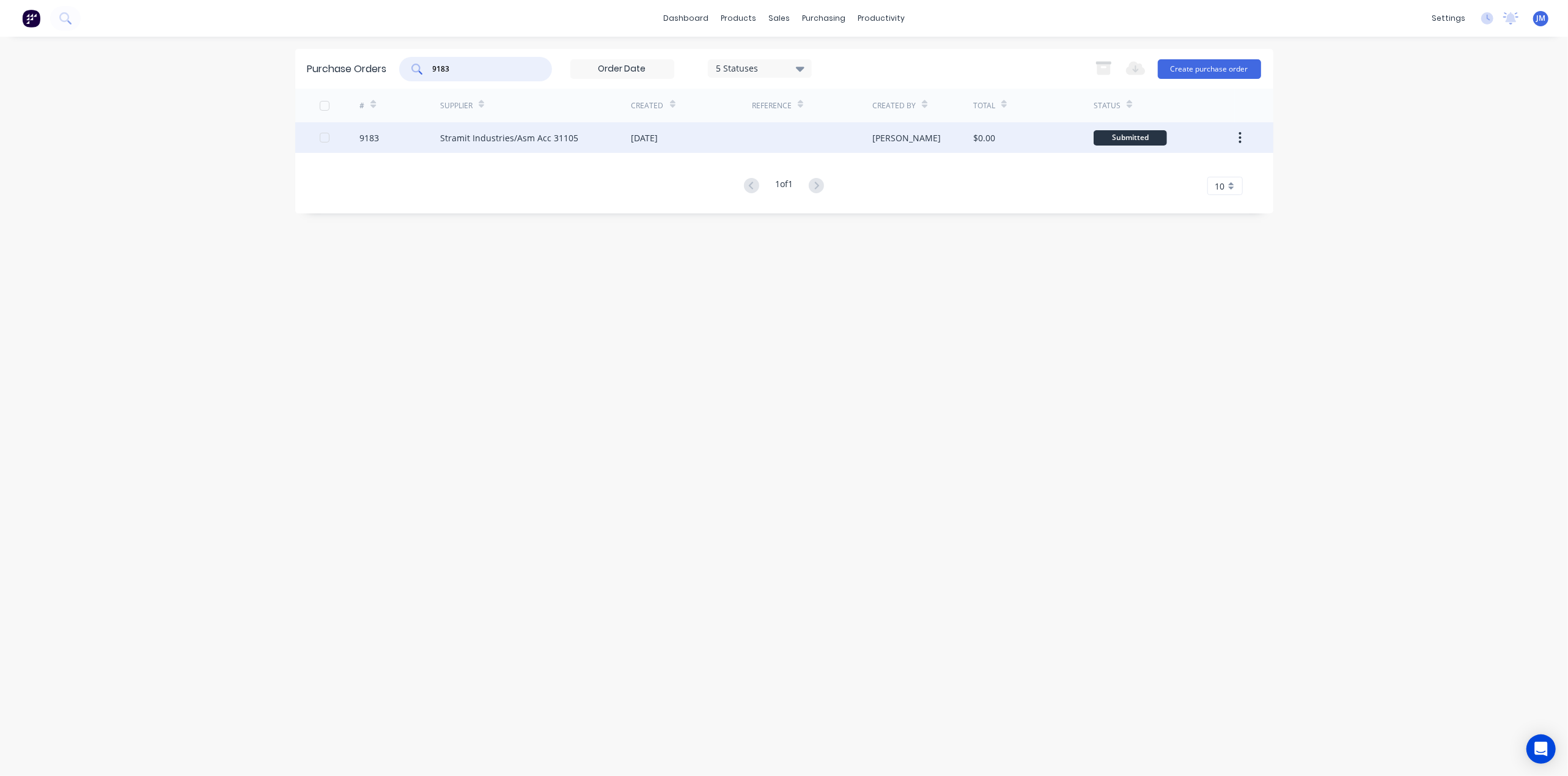
type input "9183"
click at [551, 135] on div "Stramit Industries/Asm Acc 31105" at bounding box center [509, 137] width 138 height 13
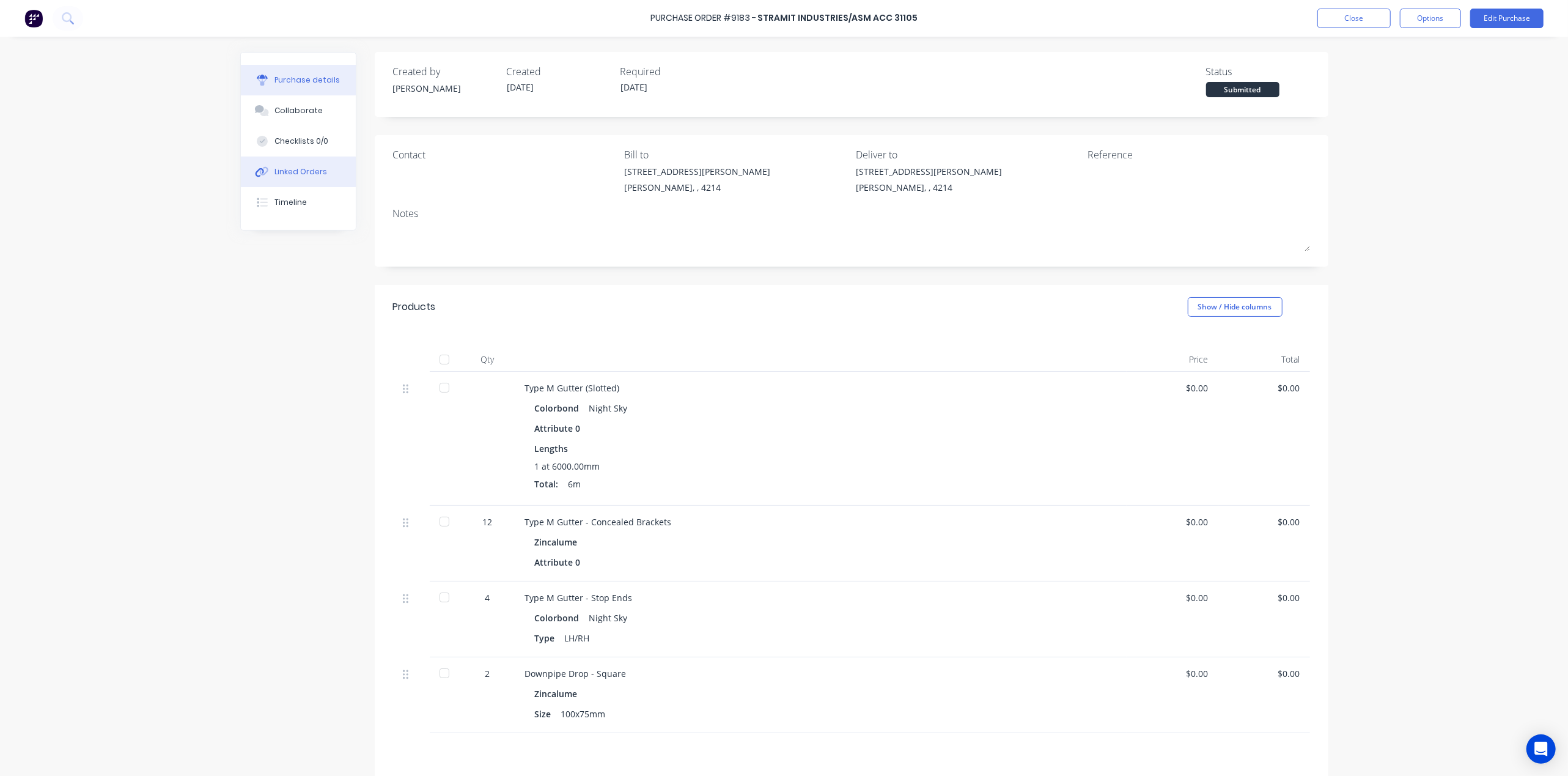
click at [286, 167] on div "Linked Orders" at bounding box center [301, 172] width 53 height 11
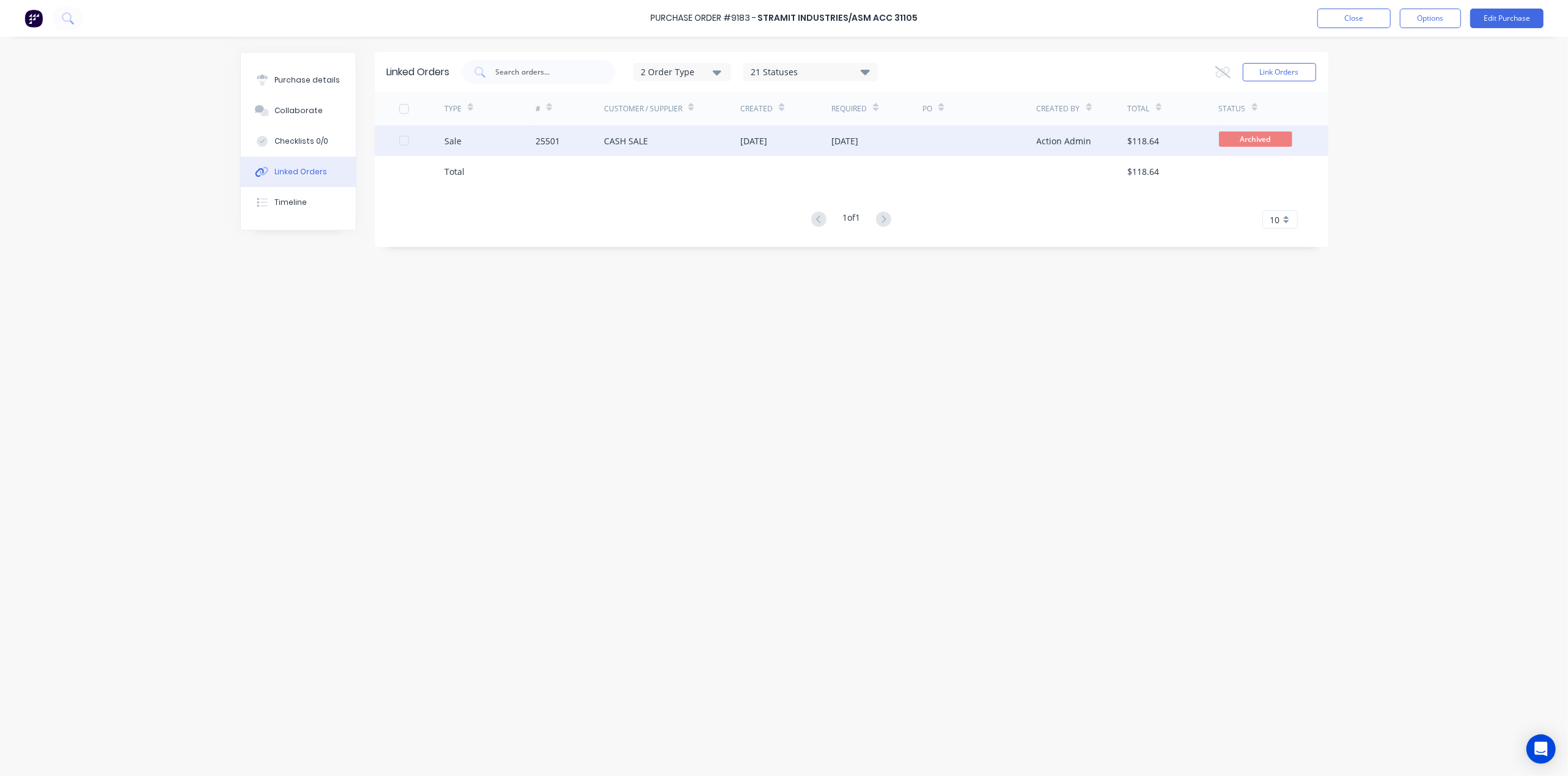
click at [670, 140] on div "CASH SALE" at bounding box center [673, 140] width 137 height 30
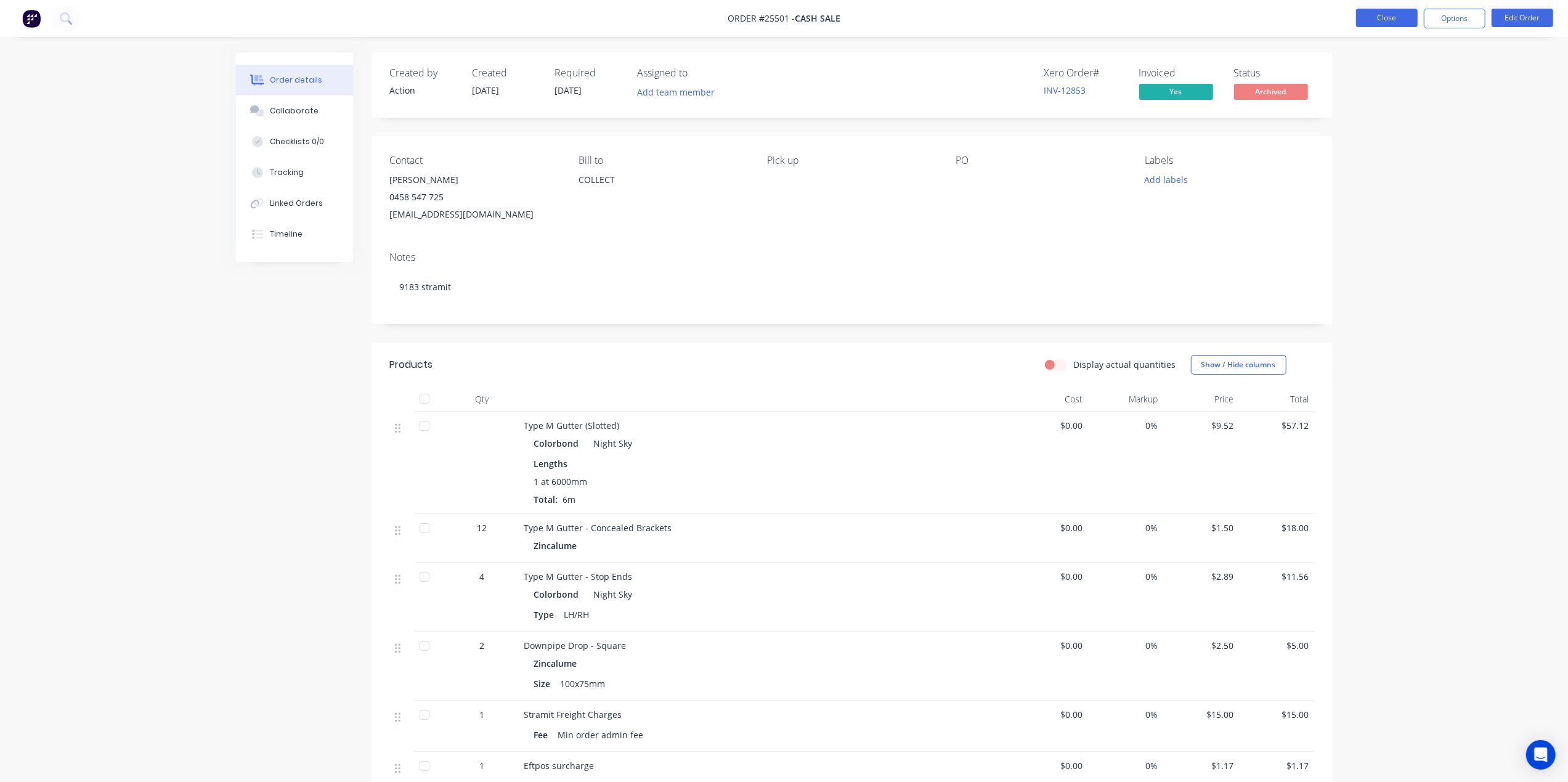
click at [1388, 20] on button "Close" at bounding box center [1386, 18] width 62 height 19
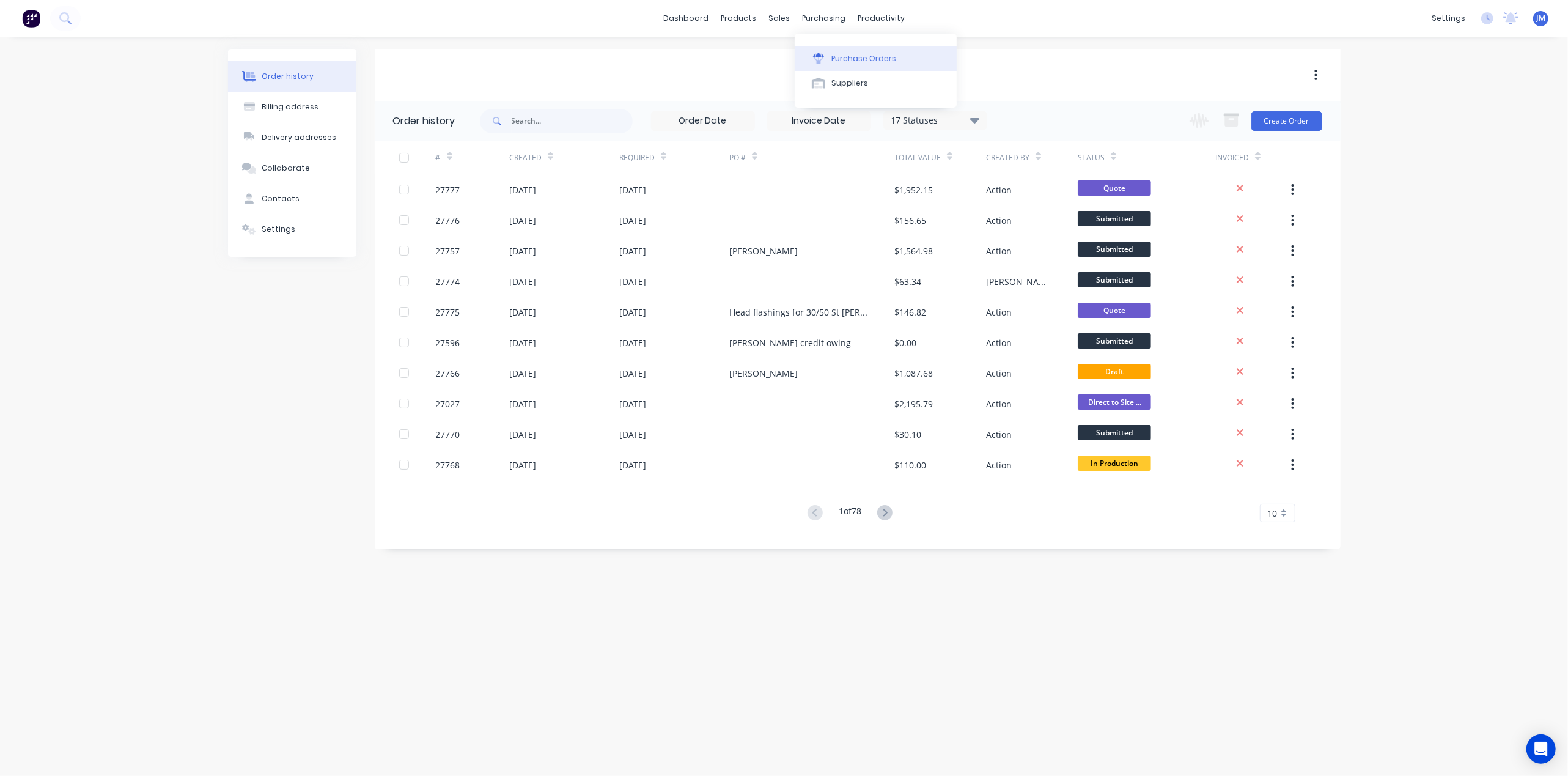
click at [829, 57] on button "Purchase Orders" at bounding box center [875, 57] width 162 height 24
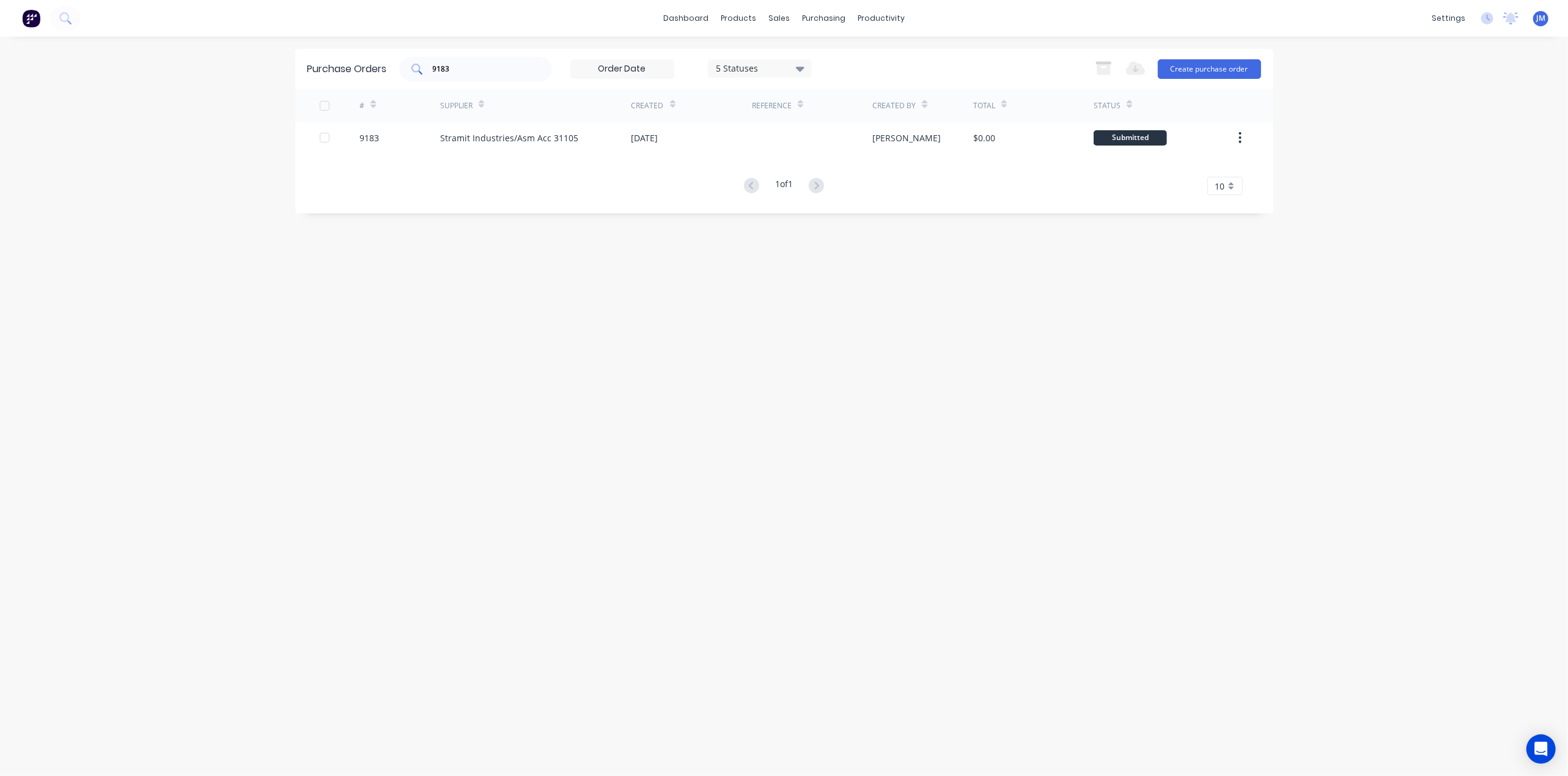
click at [462, 64] on input "9183" at bounding box center [482, 69] width 102 height 12
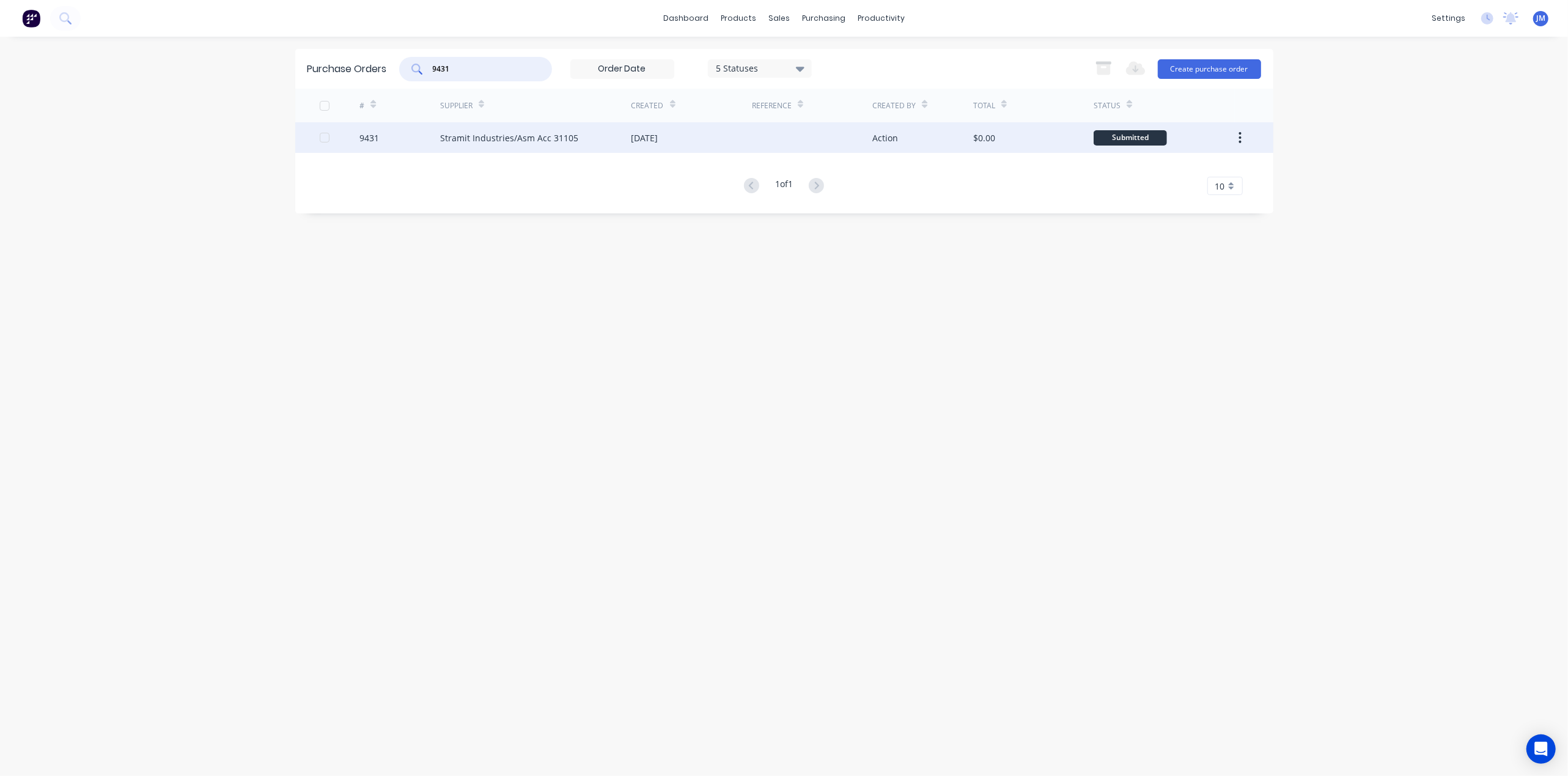
type input "9431"
click at [652, 132] on div "18 Jun 2025" at bounding box center [645, 137] width 27 height 13
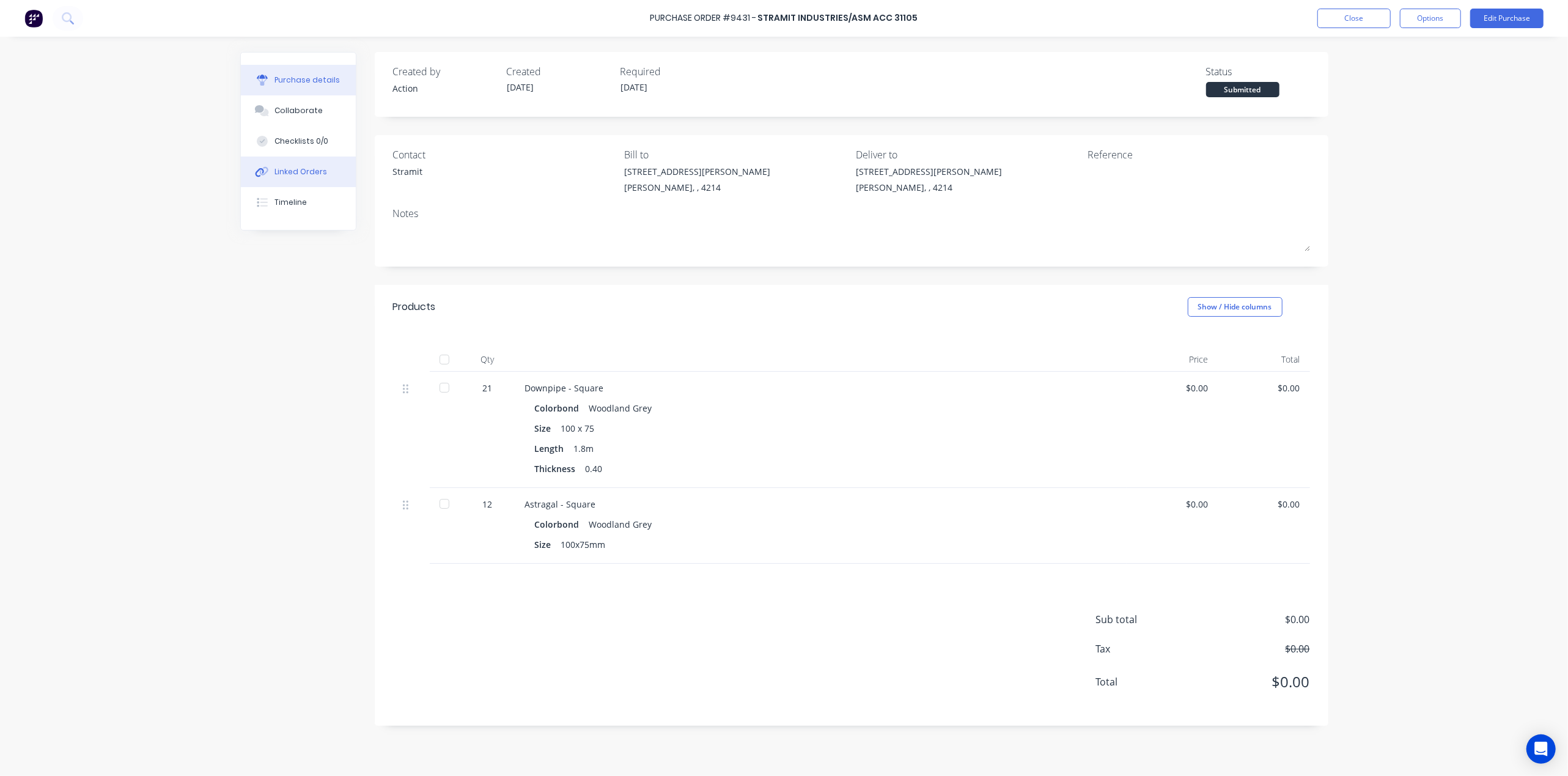
click at [294, 171] on div "Linked Orders" at bounding box center [301, 172] width 53 height 11
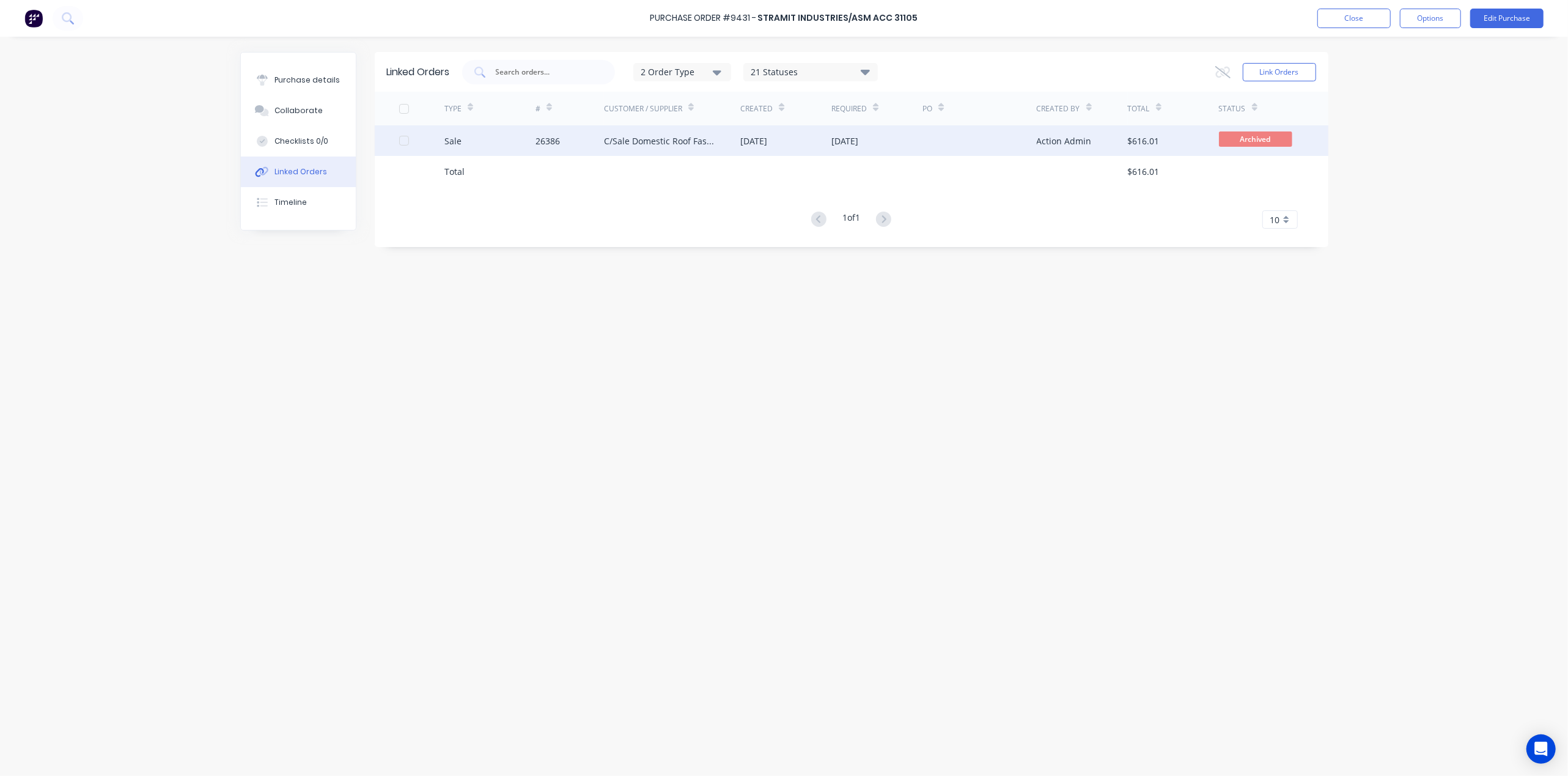
click at [788, 142] on div "18 Jun 2025" at bounding box center [785, 140] width 91 height 30
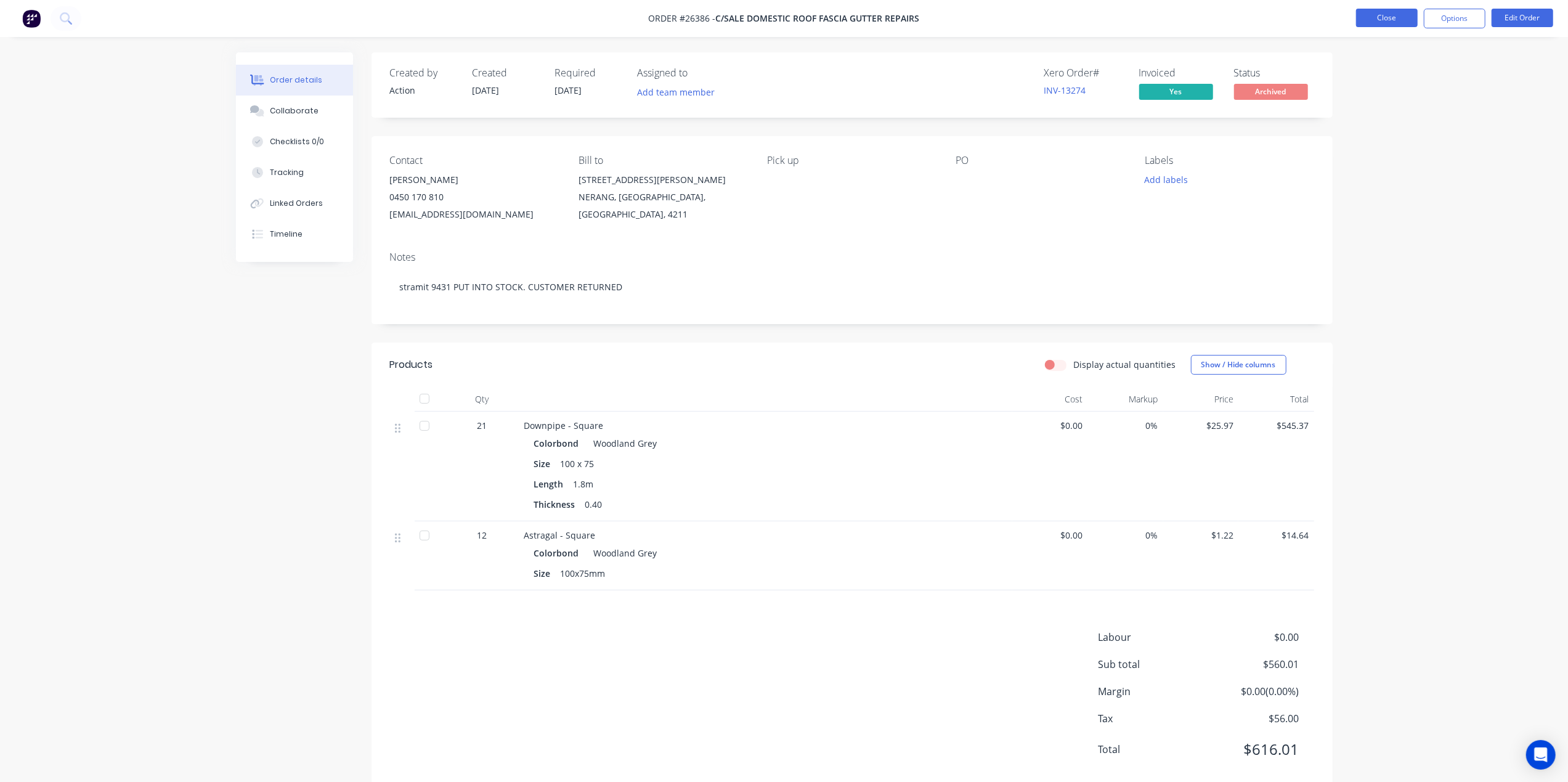
click at [1375, 9] on button "Close" at bounding box center [1386, 18] width 62 height 19
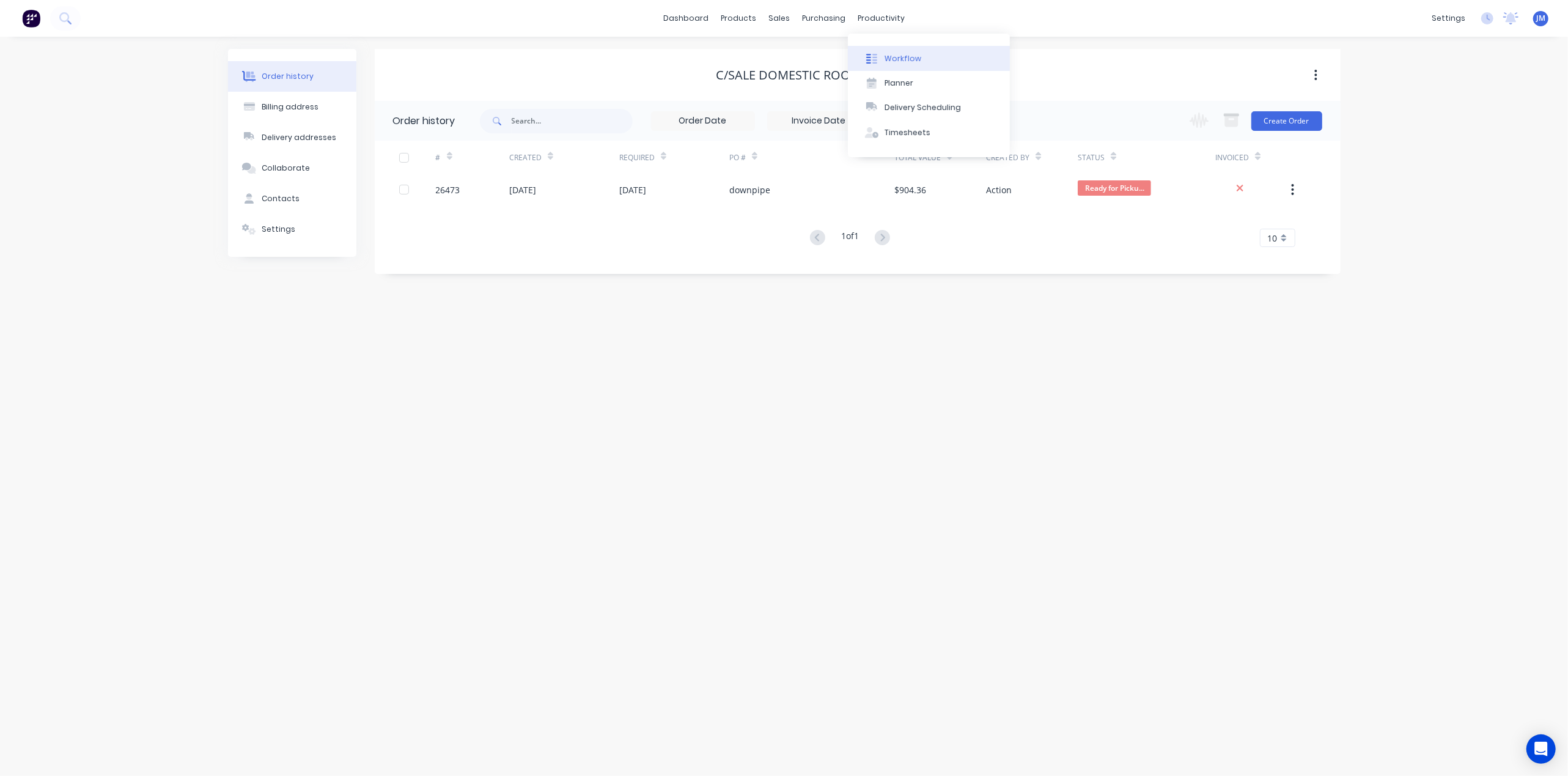
click at [898, 57] on div "Workflow" at bounding box center [902, 58] width 37 height 11
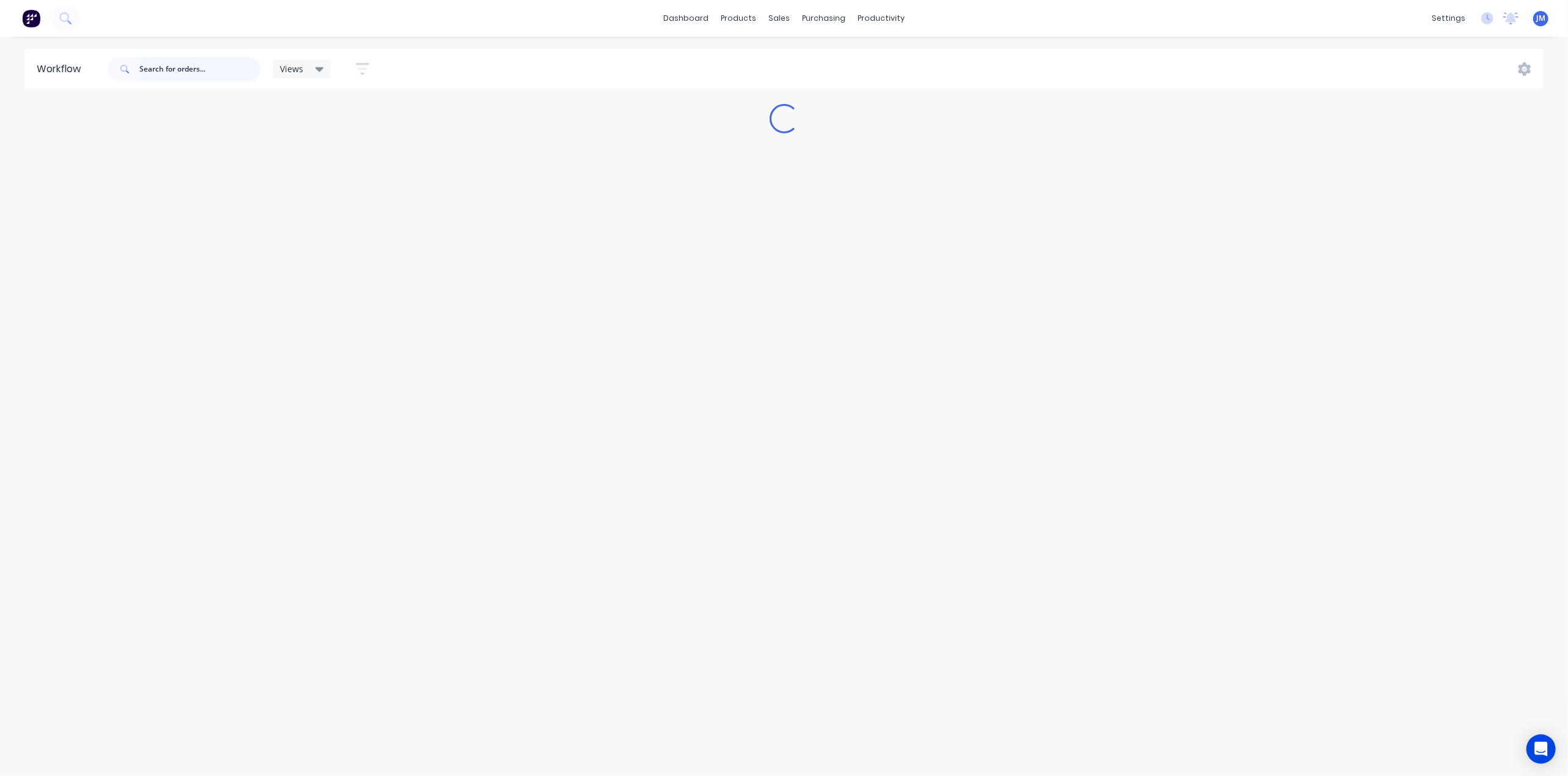
click at [200, 67] on input "text" at bounding box center [200, 68] width 121 height 24
drag, startPoint x: 868, startPoint y: 54, endPoint x: 807, endPoint y: 71, distance: 63.3
click at [850, 64] on button "Workflow" at bounding box center [929, 57] width 162 height 24
click at [186, 68] on input "text" at bounding box center [200, 68] width 121 height 24
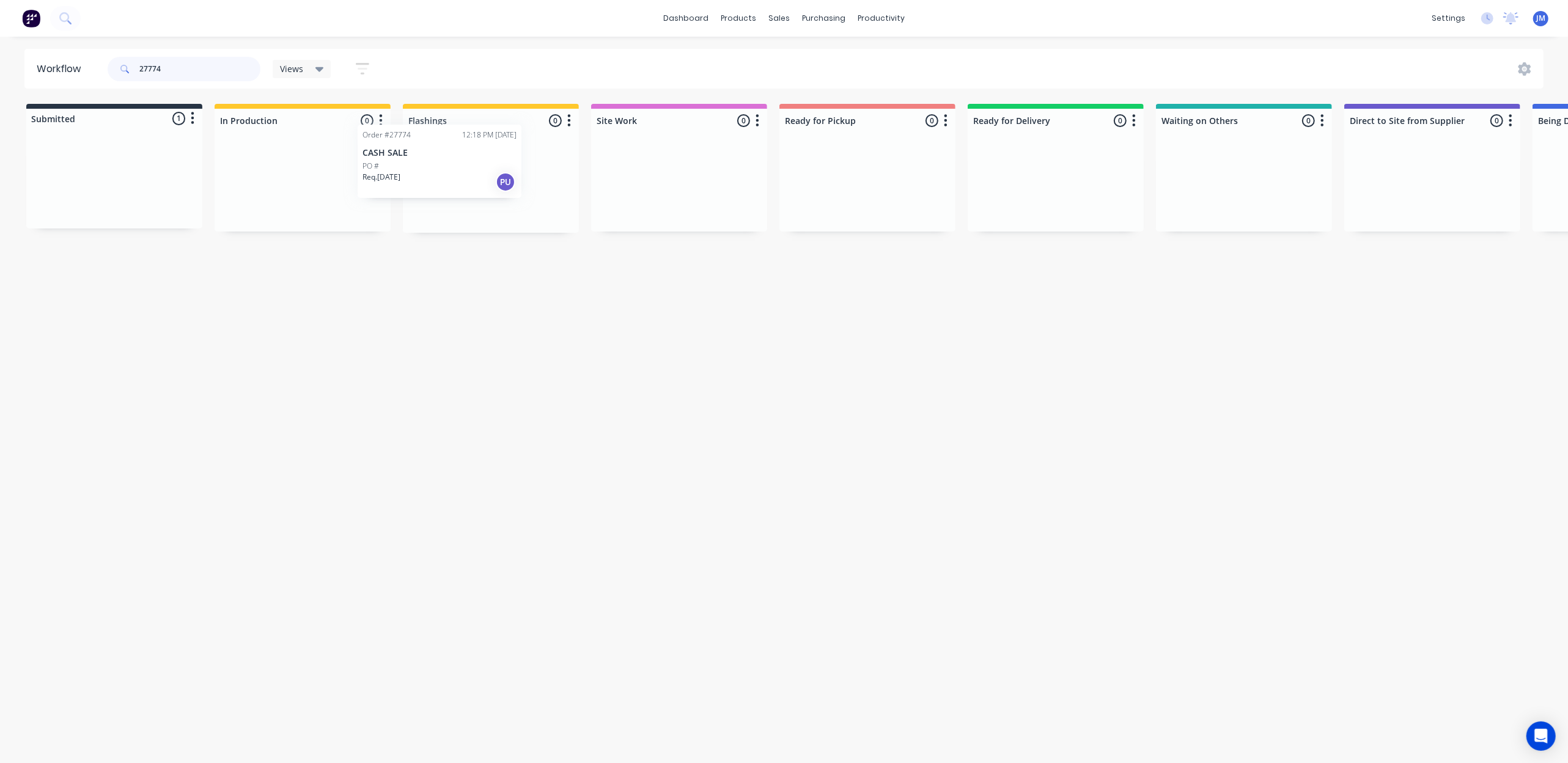
drag, startPoint x: 150, startPoint y: 203, endPoint x: 483, endPoint y: 162, distance: 335.5
click at [483, 183] on div "Submitted 1 Status colour #273444 hex #273444 Save Cancel Summaries Total order…" at bounding box center [1099, 168] width 2216 height 129
drag, startPoint x: 181, startPoint y: 179, endPoint x: 832, endPoint y: 148, distance: 651.7
click at [822, 159] on div "Submitted 1 Status colour #273444 hex #273444 Save Cancel Summaries Total order…" at bounding box center [1099, 168] width 2216 height 129
drag, startPoint x: 499, startPoint y: 179, endPoint x: 862, endPoint y: 168, distance: 363.2
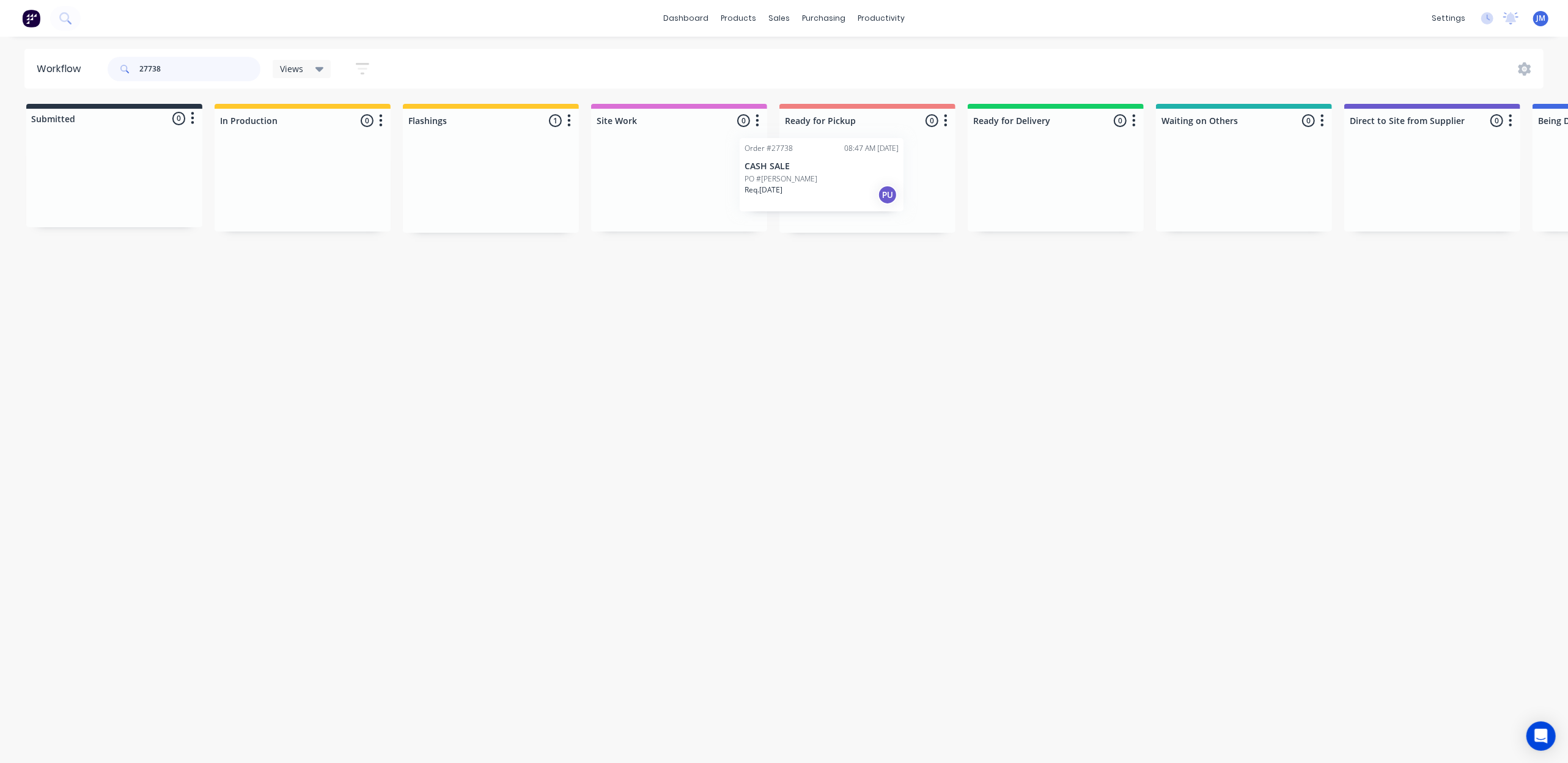
click at [860, 168] on div "Submitted 0 Status colour #273444 hex #273444 Save Cancel Summaries Total order…" at bounding box center [1099, 168] width 2216 height 129
type input "2"
drag, startPoint x: 1024, startPoint y: 223, endPoint x: 852, endPoint y: 210, distance: 172.5
click at [869, 216] on div "Submitted 0 Status colour #273444 hex #273444 Save Cancel Summaries Total order…" at bounding box center [1095, 168] width 2216 height 129
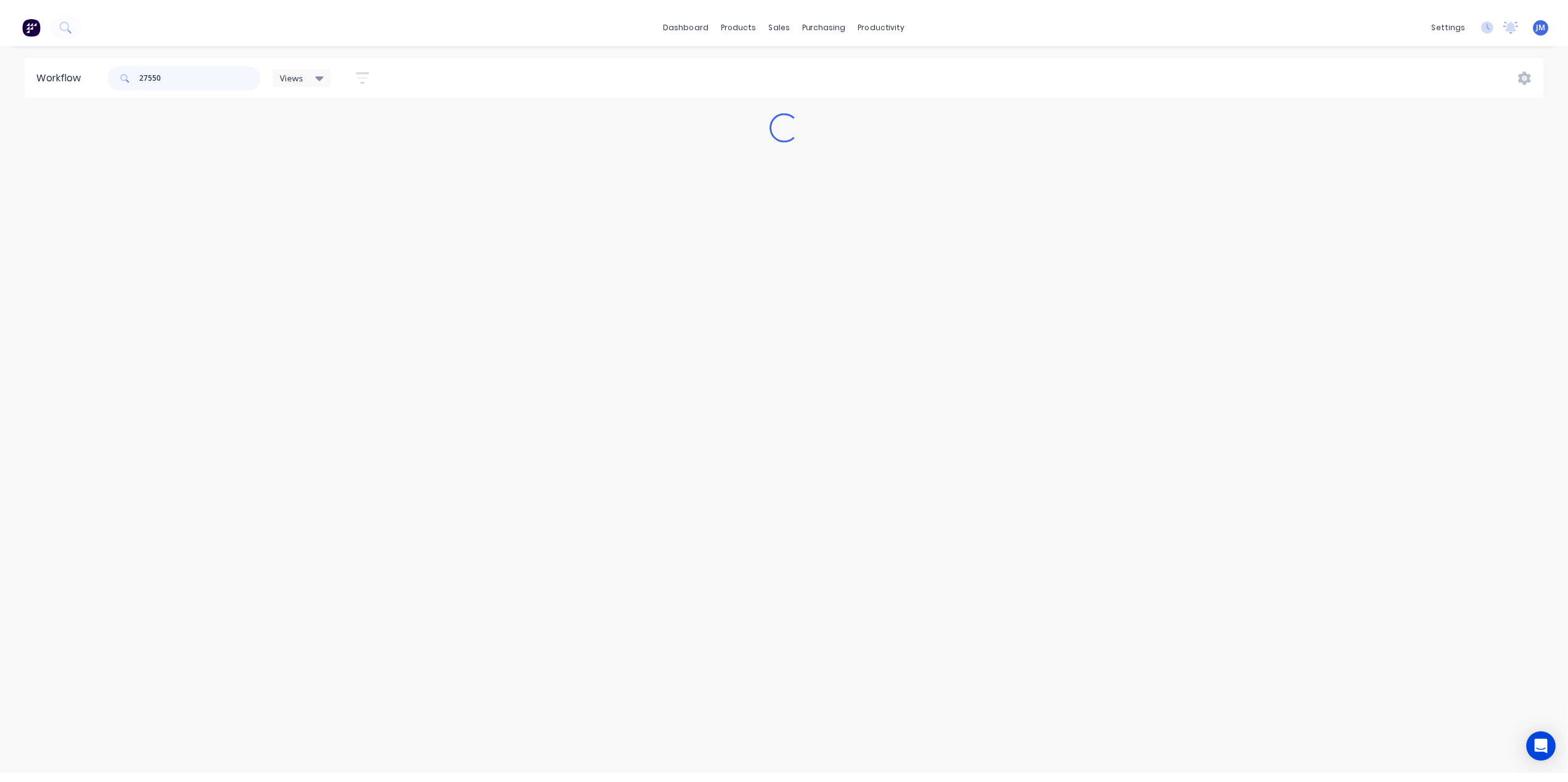
scroll to position [0, 0]
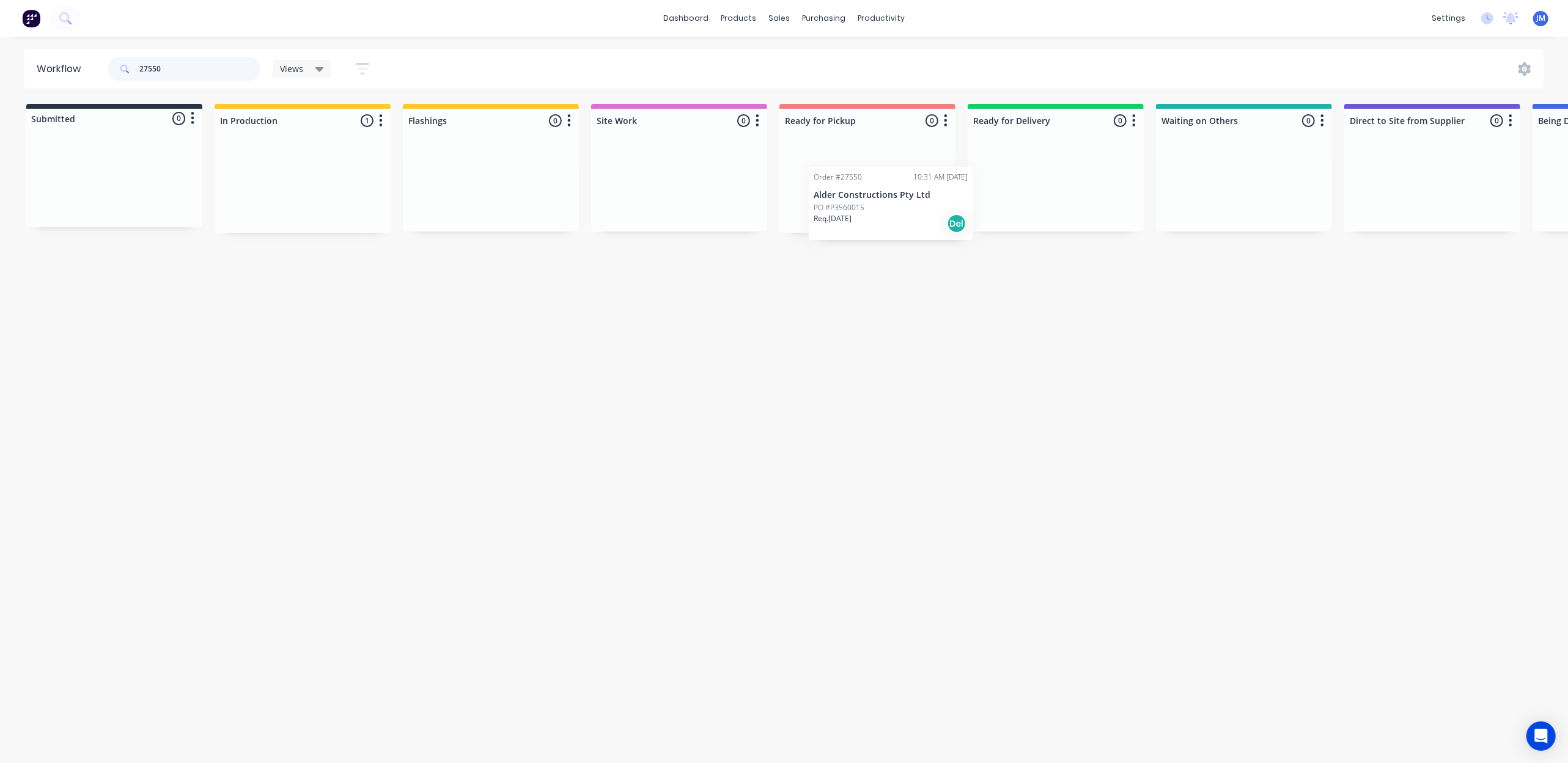
drag, startPoint x: 264, startPoint y: 189, endPoint x: 803, endPoint y: 179, distance: 539.1
click at [805, 179] on div "Submitted 0 Status colour #273444 hex #273444 Save Cancel Summaries Total order…" at bounding box center [1099, 168] width 2216 height 129
click at [198, 66] on input "27550" at bounding box center [200, 68] width 121 height 24
drag, startPoint x: 857, startPoint y: 182, endPoint x: 864, endPoint y: 189, distance: 9.9
click at [966, 297] on div "Mark as Picked Up" at bounding box center [926, 307] width 123 height 25
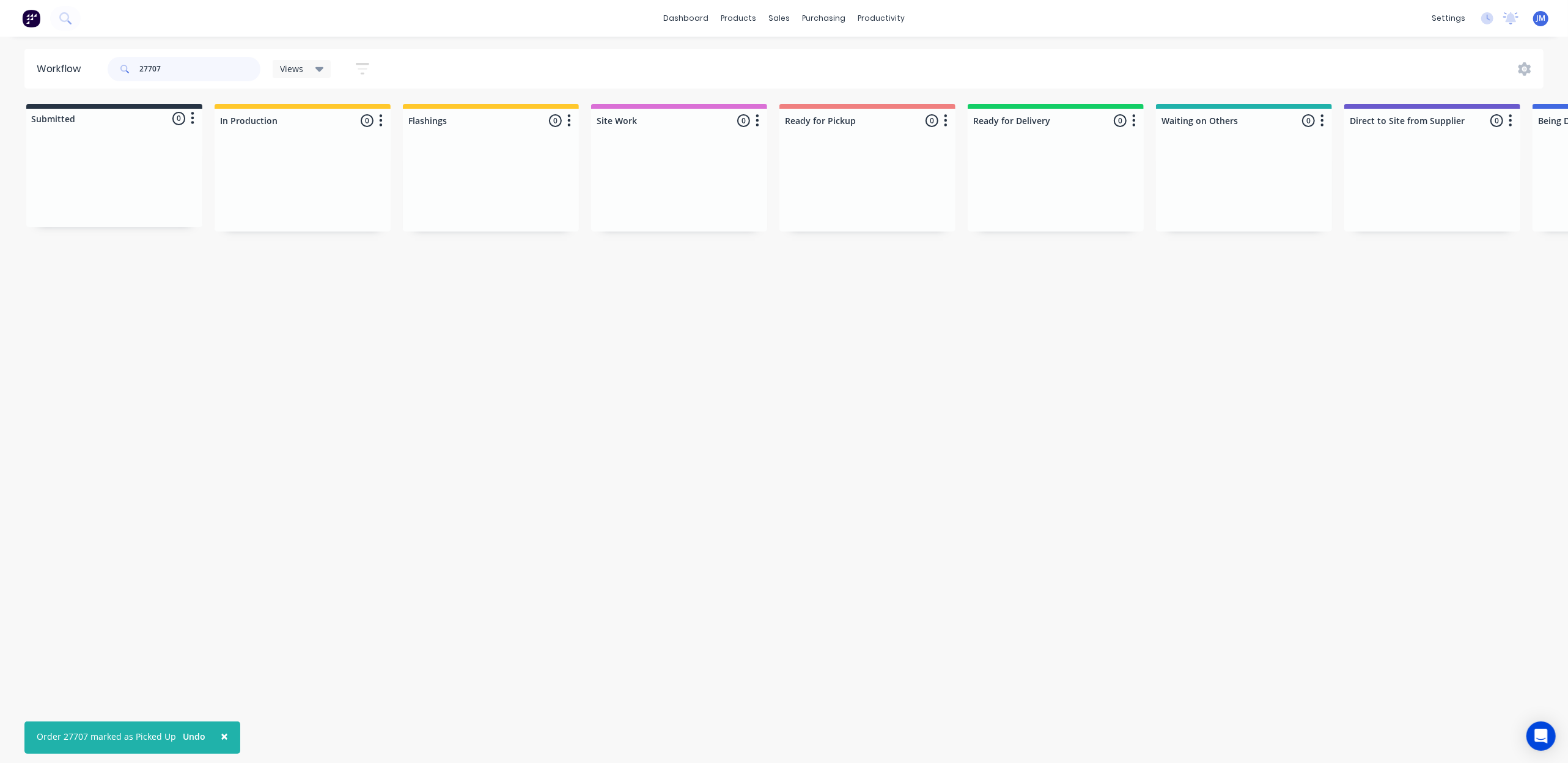
click at [216, 68] on input "27707" at bounding box center [200, 68] width 121 height 24
type input "2"
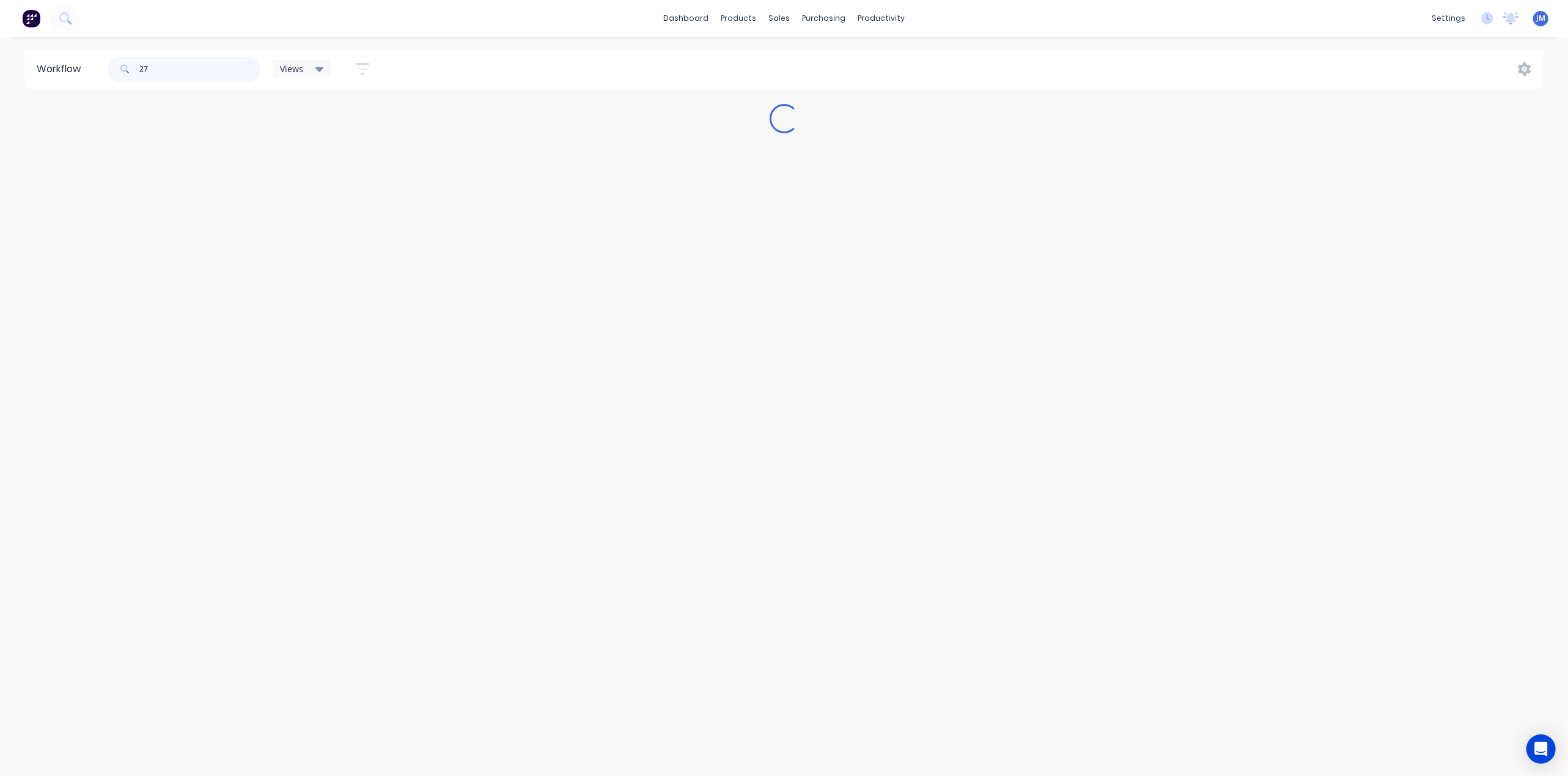
type input "2"
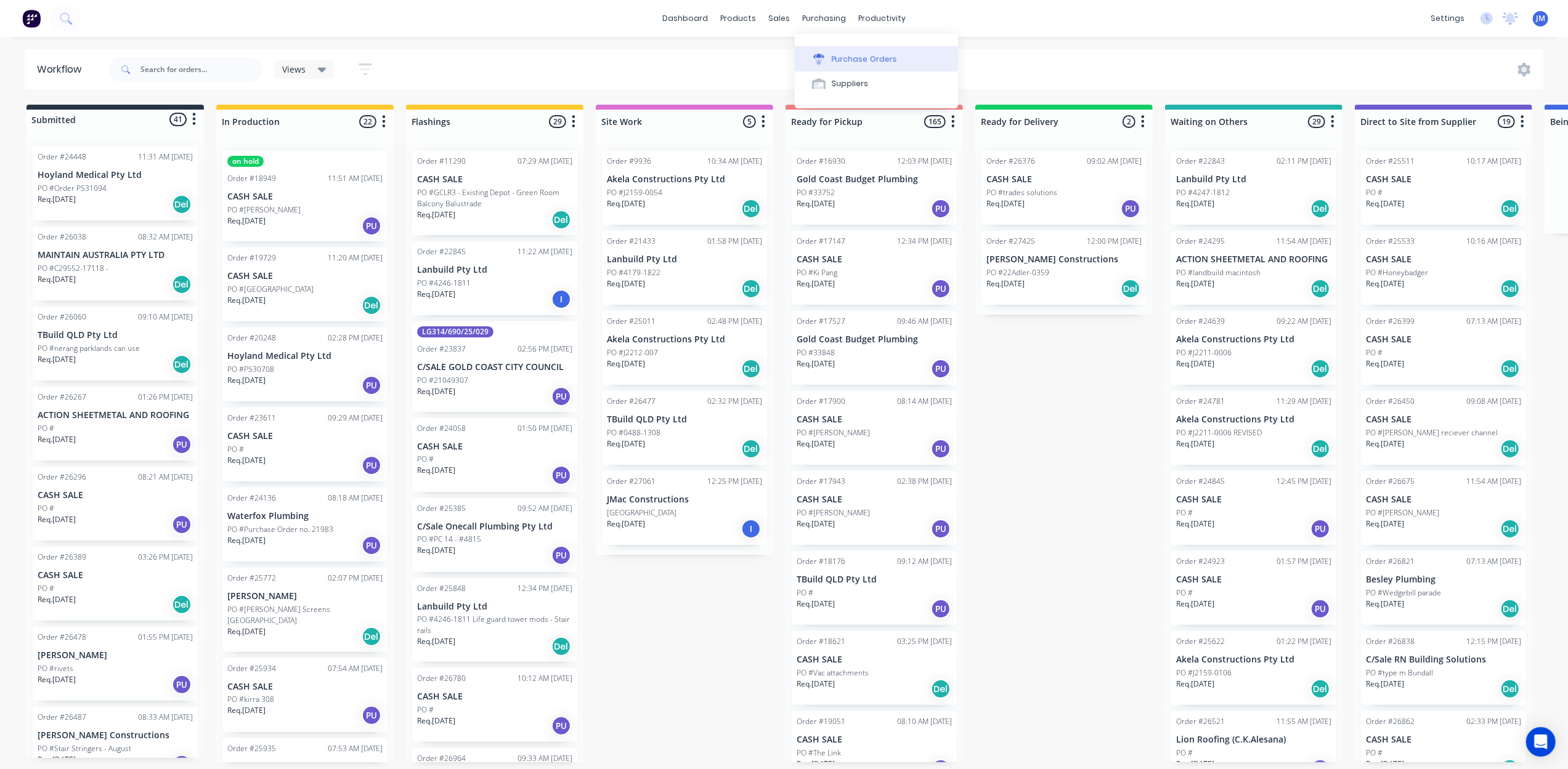
click at [841, 60] on div "Purchase Orders" at bounding box center [864, 59] width 65 height 11
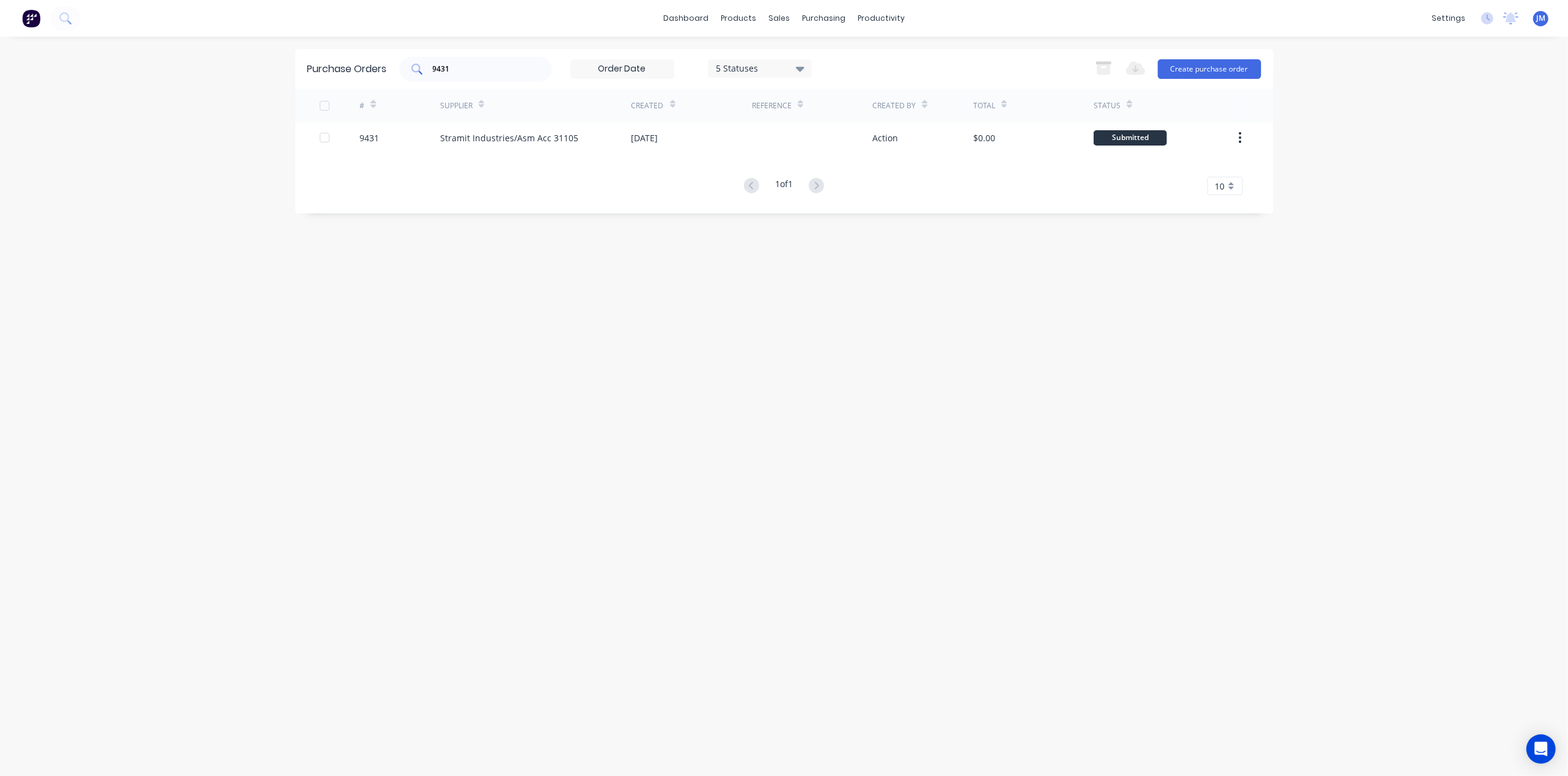
drag, startPoint x: 485, startPoint y: 59, endPoint x: 485, endPoint y: 69, distance: 10.0
click at [483, 60] on div "9431" at bounding box center [475, 68] width 153 height 24
type input "9182"
click at [554, 145] on div "Stramit Industries/Asm Acc 31105" at bounding box center [536, 137] width 191 height 30
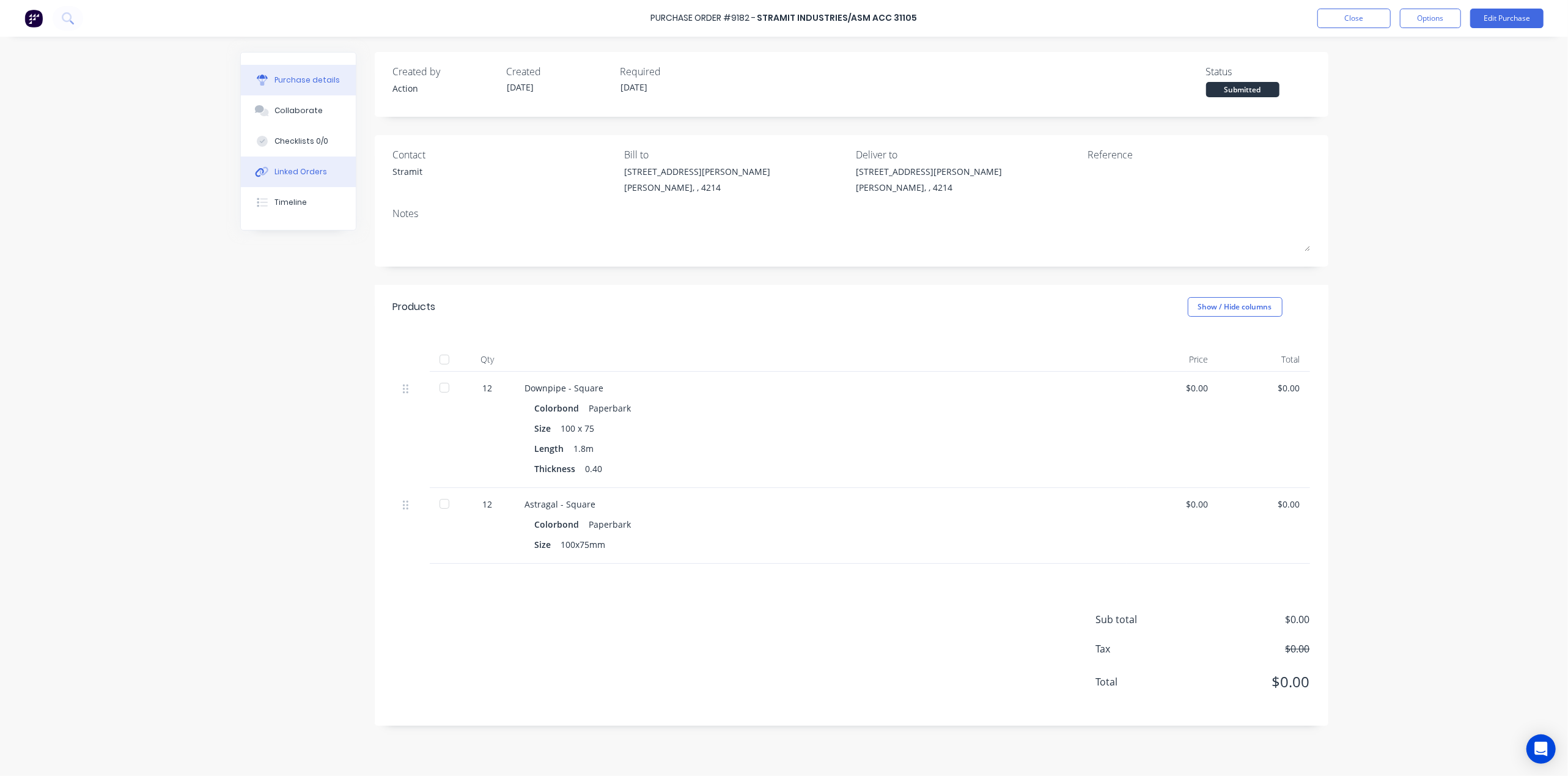
click at [296, 166] on div "Linked Orders" at bounding box center [301, 172] width 53 height 11
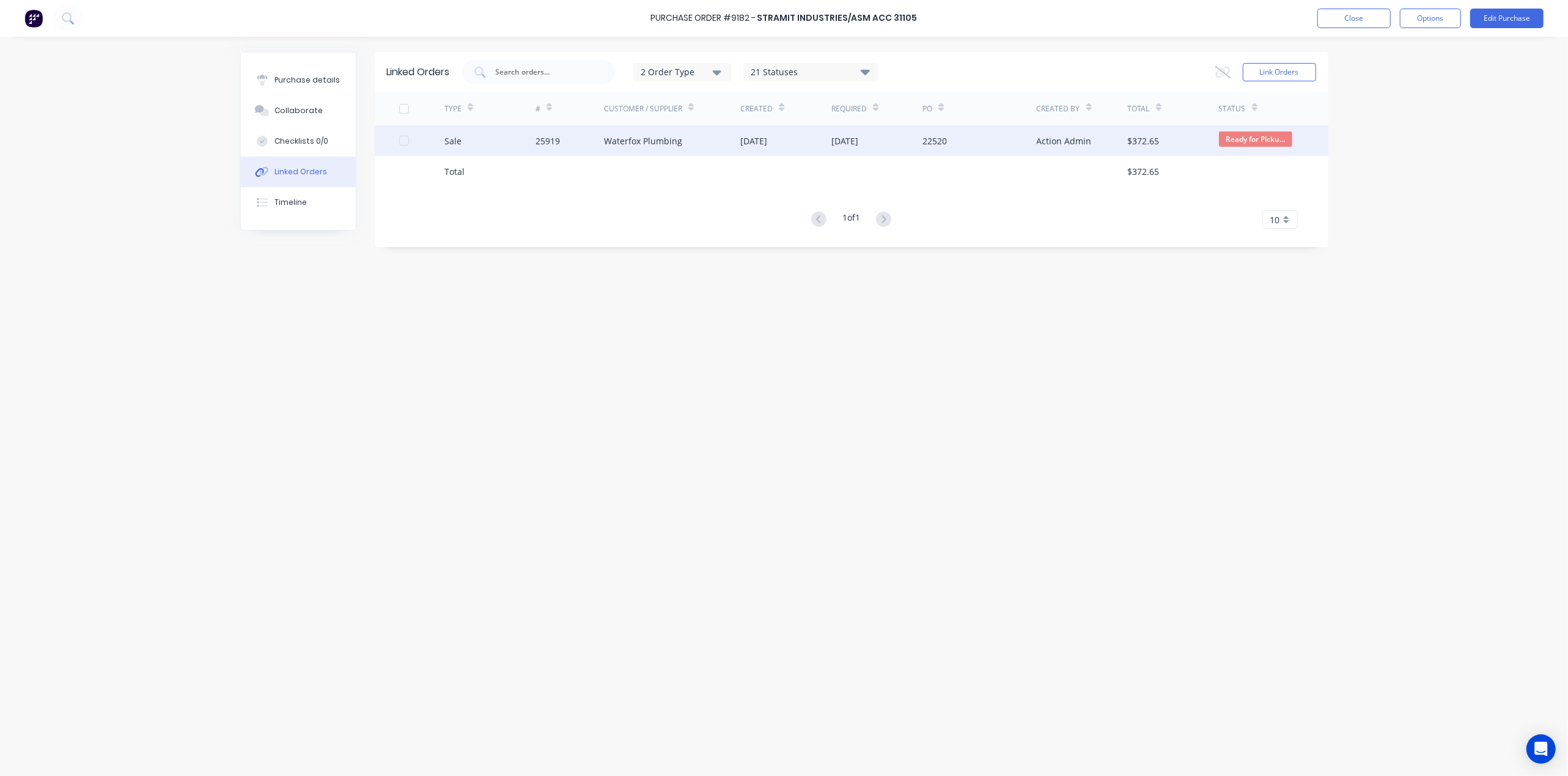
click at [698, 148] on div "Waterfox Plumbing" at bounding box center [673, 140] width 137 height 30
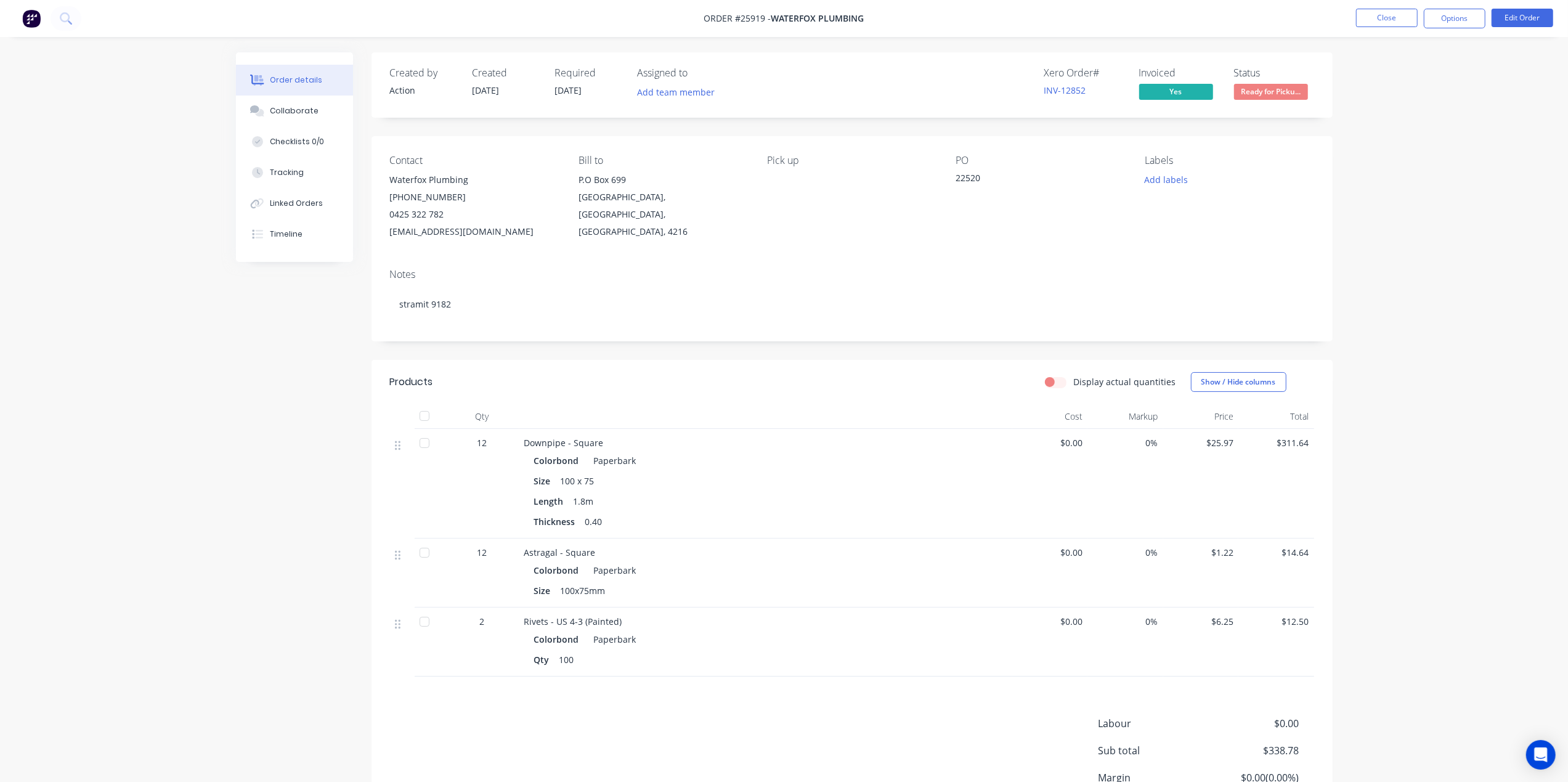
click at [1387, 5] on nav "Order #25919 - Waterfox Plumbing Close Options Edit Order" at bounding box center [784, 18] width 1568 height 37
click at [1376, 9] on button "Close" at bounding box center [1386, 18] width 62 height 19
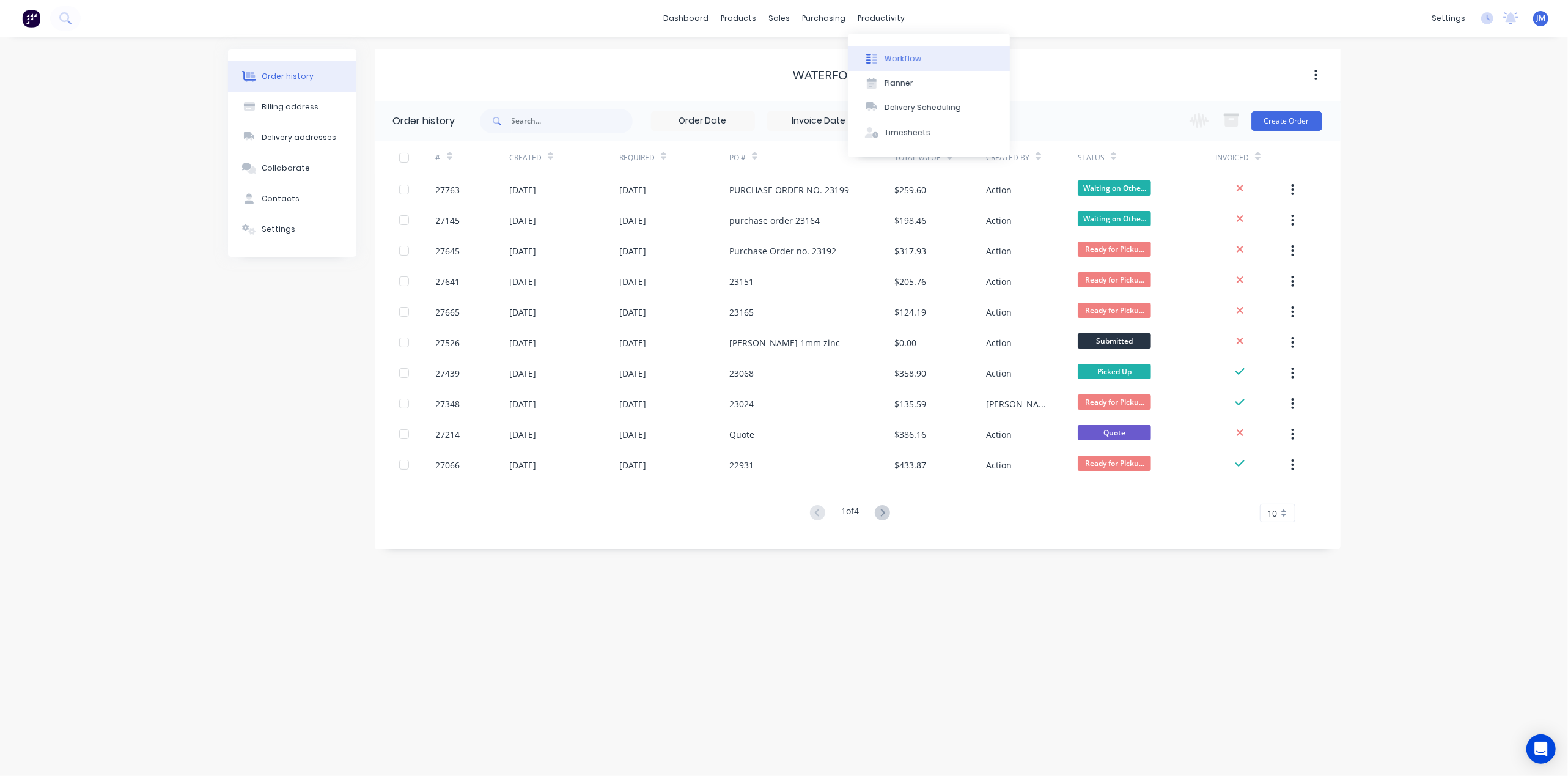
click at [906, 64] on button "Workflow" at bounding box center [929, 57] width 162 height 24
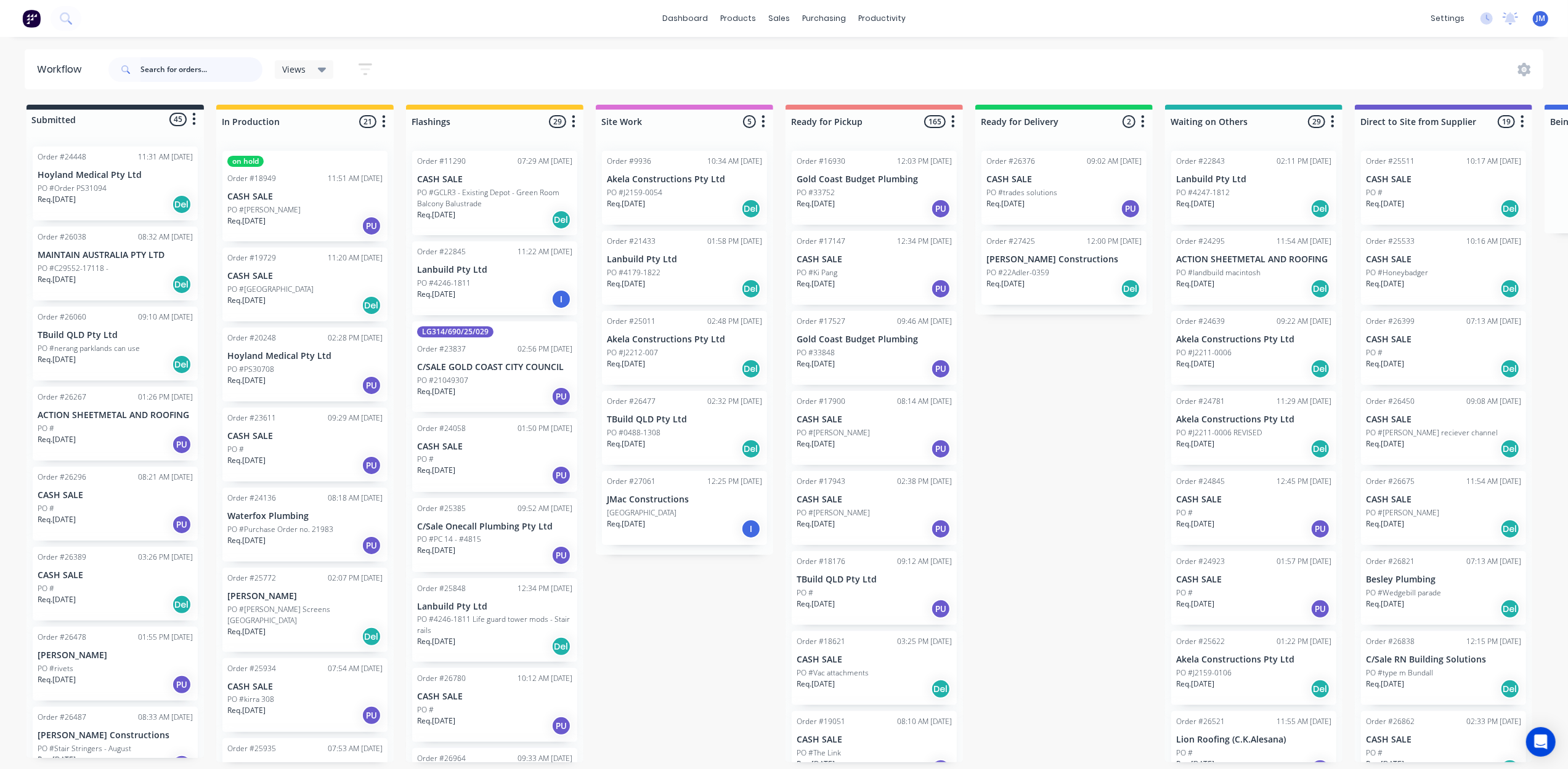
click at [160, 71] on input "text" at bounding box center [201, 69] width 122 height 24
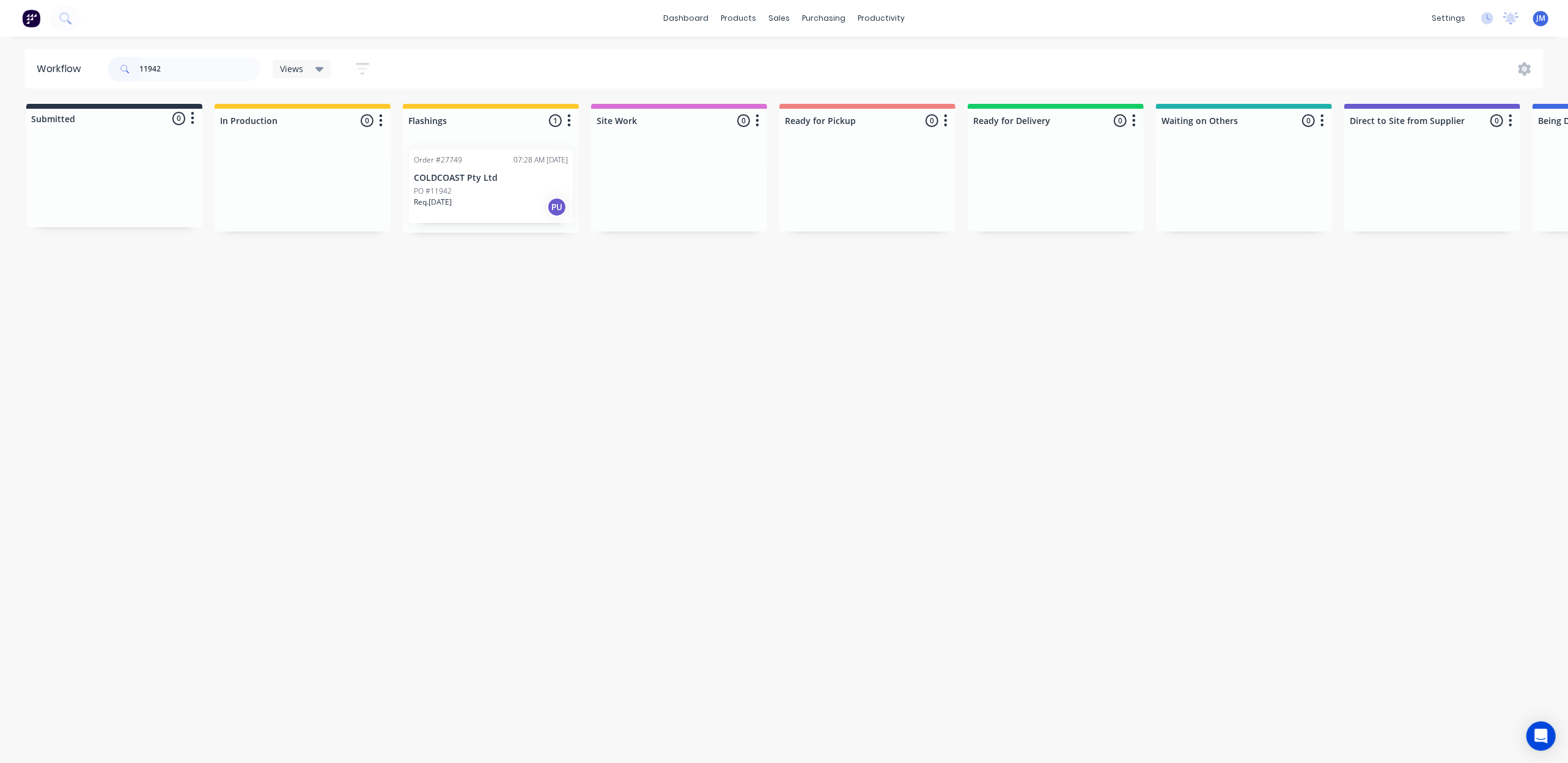
click at [480, 203] on div "Req. 13/08/25 PU" at bounding box center [491, 206] width 154 height 21
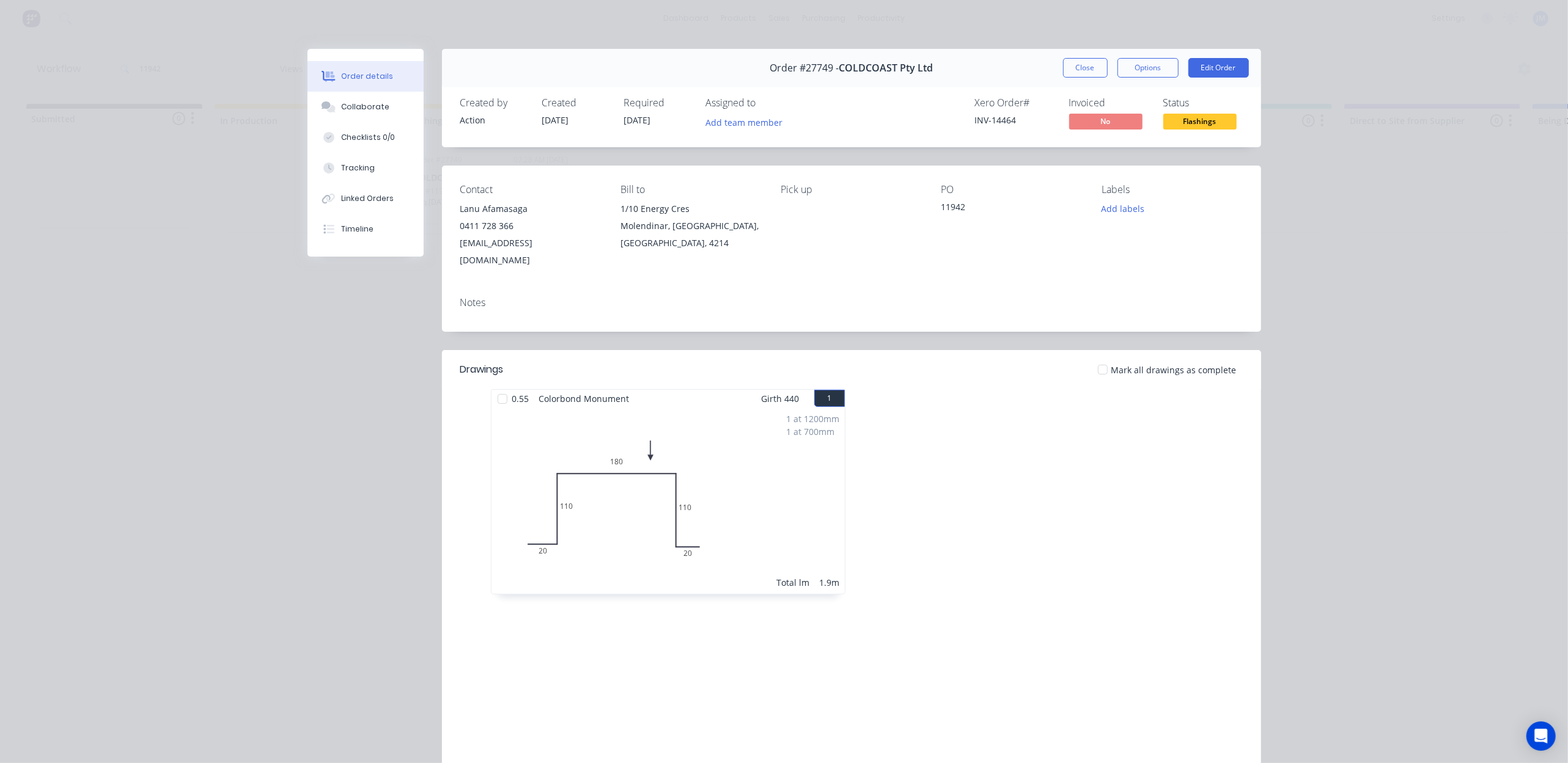
drag, startPoint x: 1077, startPoint y: 66, endPoint x: 1085, endPoint y: 66, distance: 8.0
click at [1079, 64] on button "Close" at bounding box center [1085, 68] width 44 height 19
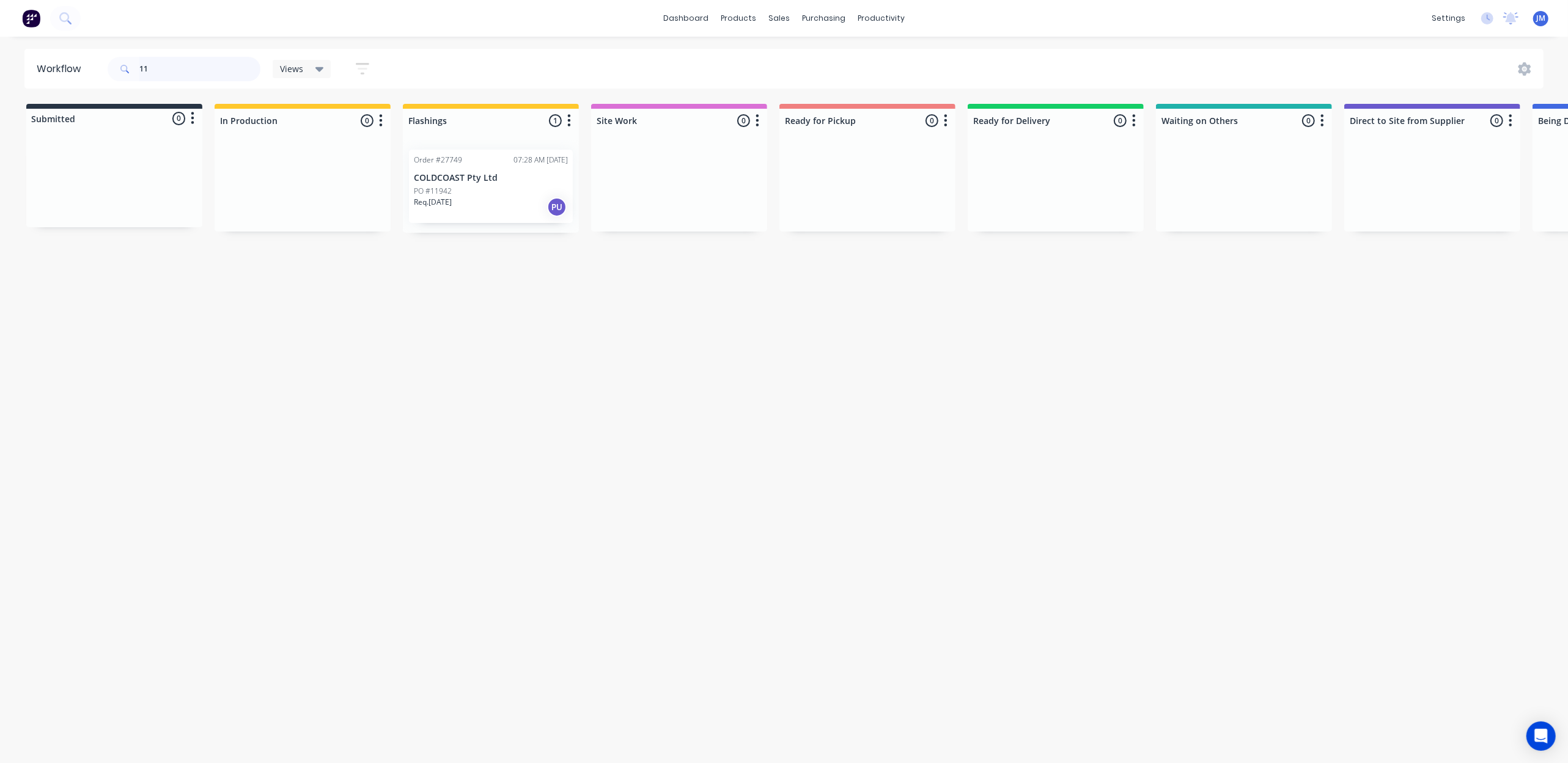
type input "1"
drag, startPoint x: 852, startPoint y: 194, endPoint x: 325, endPoint y: 179, distance: 527.2
click at [325, 179] on div "Submitted 0 Status colour #273444 hex #273444 Save Cancel Summaries Total order…" at bounding box center [1099, 168] width 2216 height 129
click at [866, 208] on div "Req. 31/07/25 PU" at bounding box center [867, 206] width 154 height 21
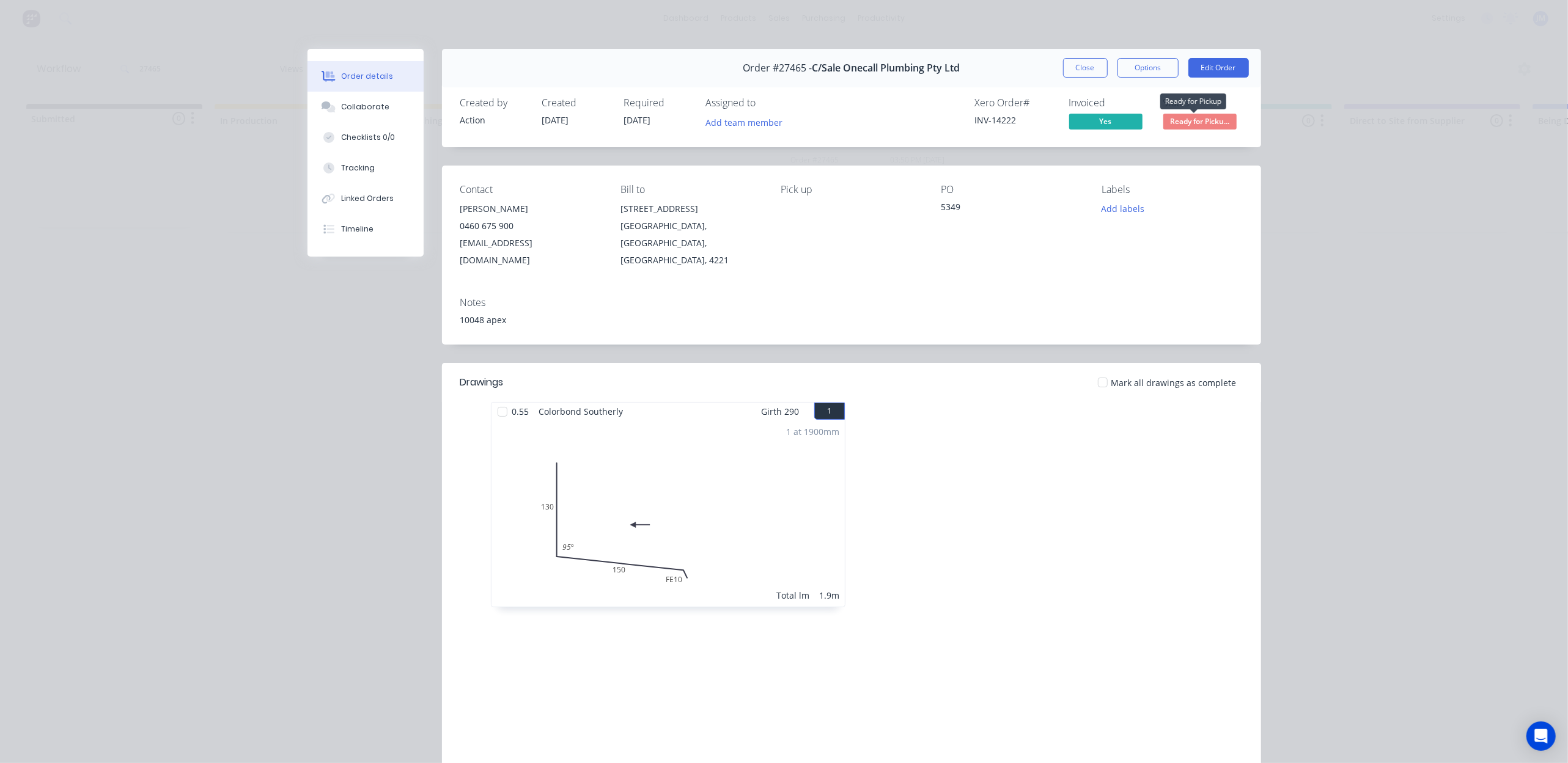
drag, startPoint x: 1180, startPoint y: 118, endPoint x: 1177, endPoint y: 133, distance: 15.3
click at [1181, 118] on span "Ready for Picku..." at bounding box center [1200, 121] width 73 height 16
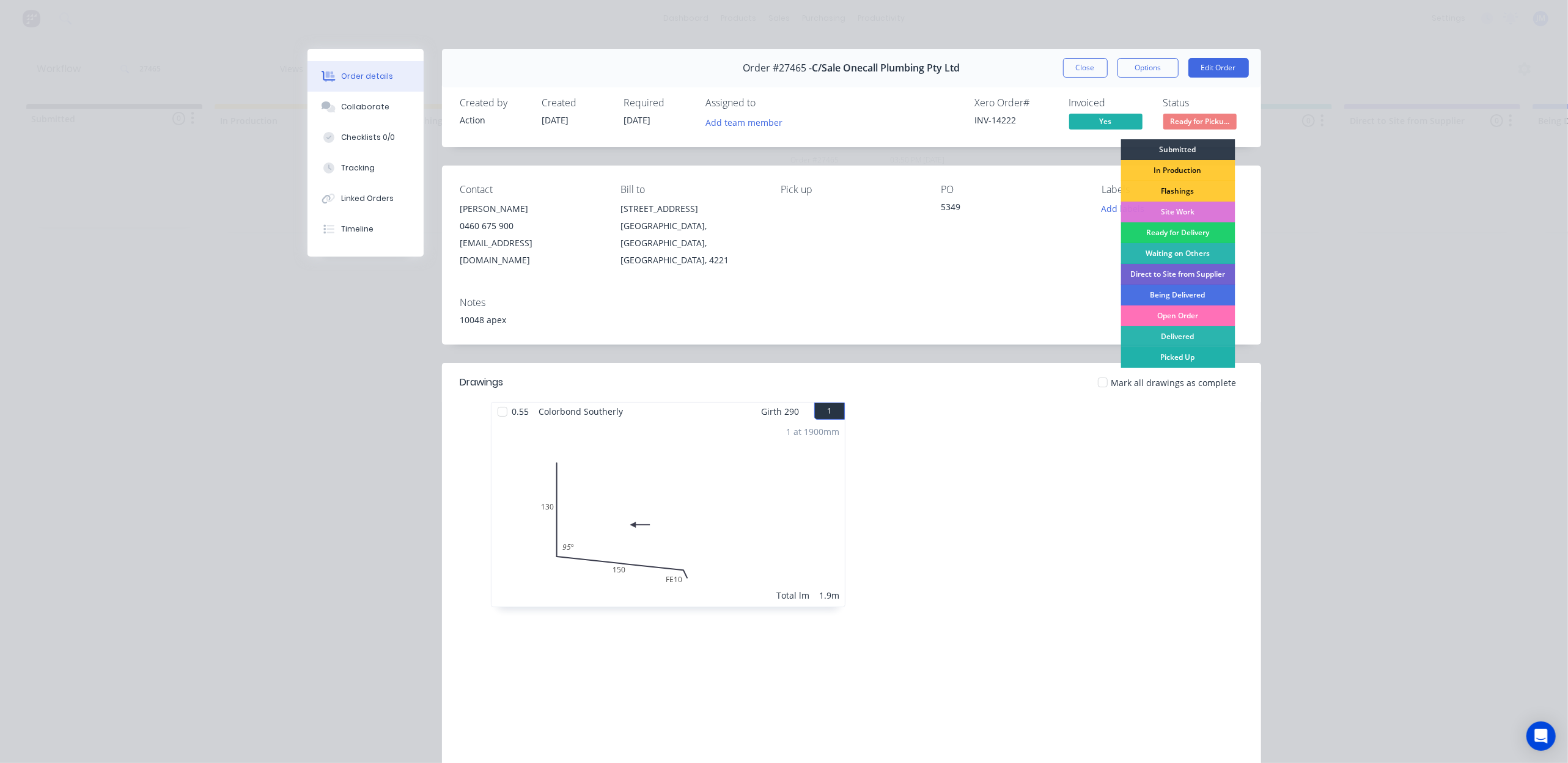
drag, startPoint x: 1162, startPoint y: 358, endPoint x: 1125, endPoint y: 351, distance: 37.7
click at [1160, 357] on div "Picked Up" at bounding box center [1177, 357] width 114 height 21
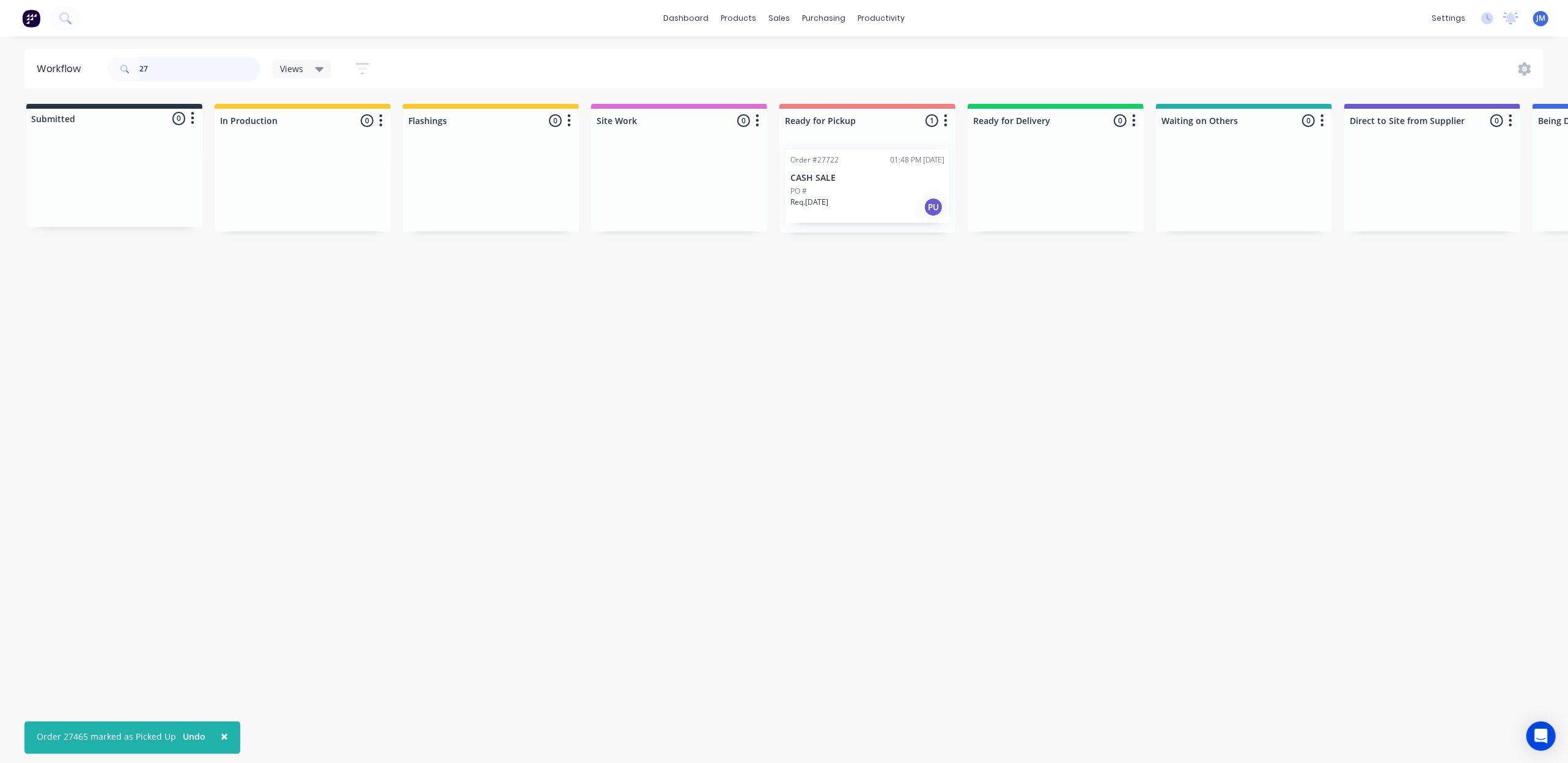
type input "2"
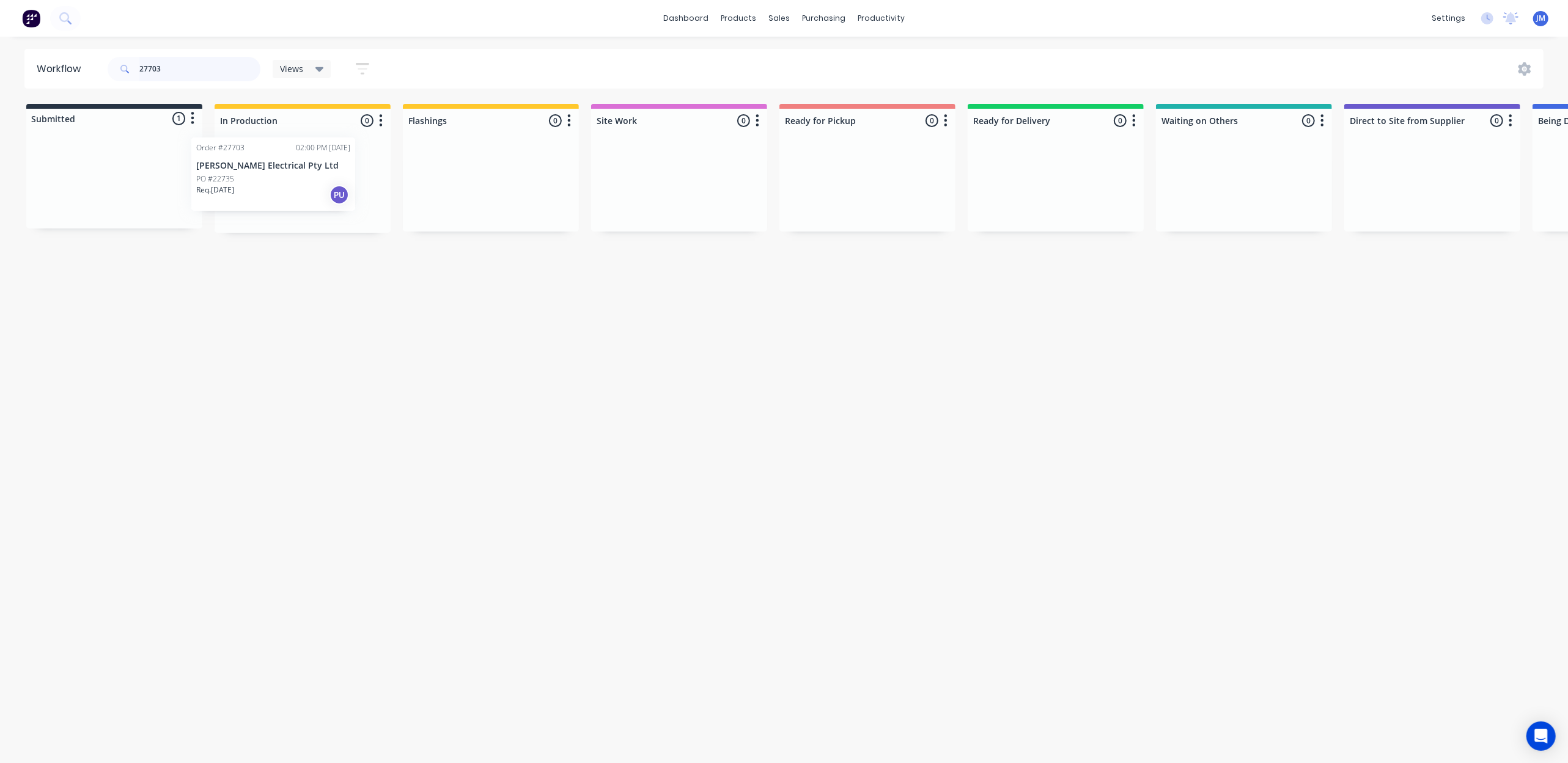
drag, startPoint x: 122, startPoint y: 189, endPoint x: 260, endPoint y: 179, distance: 138.4
click at [260, 179] on div "Submitted 1 Status colour #273444 hex #273444 Save Cancel Summaries Total order…" at bounding box center [1099, 168] width 2216 height 129
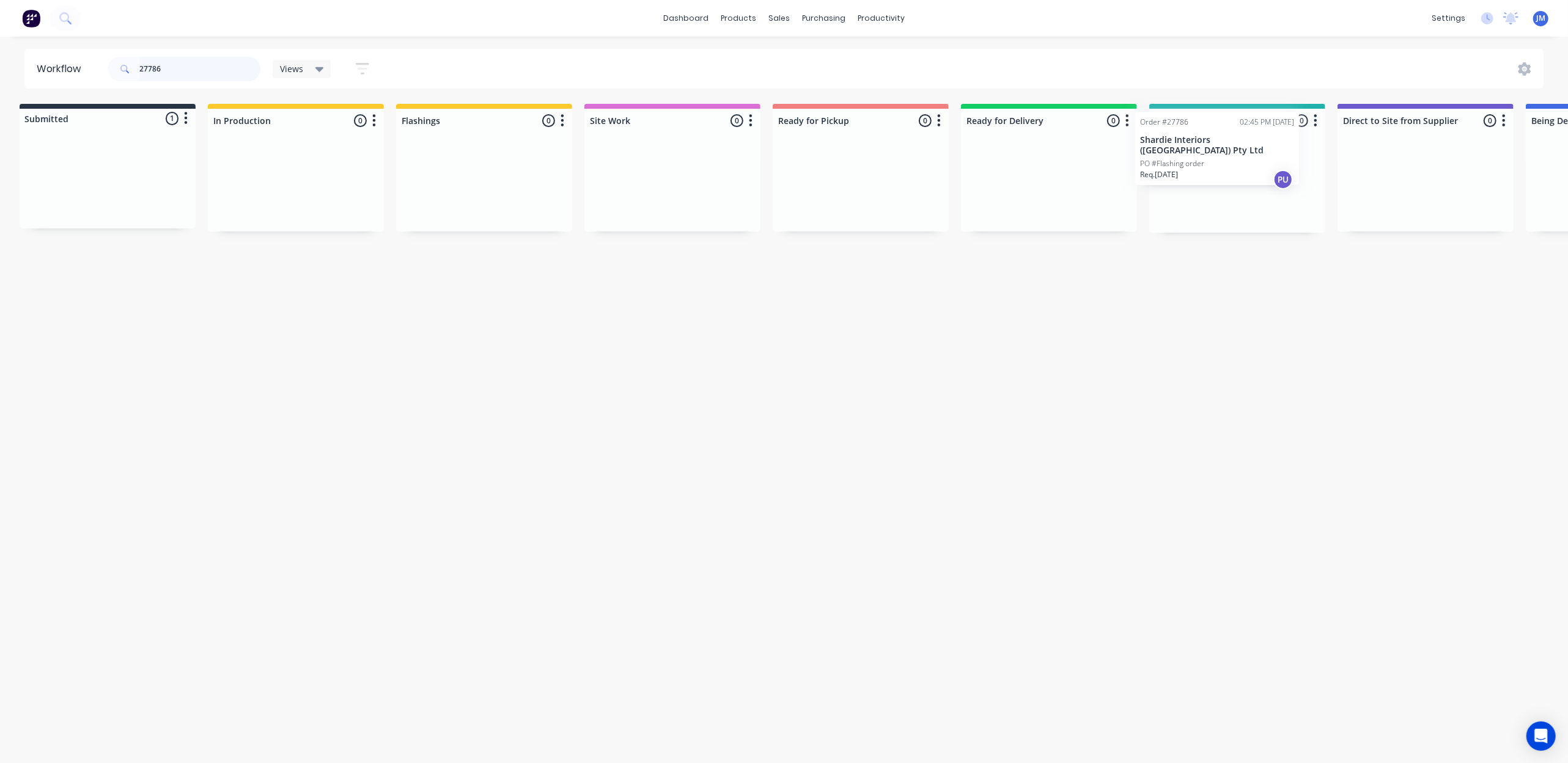
drag, startPoint x: 715, startPoint y: 174, endPoint x: 1209, endPoint y: 142, distance: 495.0
click at [1220, 145] on div "Submitted 1 Status colour #273444 hex #273444 Save Cancel Summaries Total order…" at bounding box center [1093, 168] width 2216 height 129
drag, startPoint x: 351, startPoint y: 186, endPoint x: 1192, endPoint y: 155, distance: 841.6
click at [1212, 154] on div "Submitted 1 Status colour #273444 hex #273444 Save Cancel Summaries Total order…" at bounding box center [1093, 168] width 2216 height 129
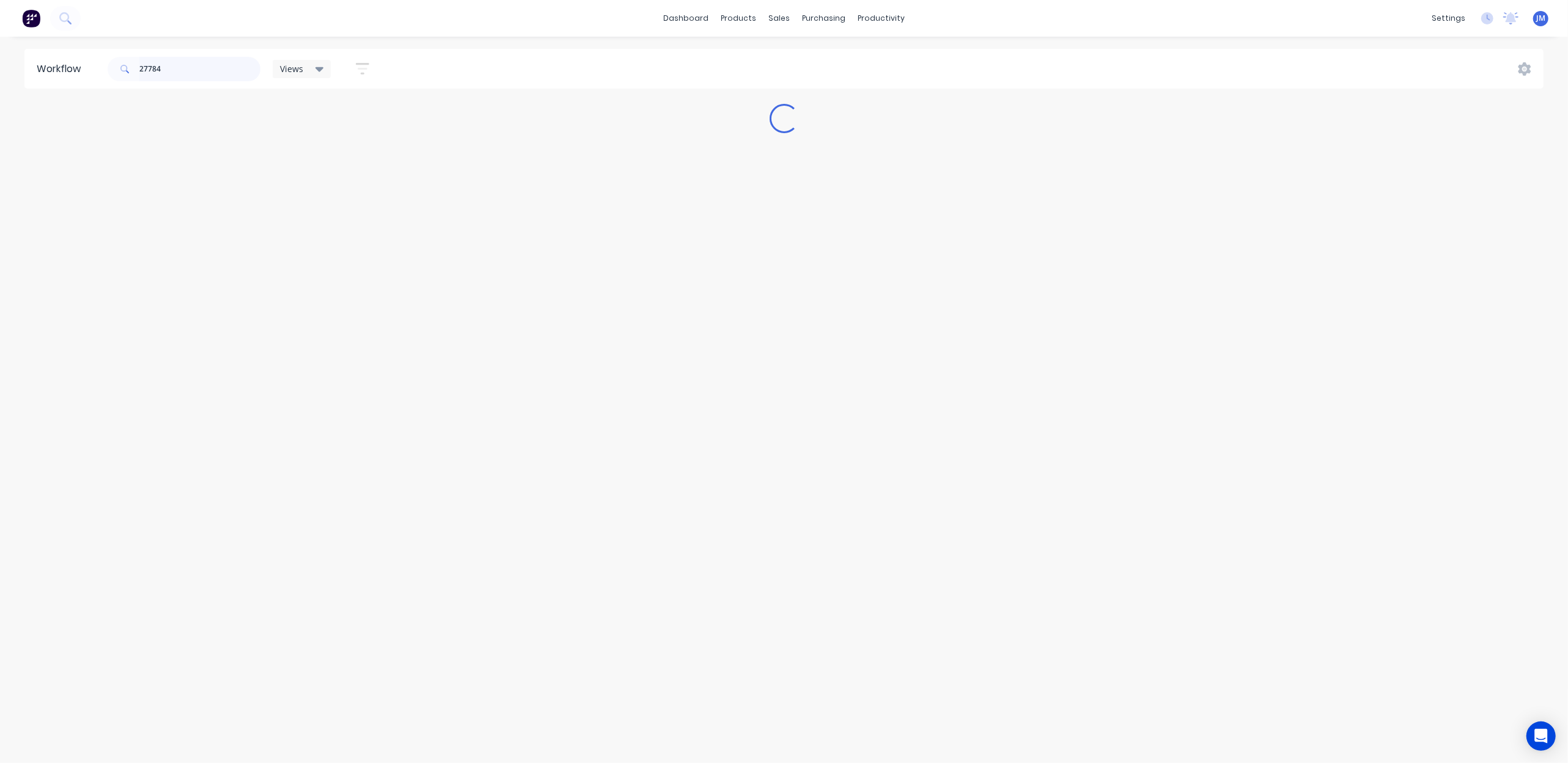
scroll to position [0, 0]
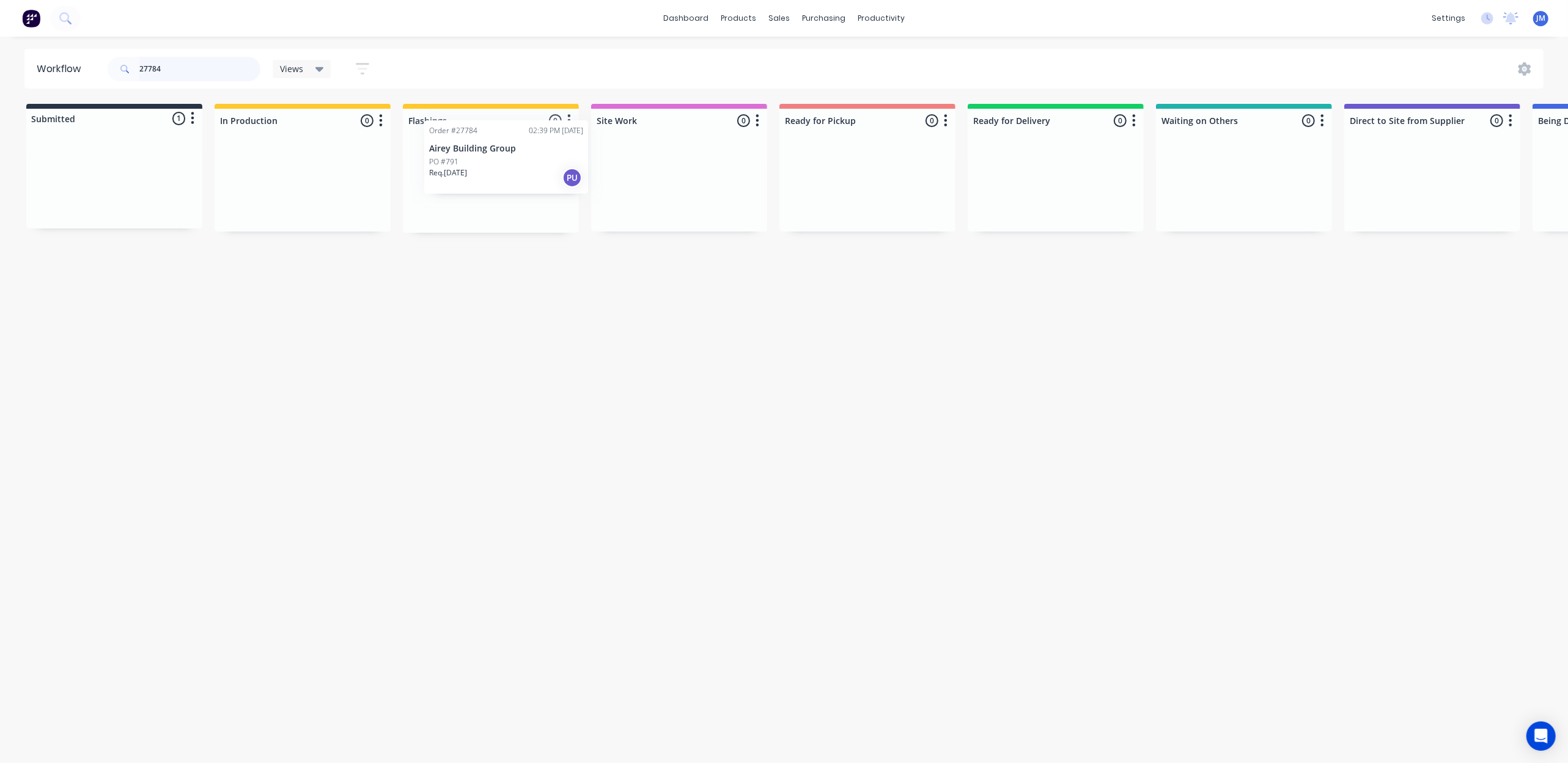
drag, startPoint x: 140, startPoint y: 213, endPoint x: 495, endPoint y: 208, distance: 355.0
click at [495, 208] on div "Submitted 1 Status colour #273444 hex #273444 Save Cancel Summaries Total order…" at bounding box center [1099, 168] width 2216 height 129
drag, startPoint x: 115, startPoint y: 224, endPoint x: 143, endPoint y: 248, distance: 36.9
click at [248, 208] on div "Submitted 1 Status colour #273444 hex #273444 Save Cancel Summaries Total order…" at bounding box center [1099, 171] width 2216 height 134
click at [105, 290] on div "Workflow 27785 Views Save new view None (Default) edit Show/Hide statuses Show …" at bounding box center [784, 394] width 1568 height 690
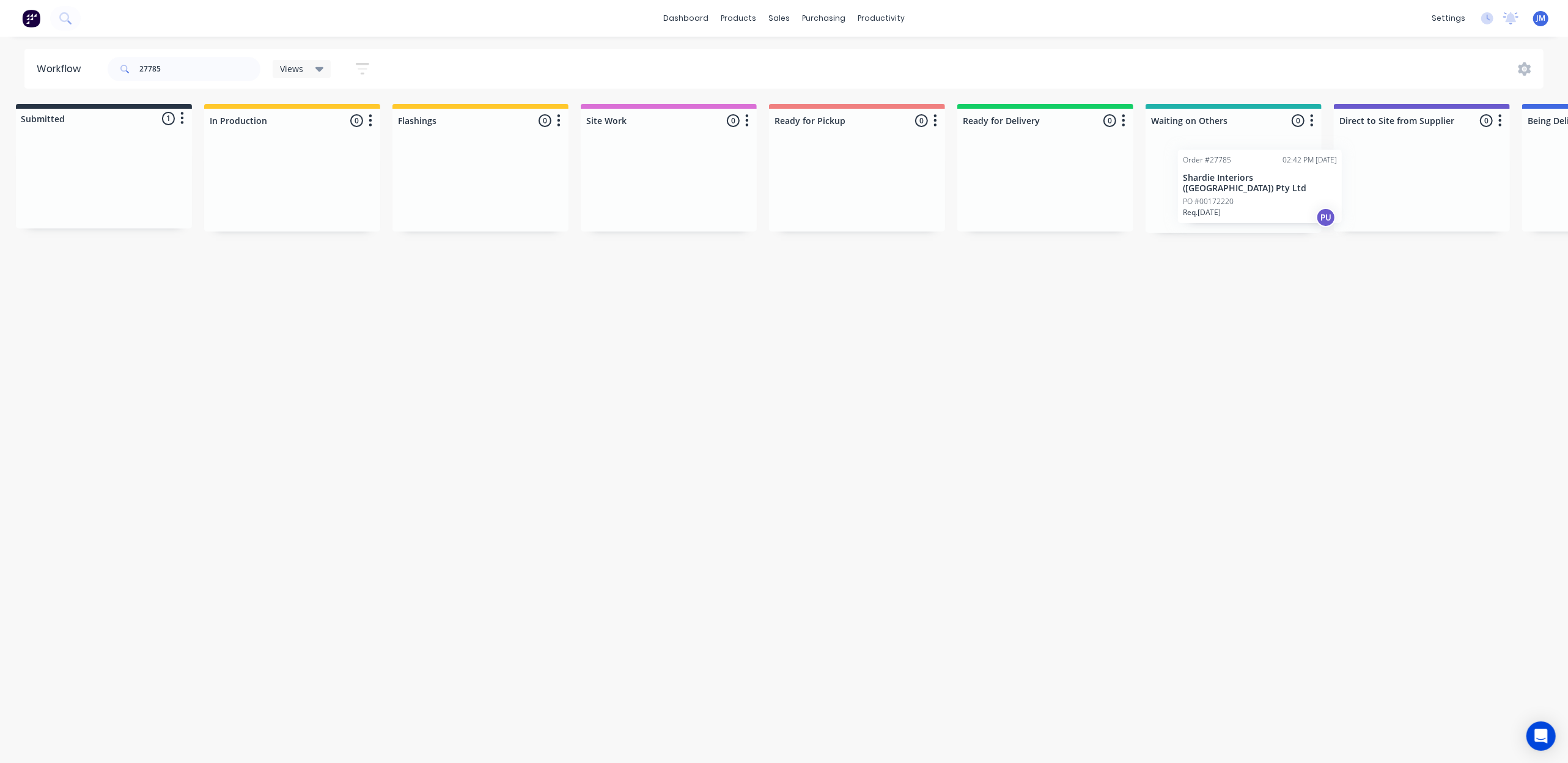
drag, startPoint x: 255, startPoint y: 199, endPoint x: 1229, endPoint y: 182, distance: 974.1
click at [1233, 182] on div "Submitted 1 Status colour #273444 hex #273444 Save Cancel Summaries Total order…" at bounding box center [1089, 168] width 2216 height 129
click at [174, 67] on input "27785" at bounding box center [200, 68] width 121 height 24
type input "2"
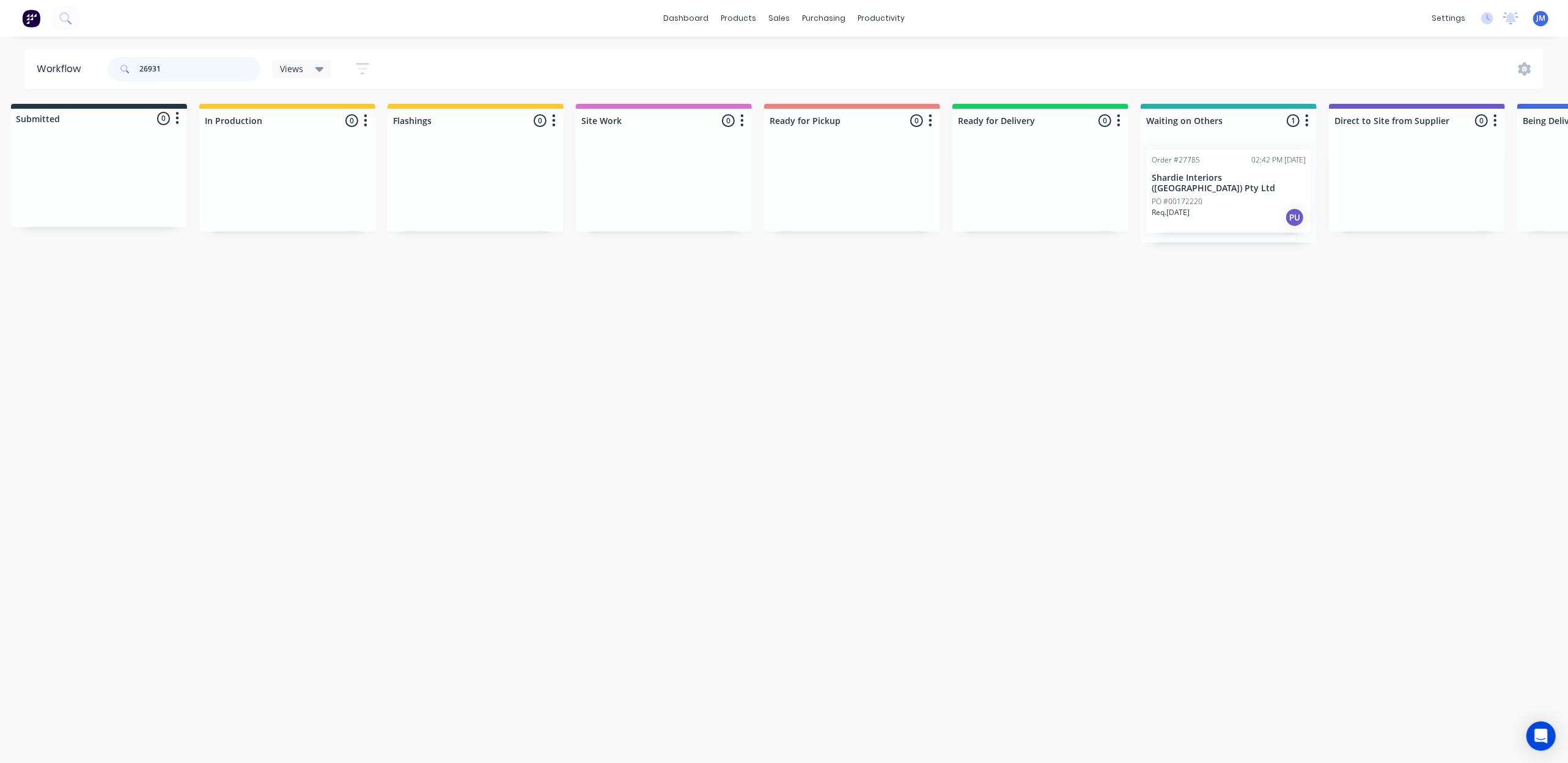
scroll to position [0, 0]
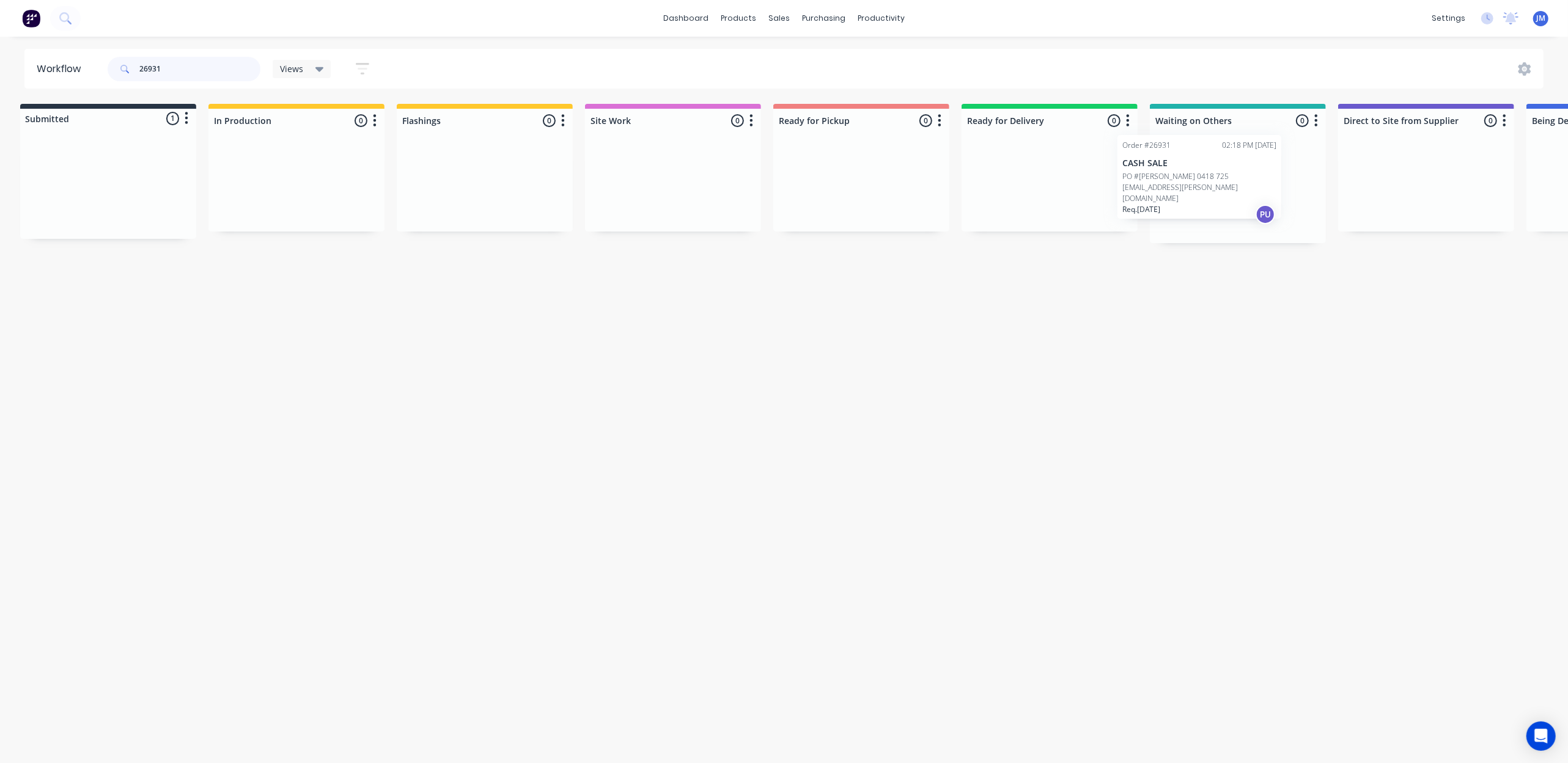
drag, startPoint x: 92, startPoint y: 189, endPoint x: 1182, endPoint y: 177, distance: 1090.1
click at [1182, 177] on div "Submitted 1 Status colour #273444 hex #273444 Save Cancel Summaries Total order…" at bounding box center [1093, 173] width 2216 height 139
click at [1166, 194] on p "PO #Ken Nelson 0418 725 761kenlyn.nelson@gmail.com" at bounding box center [1233, 202] width 154 height 33
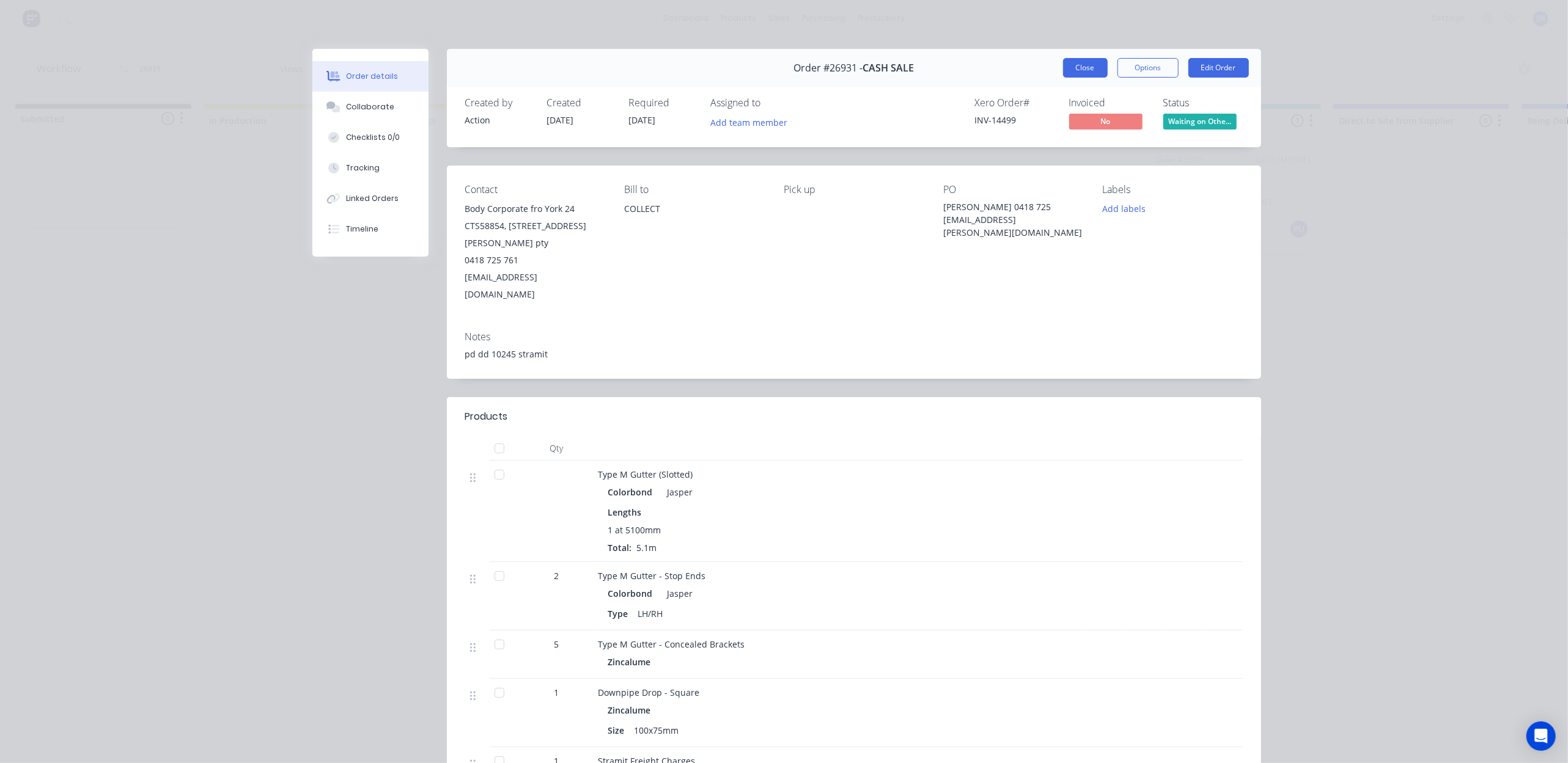
click at [1073, 71] on button "Close" at bounding box center [1085, 68] width 44 height 19
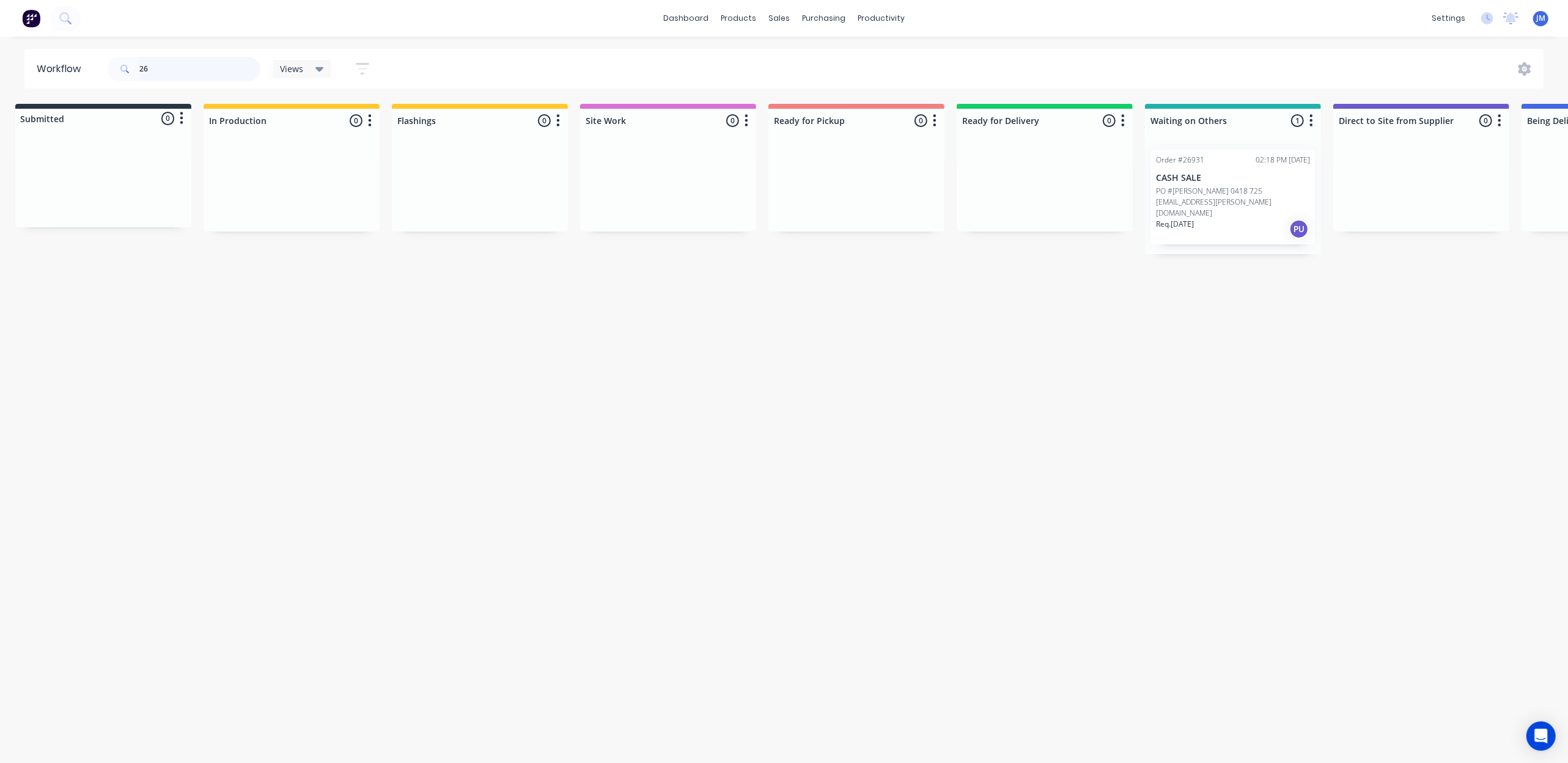
type input "2"
drag, startPoint x: 154, startPoint y: 194, endPoint x: 1223, endPoint y: 182, distance: 1069.1
click at [1226, 187] on div "Submitted 1 Status colour #273444 hex #273444 Save Cancel Summaries Total order…" at bounding box center [1093, 173] width 2216 height 139
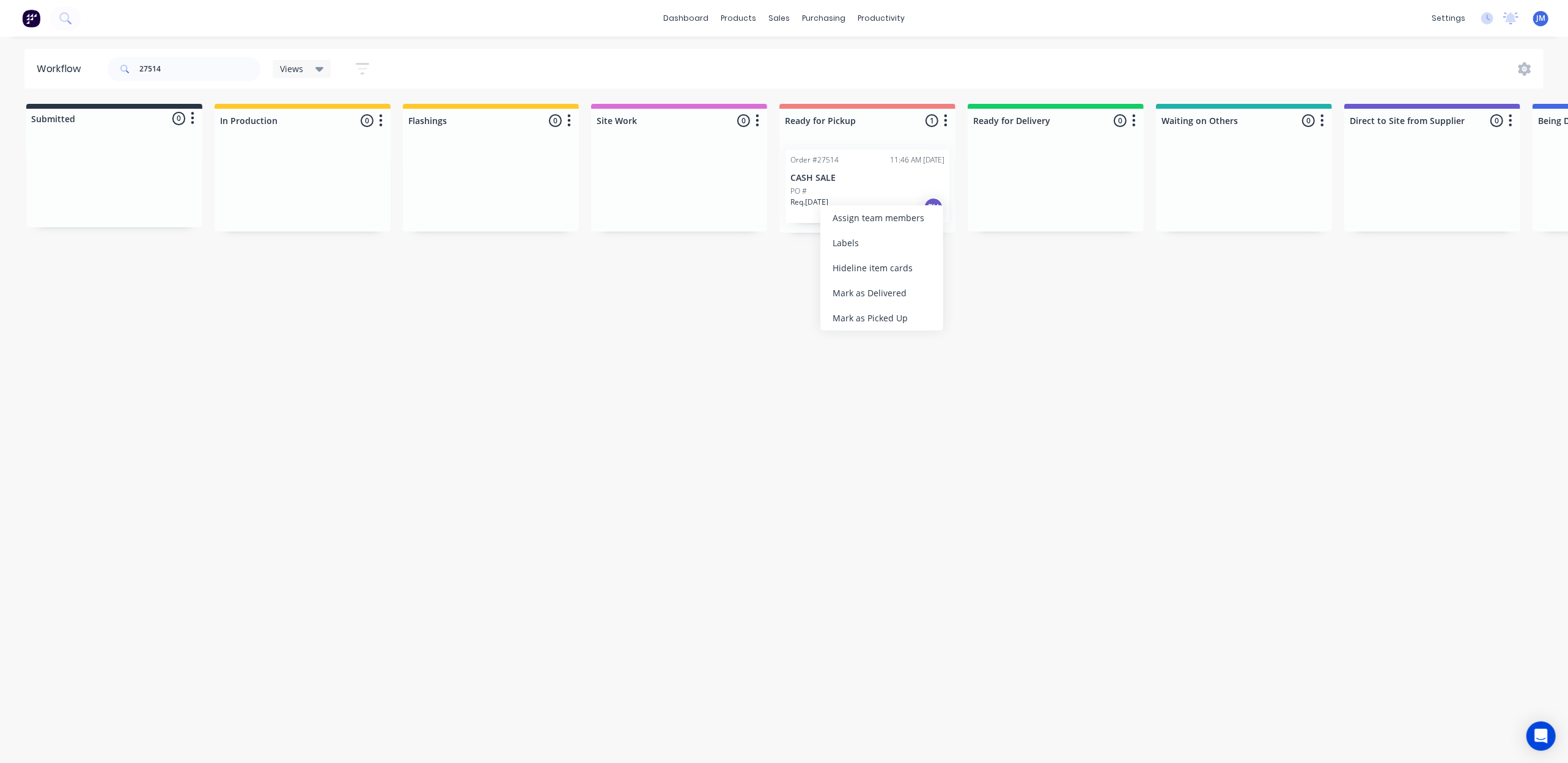
click at [874, 317] on div "Mark as Picked Up" at bounding box center [881, 318] width 123 height 25
click at [176, 71] on input "27514" at bounding box center [200, 68] width 121 height 24
type input "2"
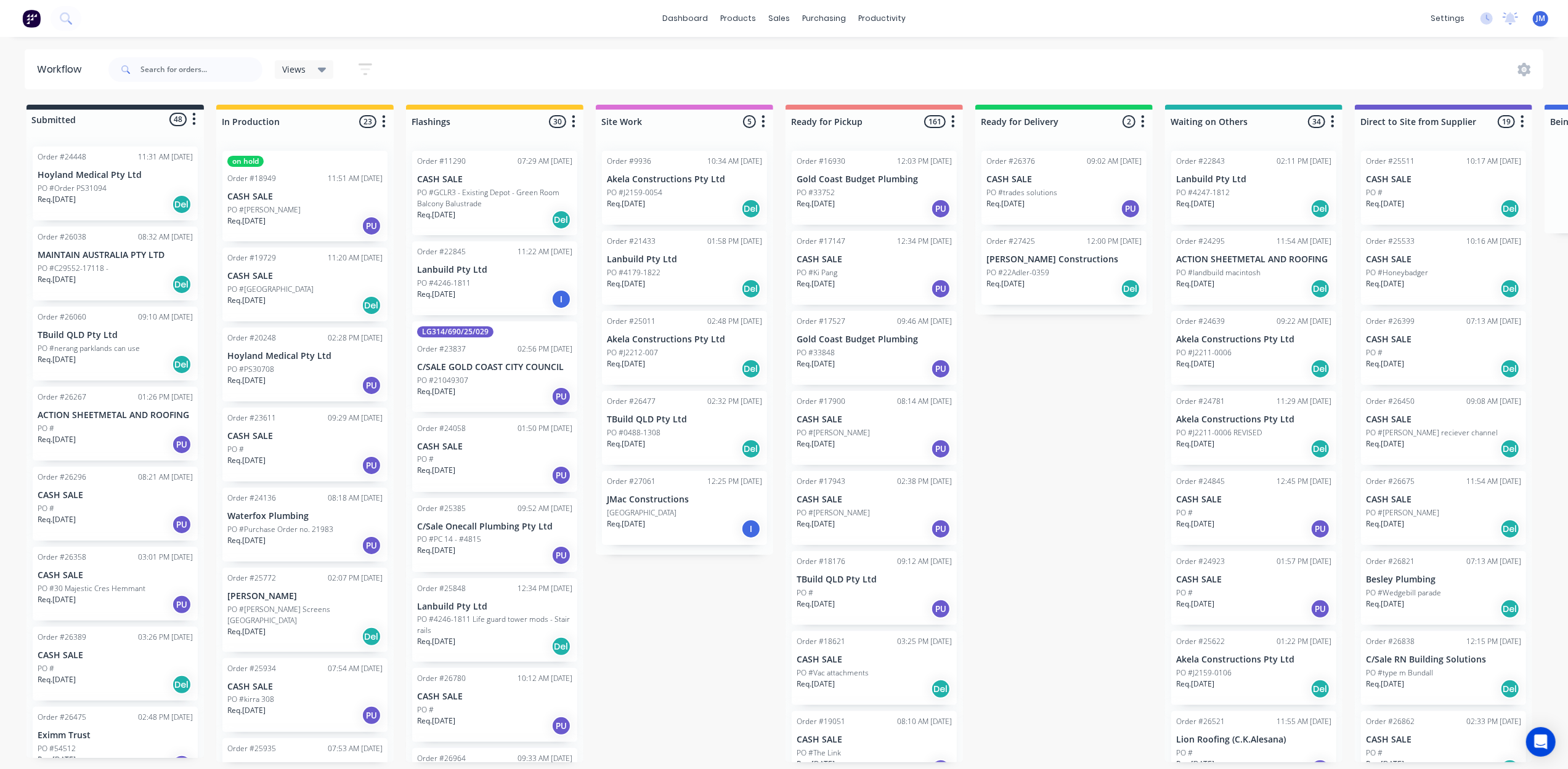
drag, startPoint x: 1091, startPoint y: 663, endPoint x: 1064, endPoint y: 644, distance: 33.0
click at [1092, 660] on div "Submitted 48 Status colour #273444 hex #273444 Save Cancel Summaries Total orde…" at bounding box center [1107, 433] width 2233 height 658
click at [158, 64] on input "text" at bounding box center [201, 69] width 122 height 24
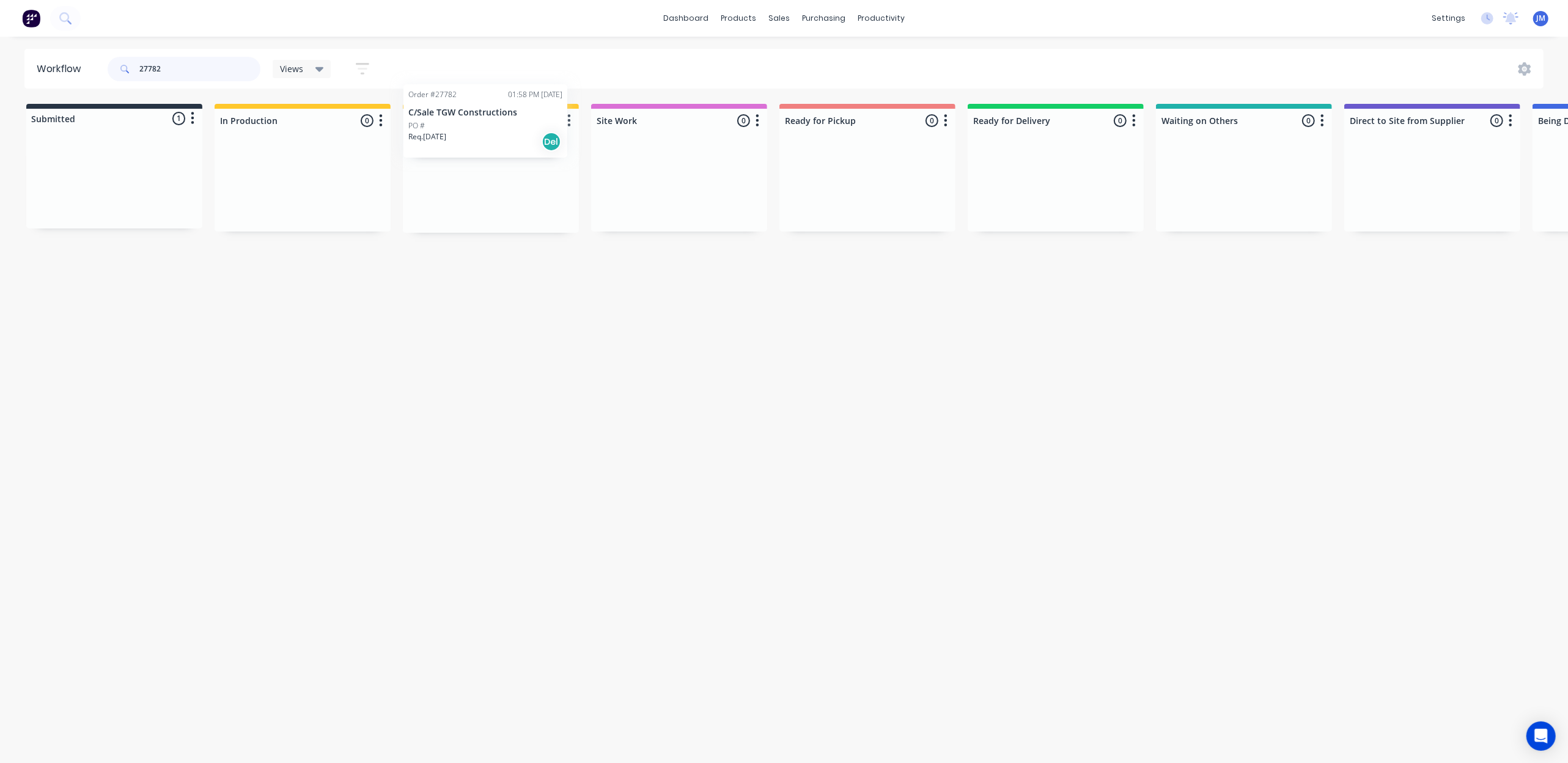
drag, startPoint x: 152, startPoint y: 177, endPoint x: 516, endPoint y: 116, distance: 369.1
click at [516, 116] on div "Submitted 1 Status colour #273444 hex #273444 Save Cancel Summaries Total order…" at bounding box center [1099, 168] width 2216 height 129
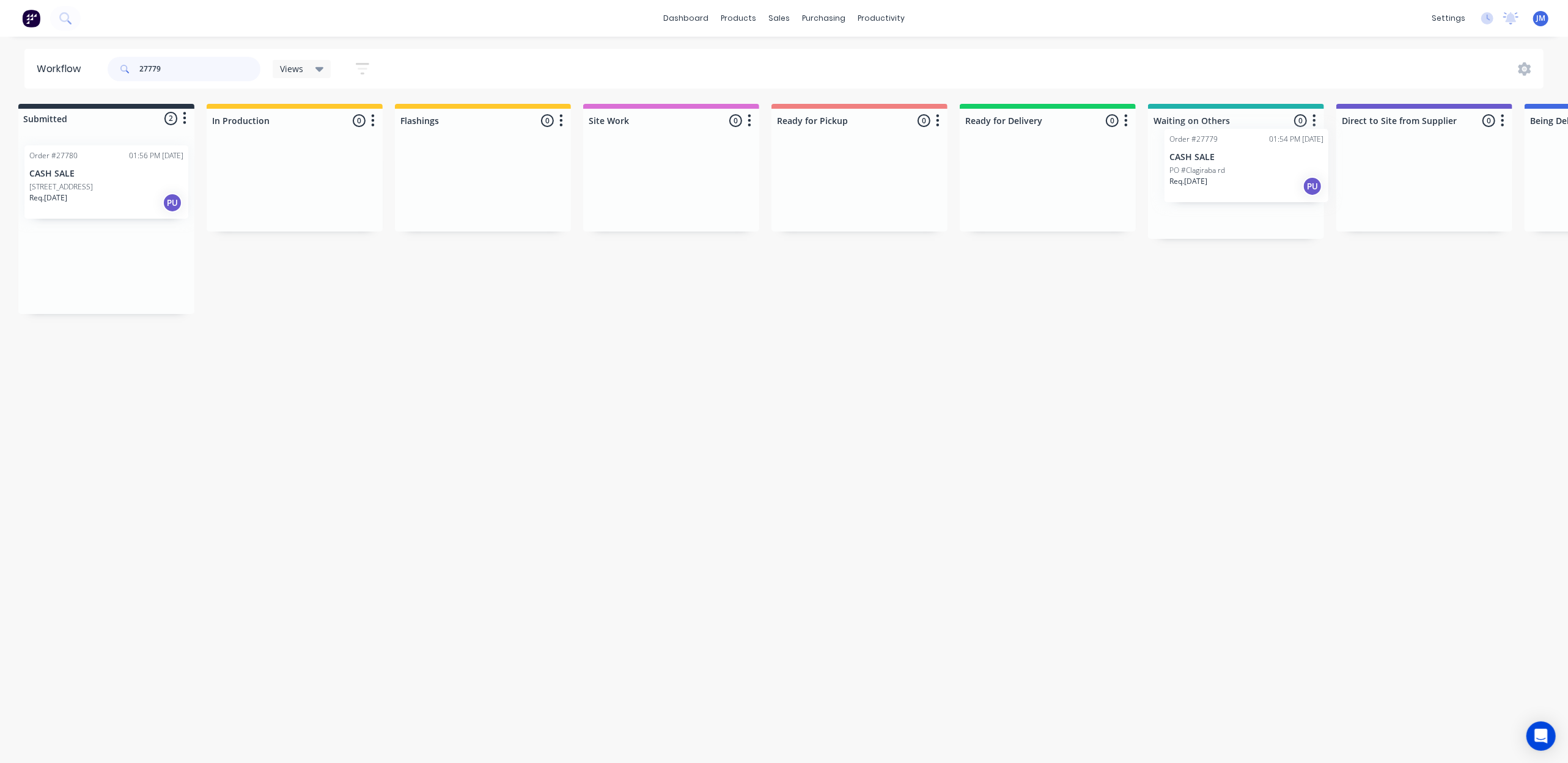
scroll to position [0, 23]
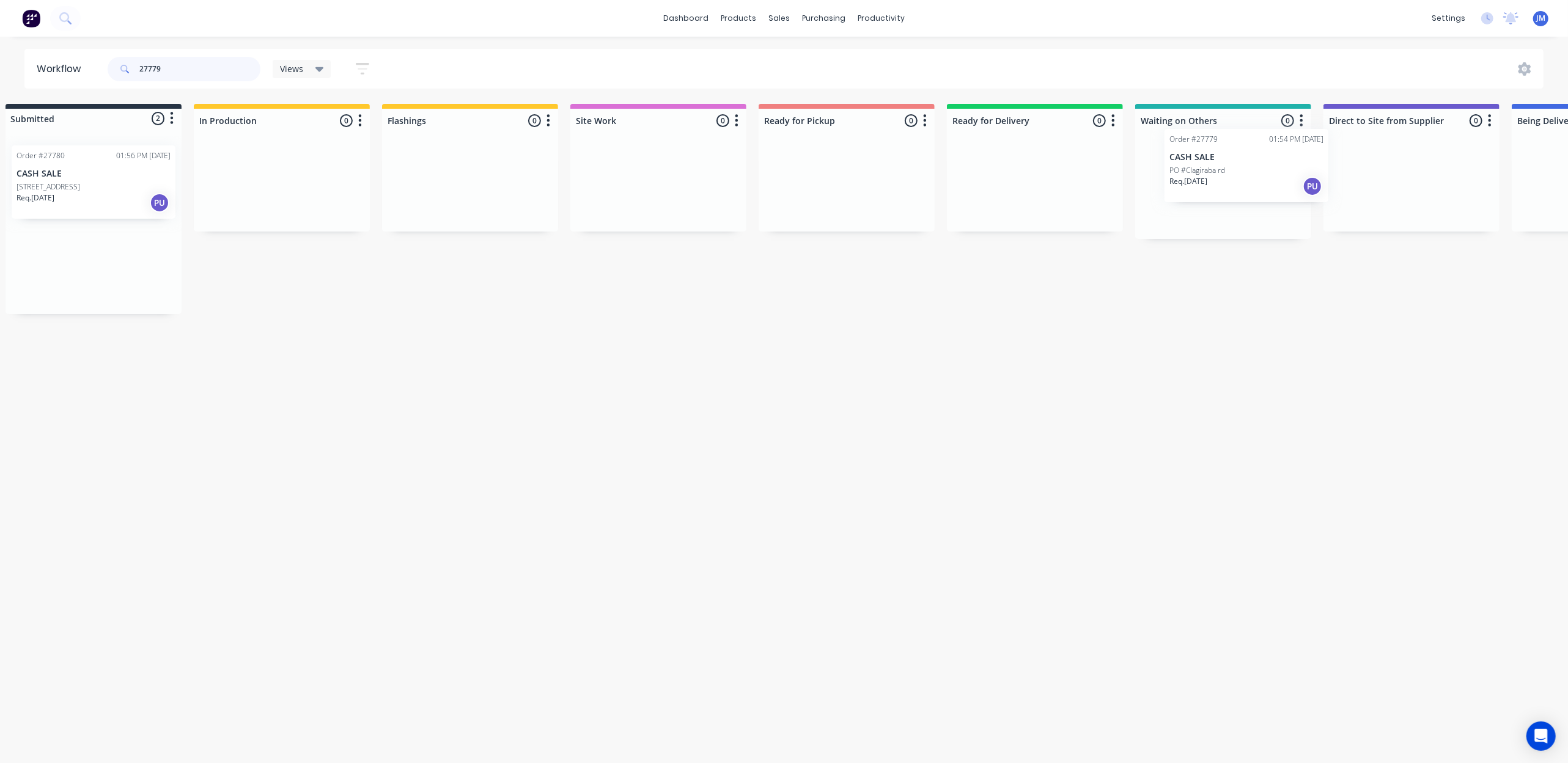
drag, startPoint x: 149, startPoint y: 206, endPoint x: 1299, endPoint y: 172, distance: 1150.5
click at [1294, 179] on div "Submitted 2 Status colour #273444 hex #273444 Save Cancel Summaries Total order…" at bounding box center [1078, 209] width 2216 height 210
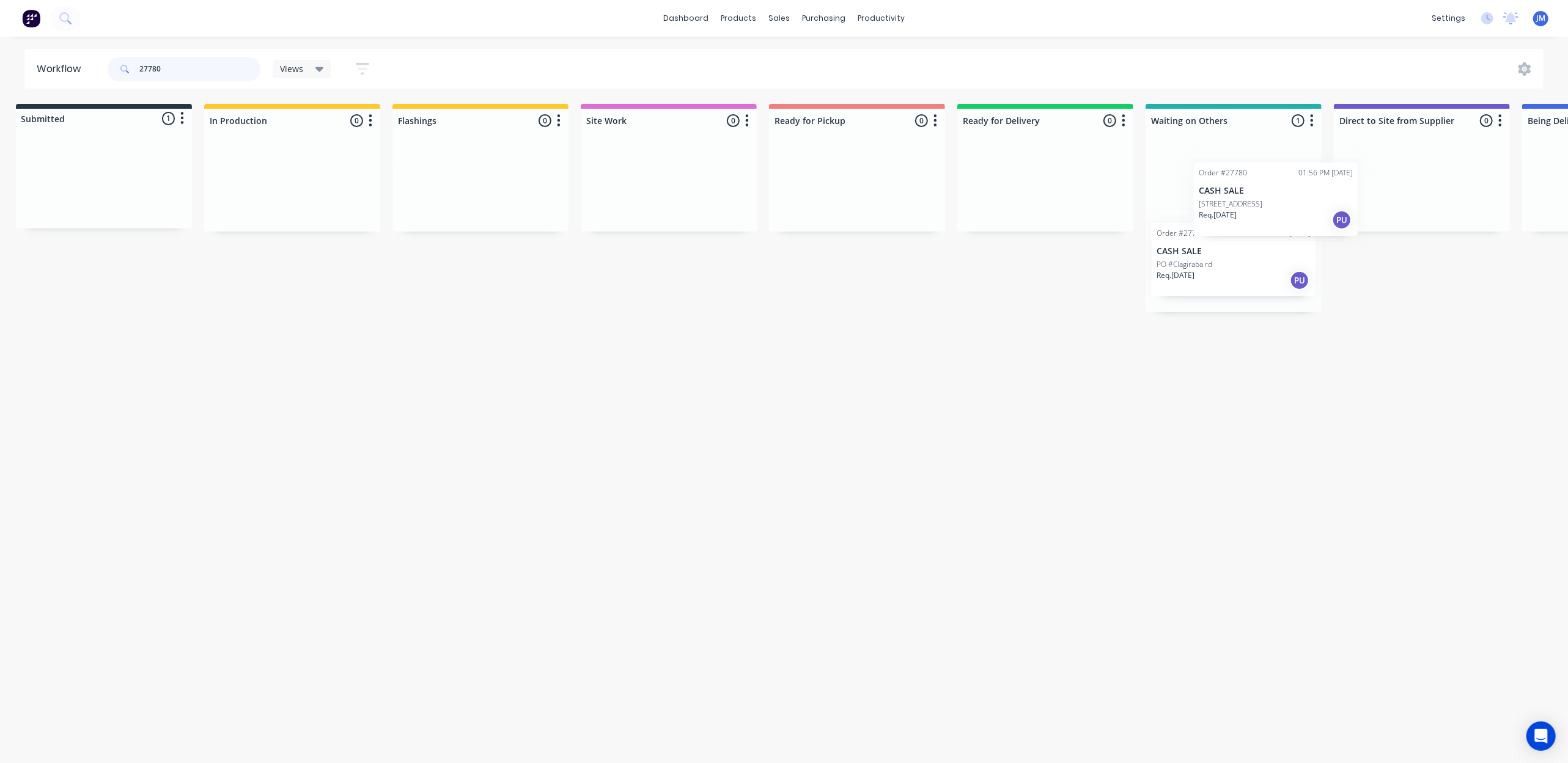
drag, startPoint x: 198, startPoint y: 206, endPoint x: 1289, endPoint y: 208, distance: 1091.0
click at [1301, 219] on div "Submitted 1 Status colour #273444 hex #273444 Save Cancel Summaries Total order…" at bounding box center [1089, 208] width 2216 height 208
drag, startPoint x: 245, startPoint y: 188, endPoint x: 1275, endPoint y: 161, distance: 1030.4
click at [1275, 161] on div "Submitted 1 Status colour #273444 hex #273444 Save Cancel Summaries Total order…" at bounding box center [1093, 168] width 2216 height 128
drag, startPoint x: 157, startPoint y: 174, endPoint x: 1243, endPoint y: 126, distance: 1087.1
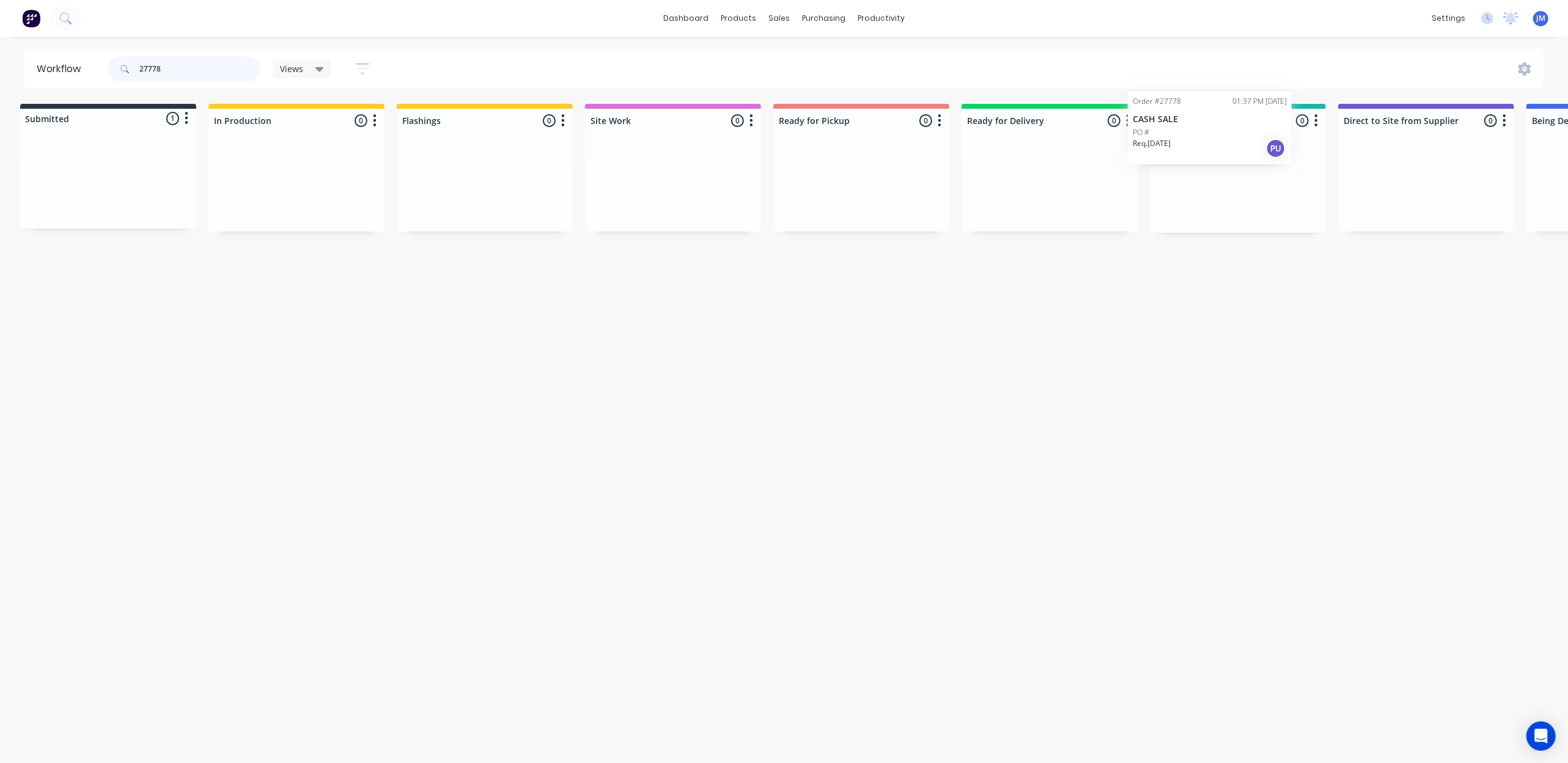
click at [1243, 125] on div "Submitted 1 Status colour #273444 hex #273444 Save Cancel Summaries Total order…" at bounding box center [1093, 168] width 2216 height 129
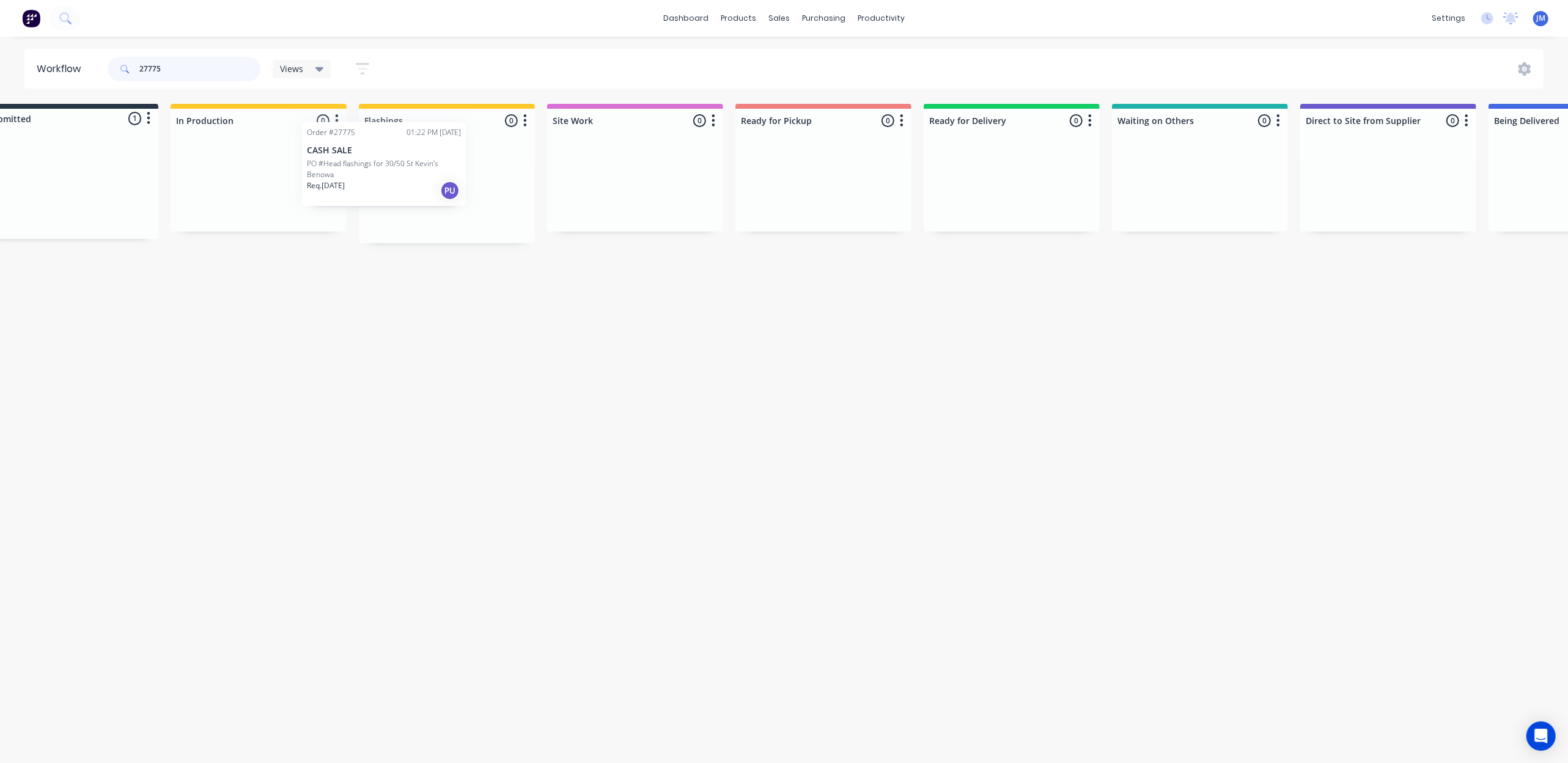
scroll to position [0, 40]
drag, startPoint x: 142, startPoint y: 187, endPoint x: 434, endPoint y: 148, distance: 294.6
click at [423, 158] on div "Submitted 1 Status colour #273444 hex #273444 Save Cancel Summaries Total order…" at bounding box center [1059, 173] width 2216 height 139
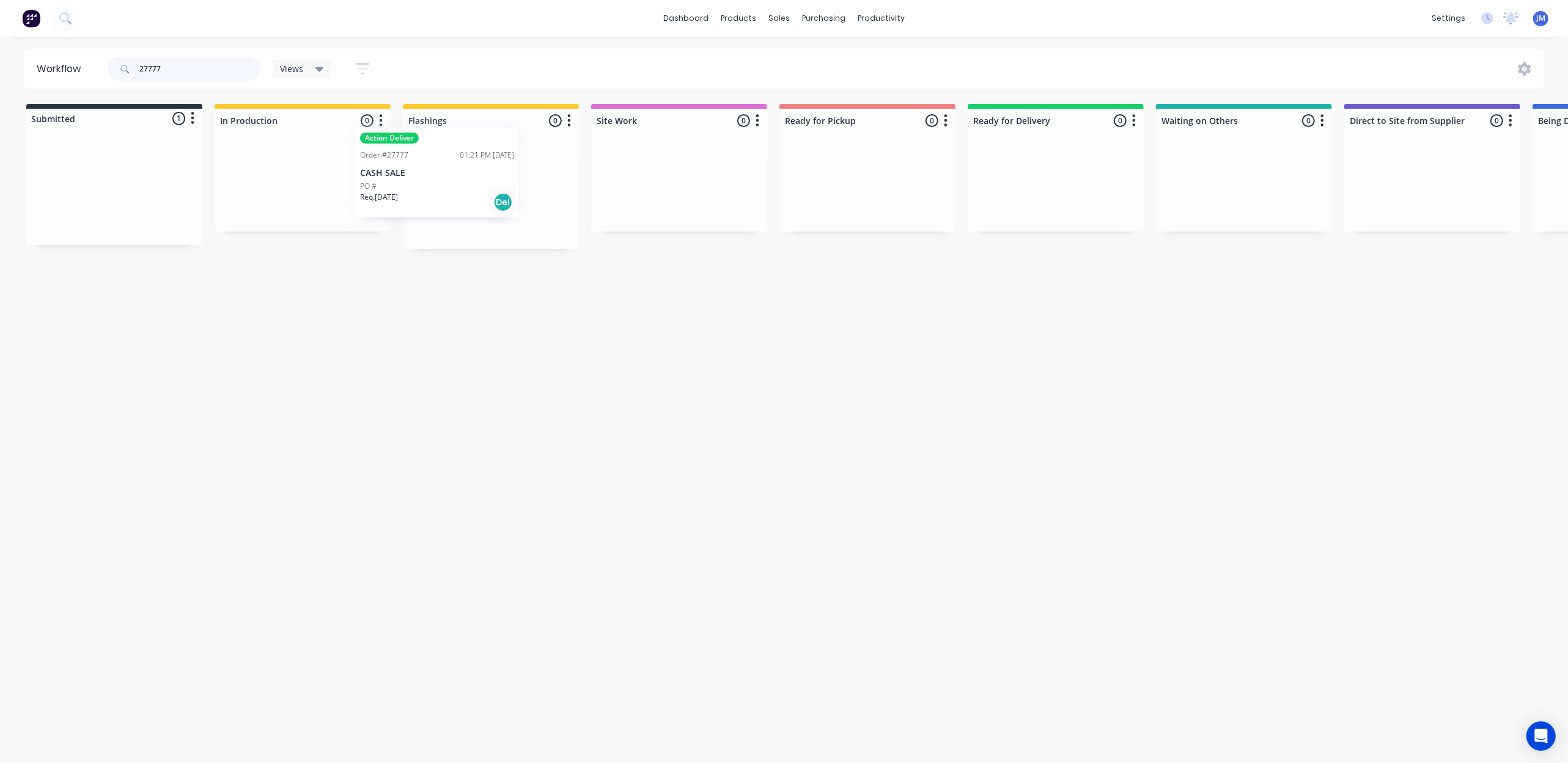
drag, startPoint x: 126, startPoint y: 187, endPoint x: 461, endPoint y: 168, distance: 335.5
click at [460, 168] on div "Submitted 1 Status colour #273444 hex #273444 Save Cancel Summaries Total order…" at bounding box center [1099, 176] width 2216 height 145
drag, startPoint x: 94, startPoint y: 196, endPoint x: 1207, endPoint y: 179, distance: 1113.1
click at [1207, 179] on div "Submitted 1 Status colour #273444 hex #273444 Save Cancel Summaries Total order…" at bounding box center [1093, 168] width 2216 height 129
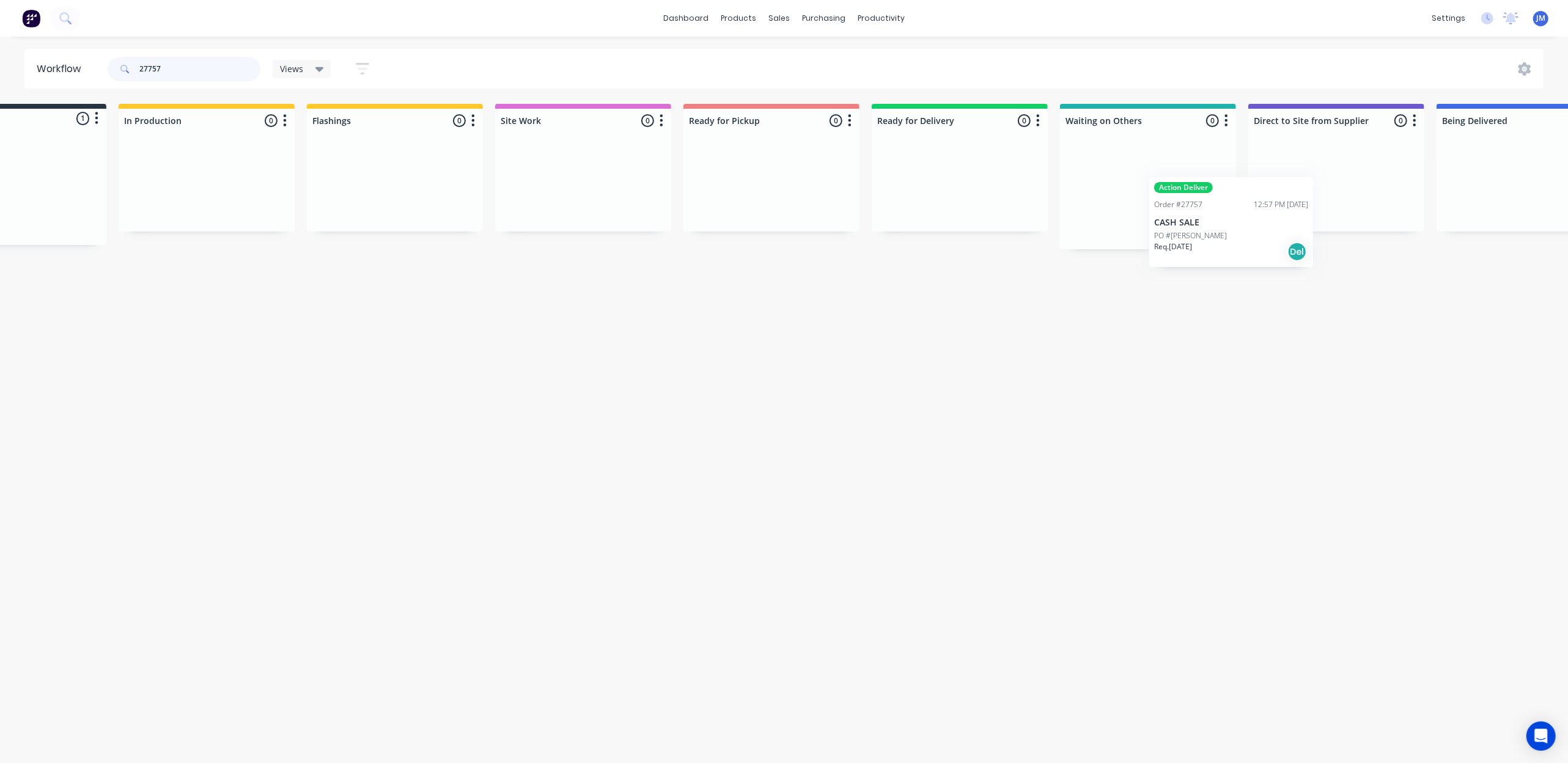
scroll to position [0, 99]
drag, startPoint x: 113, startPoint y: 194, endPoint x: 1118, endPoint y: 191, distance: 1005.0
click at [1114, 200] on div "Submitted 1 Status colour #273444 hex #273444 Save Cancel Summaries Total order…" at bounding box center [1000, 176] width 2216 height 145
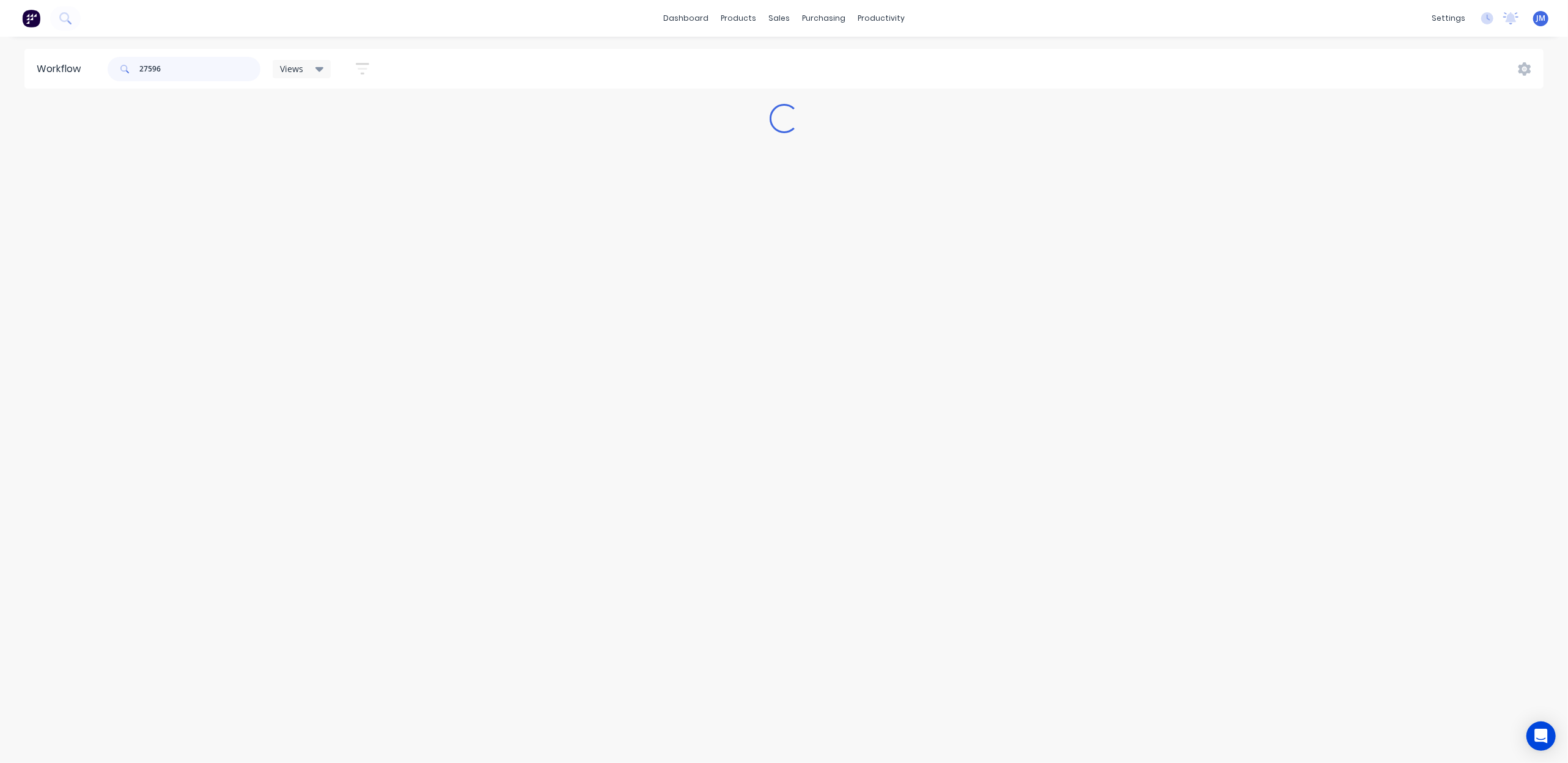
scroll to position [0, 0]
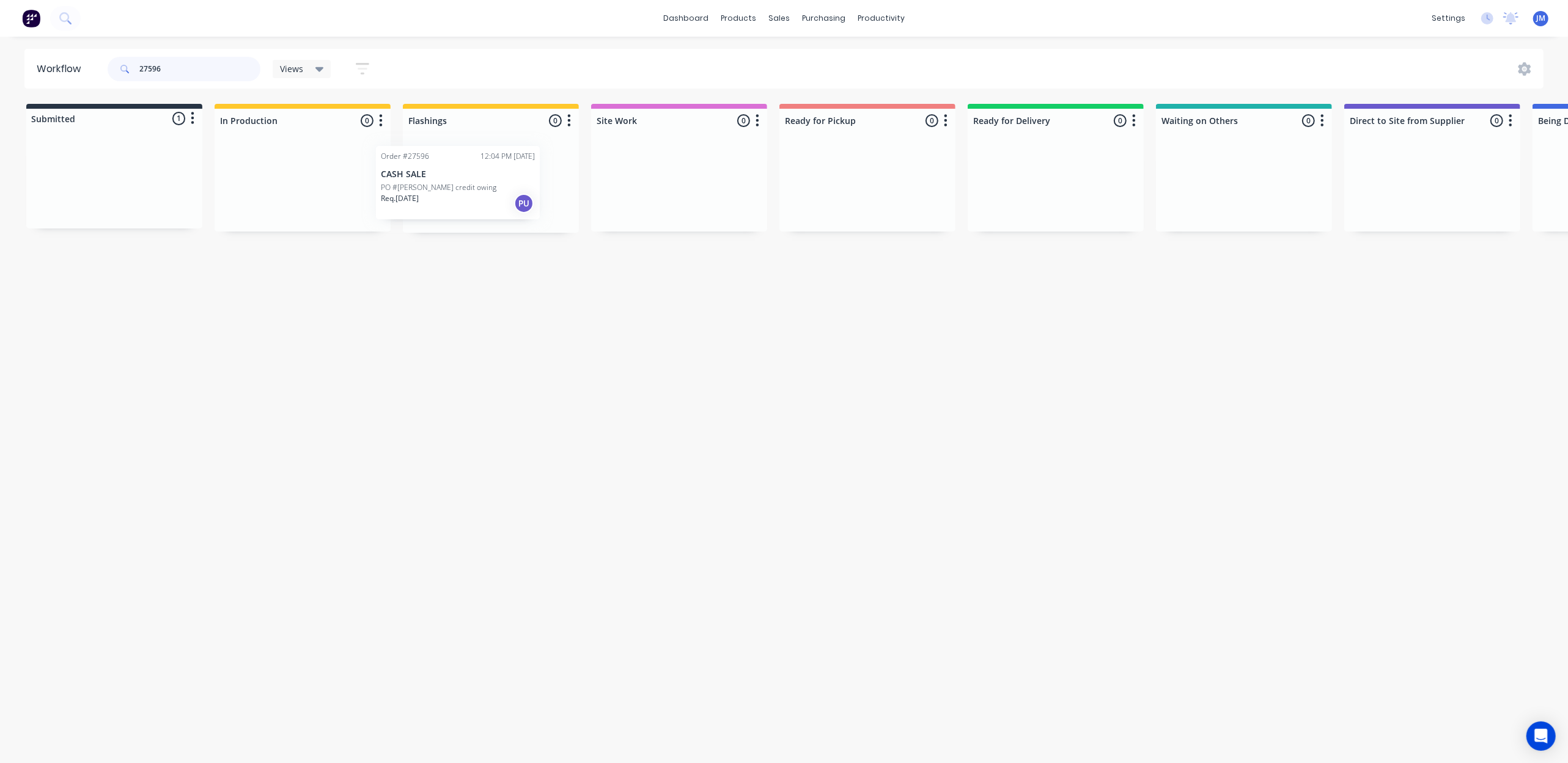
drag, startPoint x: 169, startPoint y: 187, endPoint x: 419, endPoint y: 189, distance: 250.0
click at [419, 189] on div "Submitted 1 Status colour #273444 hex #273444 Save Cancel Summaries Total order…" at bounding box center [1099, 168] width 2216 height 129
drag, startPoint x: 223, startPoint y: 179, endPoint x: 478, endPoint y: 123, distance: 261.1
click at [477, 122] on div "Submitted 1 Status colour #273444 hex #273444 Save Cancel Summaries Total order…" at bounding box center [1099, 168] width 2216 height 129
drag, startPoint x: 177, startPoint y: 189, endPoint x: 454, endPoint y: 165, distance: 278.0
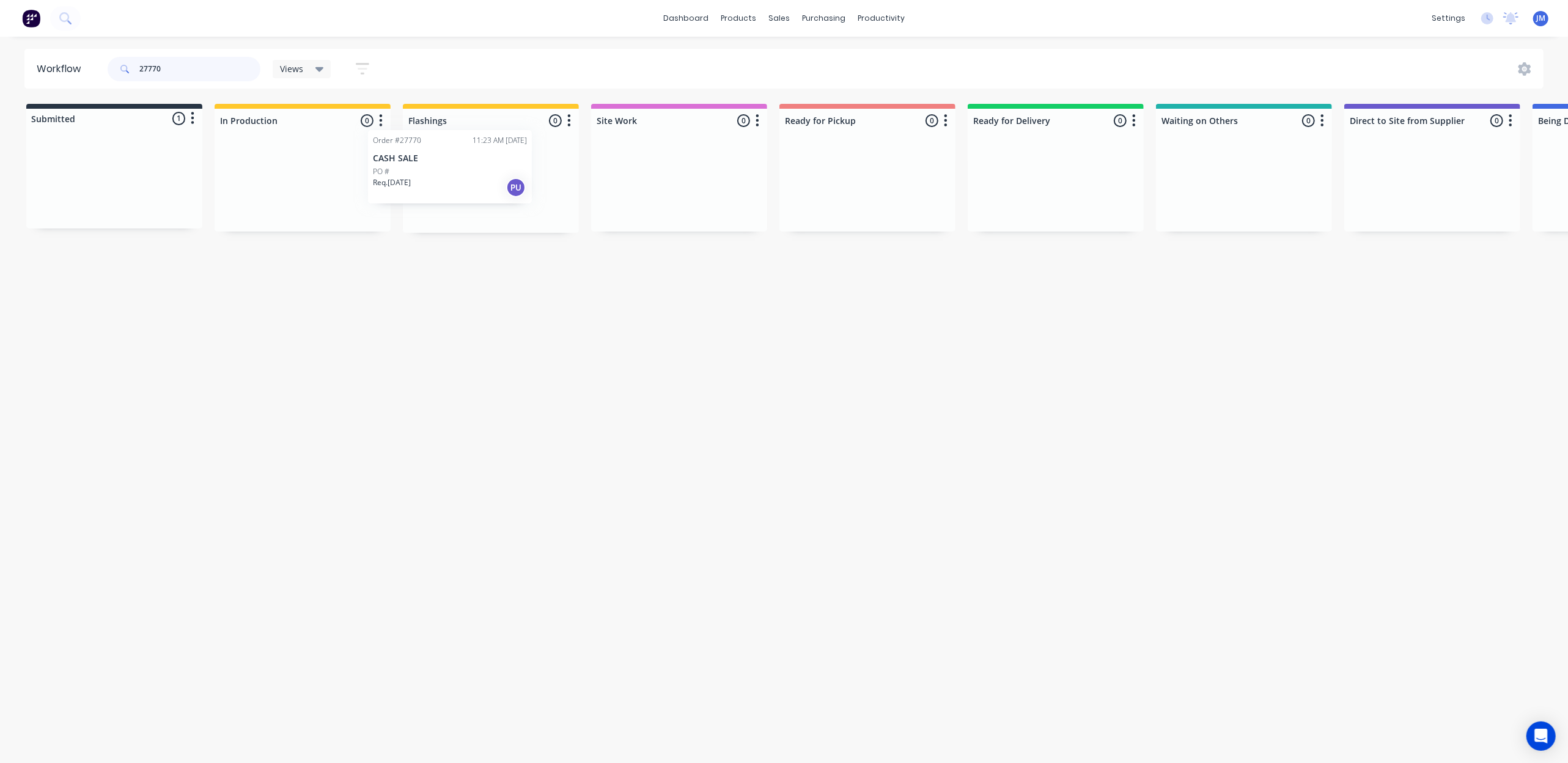
click at [454, 165] on div "Submitted 1 Status colour #273444 hex #273444 Save Cancel Summaries Total order…" at bounding box center [1099, 168] width 2216 height 129
type input "27771"
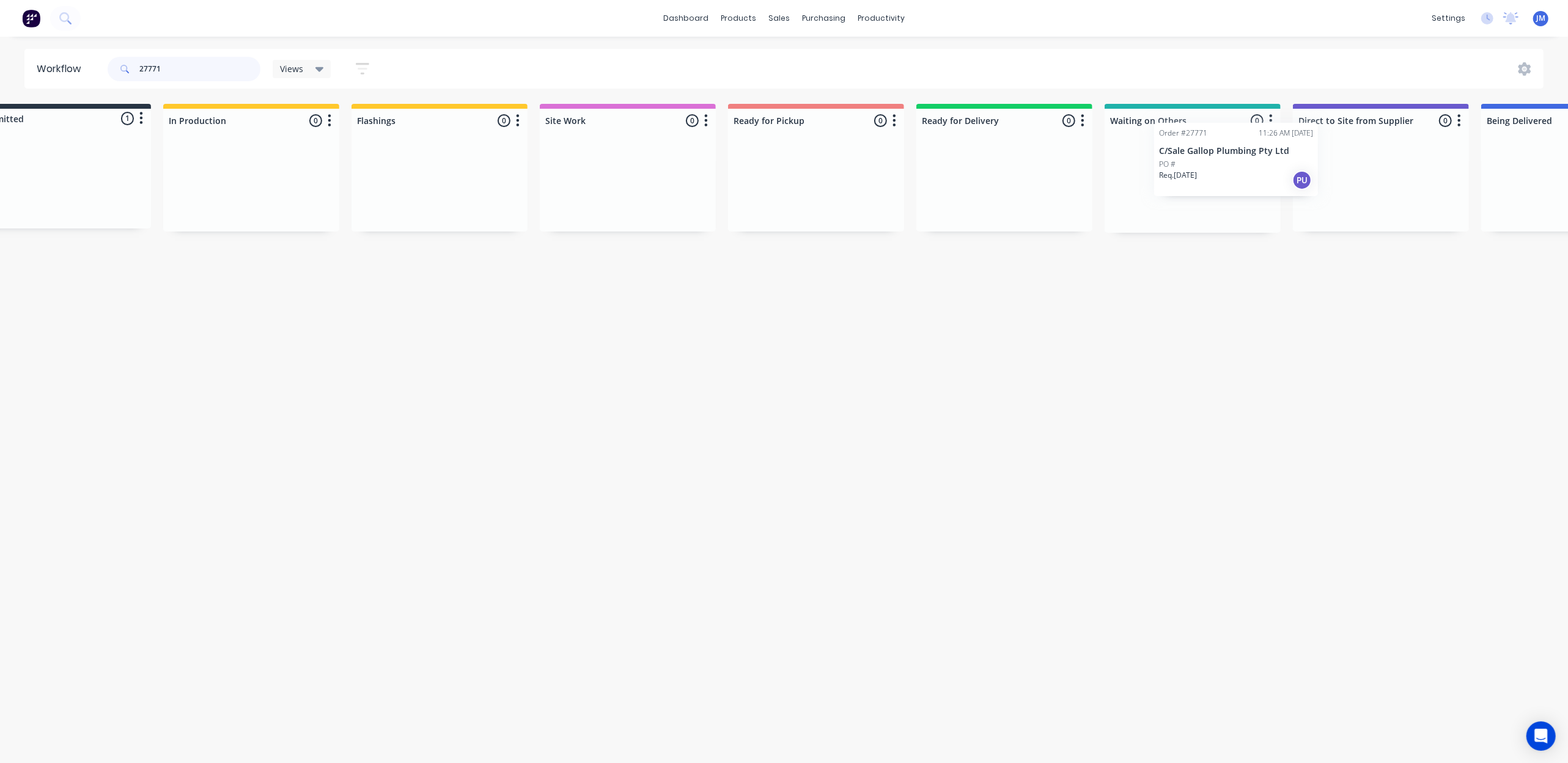
scroll to position [0, 57]
drag, startPoint x: 188, startPoint y: 206, endPoint x: 1153, endPoint y: 196, distance: 965.1
click at [1181, 194] on div "Submitted 1 Status colour #273444 hex #273444 Save Cancel Summaries Total order…" at bounding box center [1042, 168] width 2216 height 129
